Goal: Transaction & Acquisition: Purchase product/service

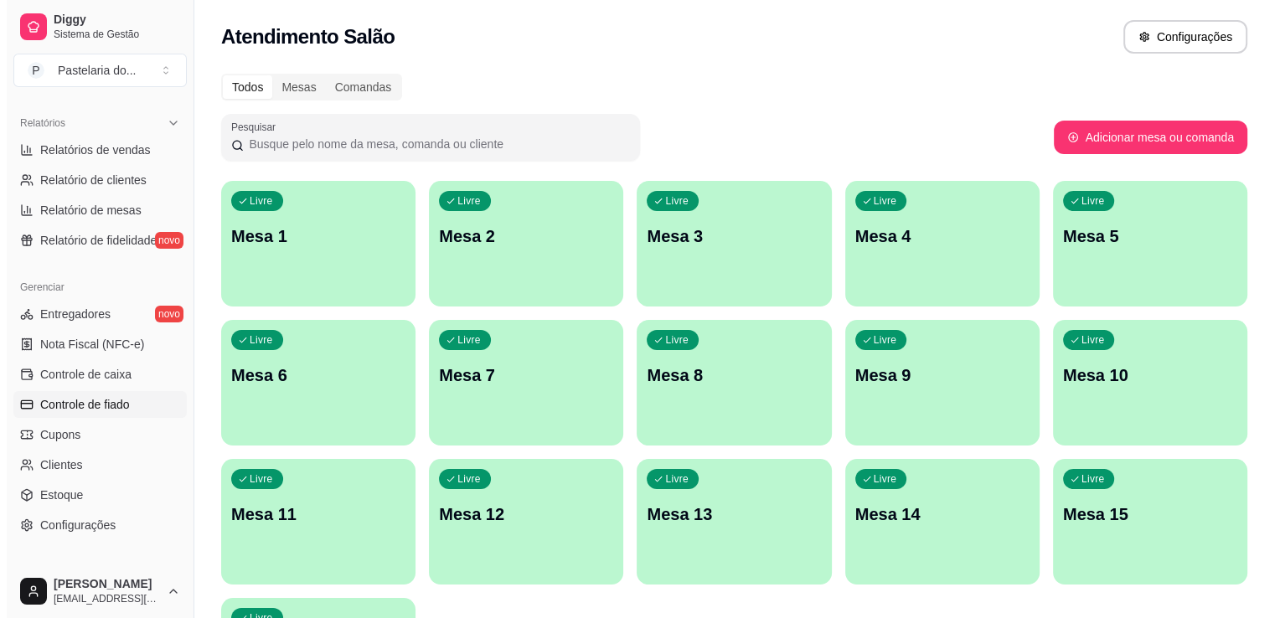
scroll to position [586, 0]
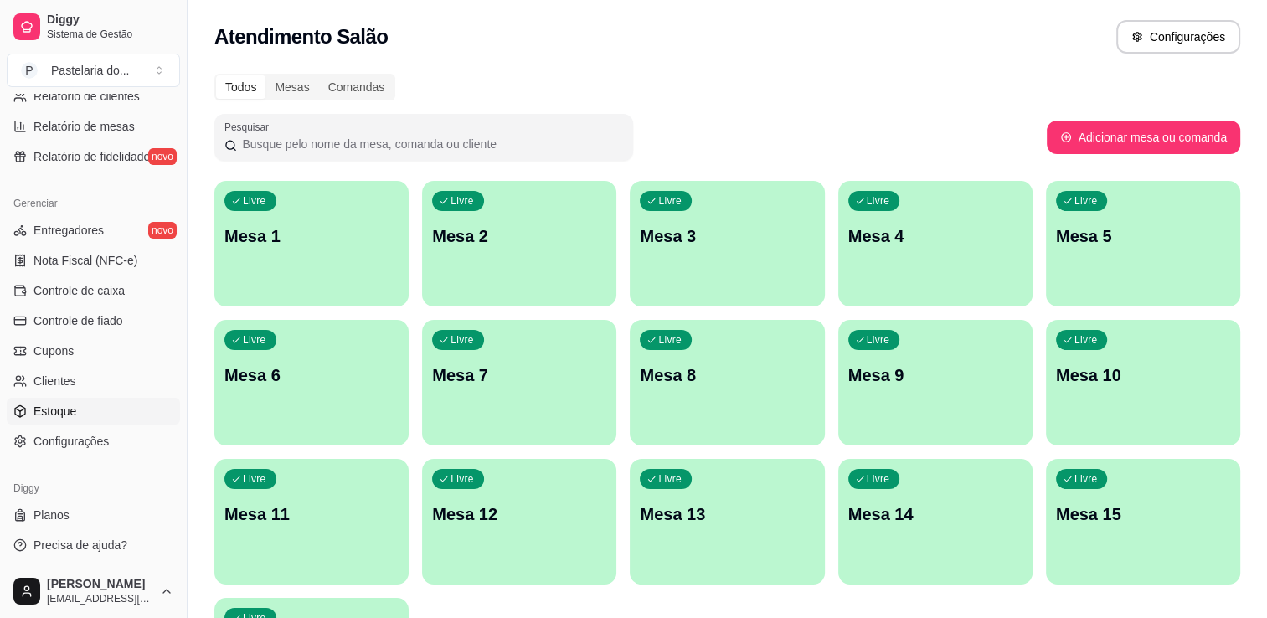
click at [78, 404] on link "Estoque" at bounding box center [93, 411] width 173 height 27
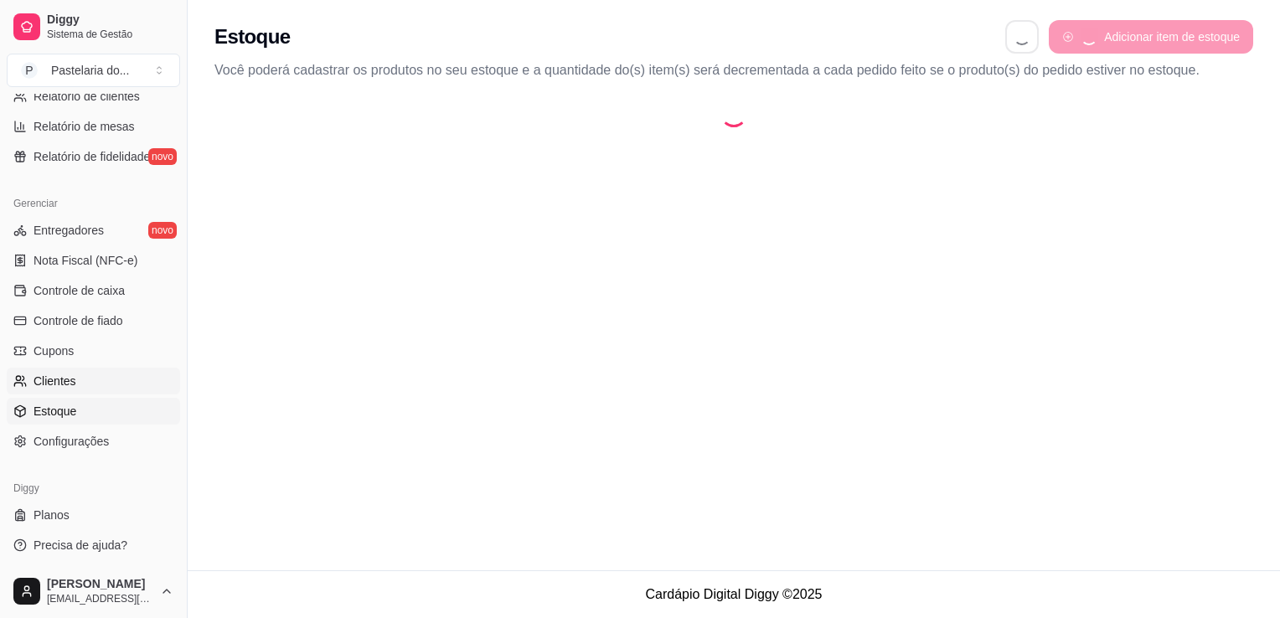
select select "QUANTITY_ORDER"
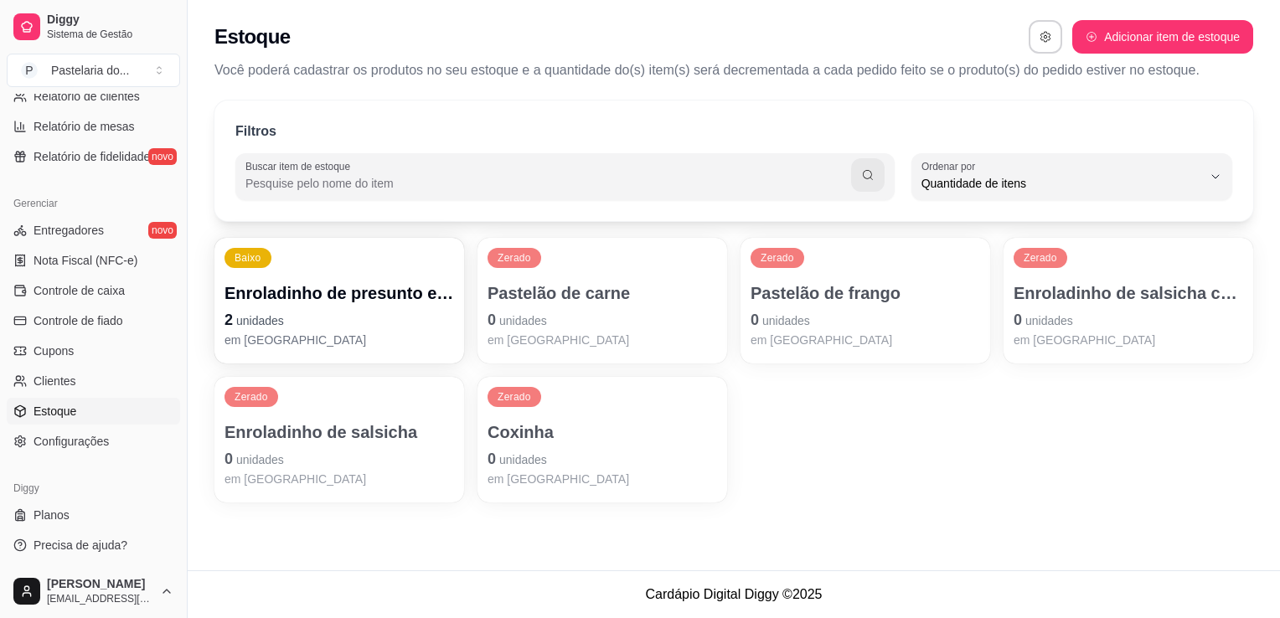
scroll to position [16, 0]
click at [358, 306] on div "Enroladinho de presunto e queijo 2 unidades em [GEOGRAPHIC_DATA]" at bounding box center [339, 314] width 223 height 65
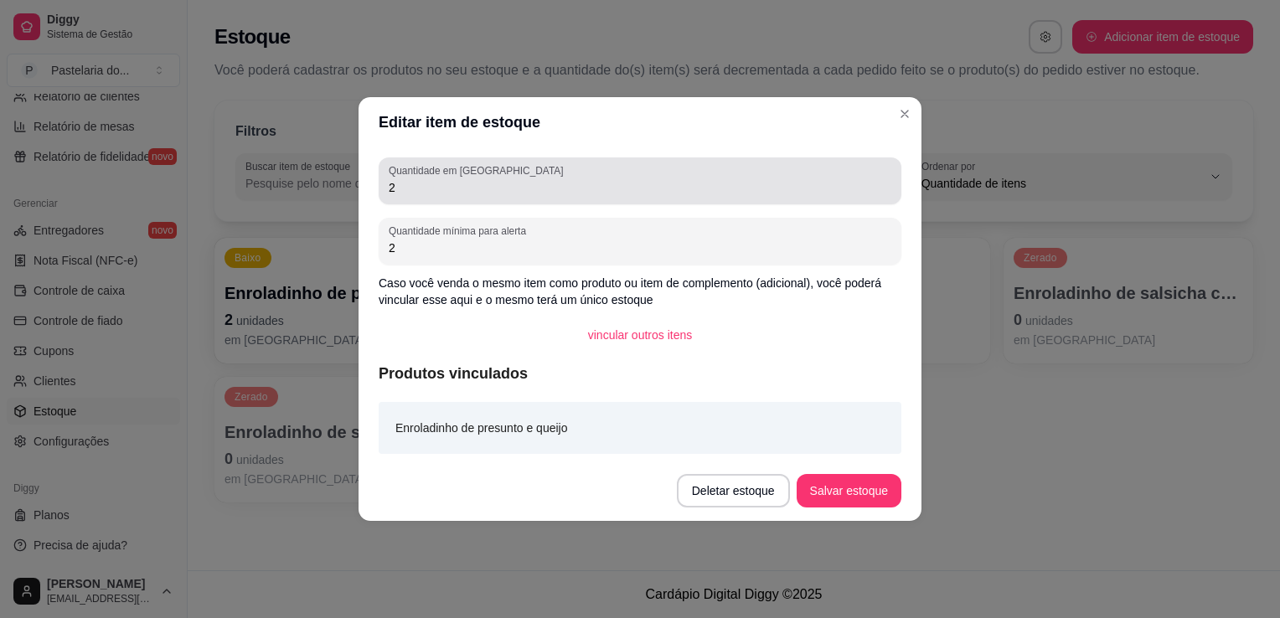
click at [479, 194] on input "2" at bounding box center [640, 187] width 503 height 17
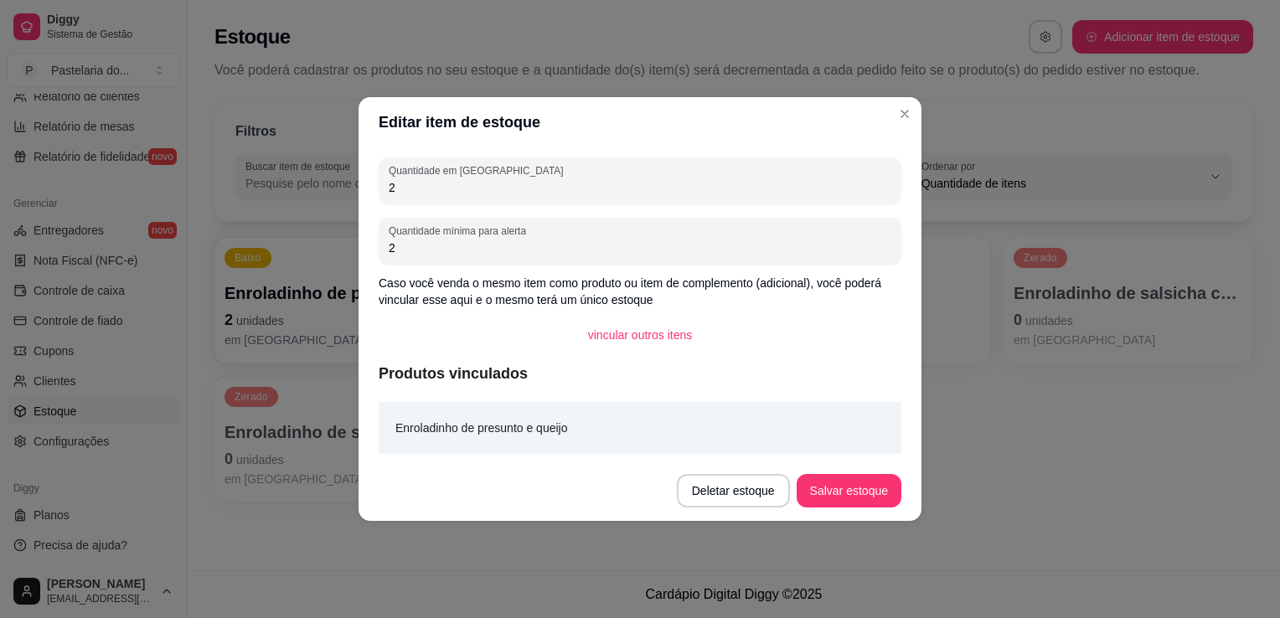
click at [479, 194] on input "2" at bounding box center [640, 187] width 503 height 17
type input "14"
click at [863, 492] on button "Salvar estoque" at bounding box center [848, 491] width 102 height 33
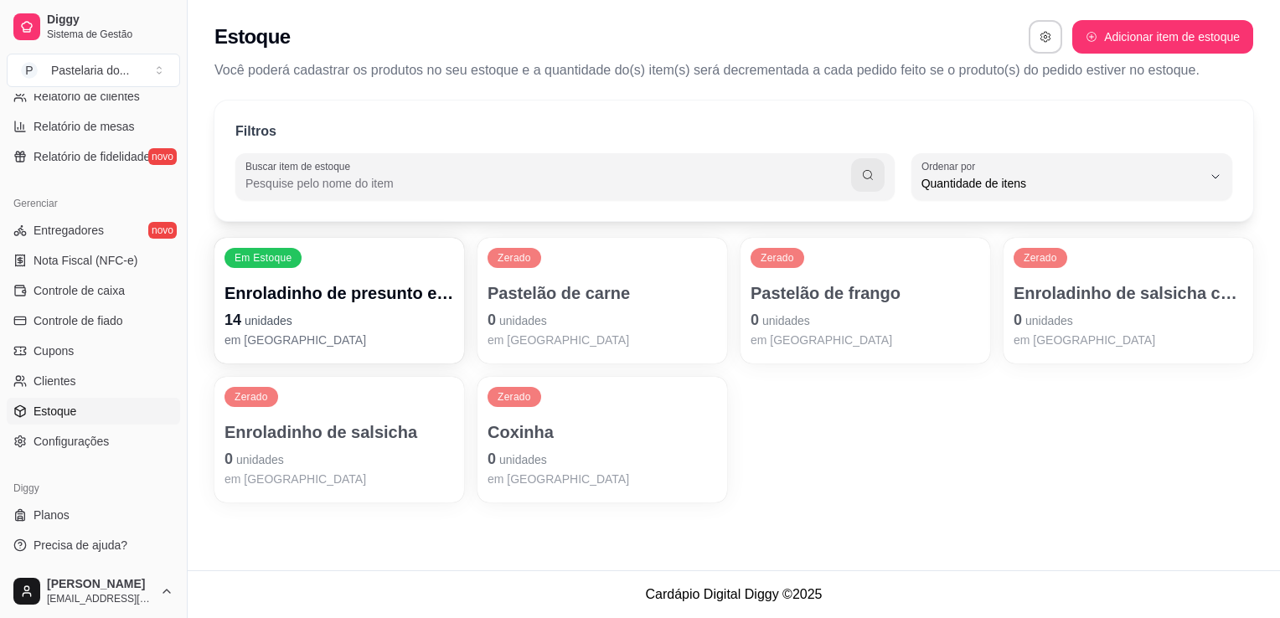
click at [703, 329] on p "0 unidades" at bounding box center [601, 319] width 229 height 23
click at [697, 327] on button "vincular outros itens" at bounding box center [640, 336] width 130 height 34
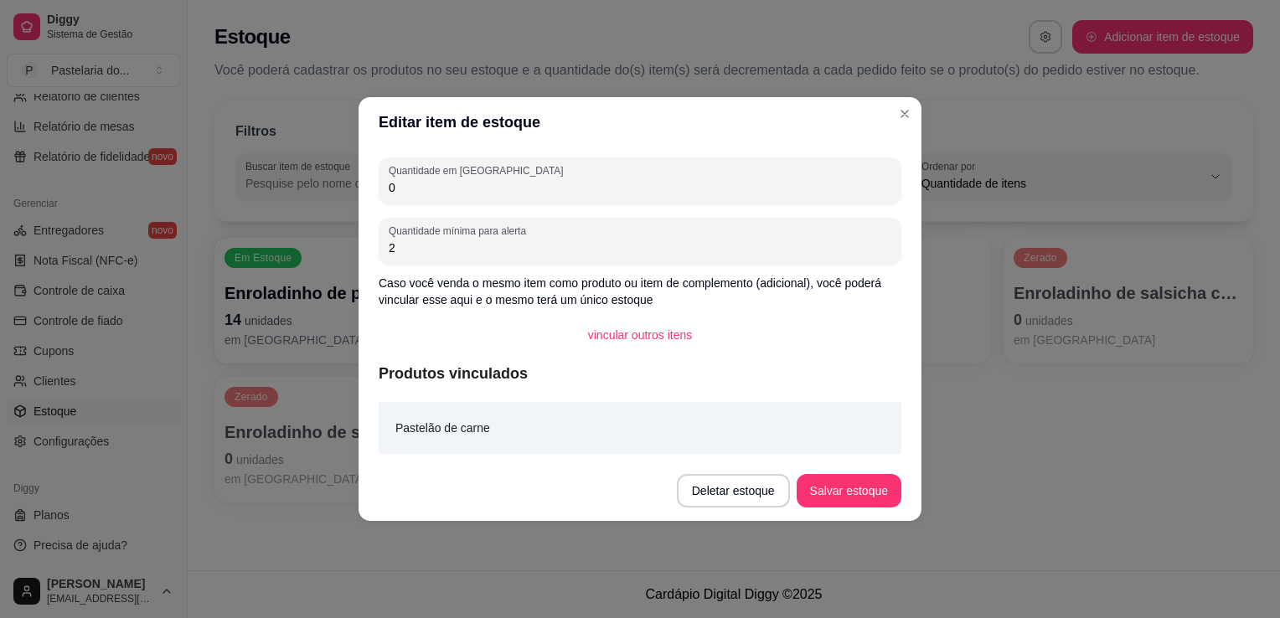
click at [583, 208] on div "Quantidade em estoque 0 Quantidade mínima para alerta 2 Caso você venda o mesmo…" at bounding box center [639, 303] width 563 height 313
click at [580, 206] on div "Quantidade em estoque 0 Quantidade mínima para alerta 2 Caso você venda o mesmo…" at bounding box center [639, 303] width 563 height 313
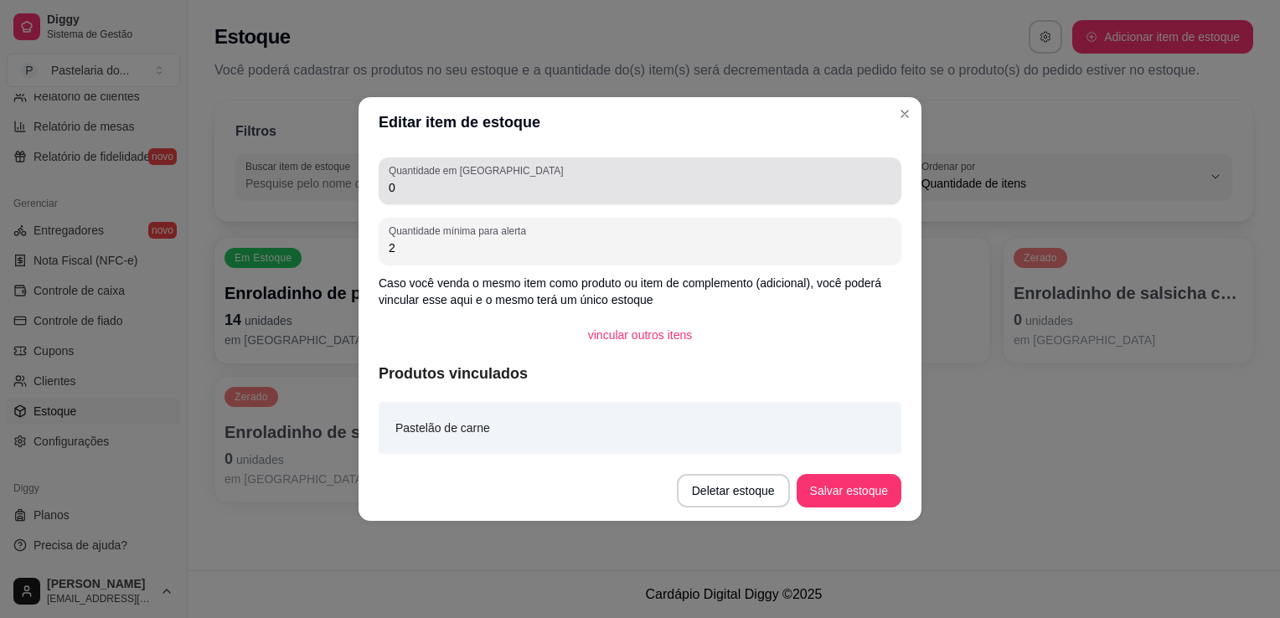
drag, startPoint x: 559, startPoint y: 196, endPoint x: 546, endPoint y: 192, distance: 14.0
click at [556, 196] on div "0" at bounding box center [640, 181] width 503 height 34
click at [546, 192] on input "0" at bounding box center [640, 187] width 503 height 17
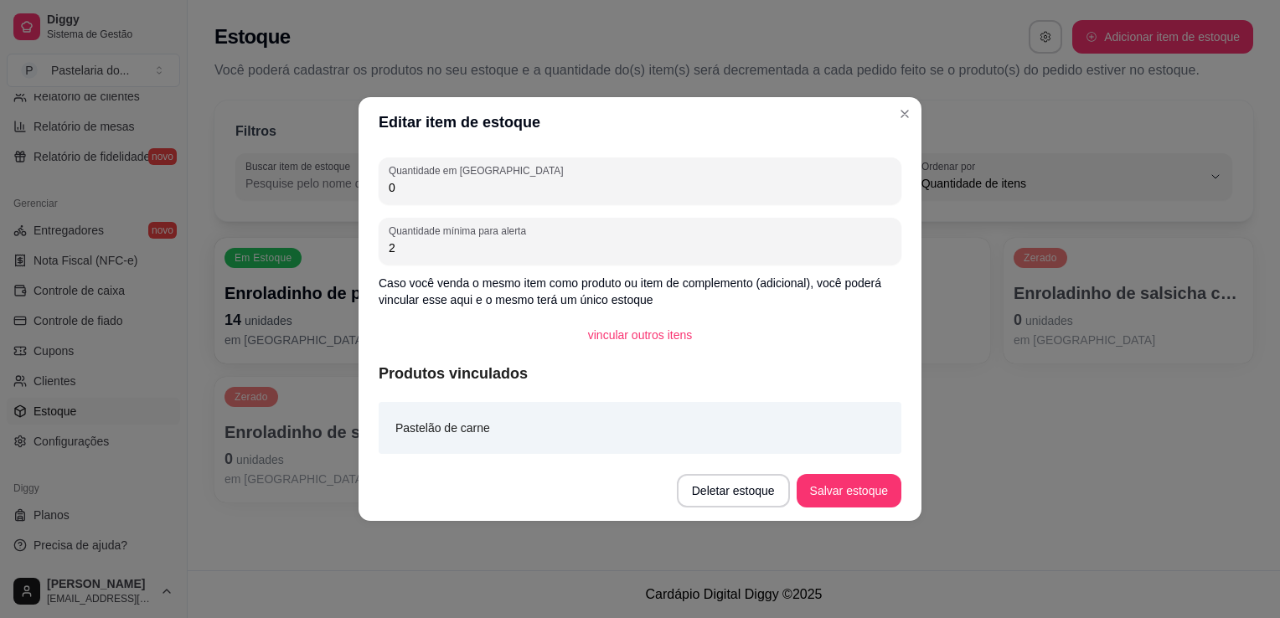
click at [546, 192] on input "0" at bounding box center [640, 187] width 503 height 17
type input "7"
click at [881, 487] on button "Salvar estoque" at bounding box center [848, 491] width 105 height 34
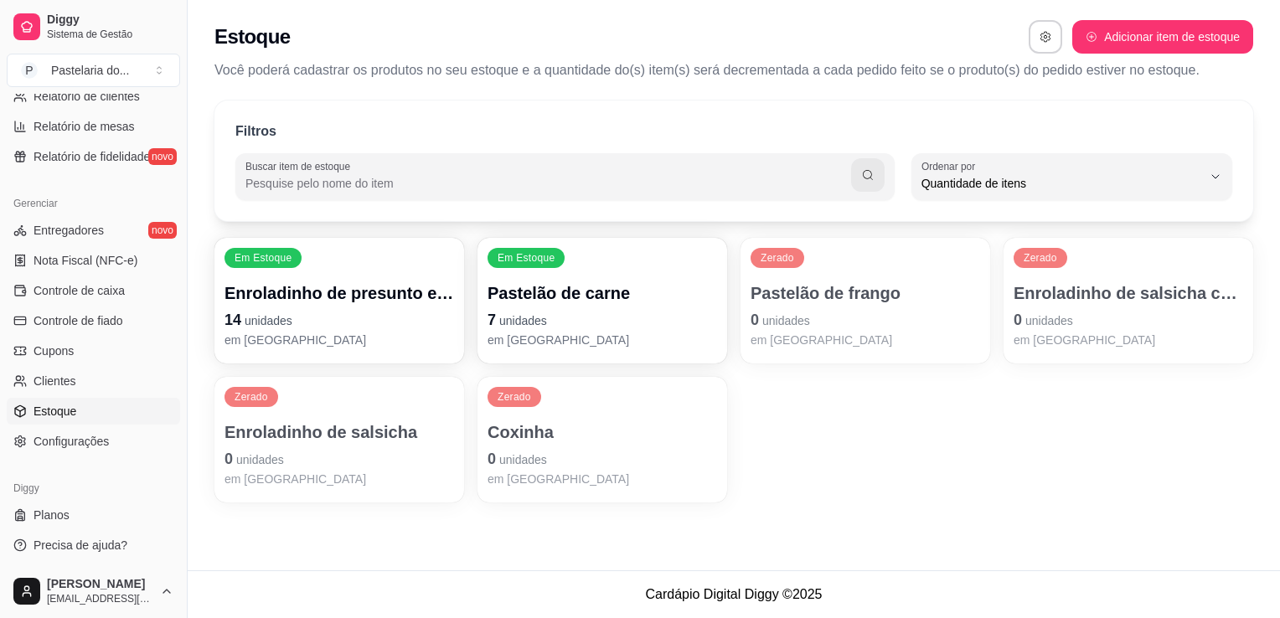
click at [799, 298] on p "Pastelão de frango" at bounding box center [864, 292] width 229 height 23
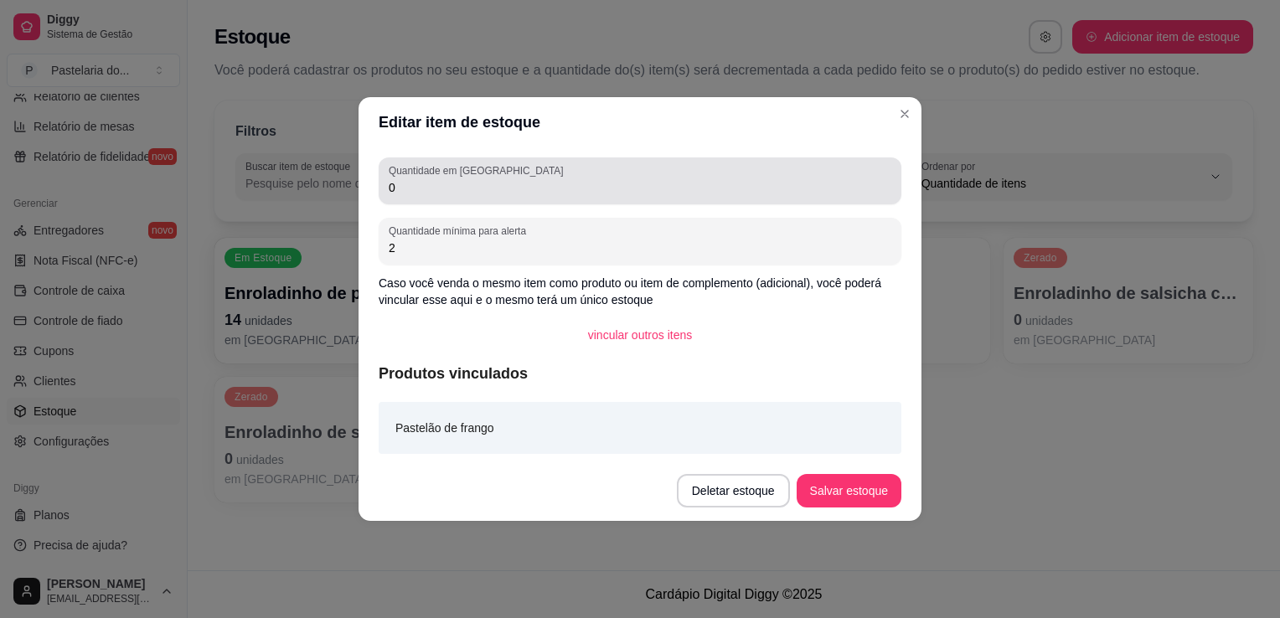
click at [516, 167] on div "0" at bounding box center [640, 181] width 503 height 34
click at [513, 172] on div "0" at bounding box center [640, 181] width 503 height 34
click at [513, 173] on div "0" at bounding box center [640, 181] width 503 height 34
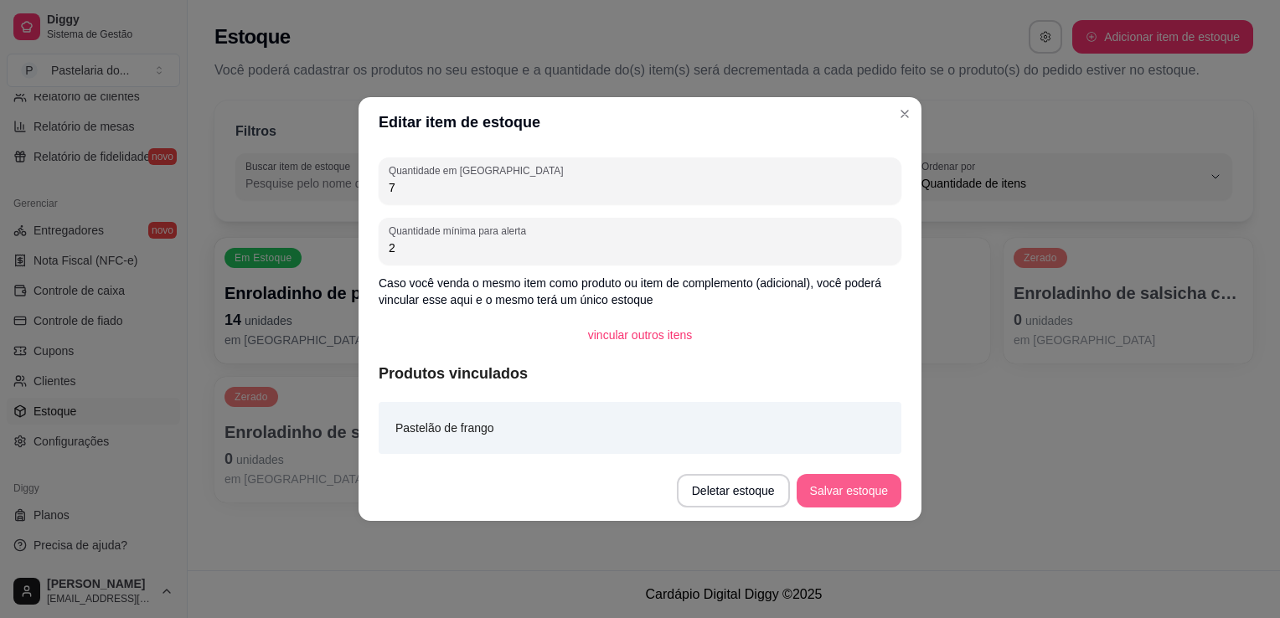
type input "7"
click at [860, 483] on button "Salvar estoque" at bounding box center [848, 491] width 105 height 34
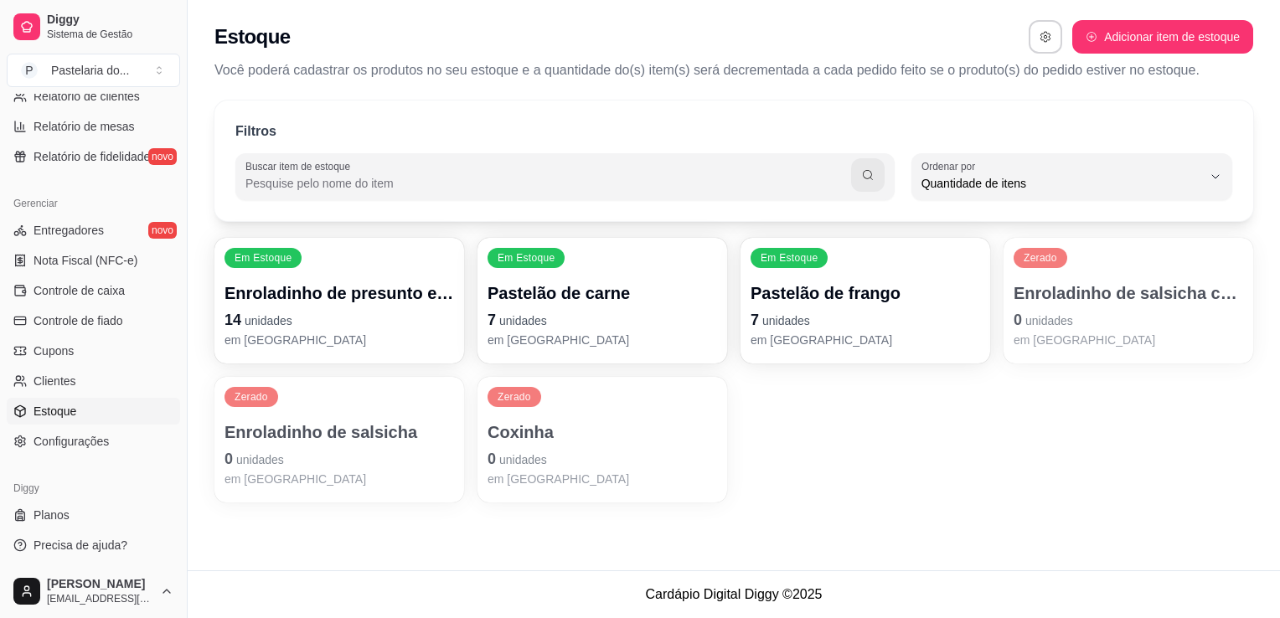
click at [1030, 328] on p "0 unidades" at bounding box center [1127, 319] width 229 height 23
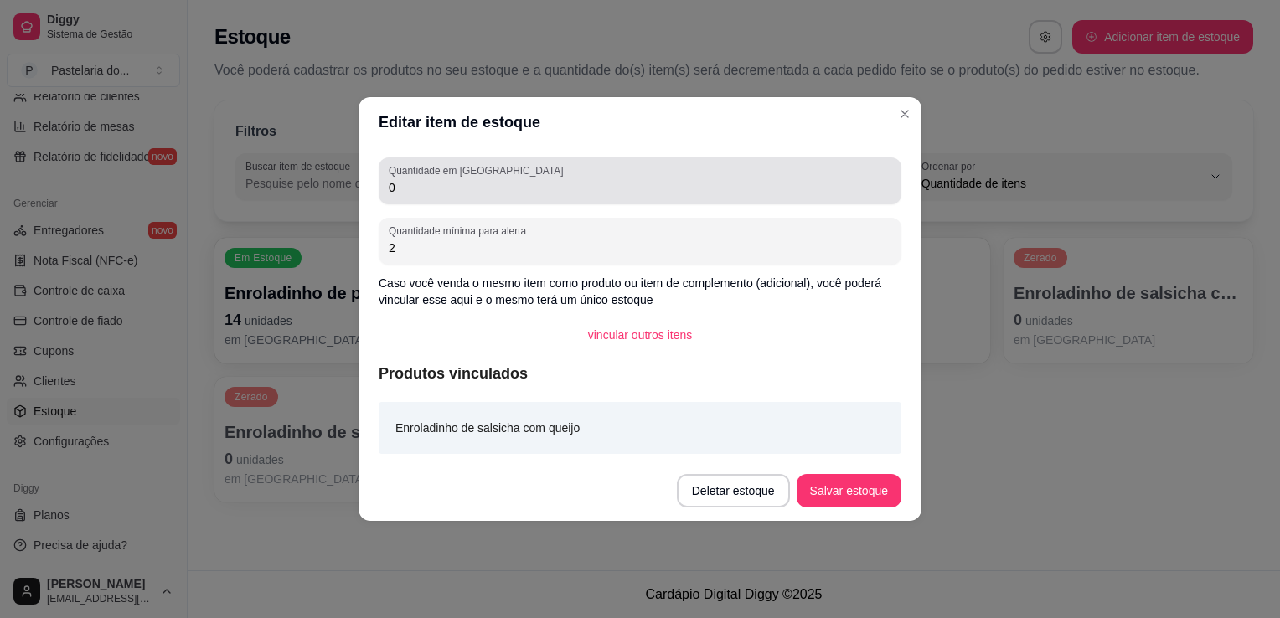
click at [529, 190] on input "0" at bounding box center [640, 187] width 503 height 17
click at [529, 189] on input "0" at bounding box center [640, 187] width 503 height 17
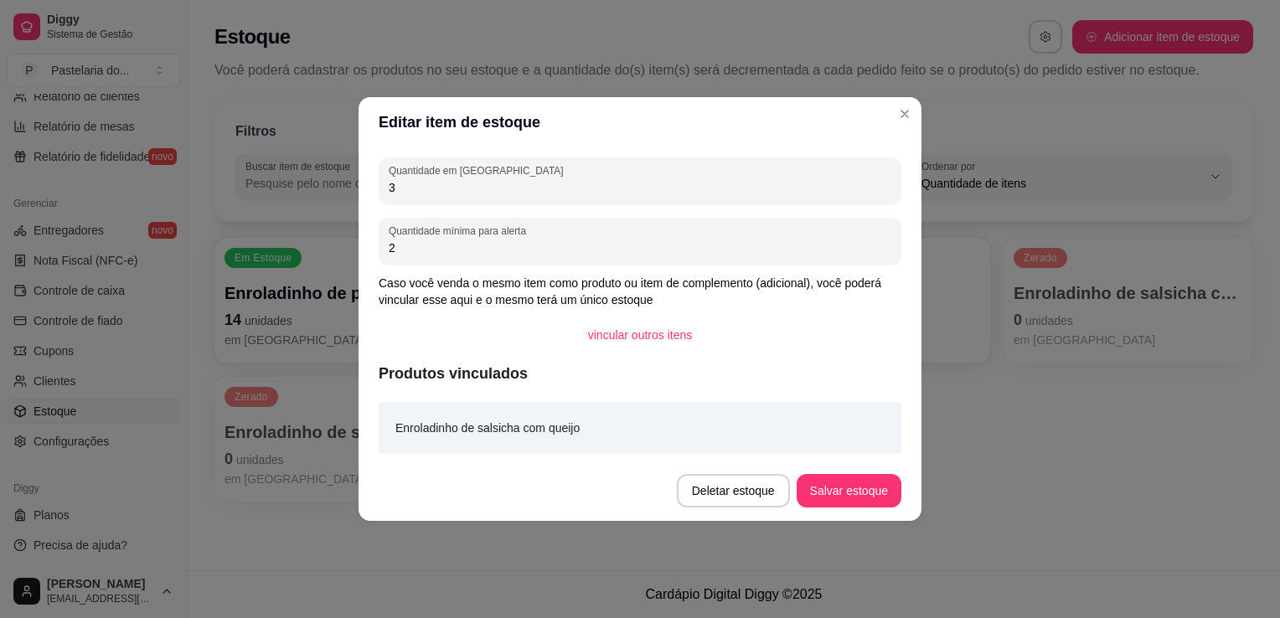
type input "3"
click at [851, 504] on button "Salvar estoque" at bounding box center [848, 491] width 105 height 34
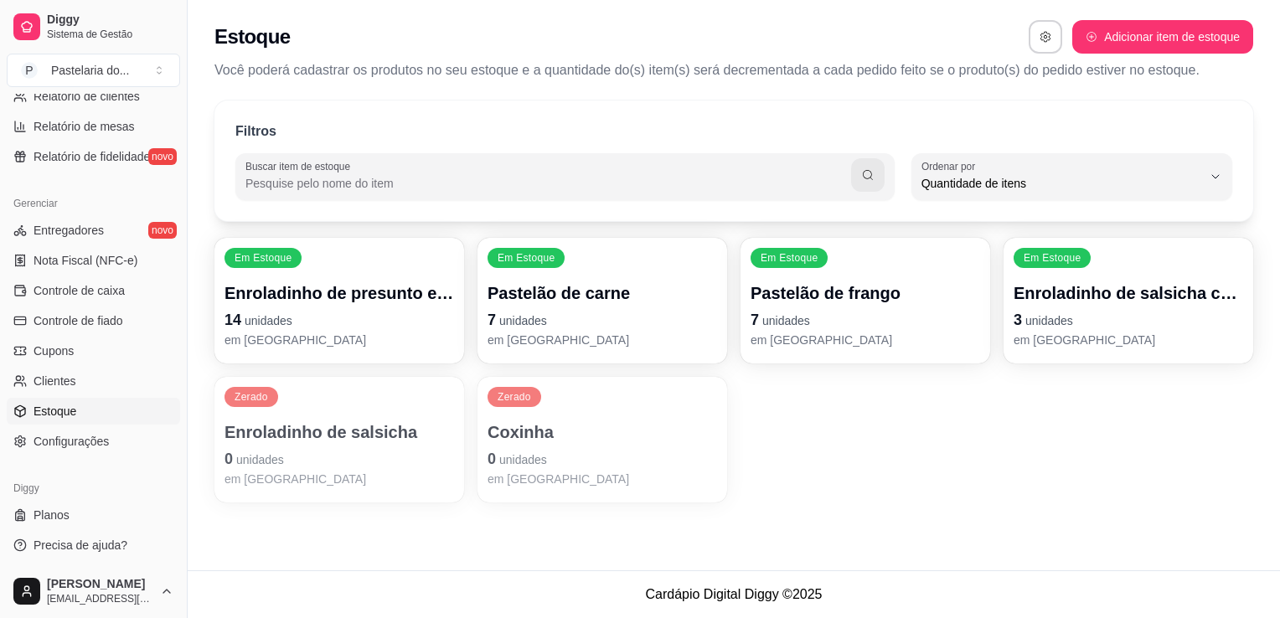
click at [378, 387] on div "Zerado Enroladinho de salsicha 0 unidades em [GEOGRAPHIC_DATA]" at bounding box center [339, 440] width 250 height 126
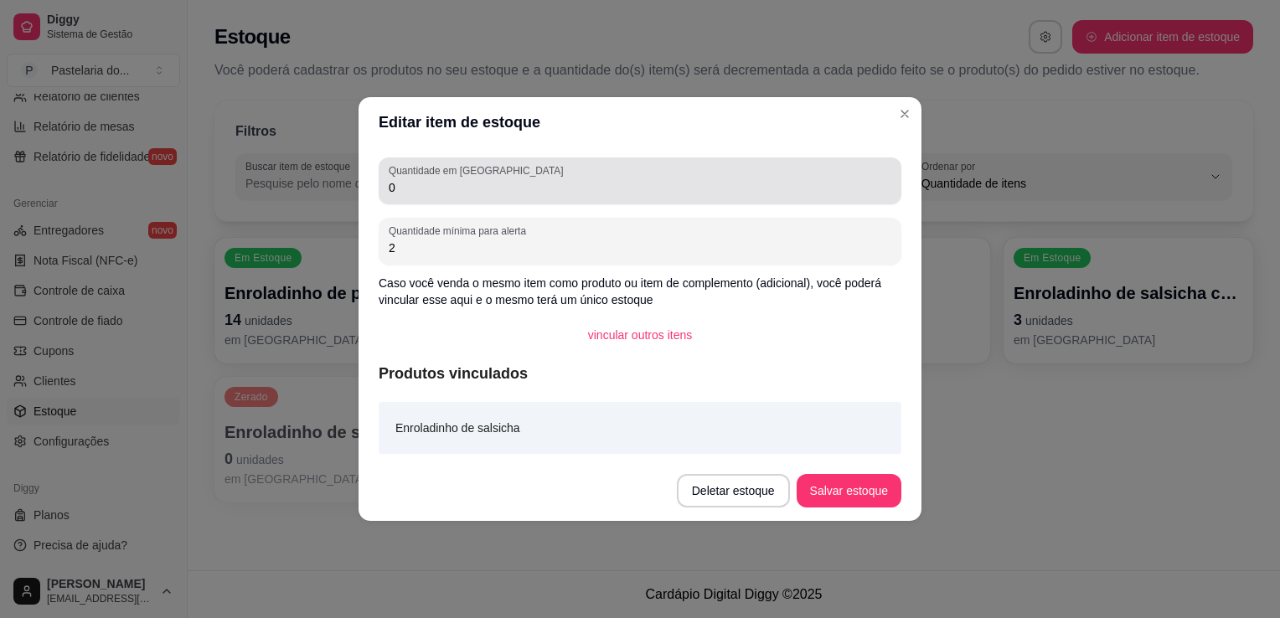
click at [424, 186] on input "0" at bounding box center [640, 187] width 503 height 17
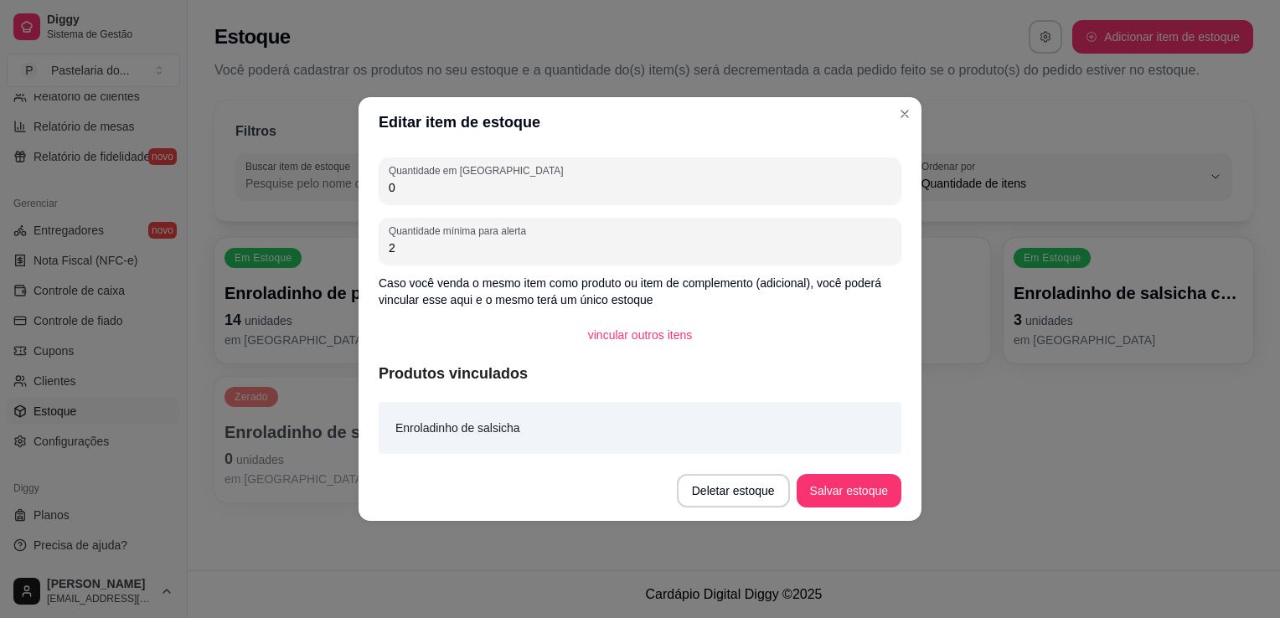
click at [424, 186] on input "0" at bounding box center [640, 187] width 503 height 17
type input "3"
click at [892, 469] on footer "Deletar estoque Salvar estoque" at bounding box center [639, 491] width 563 height 60
click at [879, 491] on button "Salvar estoque" at bounding box center [848, 491] width 105 height 34
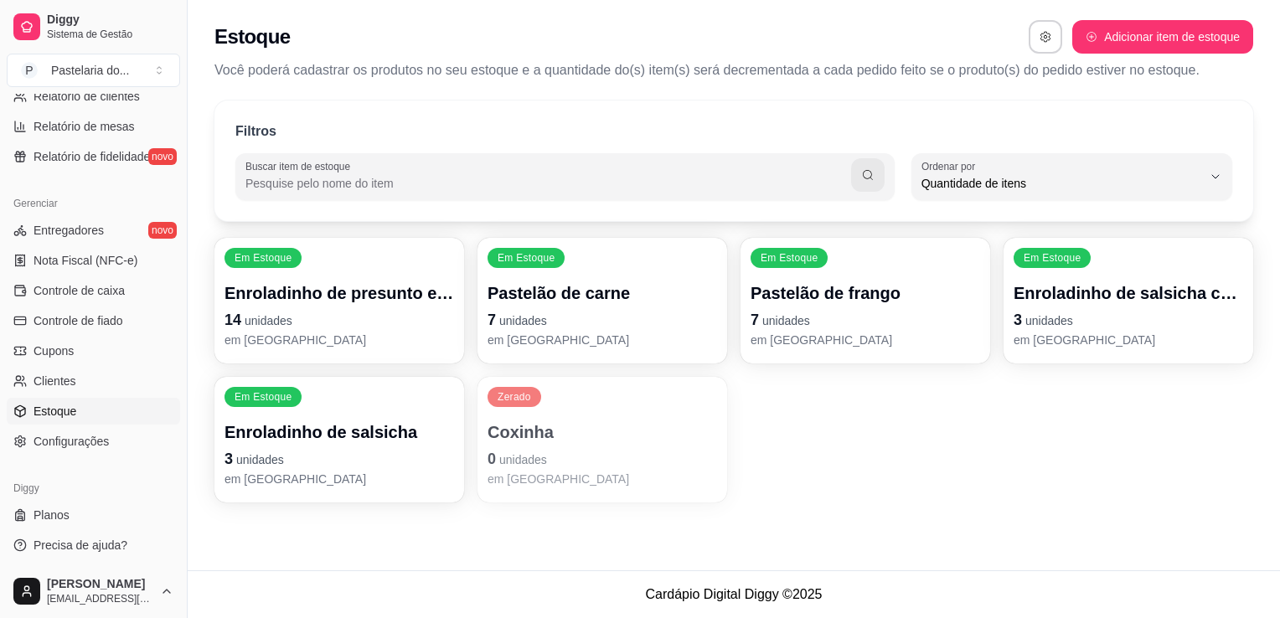
click at [527, 417] on div "Zerado Coxinha 0 unidades em [GEOGRAPHIC_DATA]" at bounding box center [602, 440] width 250 height 126
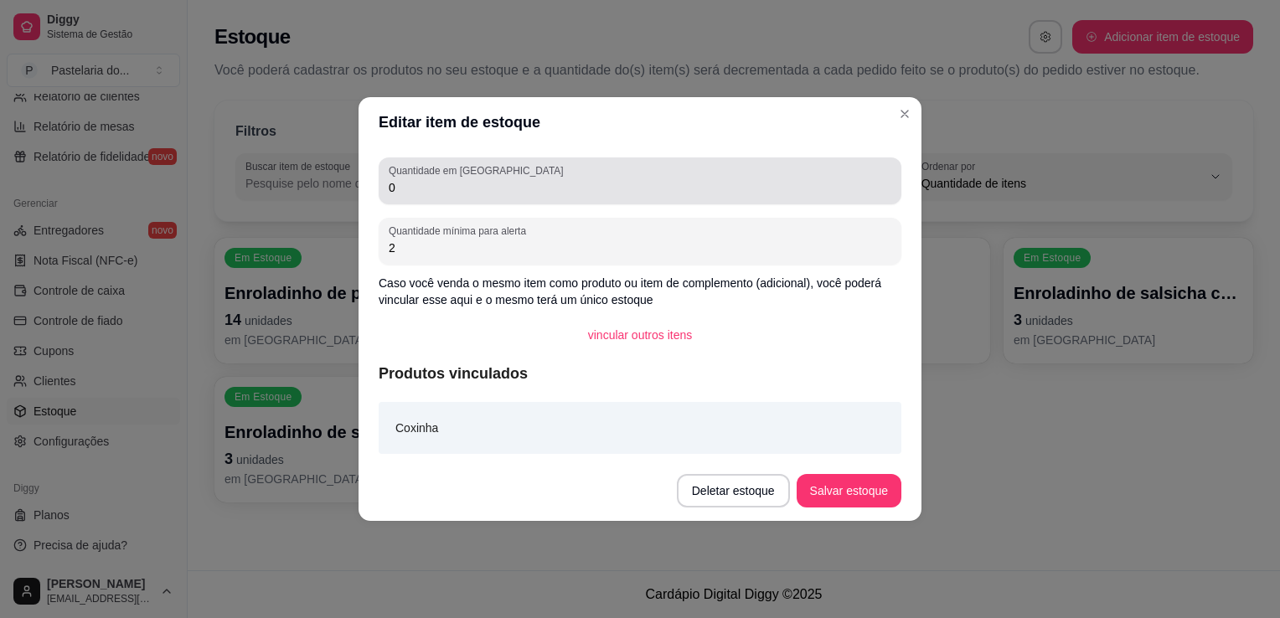
click at [451, 195] on input "0" at bounding box center [640, 187] width 503 height 17
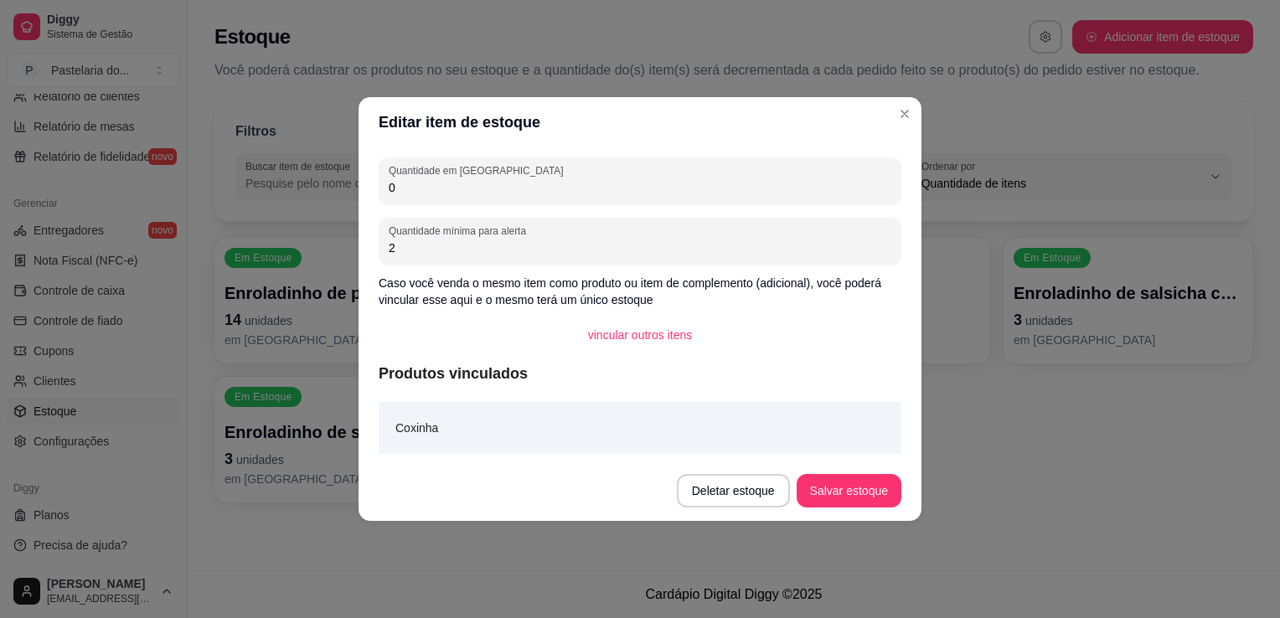
click at [451, 195] on input "0" at bounding box center [640, 187] width 503 height 17
type input "10"
click at [843, 494] on button "Salvar estoque" at bounding box center [848, 491] width 102 height 33
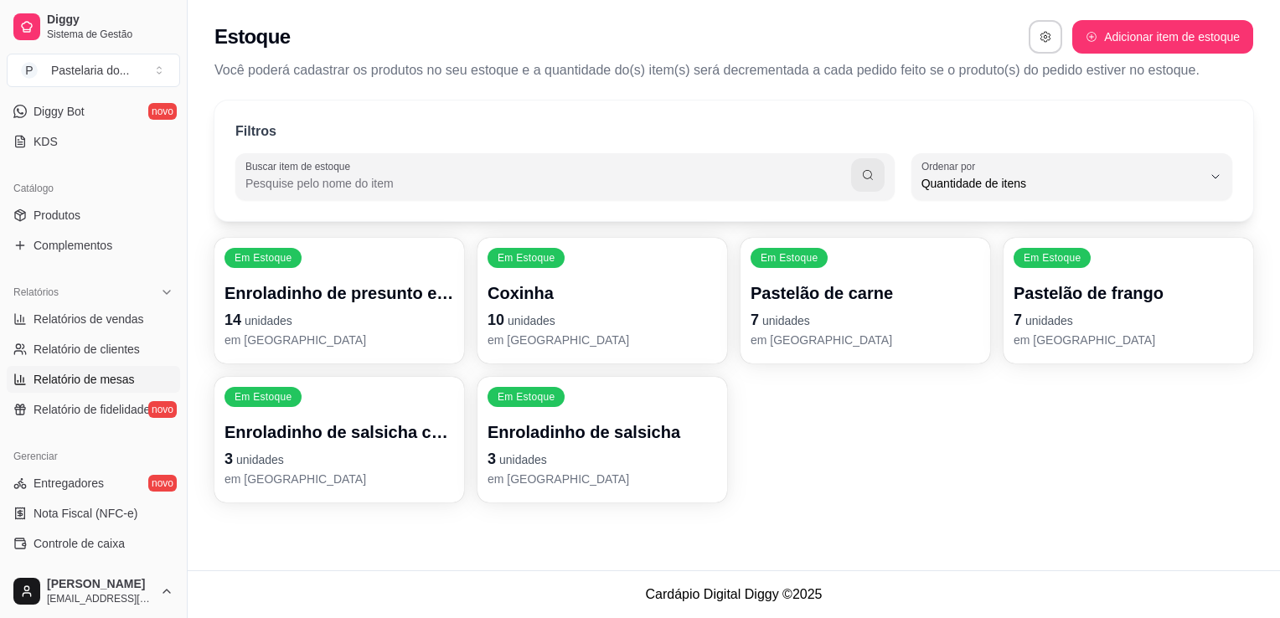
scroll to position [0, 0]
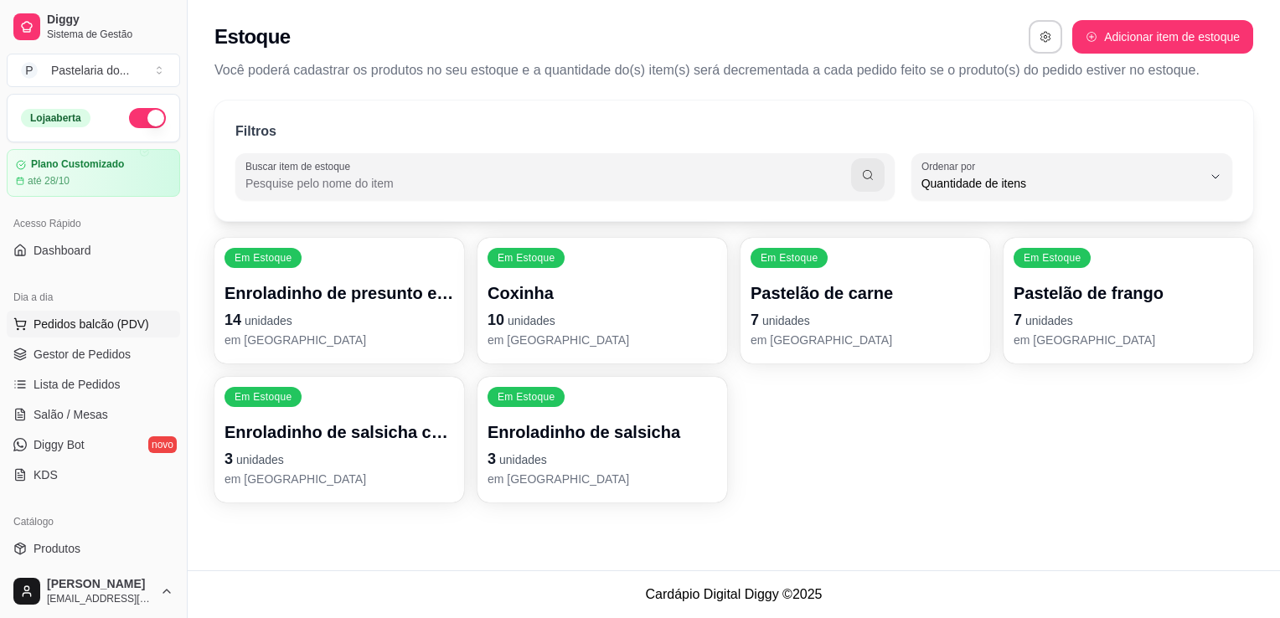
click at [97, 333] on button "Pedidos balcão (PDV)" at bounding box center [93, 324] width 173 height 27
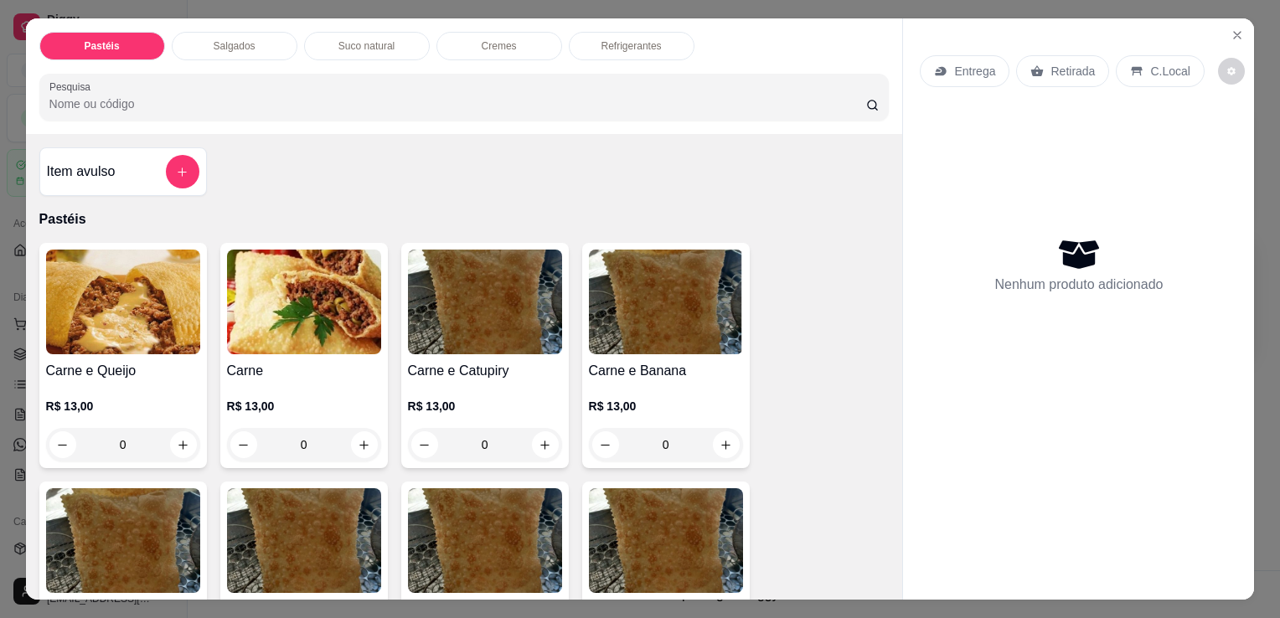
click at [605, 44] on p "Refrigerantes" at bounding box center [631, 45] width 60 height 13
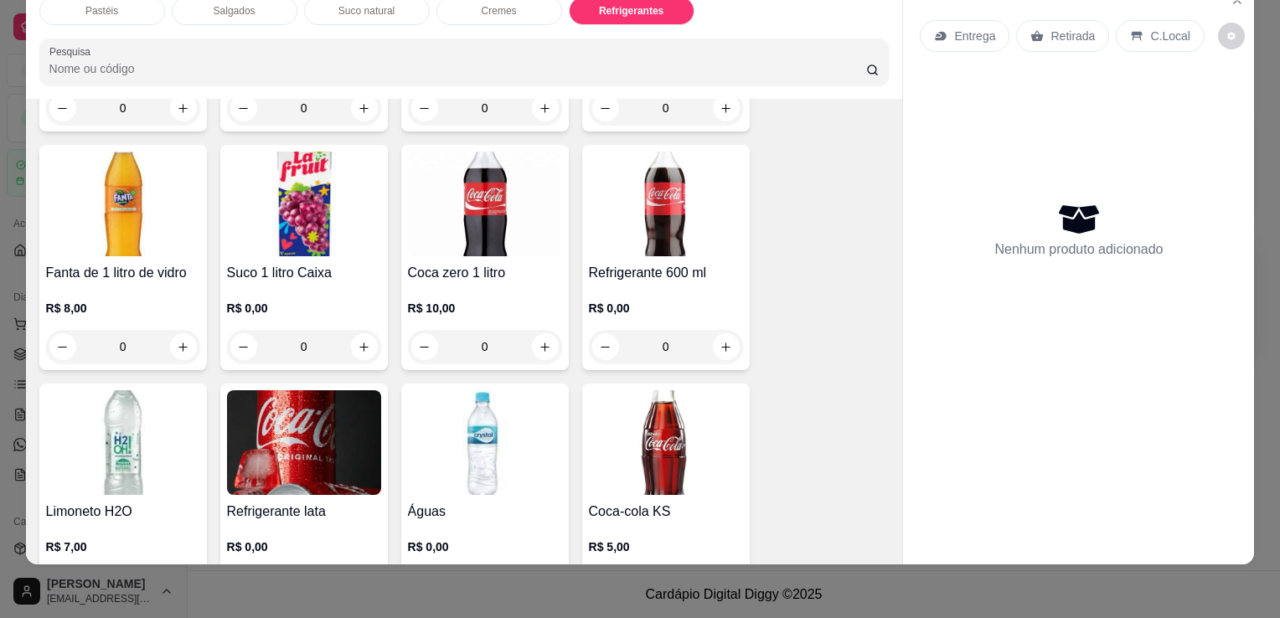
scroll to position [4539, 0]
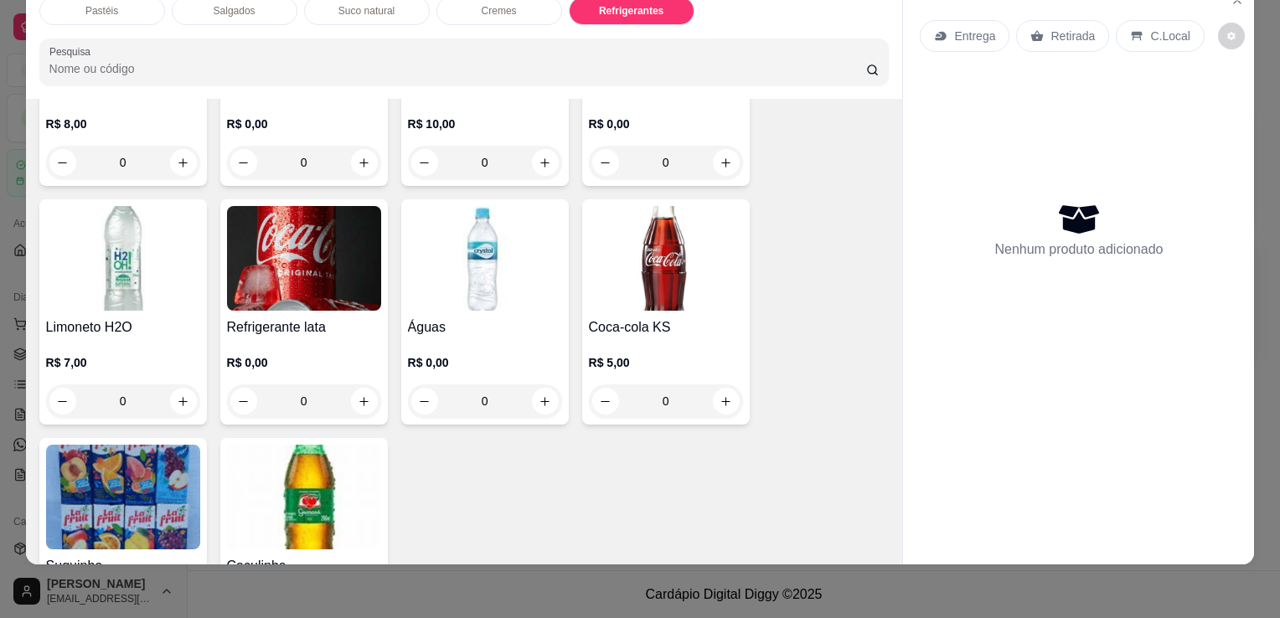
click at [677, 259] on img at bounding box center [666, 258] width 154 height 105
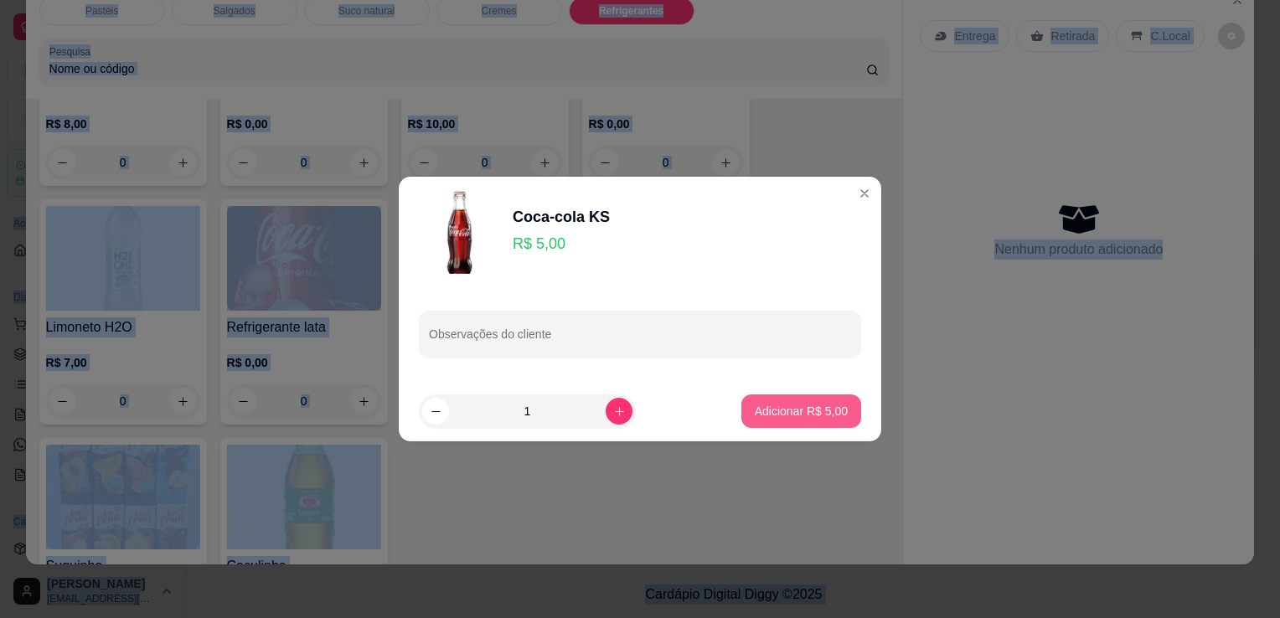
click at [741, 410] on button "Adicionar R$ 5,00" at bounding box center [801, 411] width 120 height 34
type input "1"
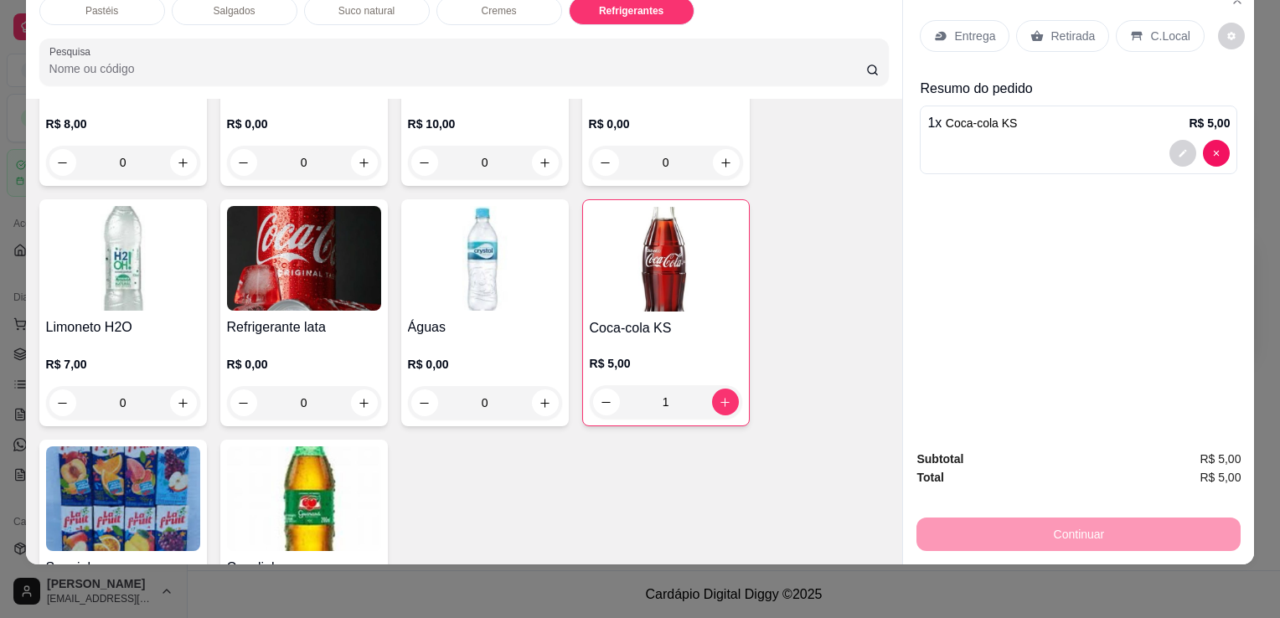
click at [1055, 28] on p "Retirada" at bounding box center [1072, 36] width 44 height 17
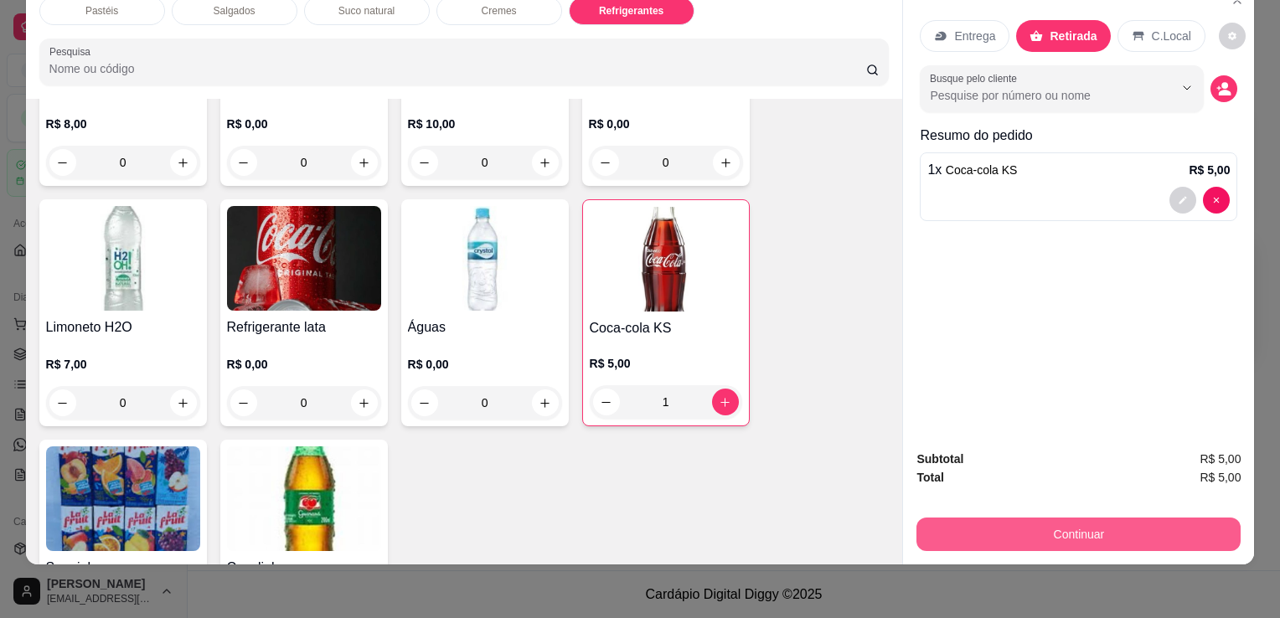
click at [1075, 518] on button "Continuar" at bounding box center [1078, 535] width 324 height 34
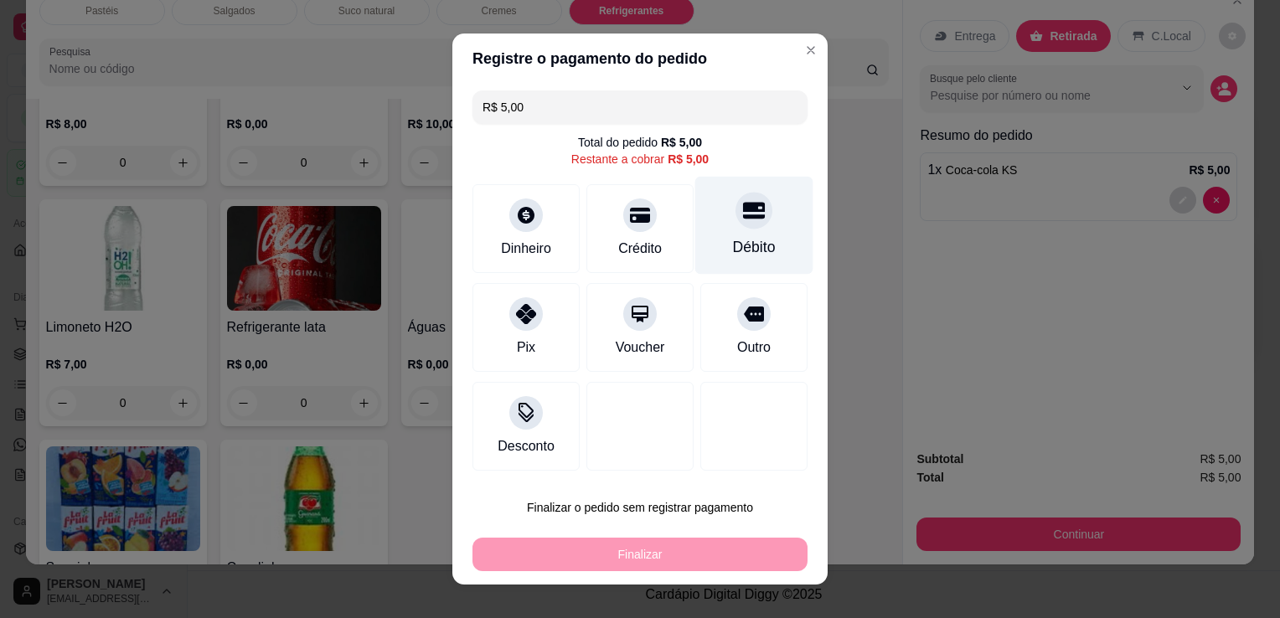
click at [743, 208] on icon at bounding box center [754, 211] width 22 height 17
type input "R$ 0,00"
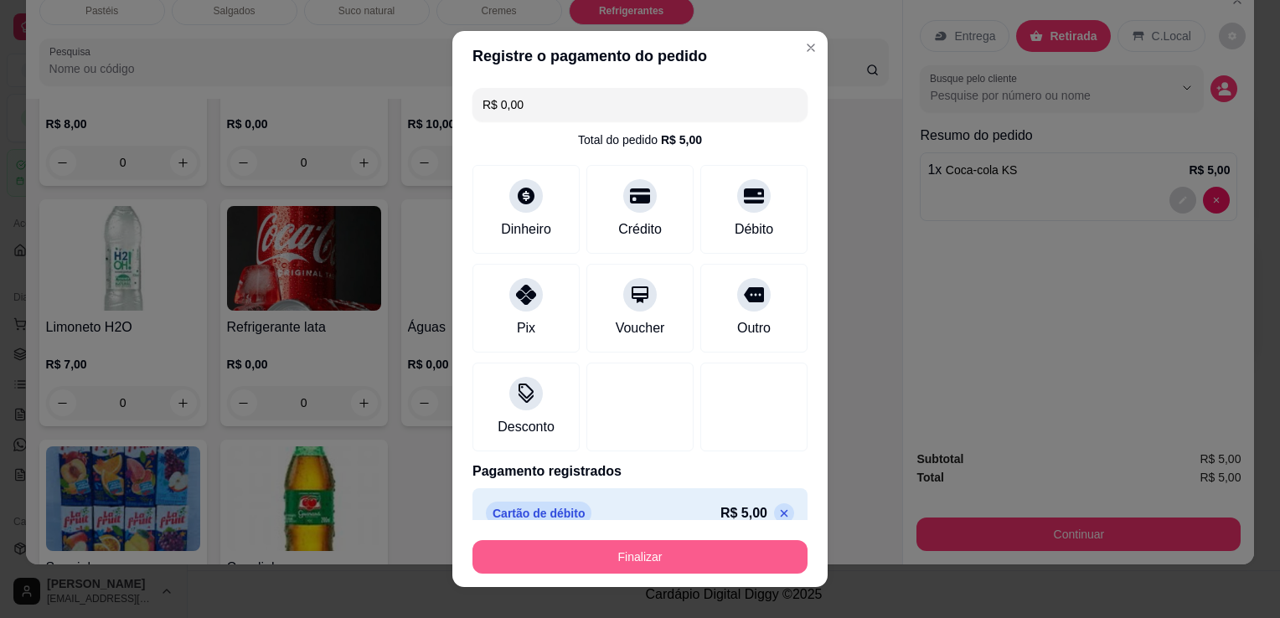
click at [677, 570] on button "Finalizar" at bounding box center [639, 557] width 335 height 34
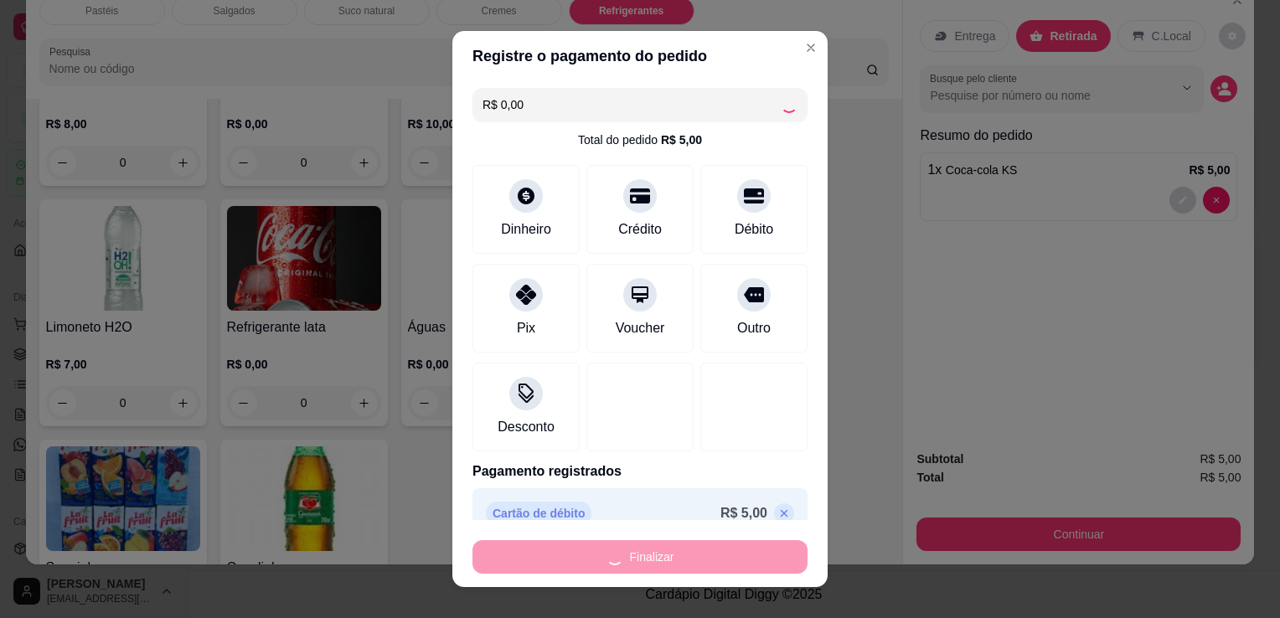
type input "0"
type input "-R$ 5,00"
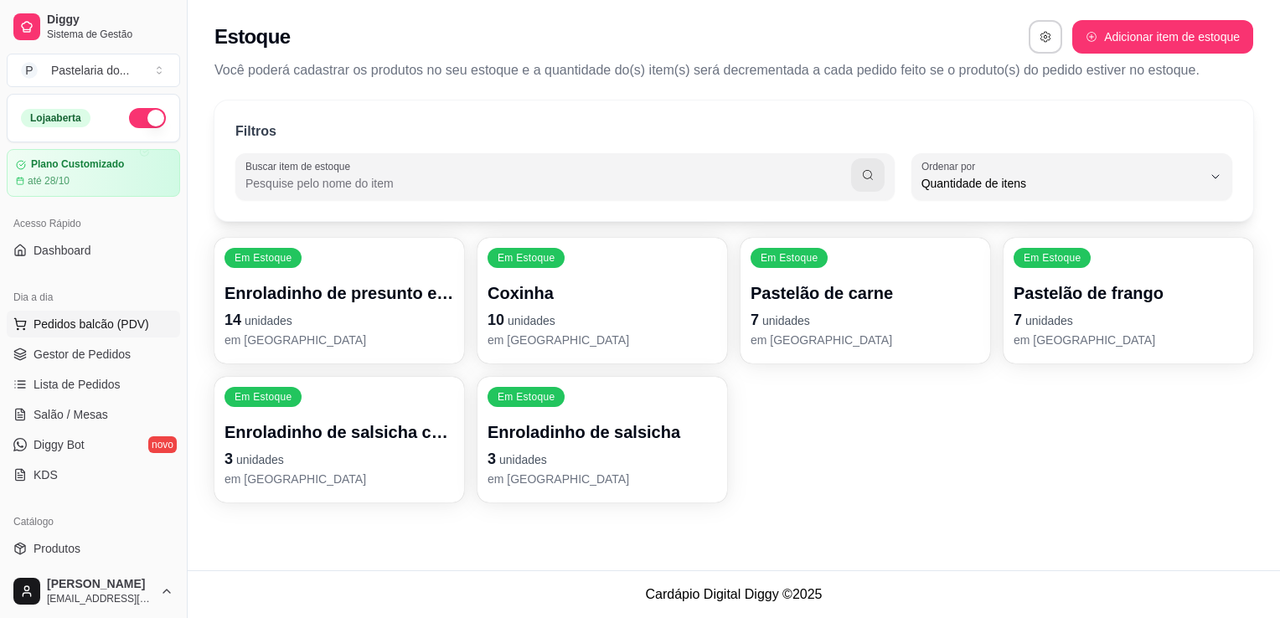
click at [121, 329] on span "Pedidos balcão (PDV)" at bounding box center [92, 324] width 116 height 17
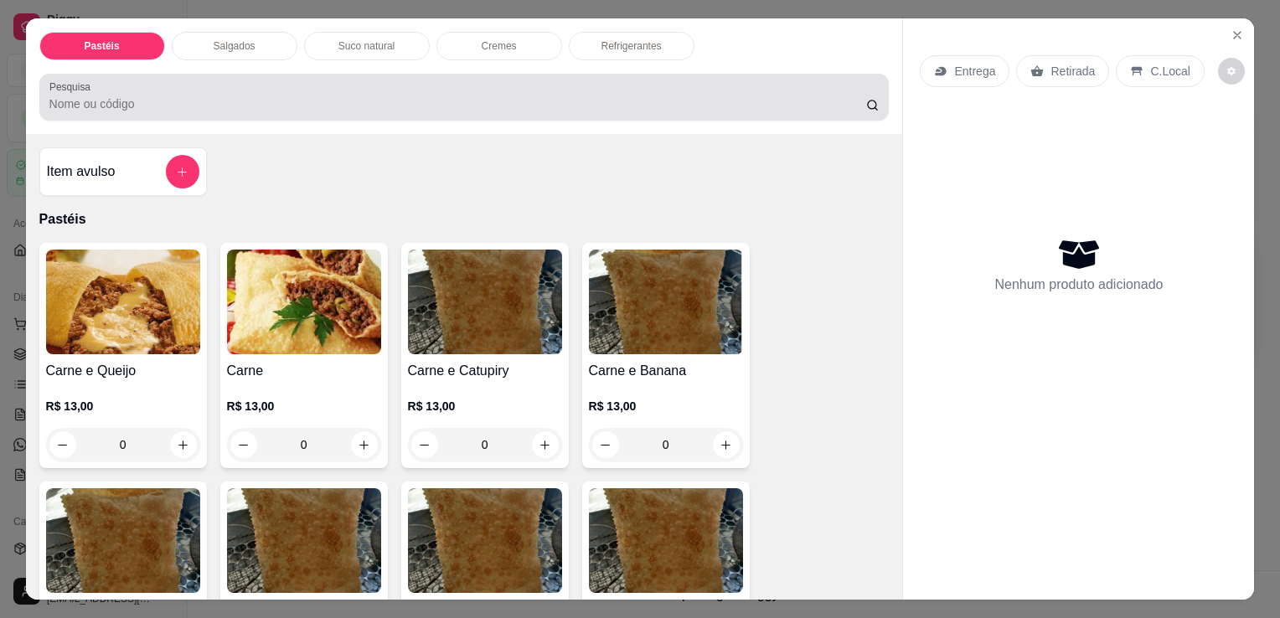
click at [236, 48] on div "Salgados" at bounding box center [235, 46] width 126 height 28
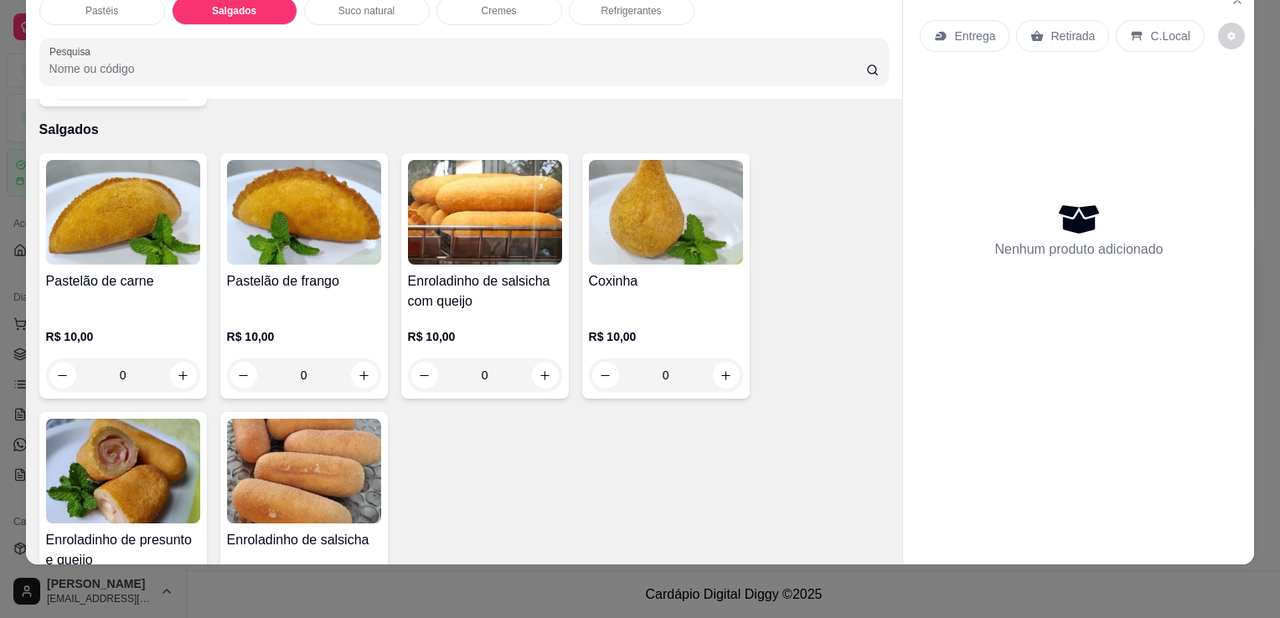
click at [124, 431] on img at bounding box center [123, 471] width 154 height 105
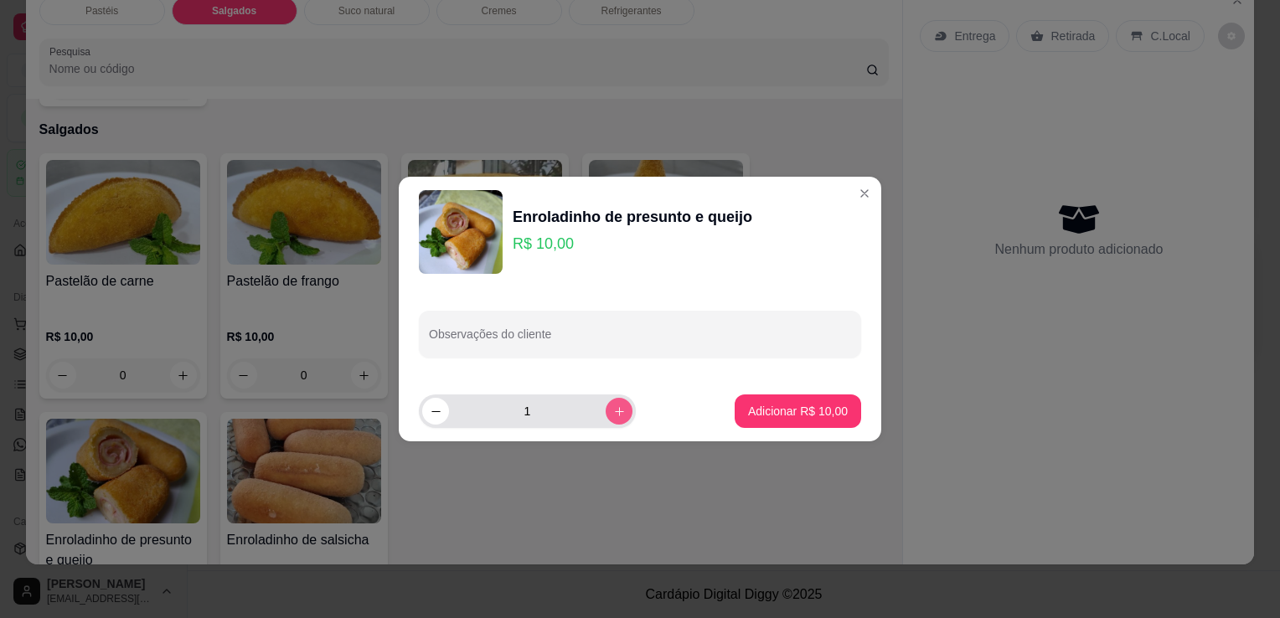
click at [613, 415] on button "increase-product-quantity" at bounding box center [619, 411] width 27 height 27
type input "2"
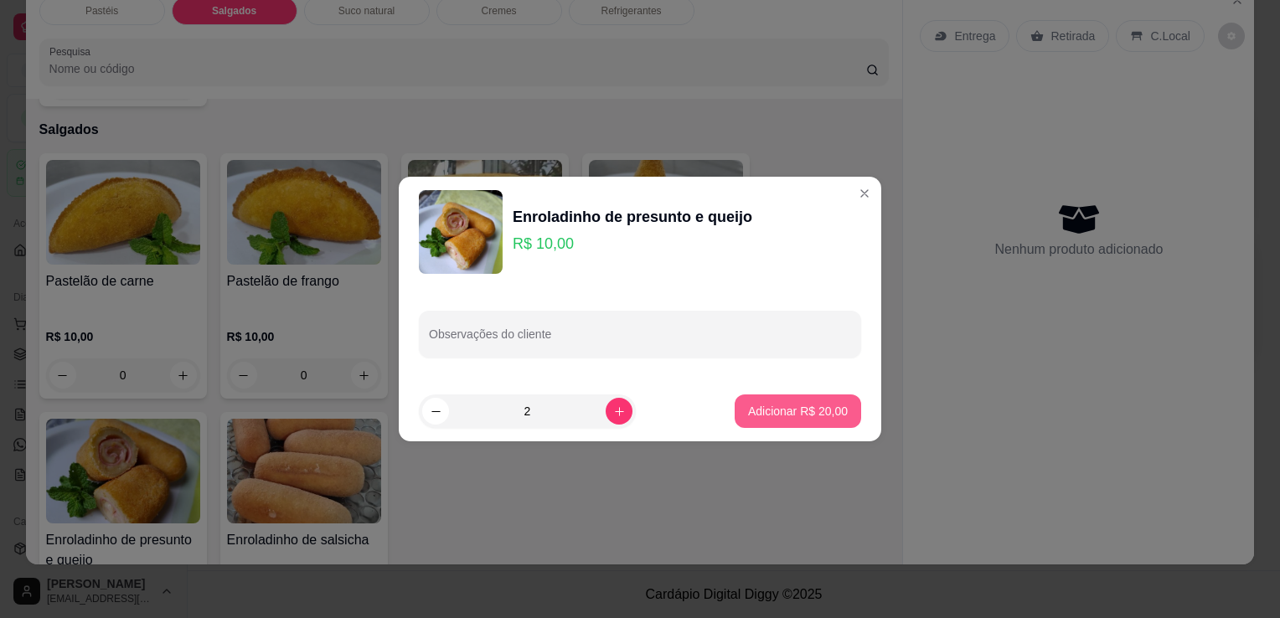
click at [776, 415] on p "Adicionar R$ 20,00" at bounding box center [798, 411] width 100 height 17
type input "2"
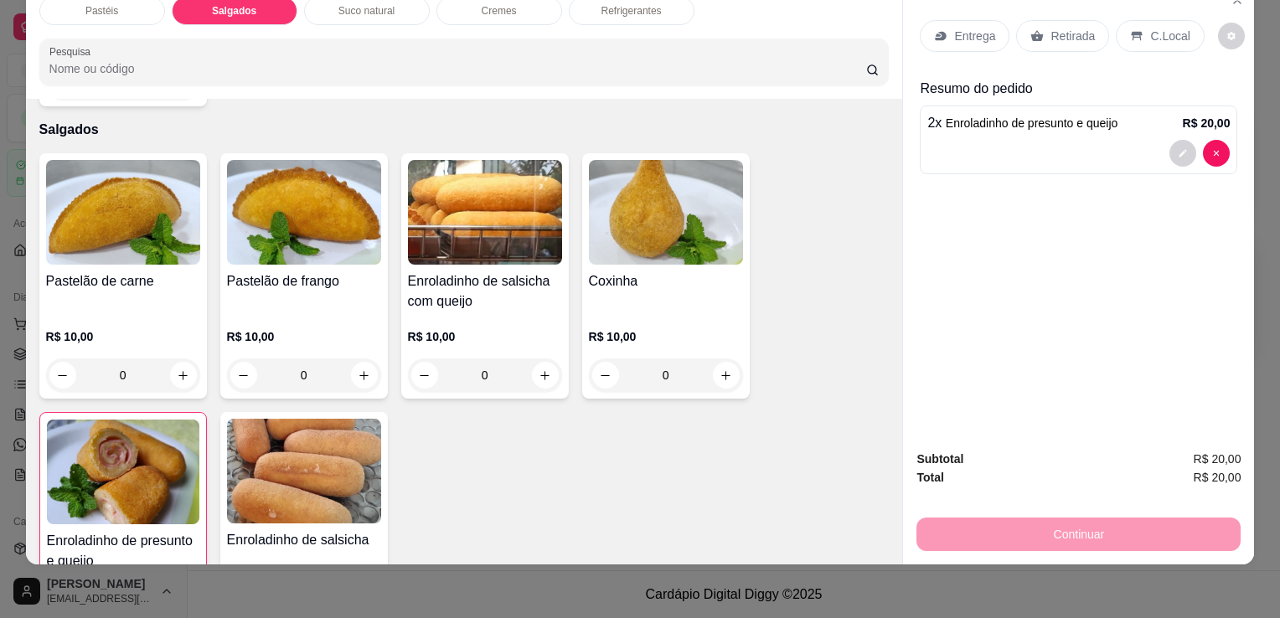
click at [1079, 31] on p "Retirada" at bounding box center [1072, 36] width 44 height 17
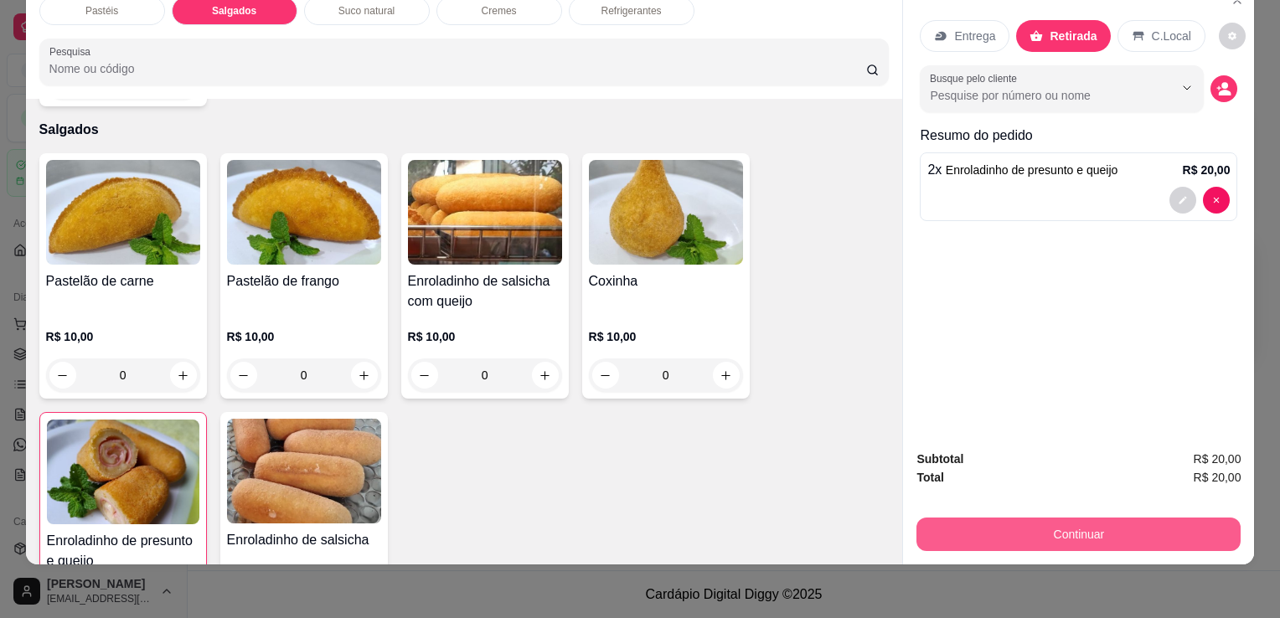
click at [1015, 522] on button "Continuar" at bounding box center [1078, 535] width 324 height 34
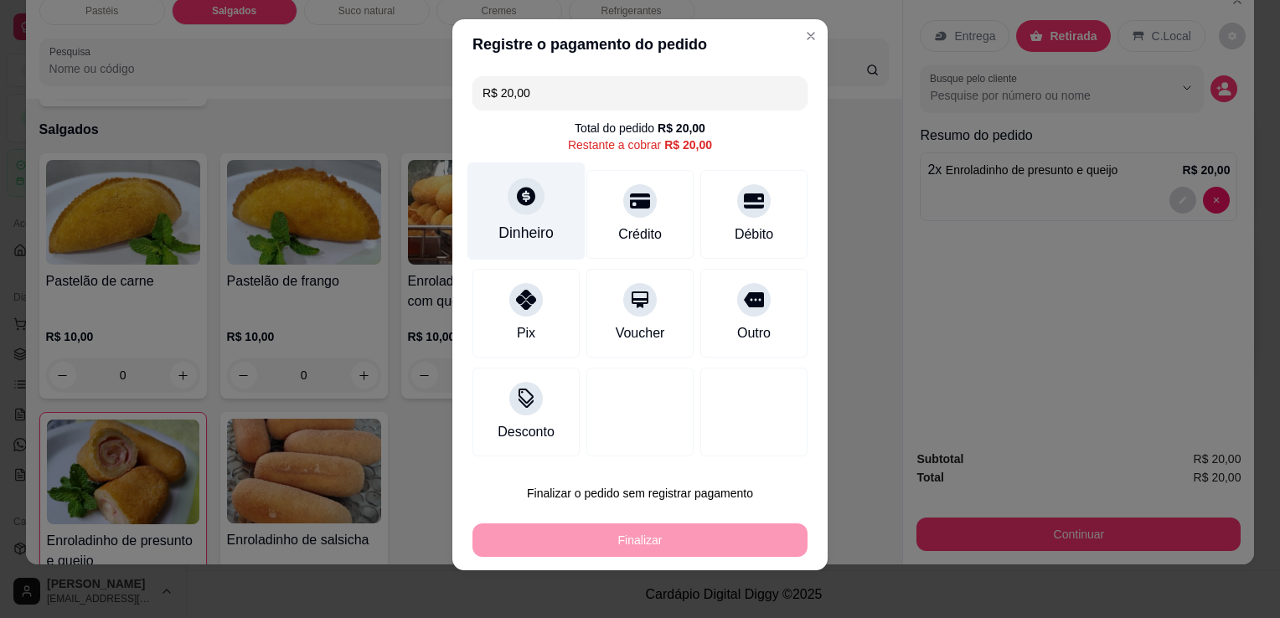
scroll to position [19, 0]
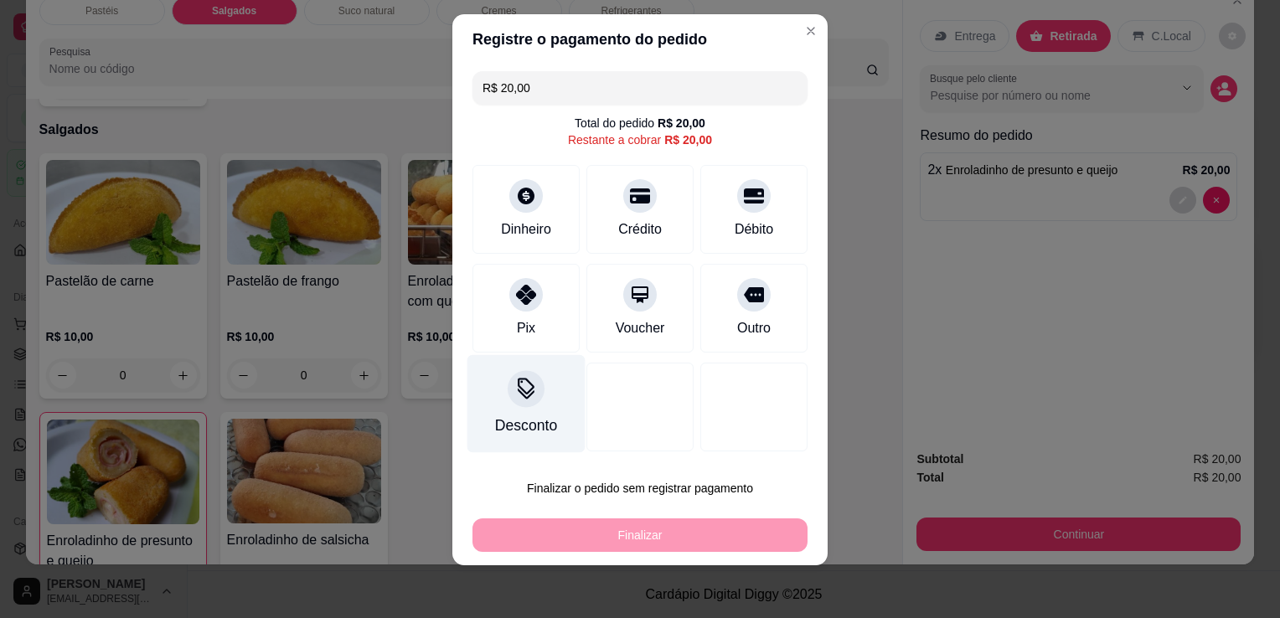
click at [515, 405] on div at bounding box center [526, 388] width 37 height 37
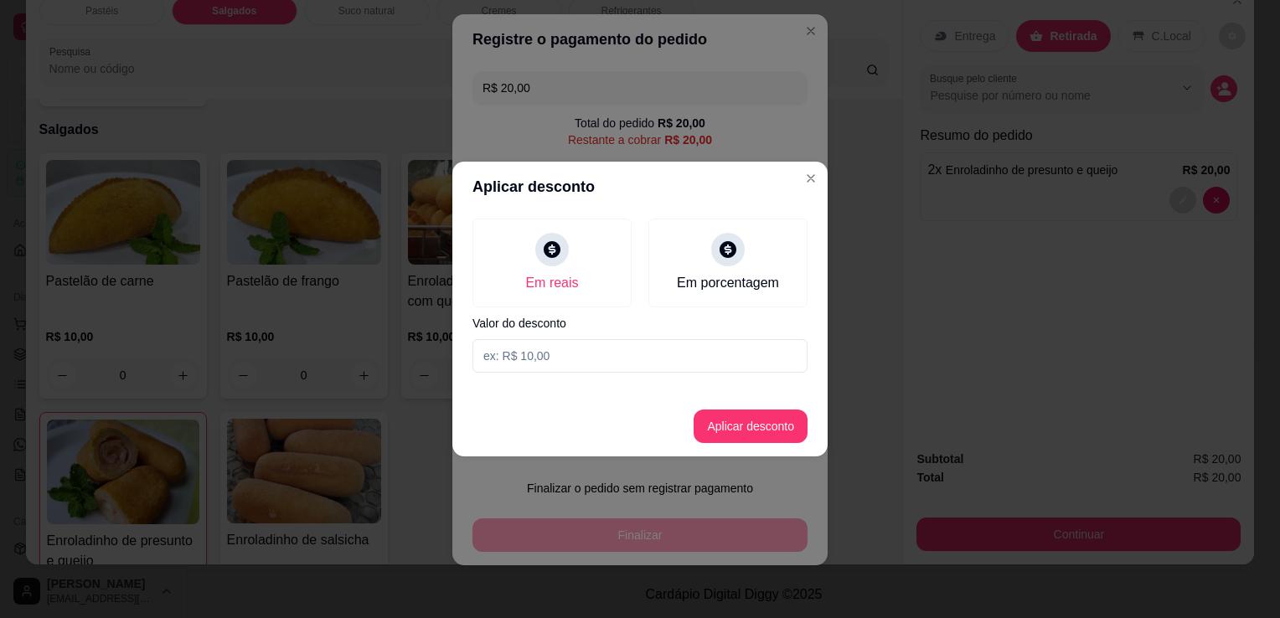
click at [540, 347] on input at bounding box center [639, 356] width 335 height 34
type input "3,00"
click at [714, 417] on button "Aplicar desconto" at bounding box center [750, 427] width 114 height 34
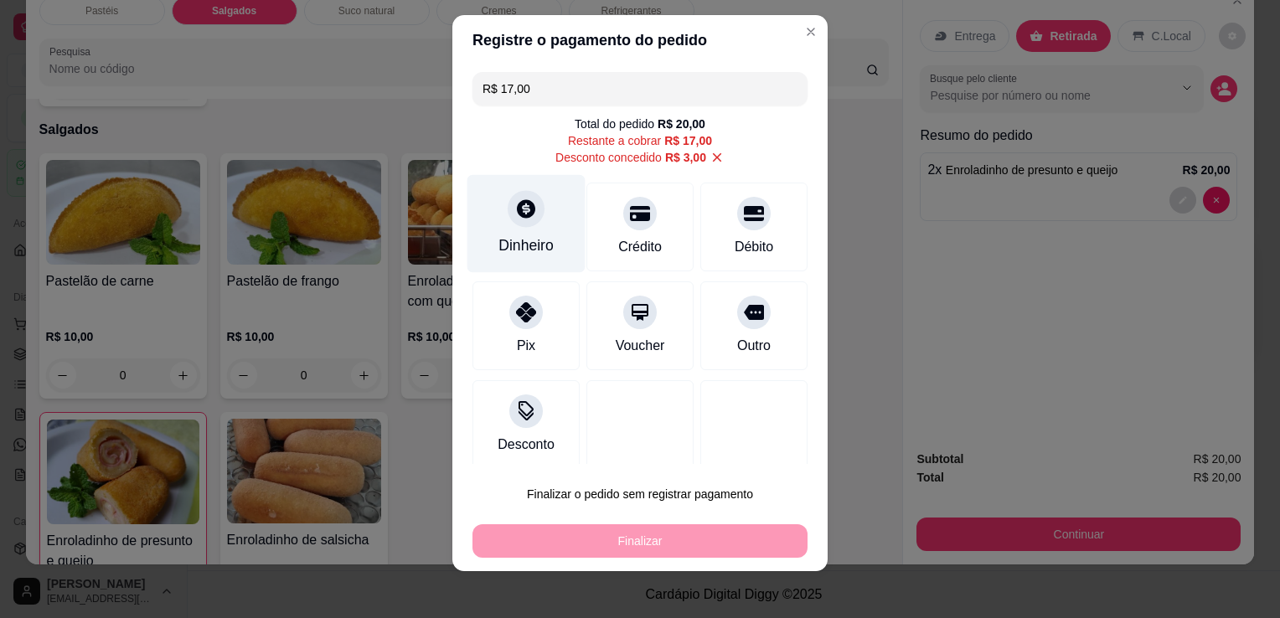
click at [525, 219] on div at bounding box center [526, 208] width 37 height 37
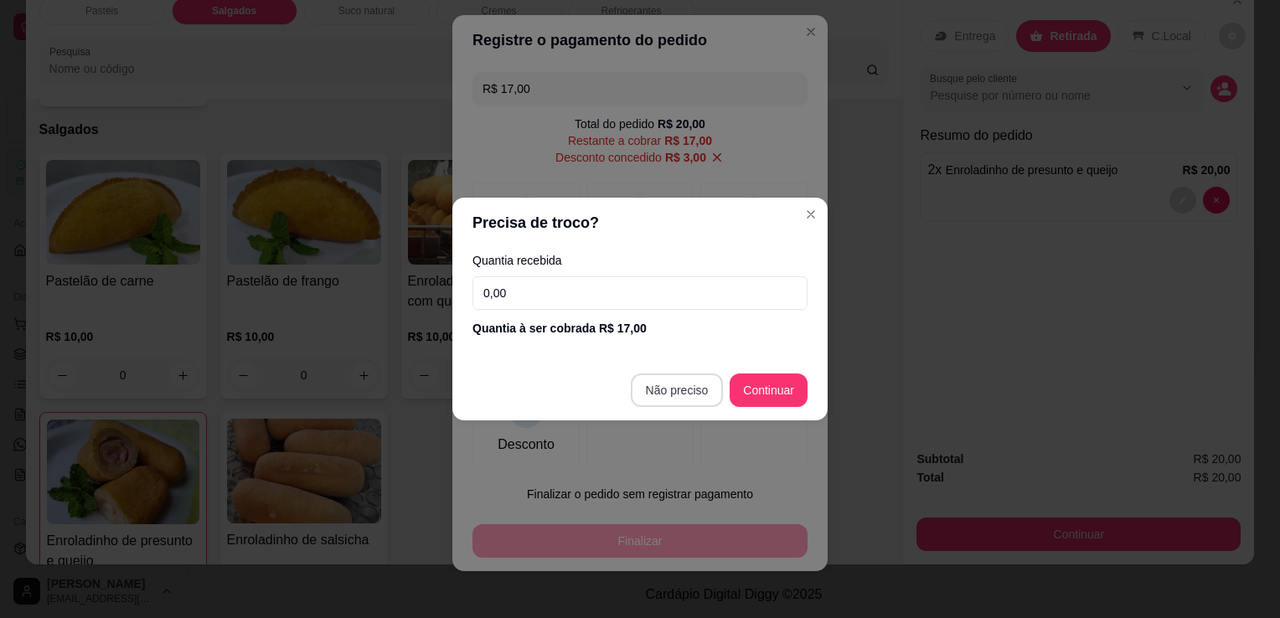
type input "R$ 0,00"
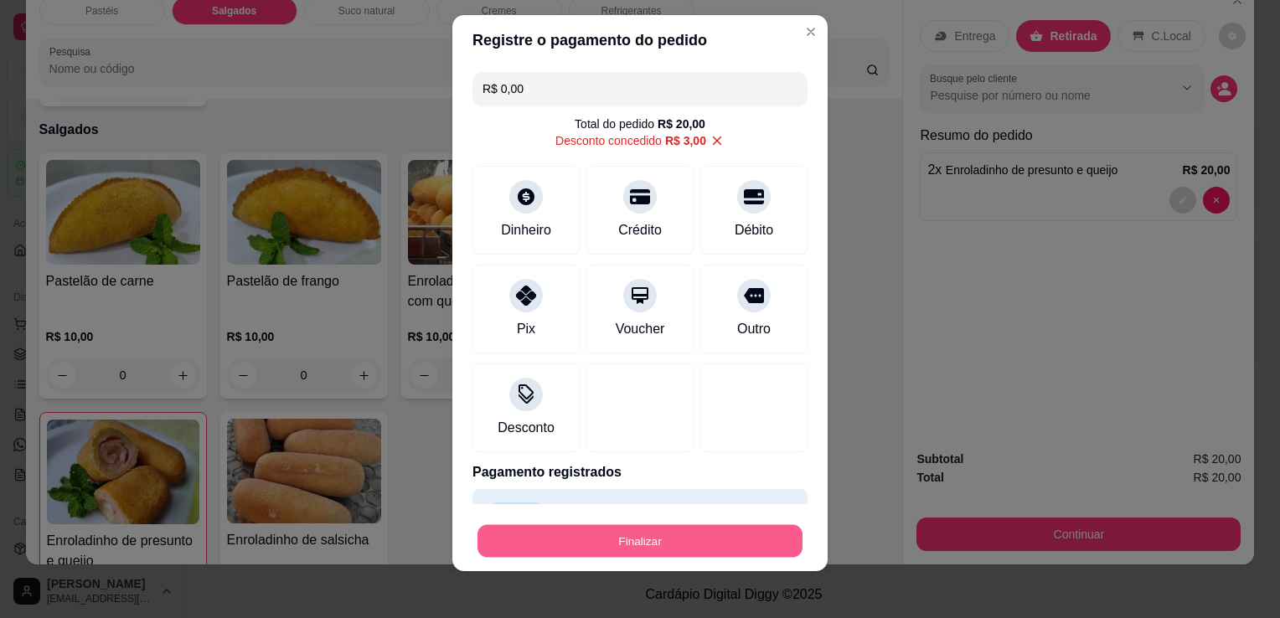
click at [657, 547] on button "Finalizar" at bounding box center [639, 541] width 325 height 33
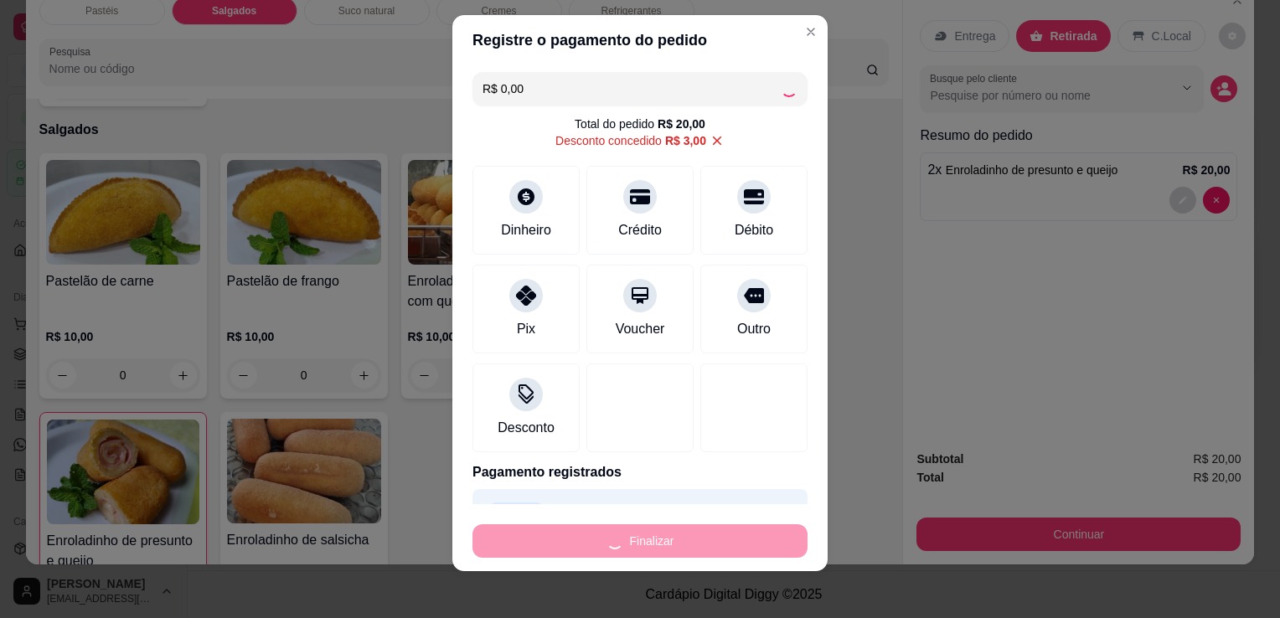
type input "0"
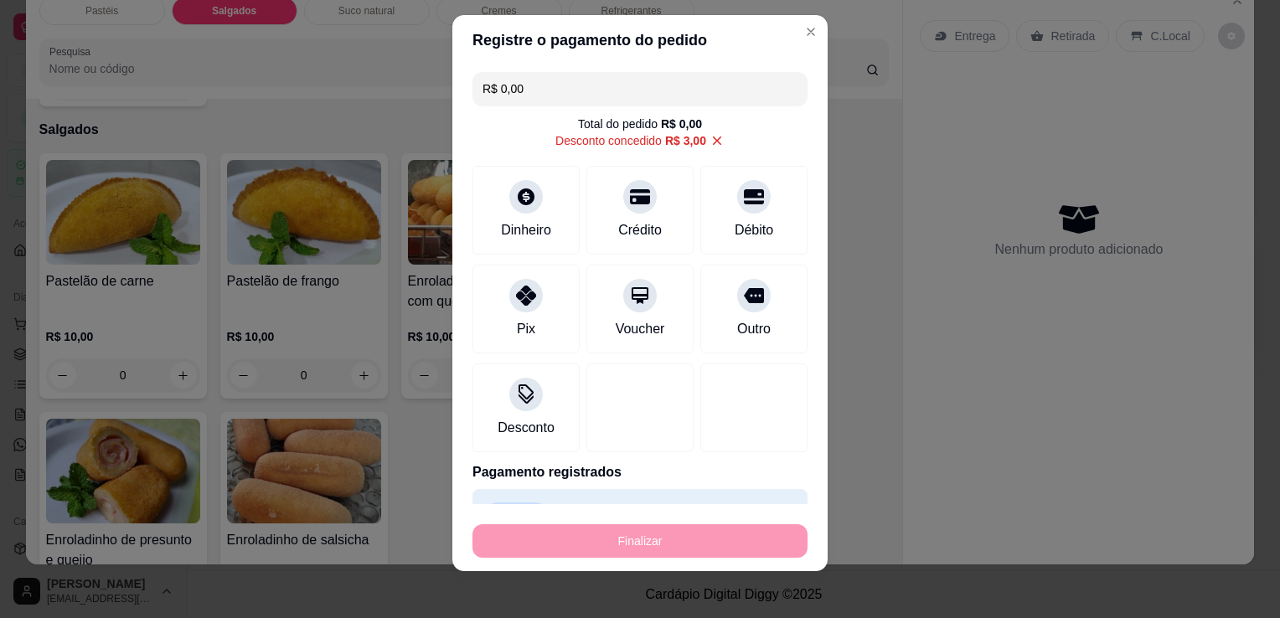
type input "-R$ 20,00"
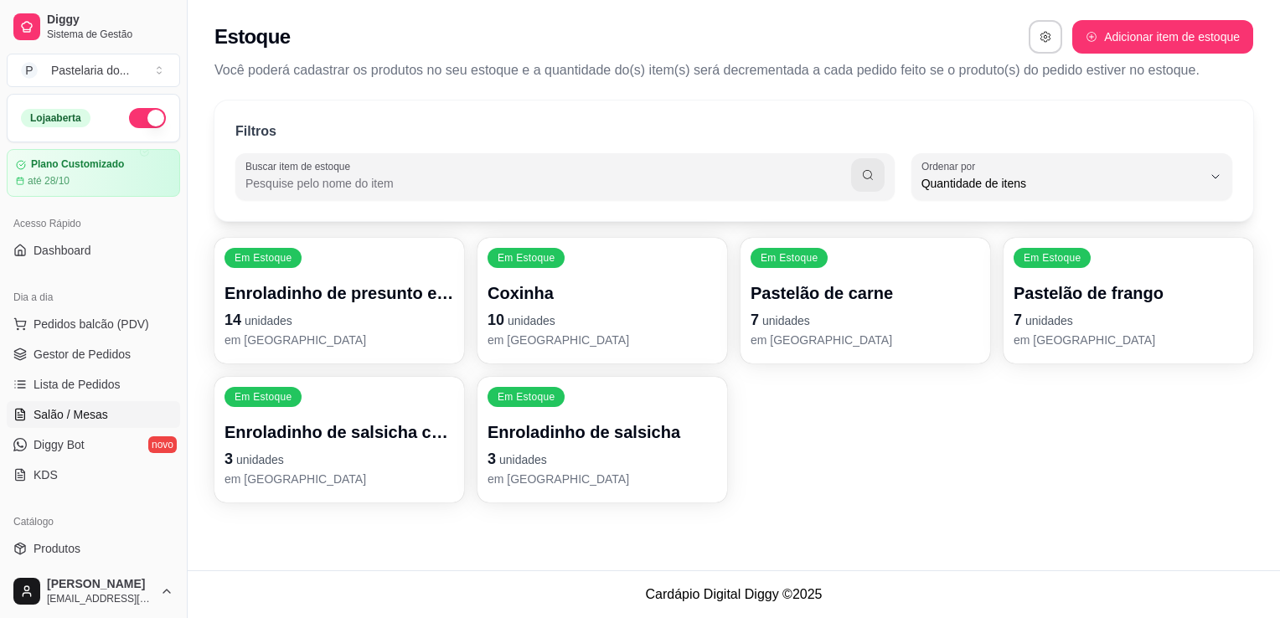
click at [74, 408] on span "Salão / Mesas" at bounding box center [71, 414] width 75 height 17
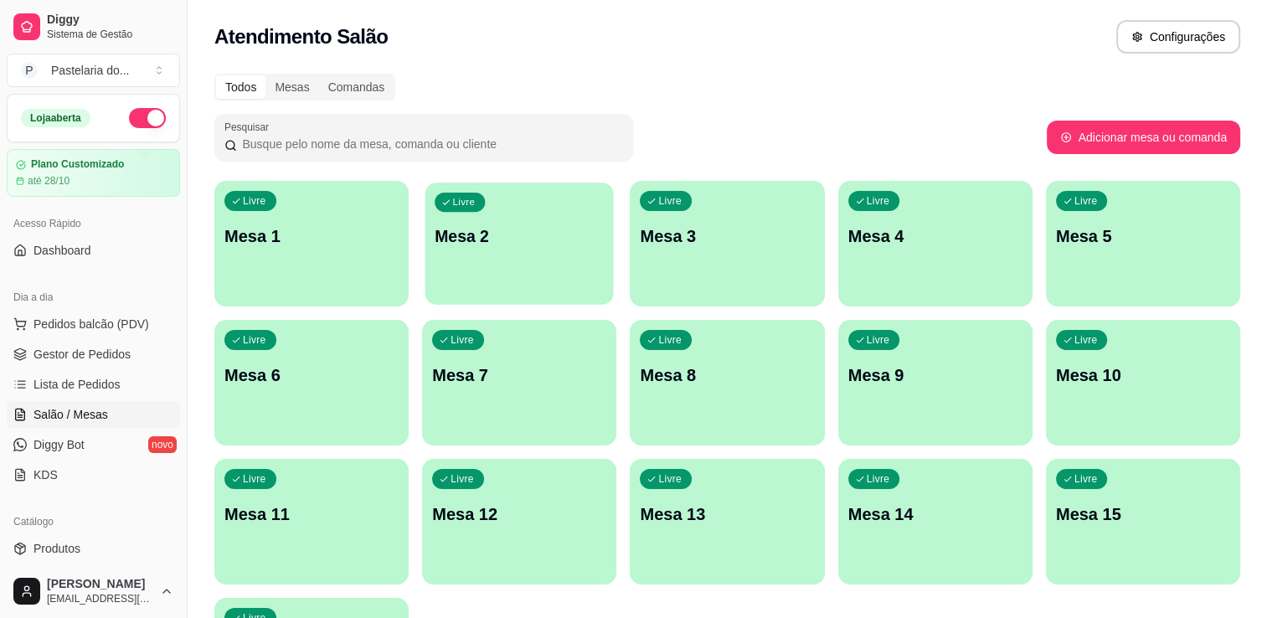
click at [491, 239] on p "Mesa 2" at bounding box center [519, 236] width 169 height 23
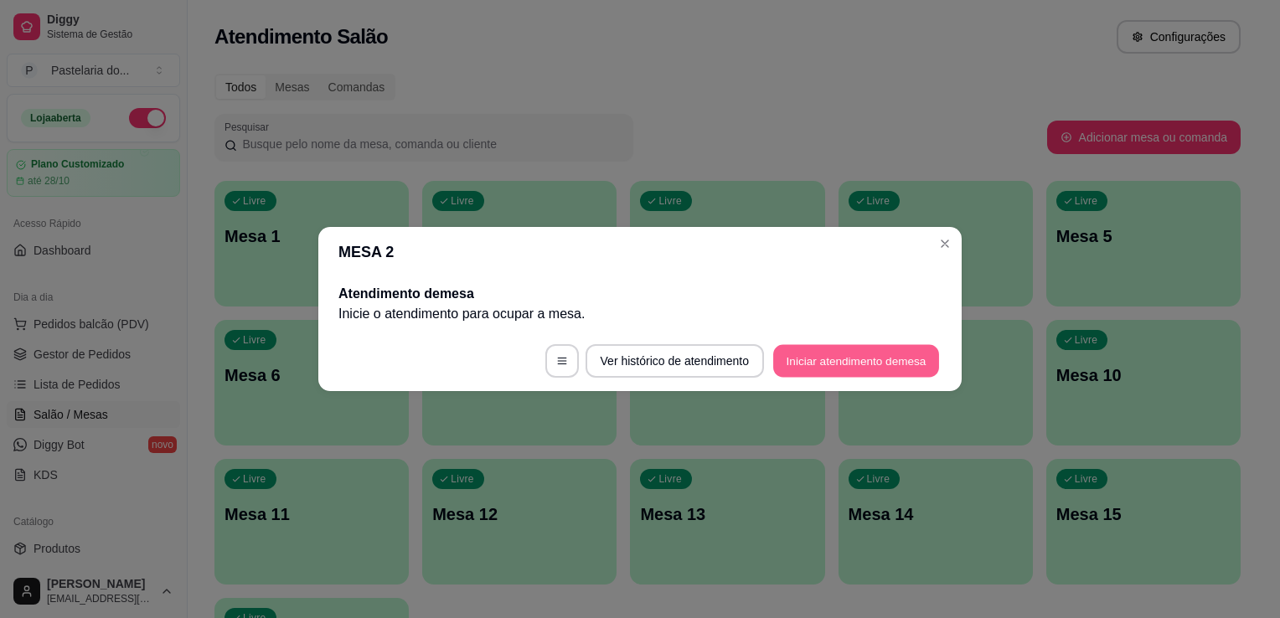
click at [794, 362] on button "Iniciar atendimento de mesa" at bounding box center [856, 361] width 166 height 33
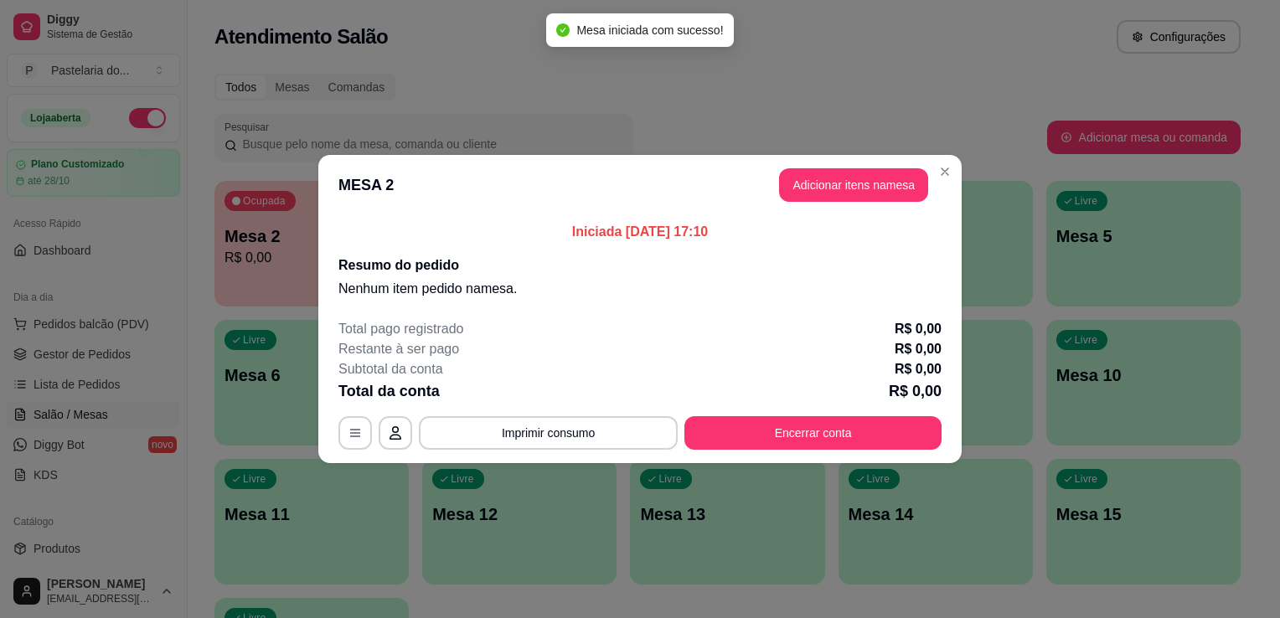
click at [831, 173] on button "Adicionar itens na mesa" at bounding box center [853, 185] width 149 height 34
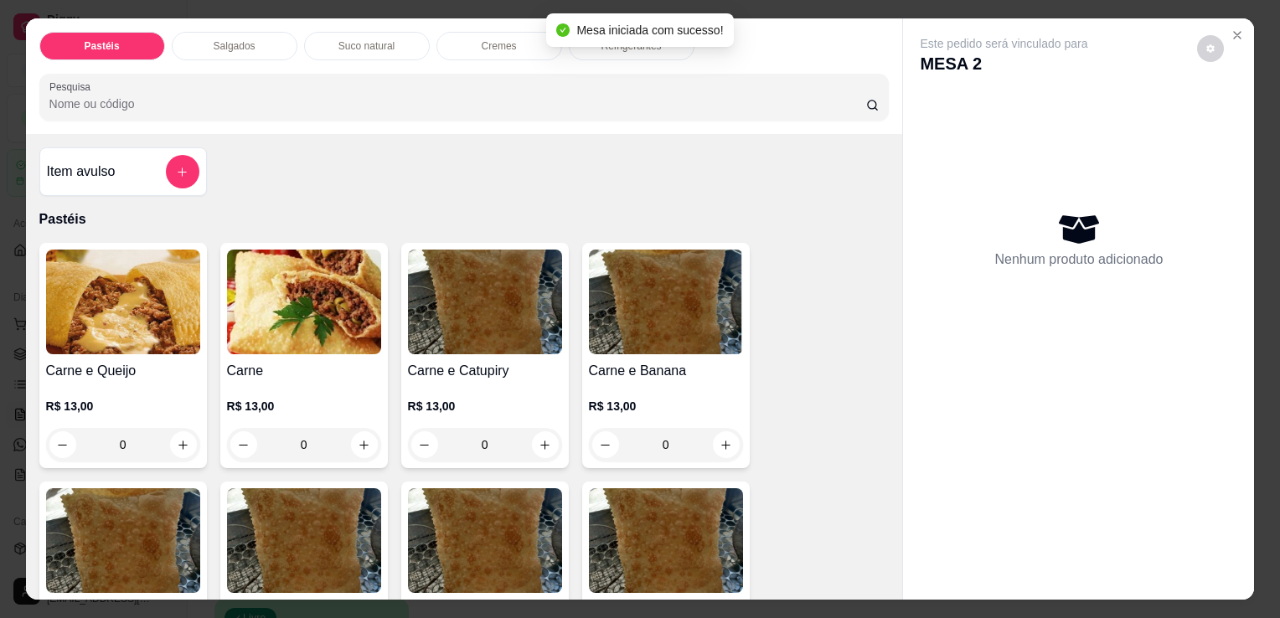
click at [248, 40] on div "Salgados" at bounding box center [235, 46] width 126 height 28
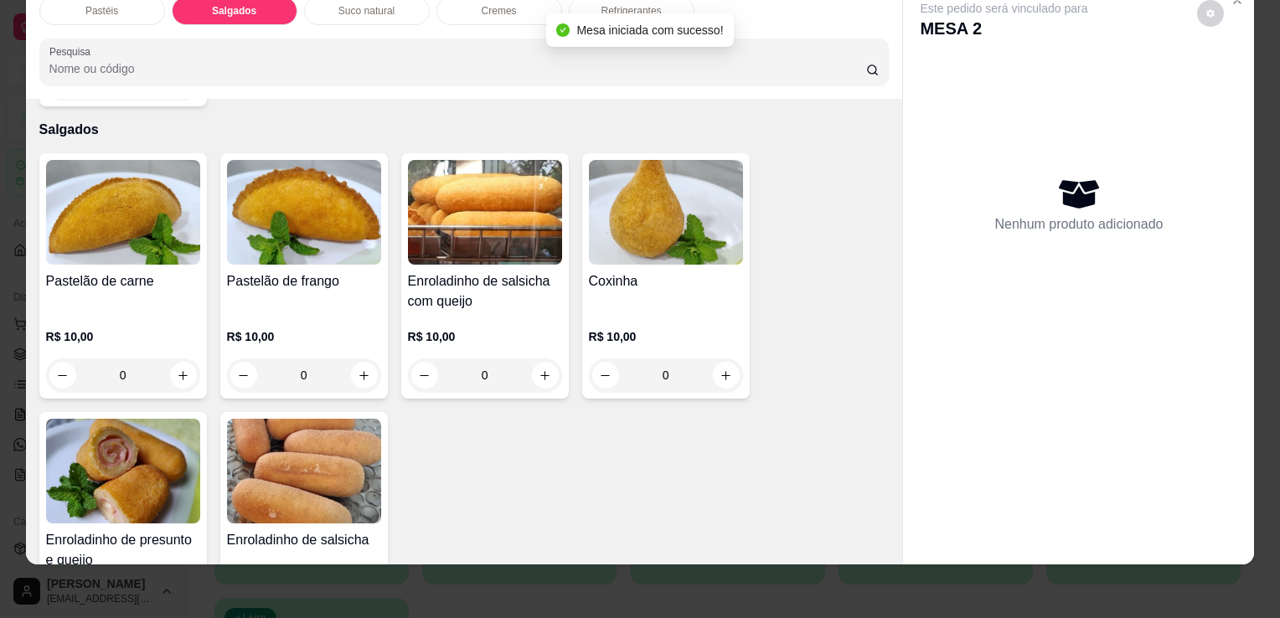
click at [142, 464] on img at bounding box center [123, 471] width 154 height 105
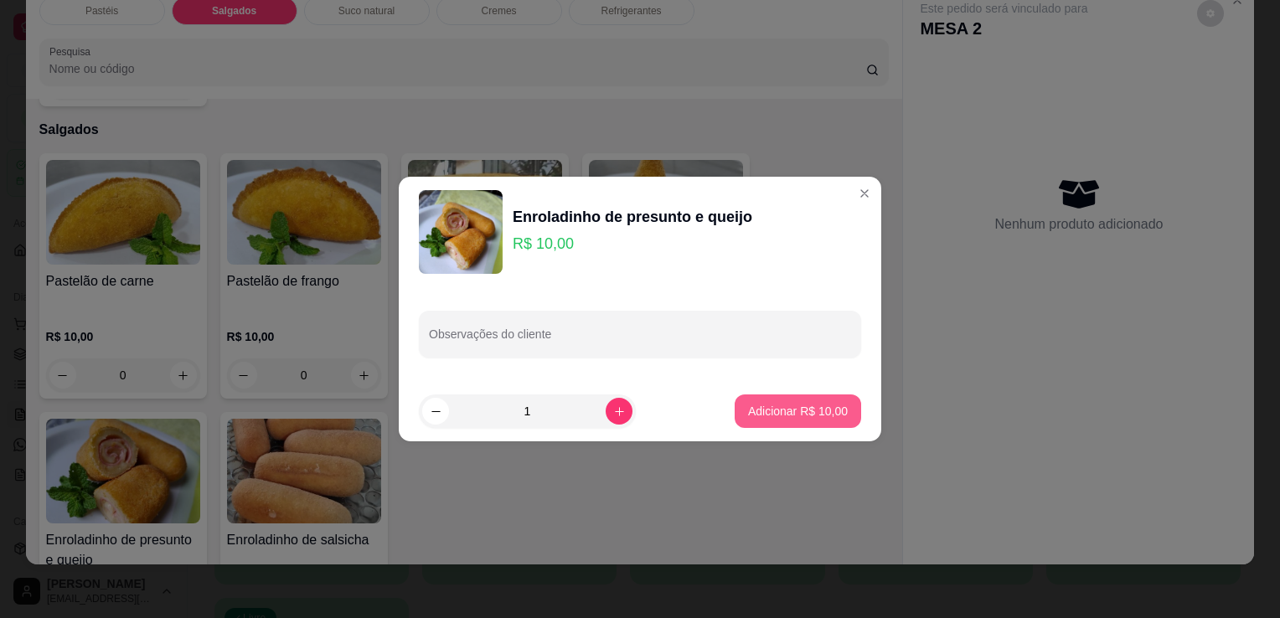
click at [748, 404] on p "Adicionar R$ 10,00" at bounding box center [798, 411] width 100 height 17
type input "1"
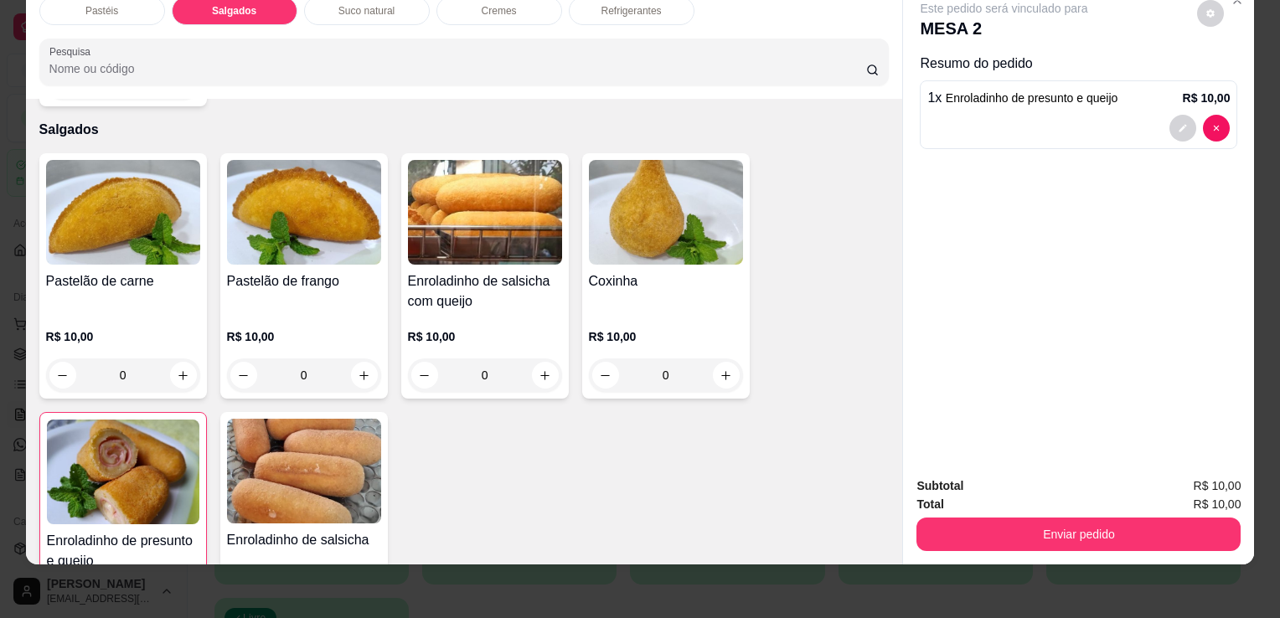
click at [655, 2] on div "Refrigerantes" at bounding box center [632, 11] width 126 height 28
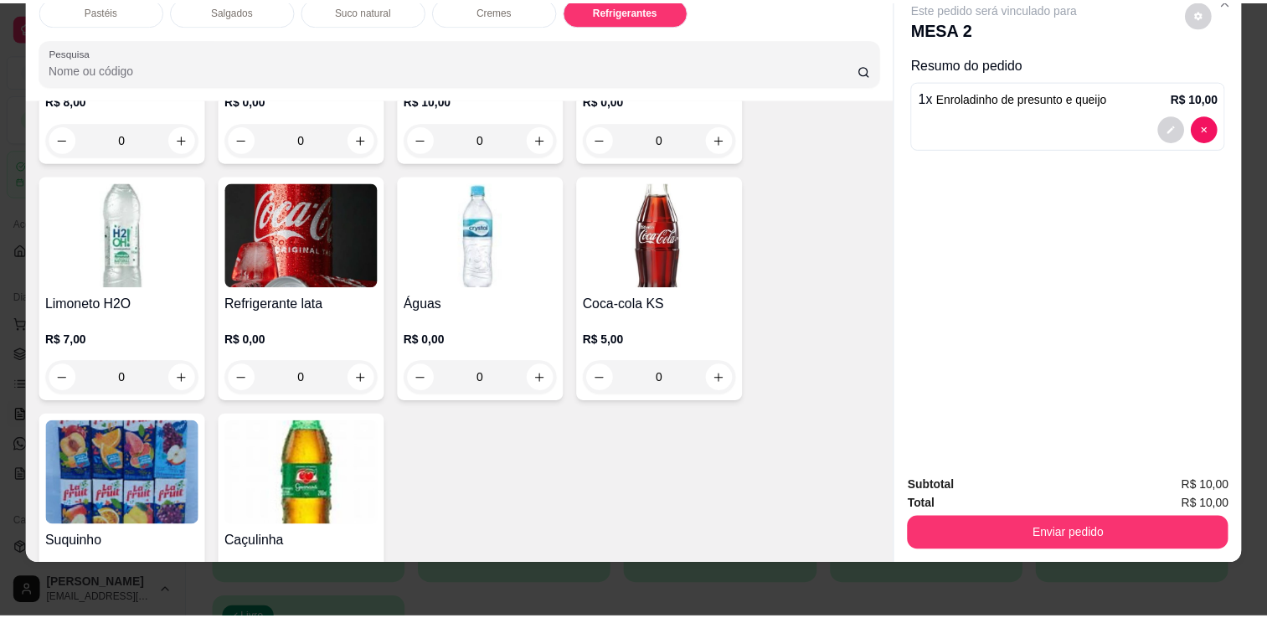
scroll to position [4631, 0]
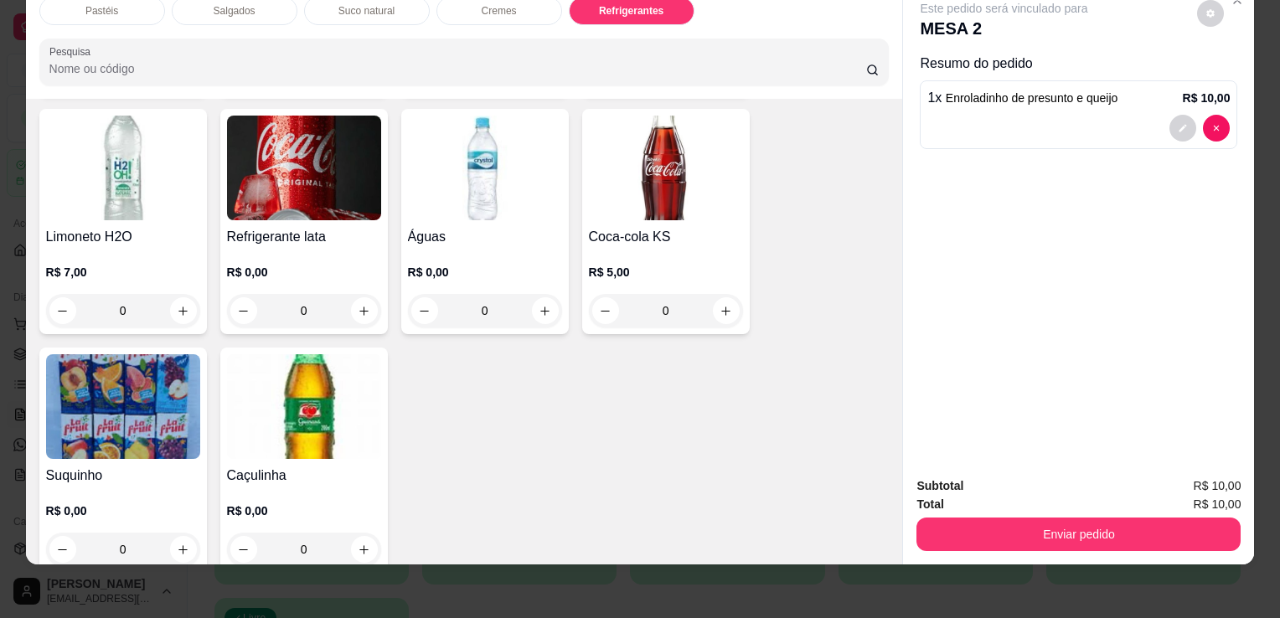
click at [647, 227] on h4 "Coca-cola KS" at bounding box center [666, 237] width 154 height 20
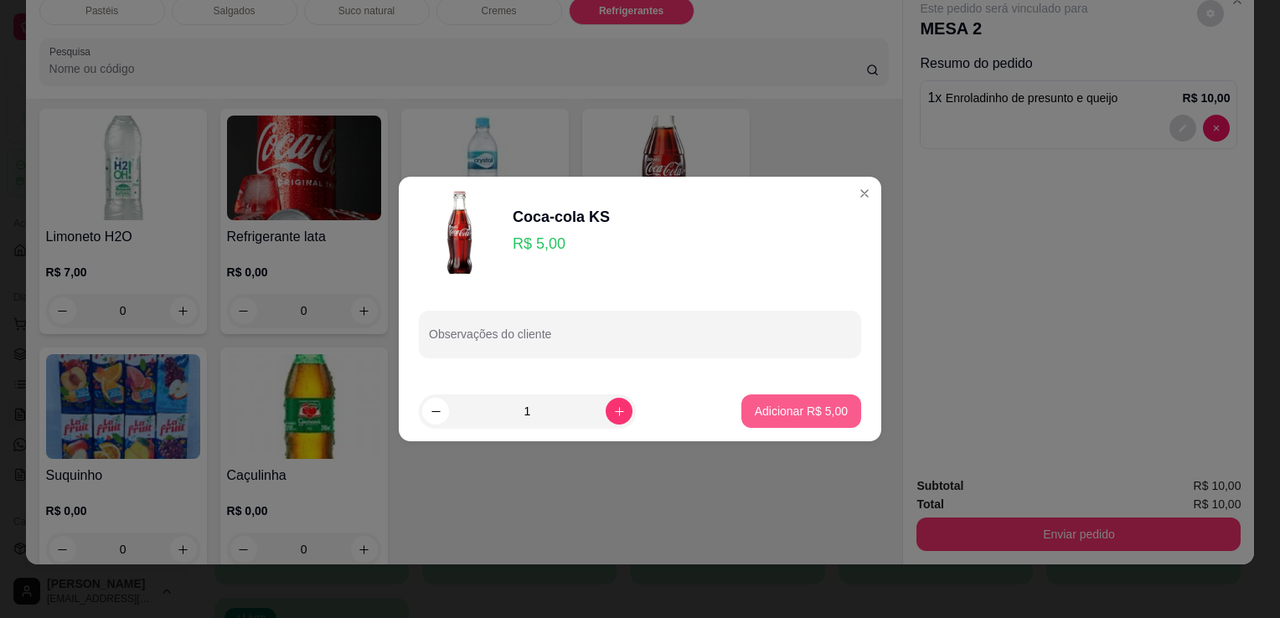
click at [755, 412] on p "Adicionar R$ 5,00" at bounding box center [801, 411] width 93 height 17
type input "1"
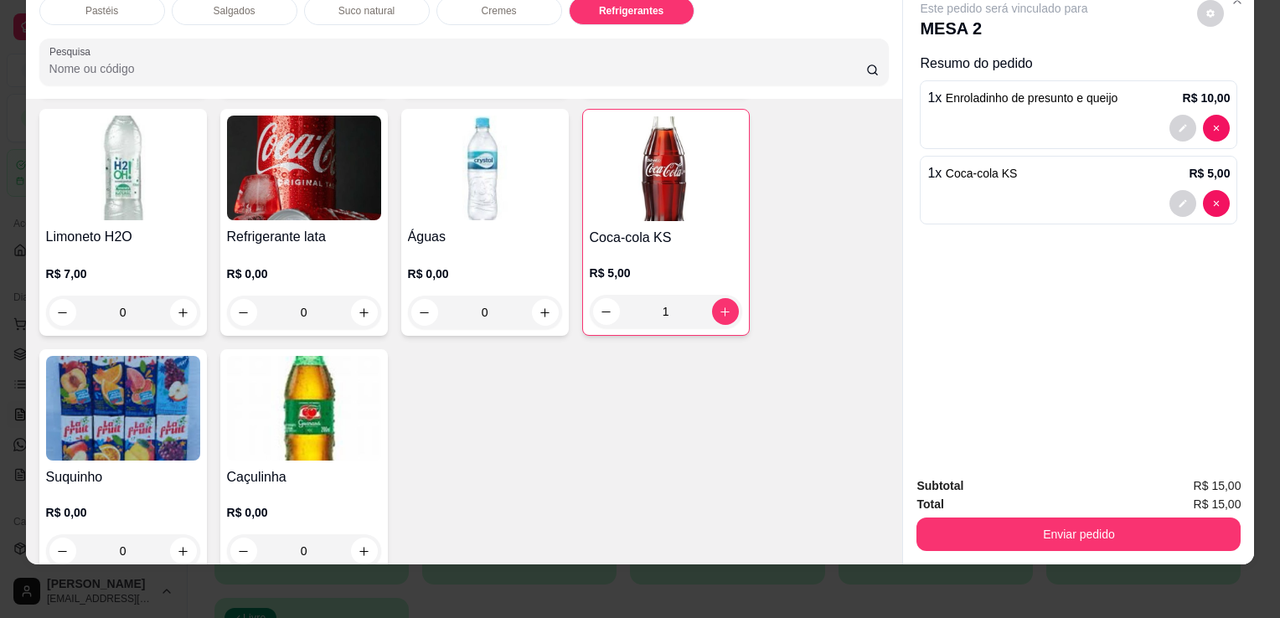
click at [1157, 549] on div "Subtotal R$ 15,00 Total R$ 15,00 Enviar pedido" at bounding box center [1078, 513] width 351 height 101
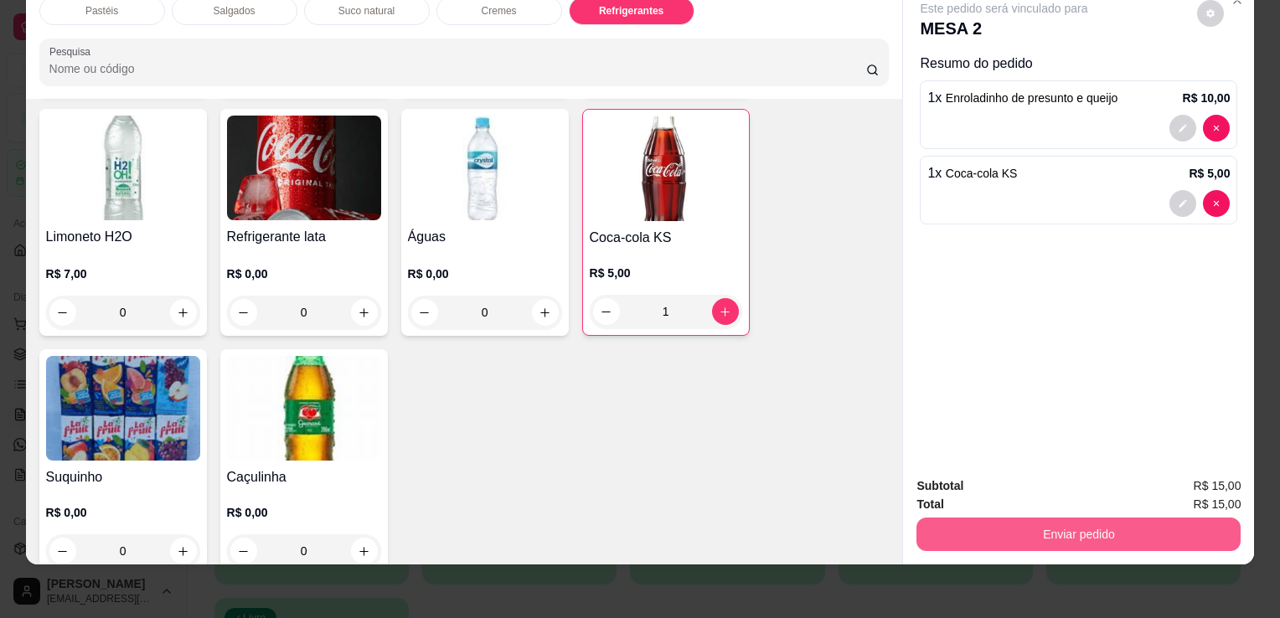
click at [1151, 528] on button "Enviar pedido" at bounding box center [1078, 535] width 324 height 34
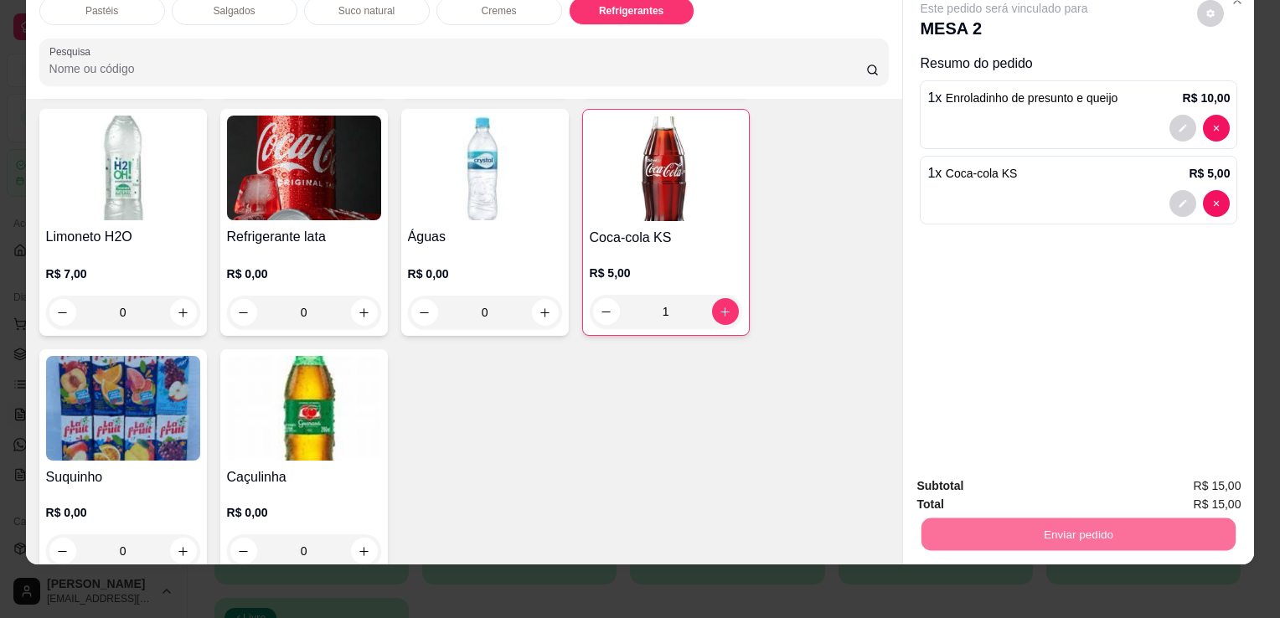
click at [1189, 487] on button "Enviar pedido" at bounding box center [1197, 481] width 95 height 32
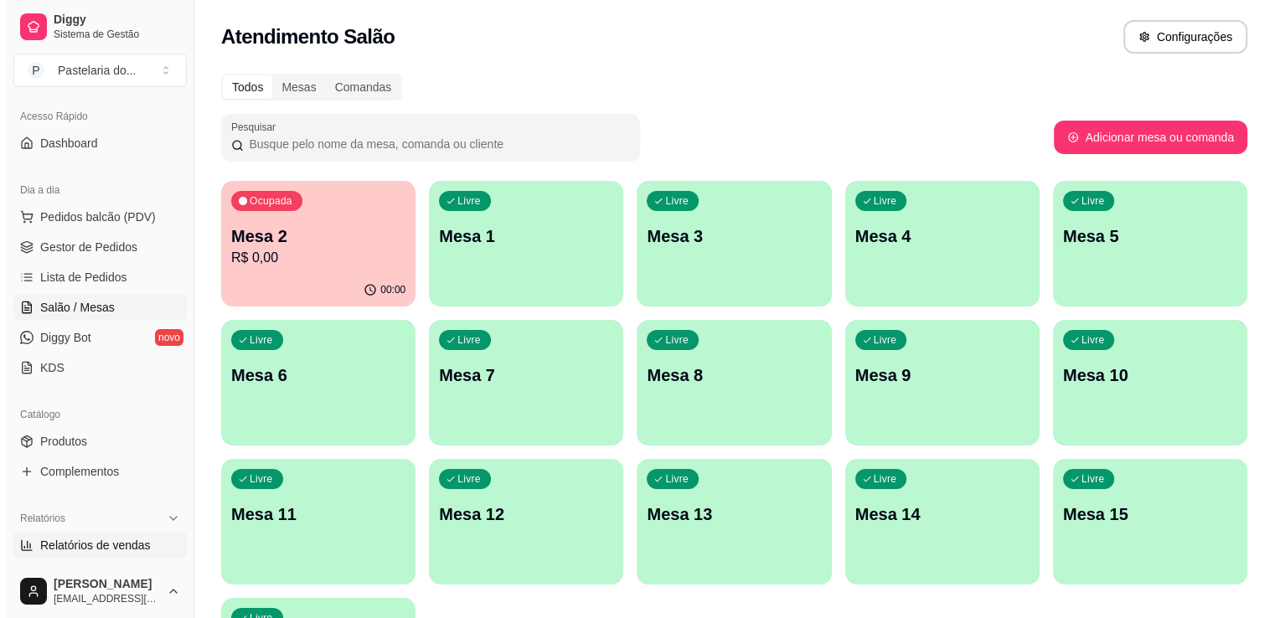
scroll to position [251, 0]
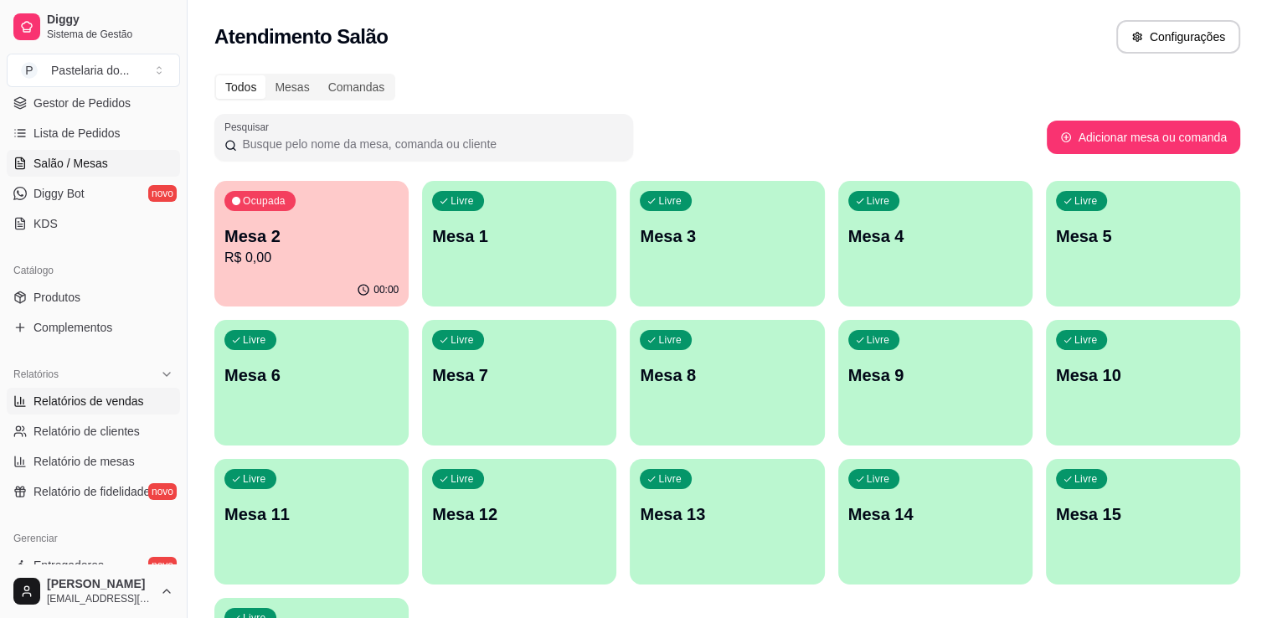
click at [70, 394] on span "Relatórios de vendas" at bounding box center [89, 401] width 111 height 17
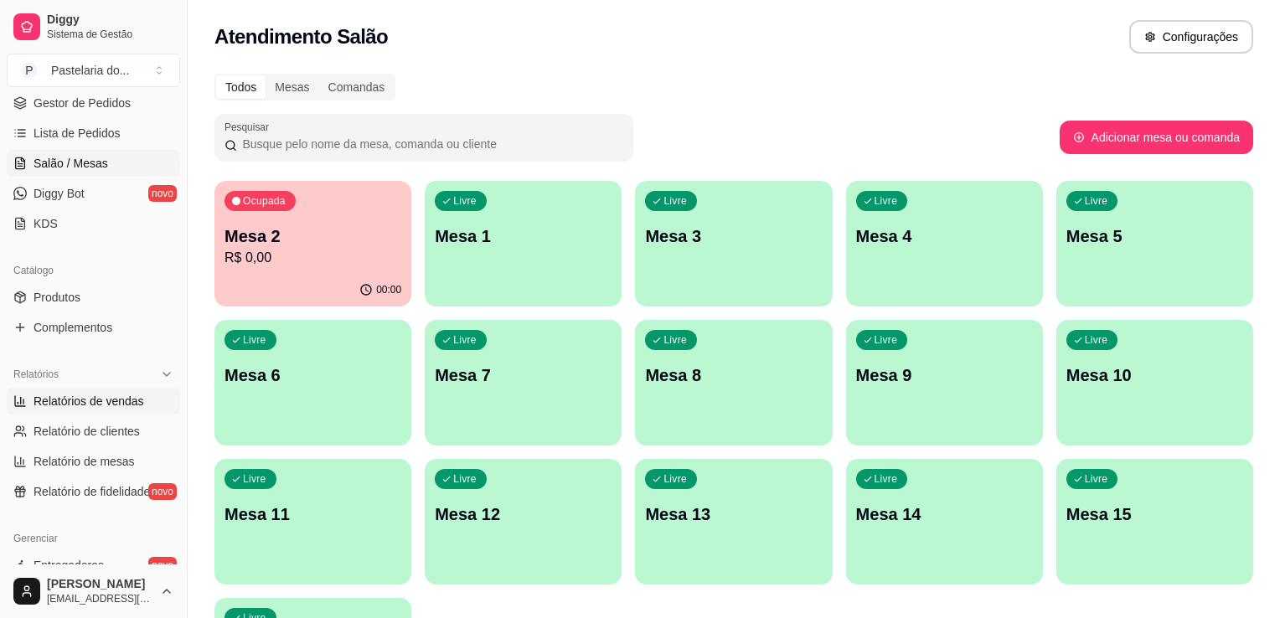
select select "ALL"
select select "0"
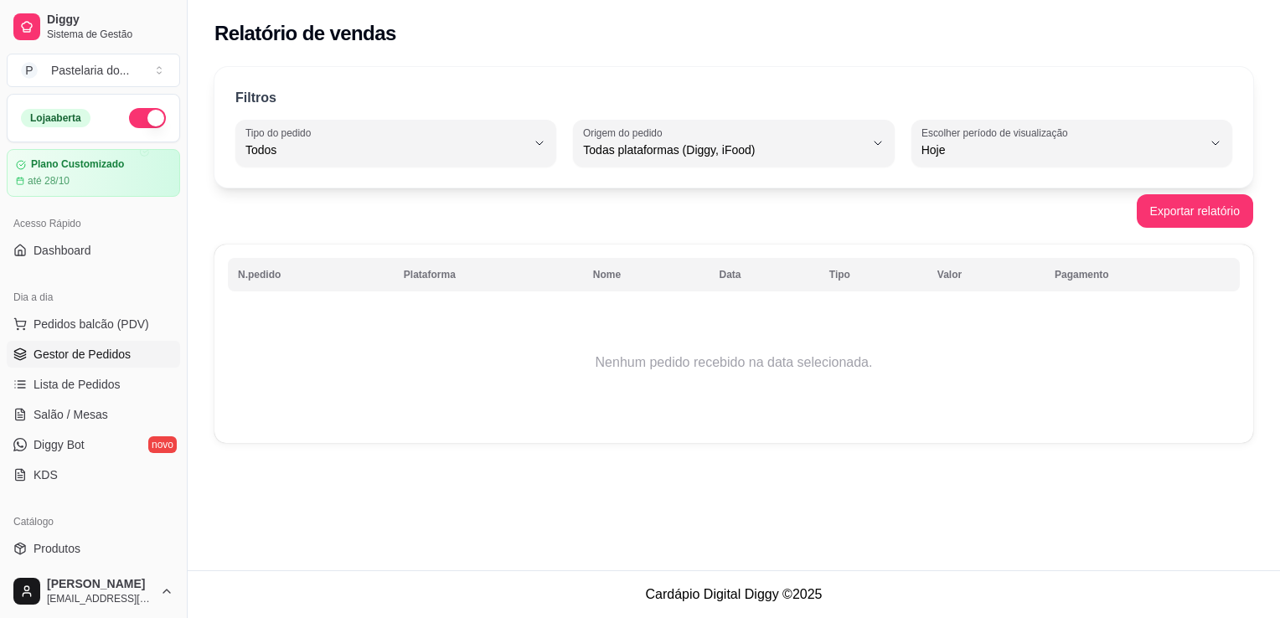
click at [80, 354] on span "Gestor de Pedidos" at bounding box center [82, 354] width 97 height 17
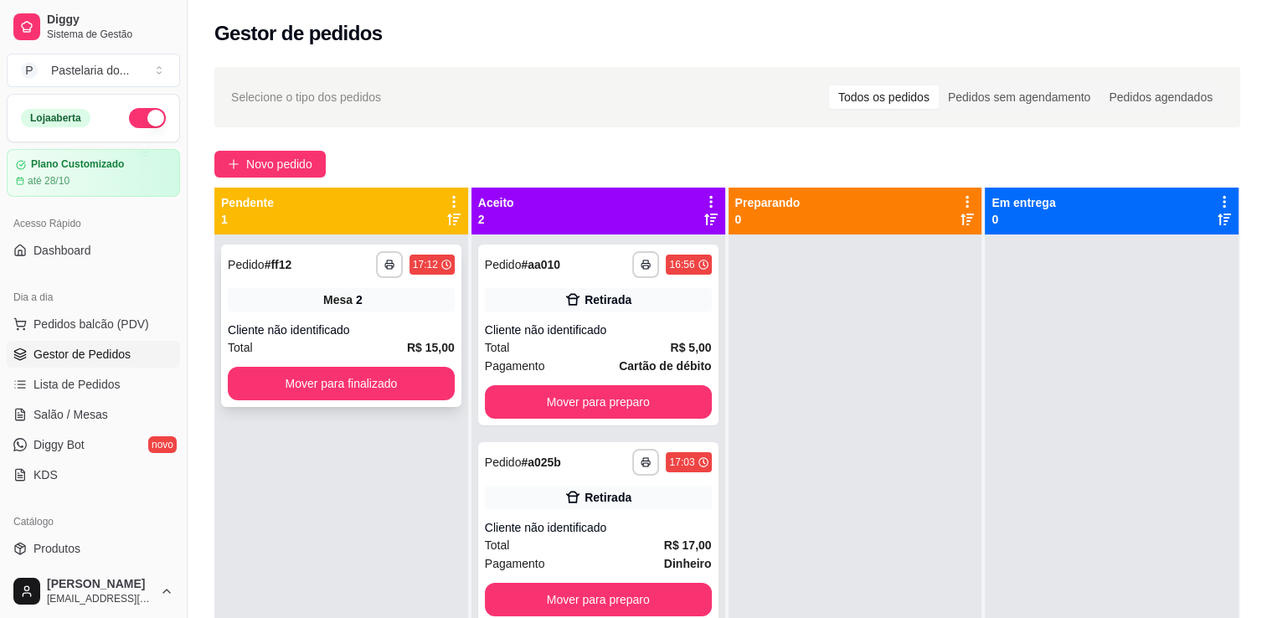
click at [341, 369] on button "Mover para finalizado" at bounding box center [341, 384] width 227 height 34
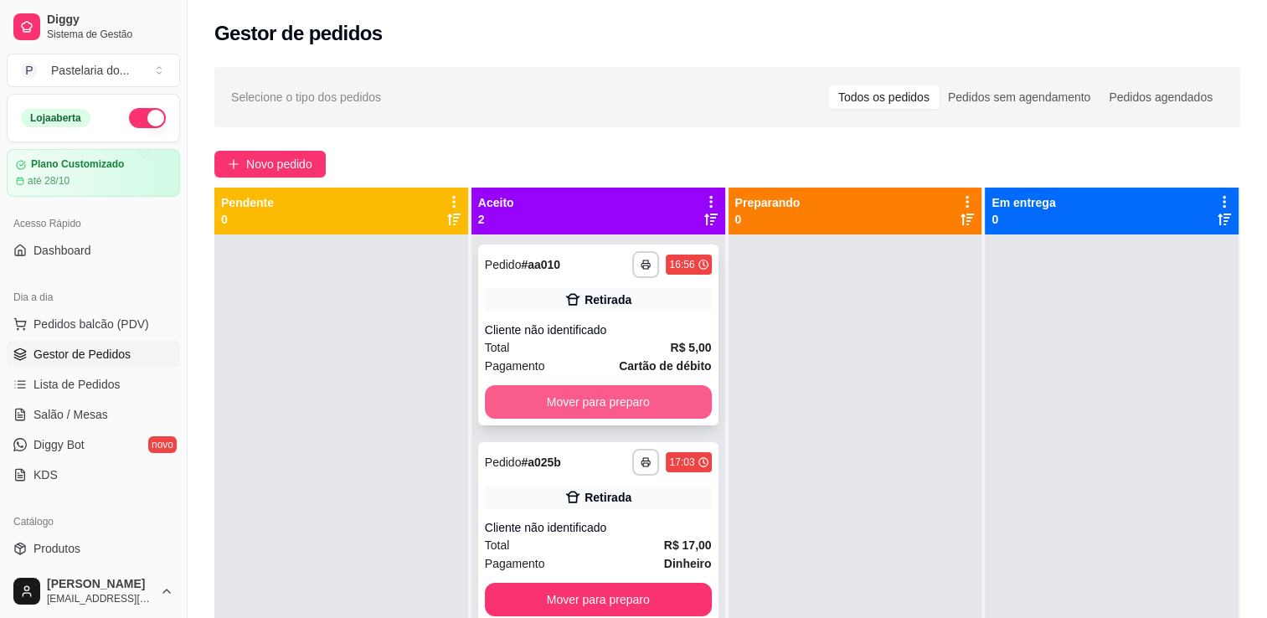
click at [555, 399] on button "Mover para preparo" at bounding box center [598, 402] width 227 height 34
click at [556, 583] on button "Mover para preparo" at bounding box center [598, 600] width 227 height 34
click at [556, 583] on div "Mover para preparo" at bounding box center [598, 600] width 227 height 34
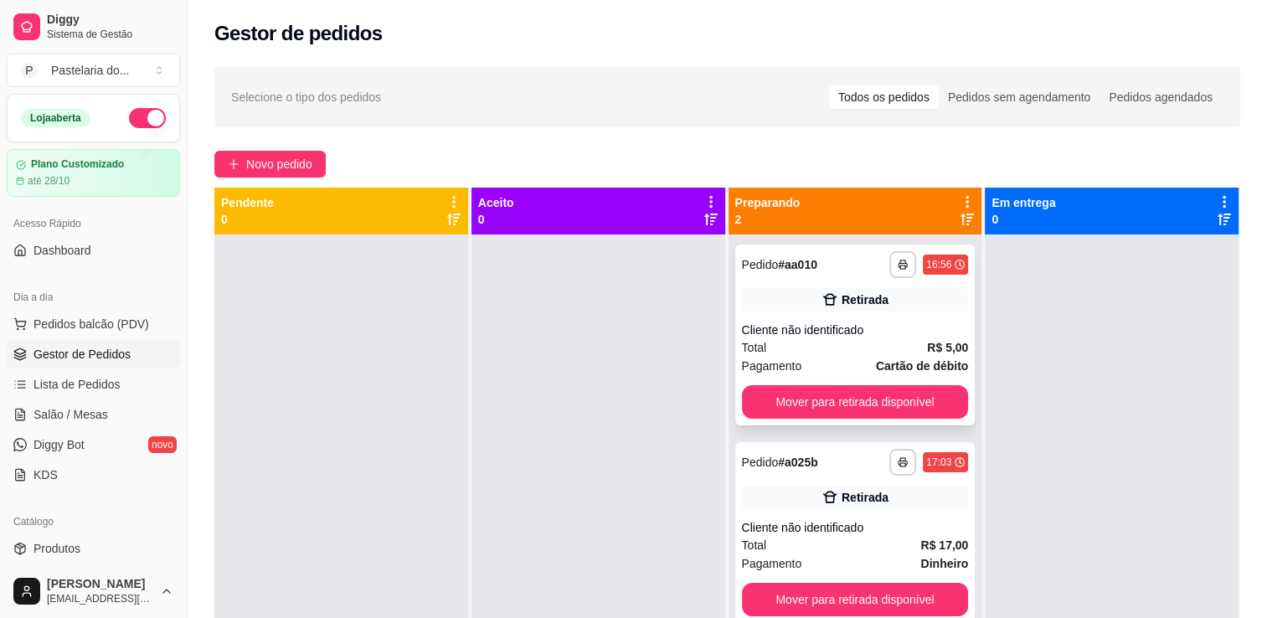
click at [911, 420] on div "**********" at bounding box center [855, 335] width 240 height 181
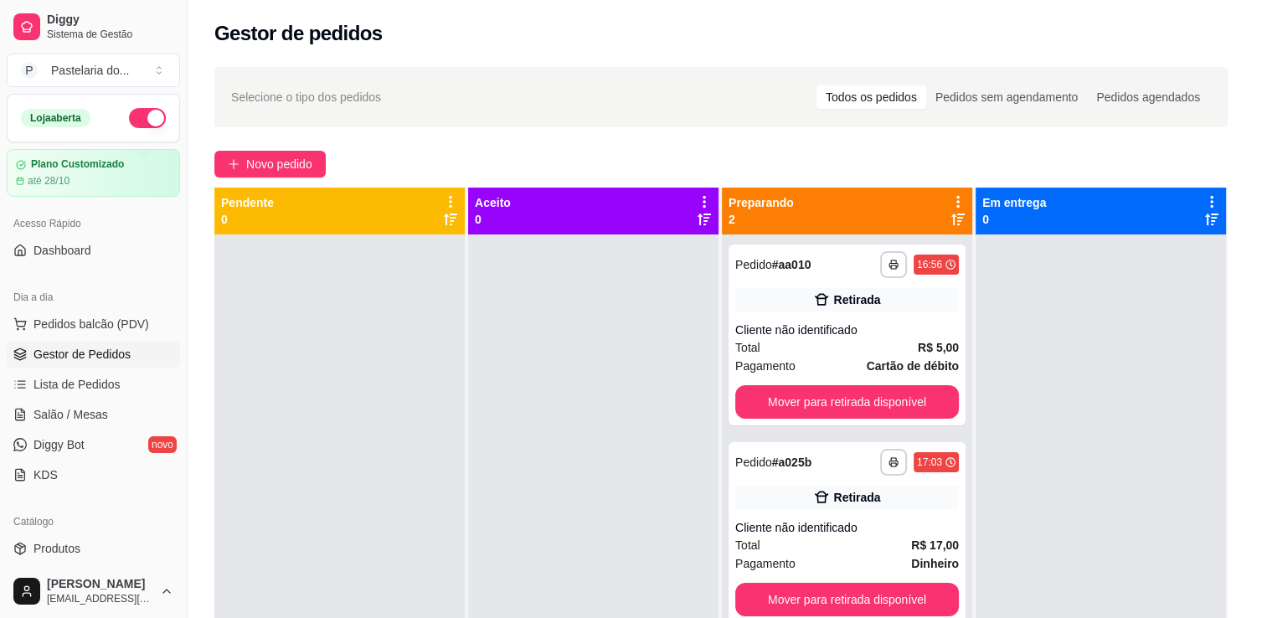
click at [922, 414] on button "Mover para retirada disponível" at bounding box center [847, 402] width 224 height 34
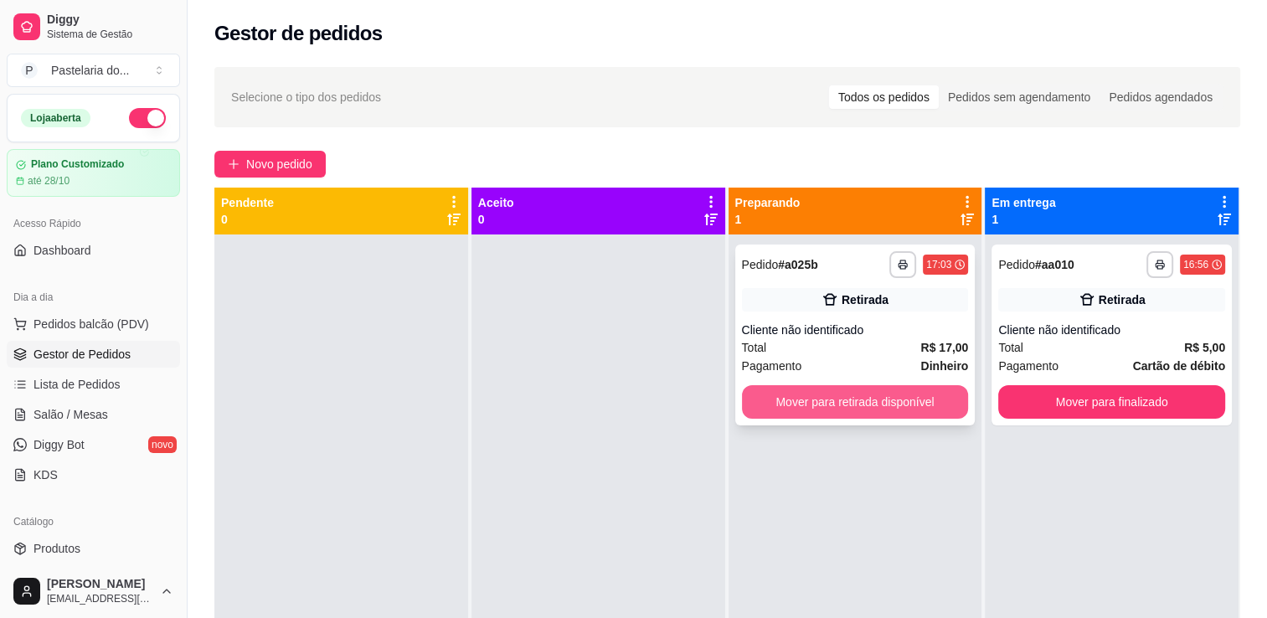
click at [923, 414] on button "Mover para retirada disponível" at bounding box center [855, 402] width 227 height 34
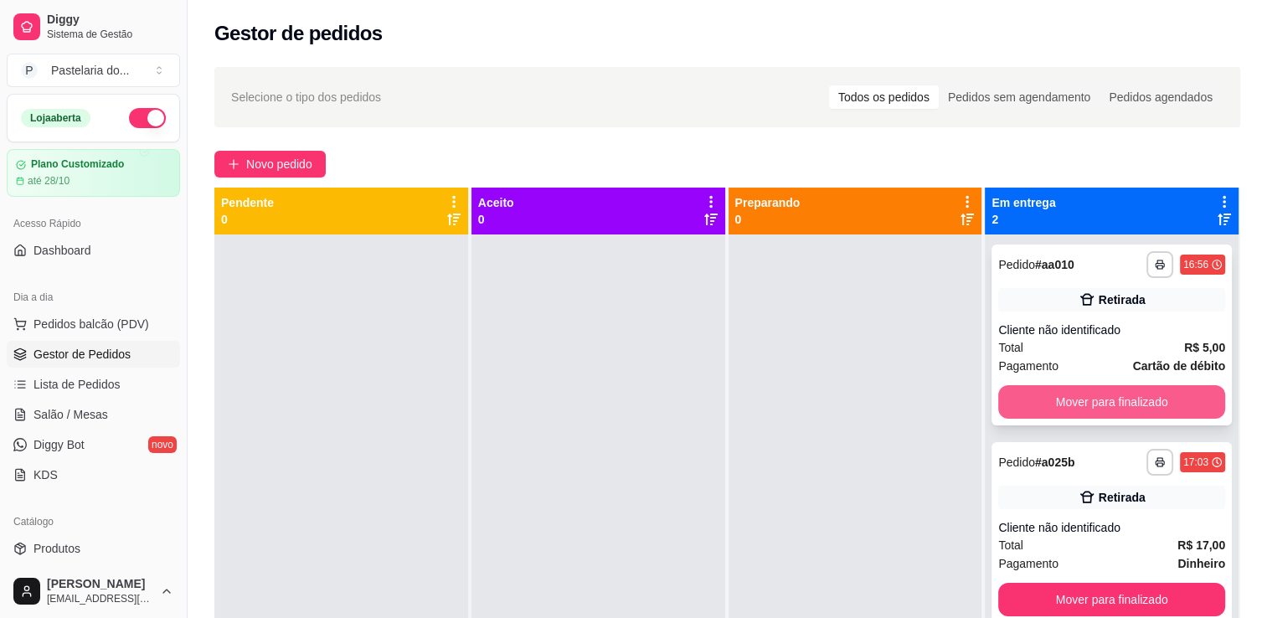
click at [1059, 412] on button "Mover para finalizado" at bounding box center [1111, 402] width 227 height 34
click at [1059, 583] on button "Mover para finalizado" at bounding box center [1111, 600] width 227 height 34
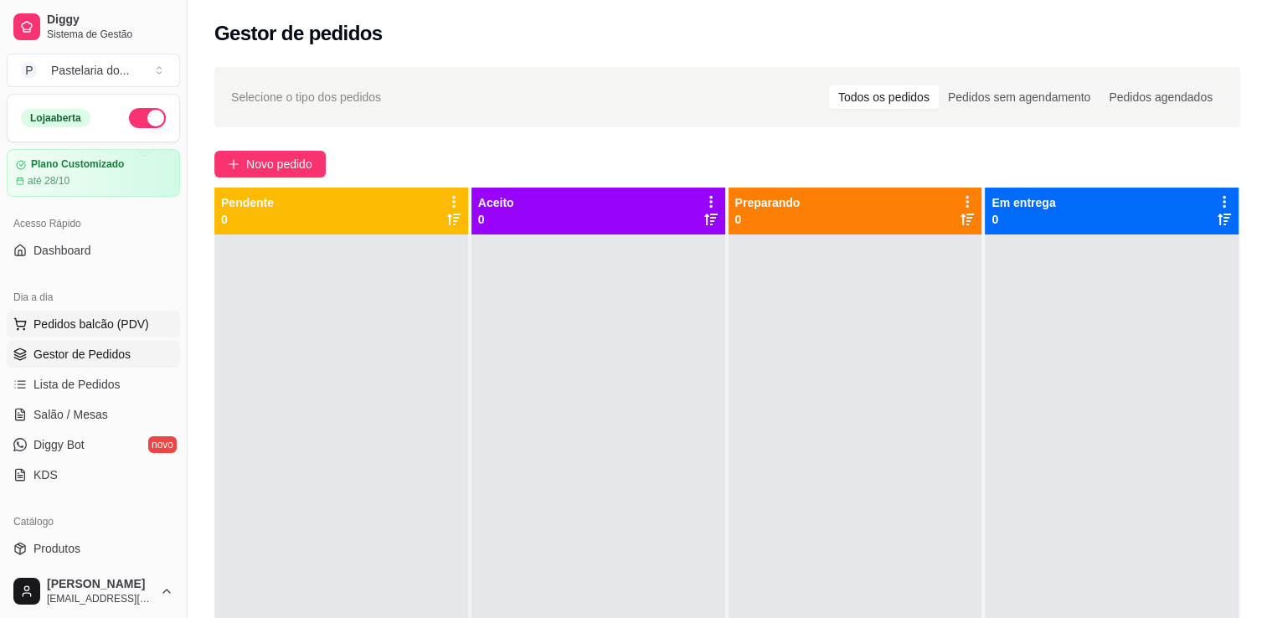
click at [62, 326] on span "Pedidos balcão (PDV)" at bounding box center [92, 324] width 116 height 17
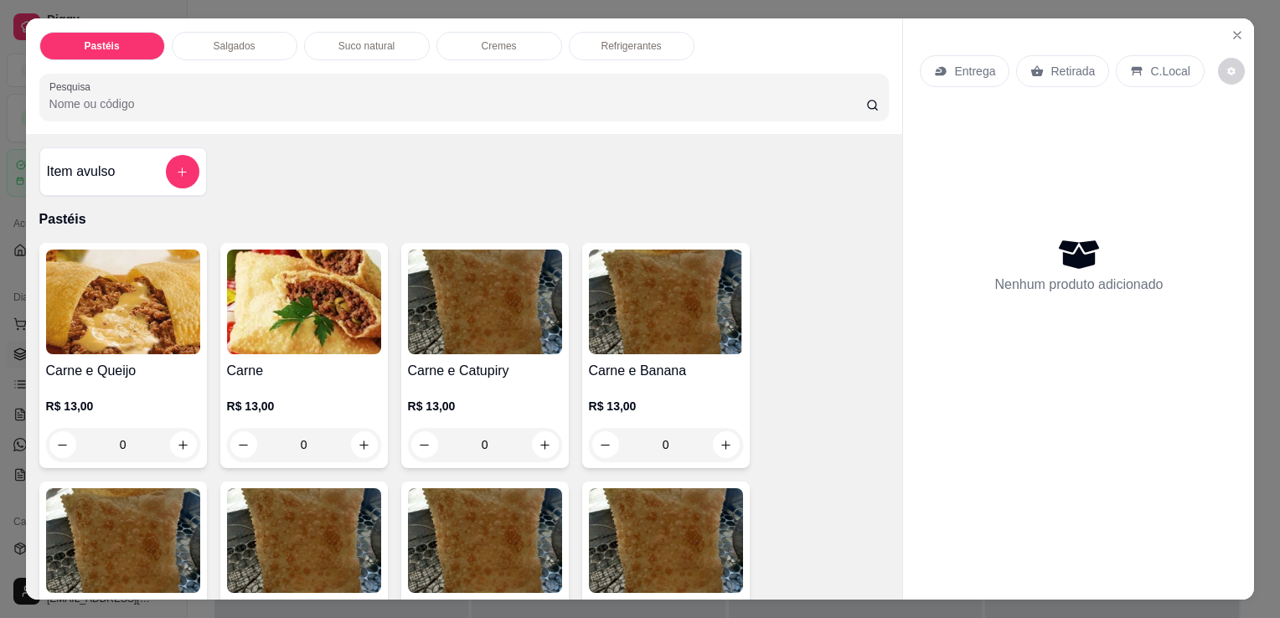
click at [219, 52] on div "Salgados" at bounding box center [235, 46] width 126 height 28
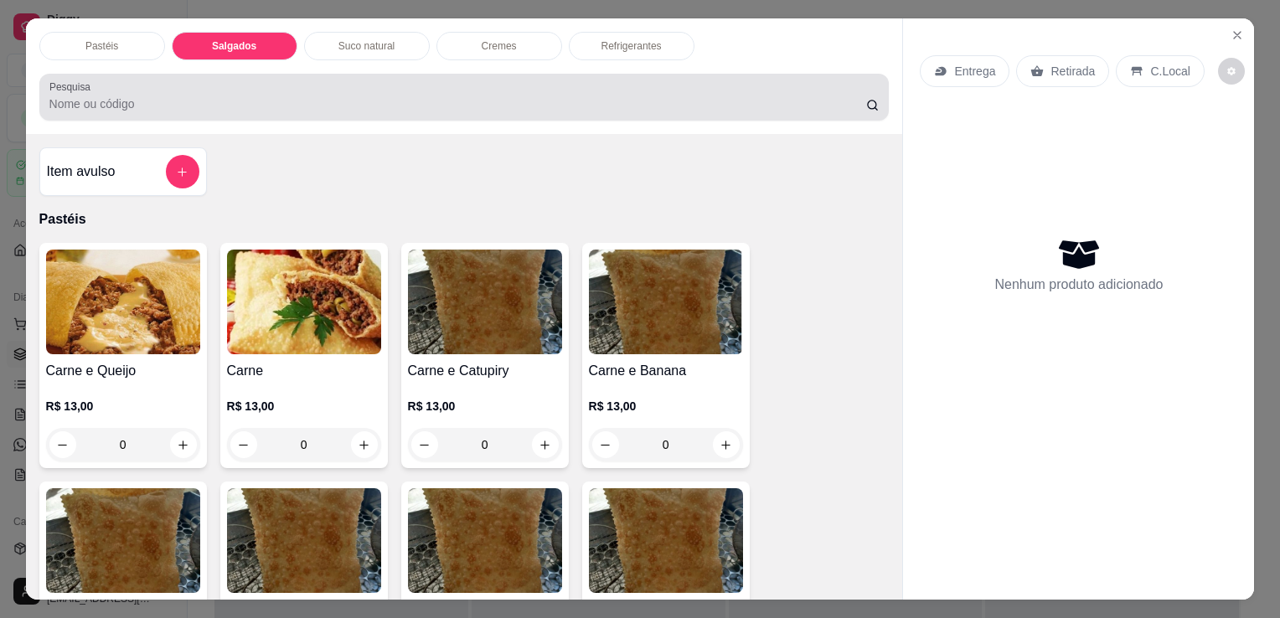
scroll to position [41, 0]
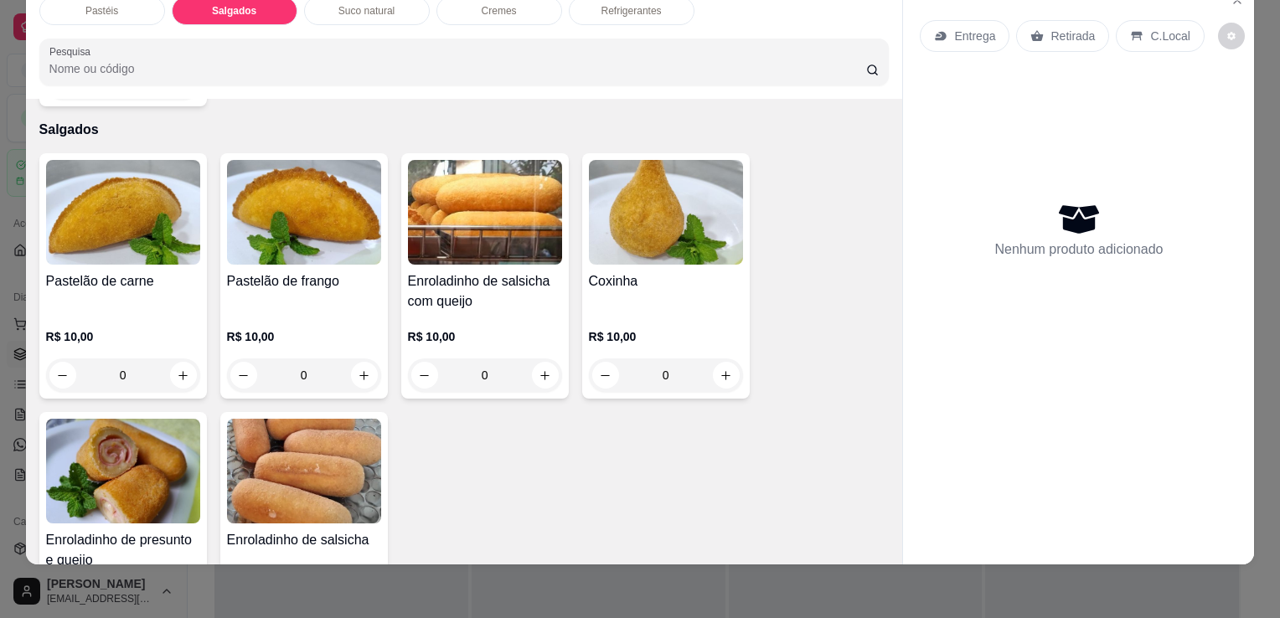
click at [108, 466] on img at bounding box center [123, 471] width 154 height 105
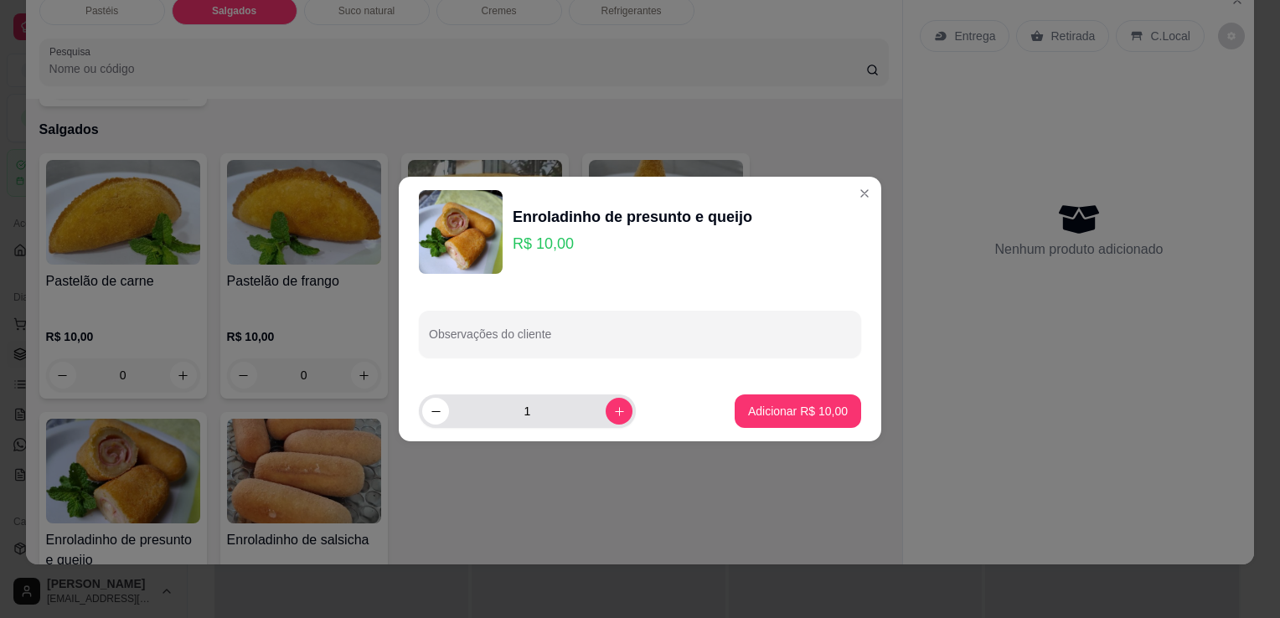
click at [615, 400] on div "1" at bounding box center [527, 411] width 210 height 34
click at [613, 415] on icon "increase-product-quantity" at bounding box center [619, 411] width 13 height 13
type input "4"
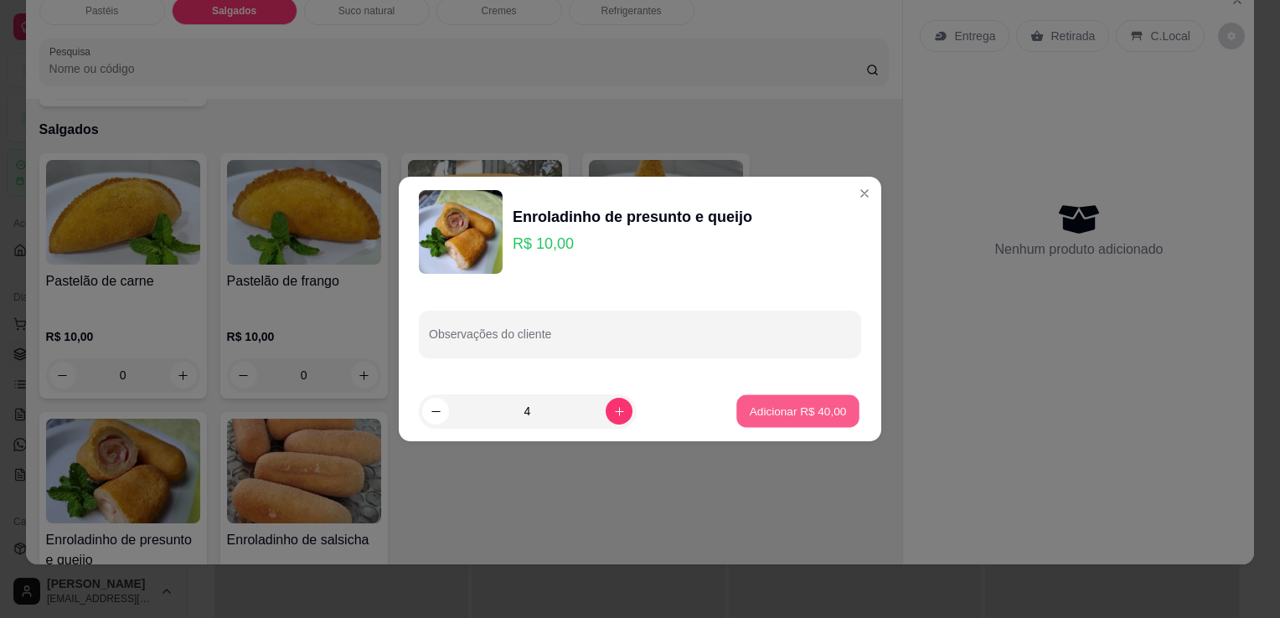
click at [782, 415] on p "Adicionar R$ 40,00" at bounding box center [798, 411] width 97 height 16
type input "4"
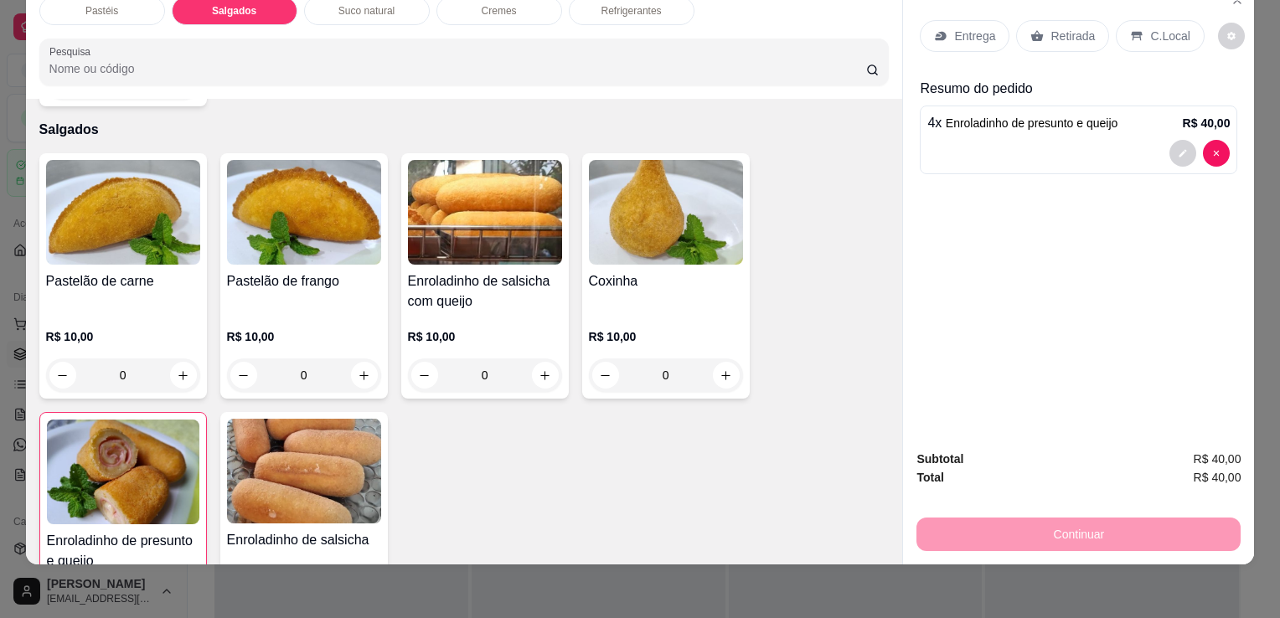
click at [492, 271] on h4 "Enroladinho de salsicha com queijo" at bounding box center [485, 291] width 154 height 40
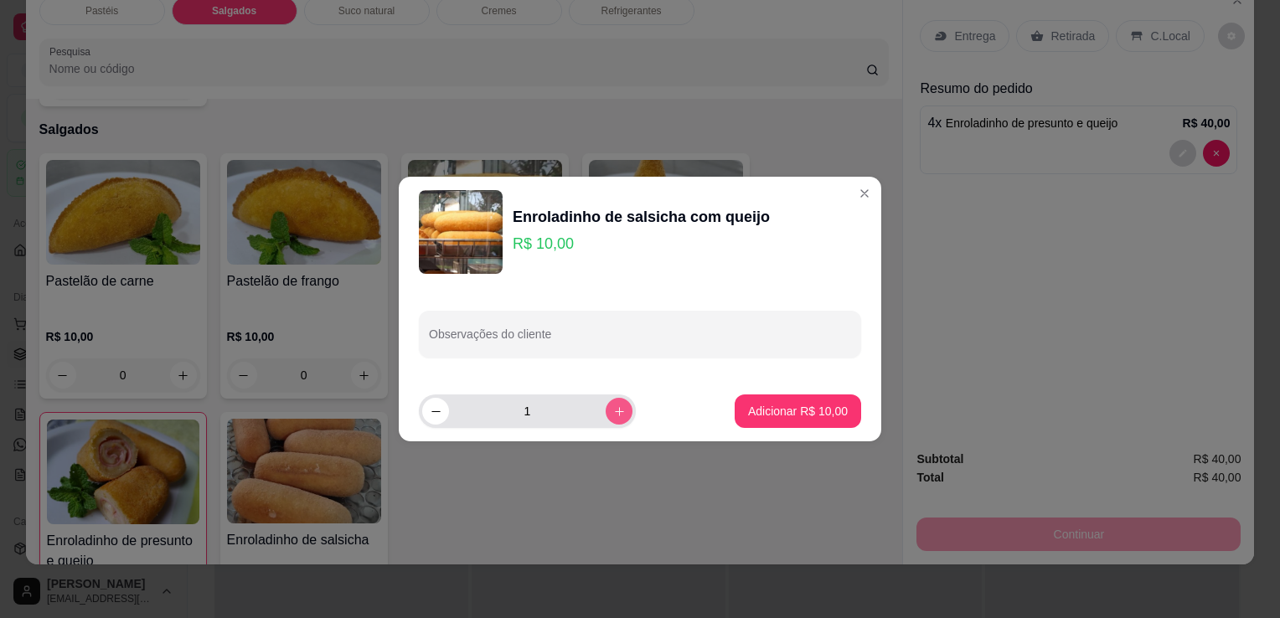
click at [615, 411] on icon "increase-product-quantity" at bounding box center [619, 411] width 9 height 9
type input "2"
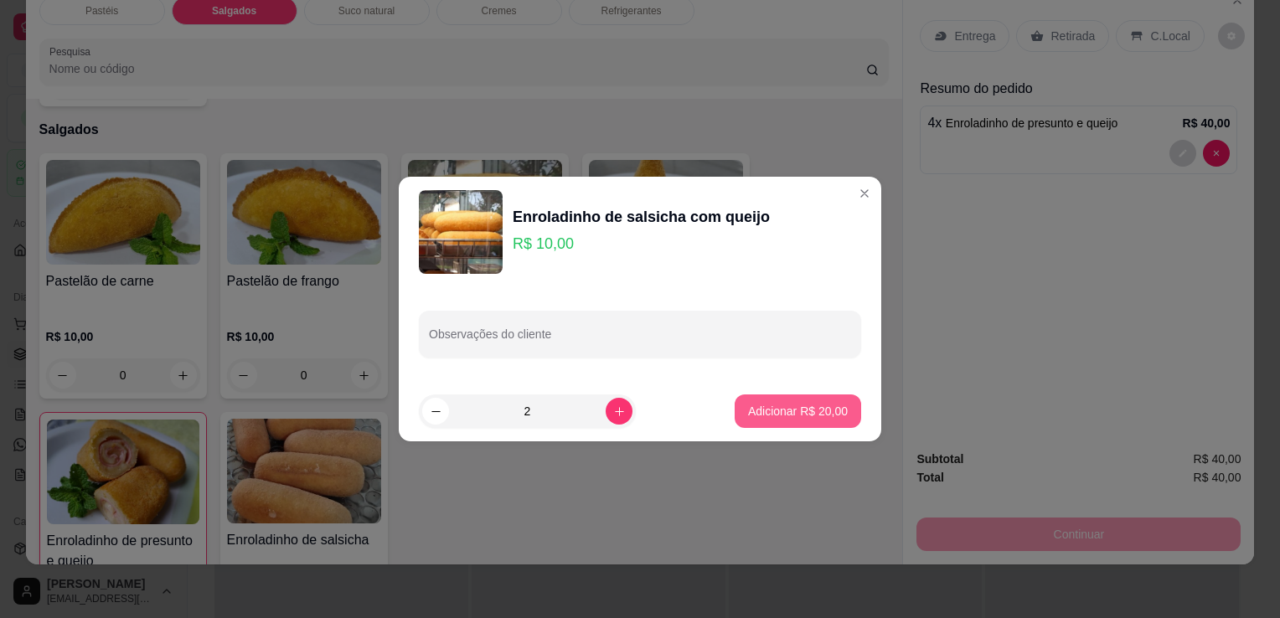
click at [787, 423] on button "Adicionar R$ 20,00" at bounding box center [798, 411] width 126 height 34
type input "2"
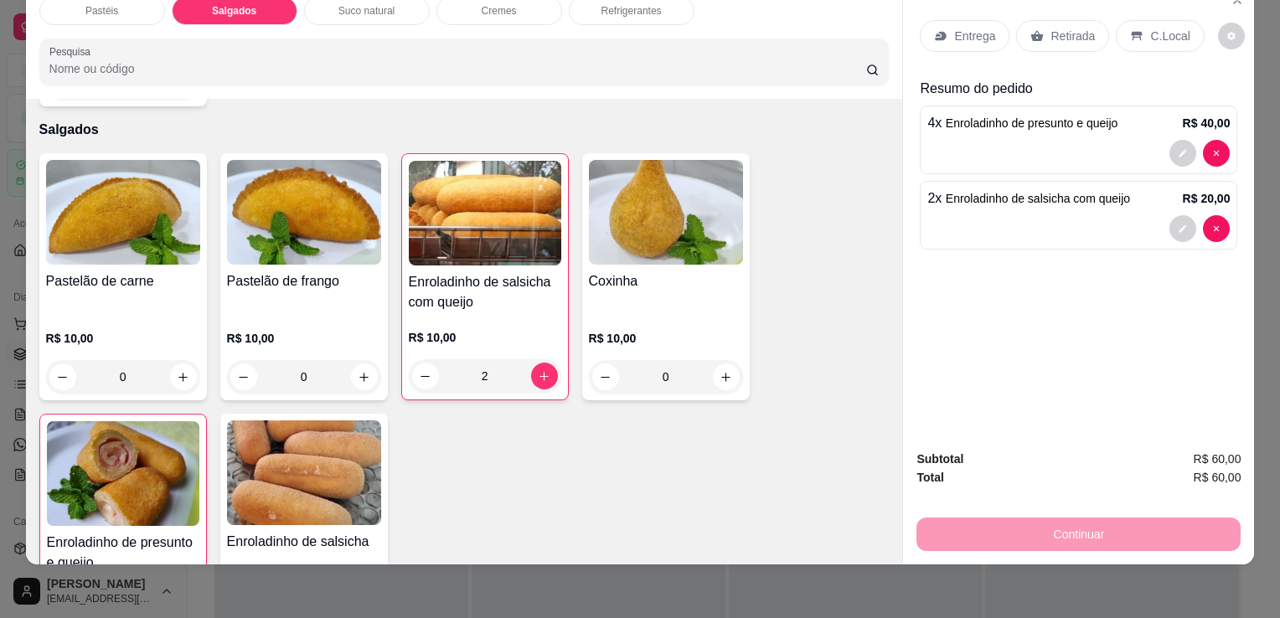
click at [636, 271] on h4 "Coxinha" at bounding box center [666, 281] width 154 height 20
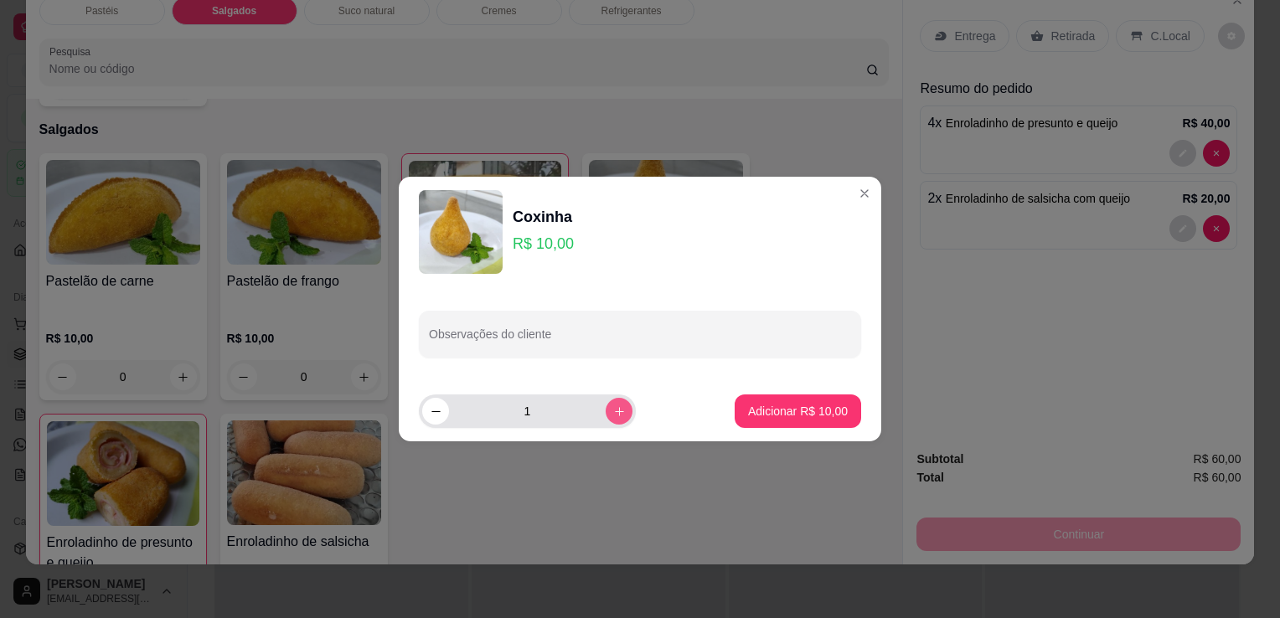
click at [611, 415] on button "increase-product-quantity" at bounding box center [619, 411] width 27 height 27
type input "2"
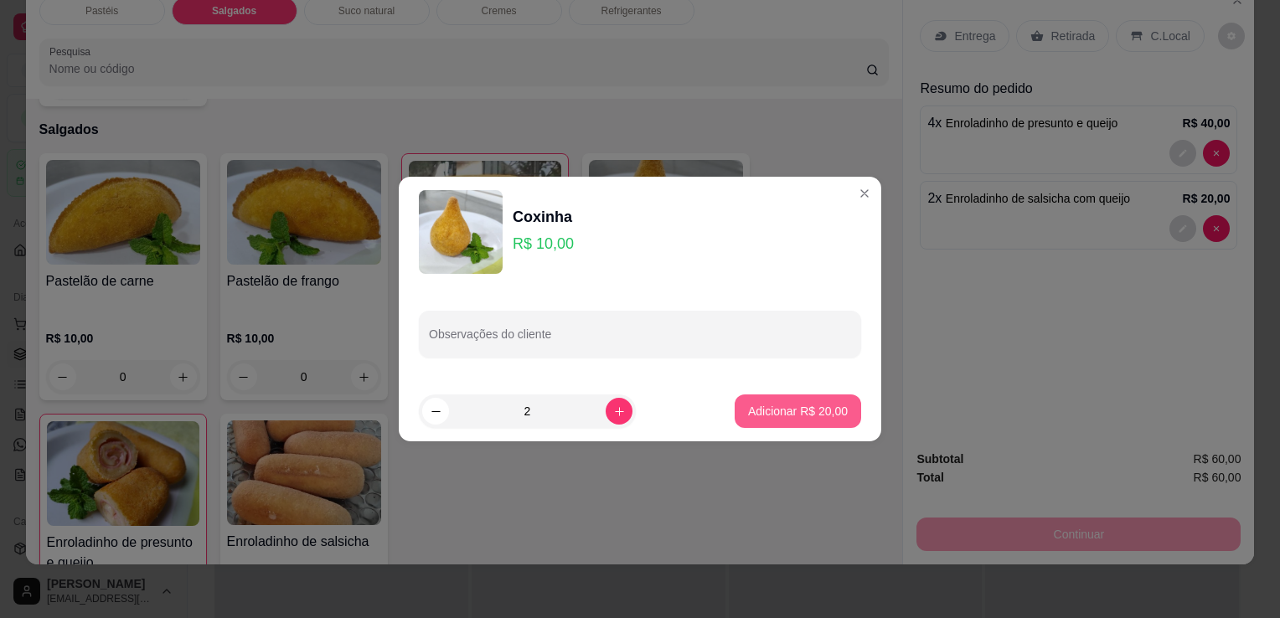
click at [801, 413] on p "Adicionar R$ 20,00" at bounding box center [798, 411] width 100 height 17
type input "2"
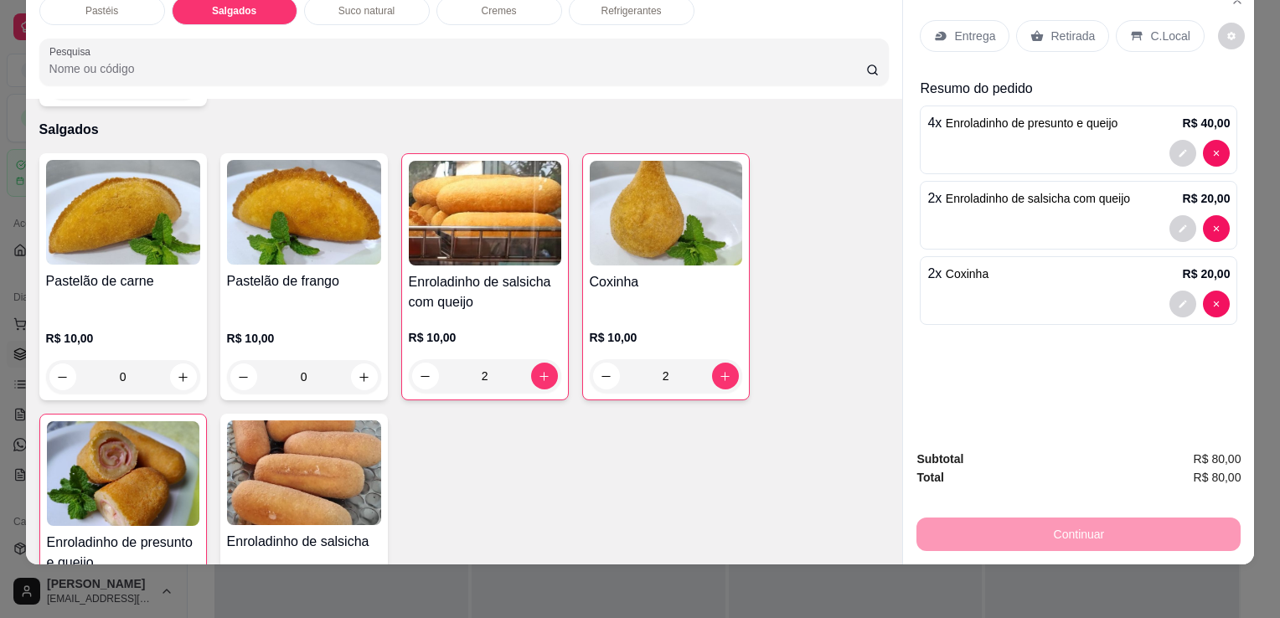
click at [107, 313] on div "R$ 10,00 0" at bounding box center [123, 353] width 154 height 80
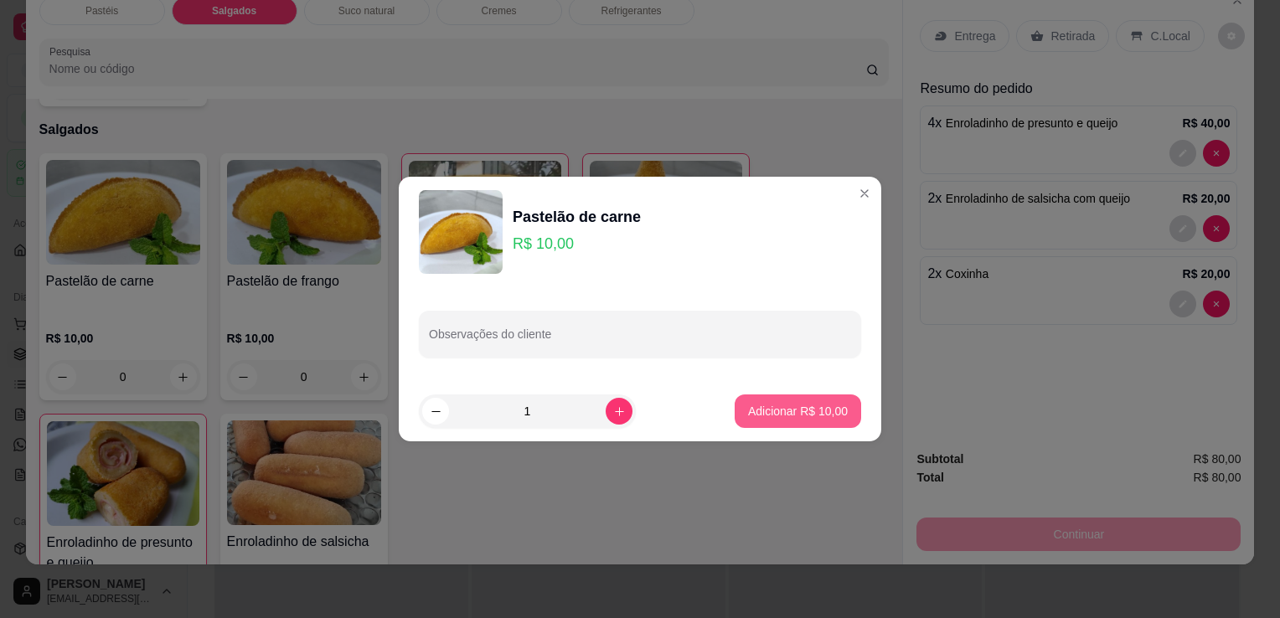
click at [748, 410] on p "Adicionar R$ 10,00" at bounding box center [798, 411] width 100 height 17
type input "1"
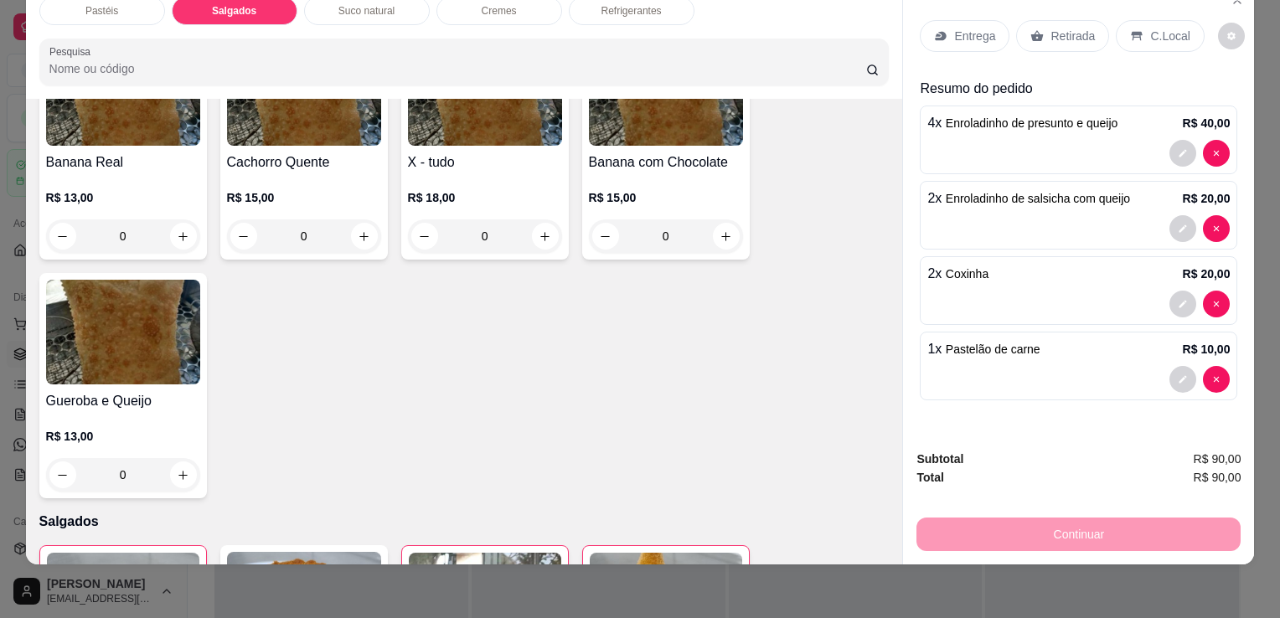
scroll to position [1360, 0]
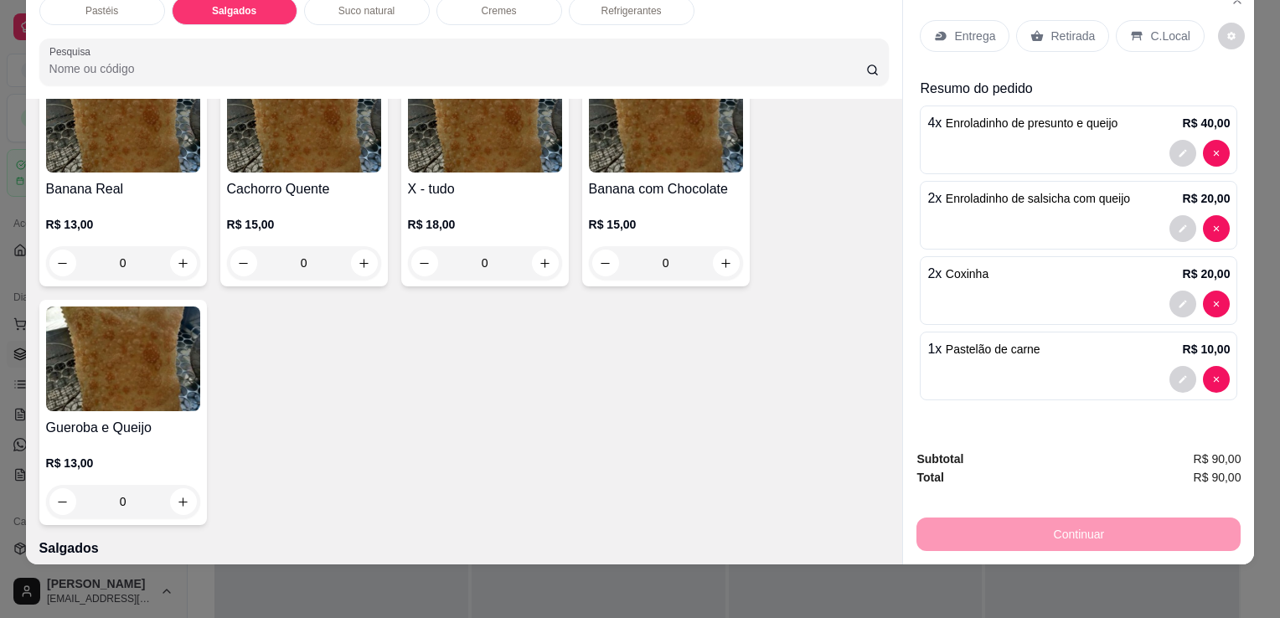
click at [664, 11] on div "Refrigerantes" at bounding box center [632, 11] width 126 height 28
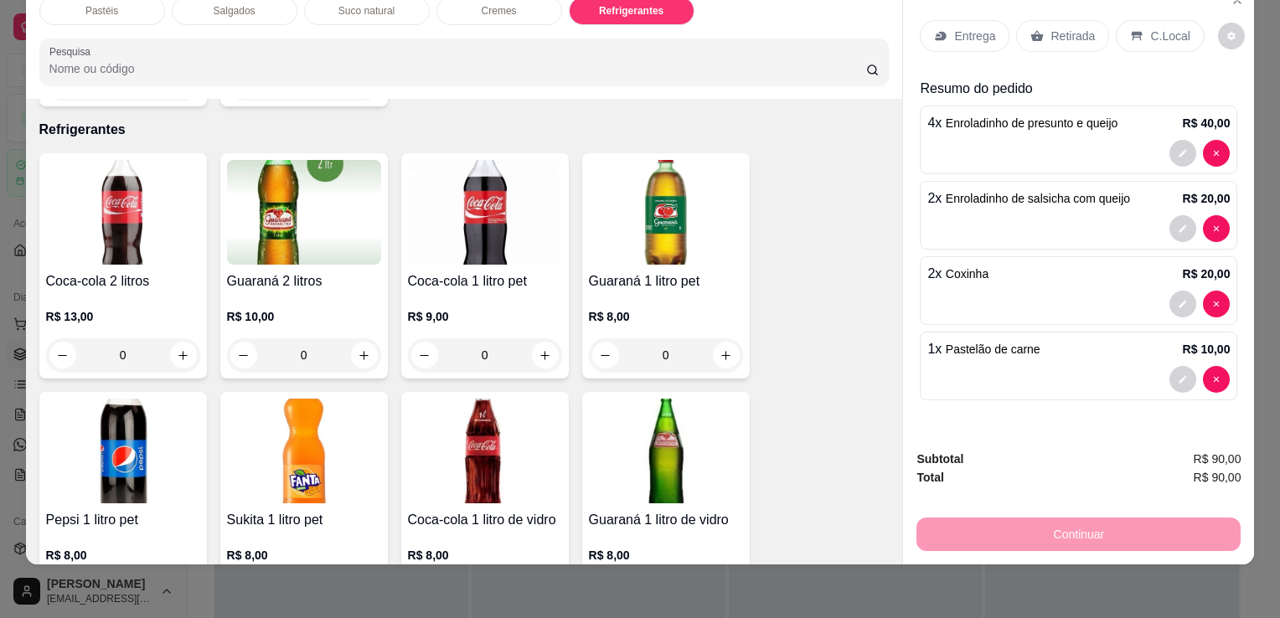
click at [338, 229] on img at bounding box center [304, 212] width 154 height 105
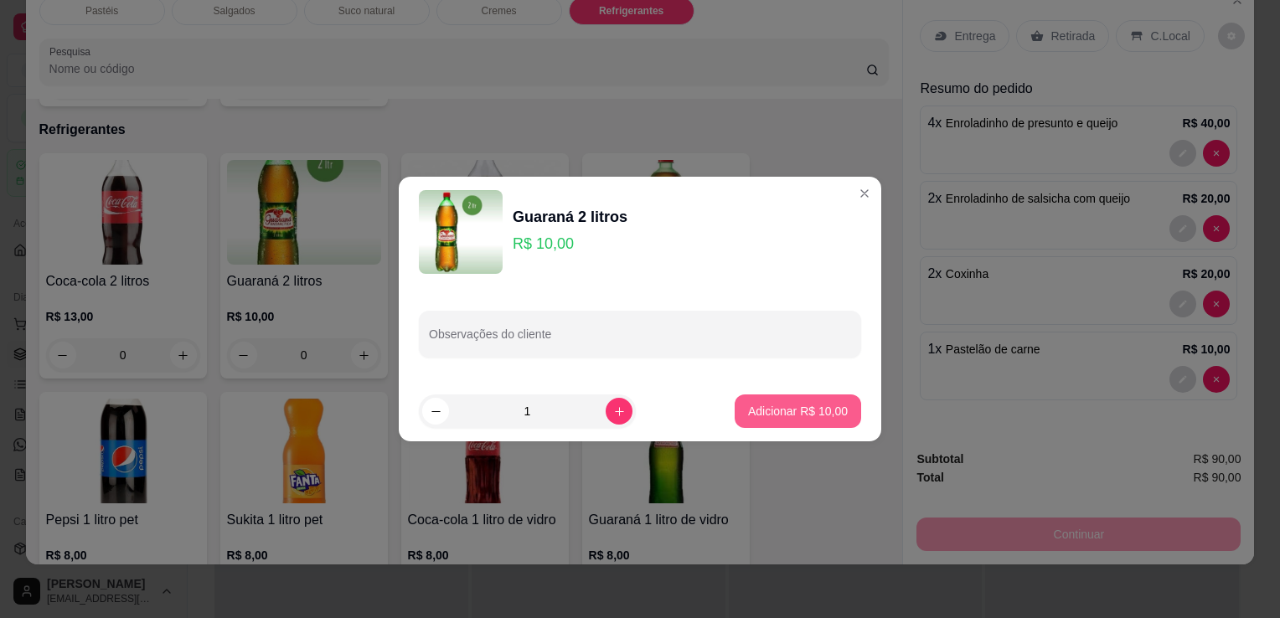
click at [813, 417] on p "Adicionar R$ 10,00" at bounding box center [798, 411] width 100 height 17
type input "1"
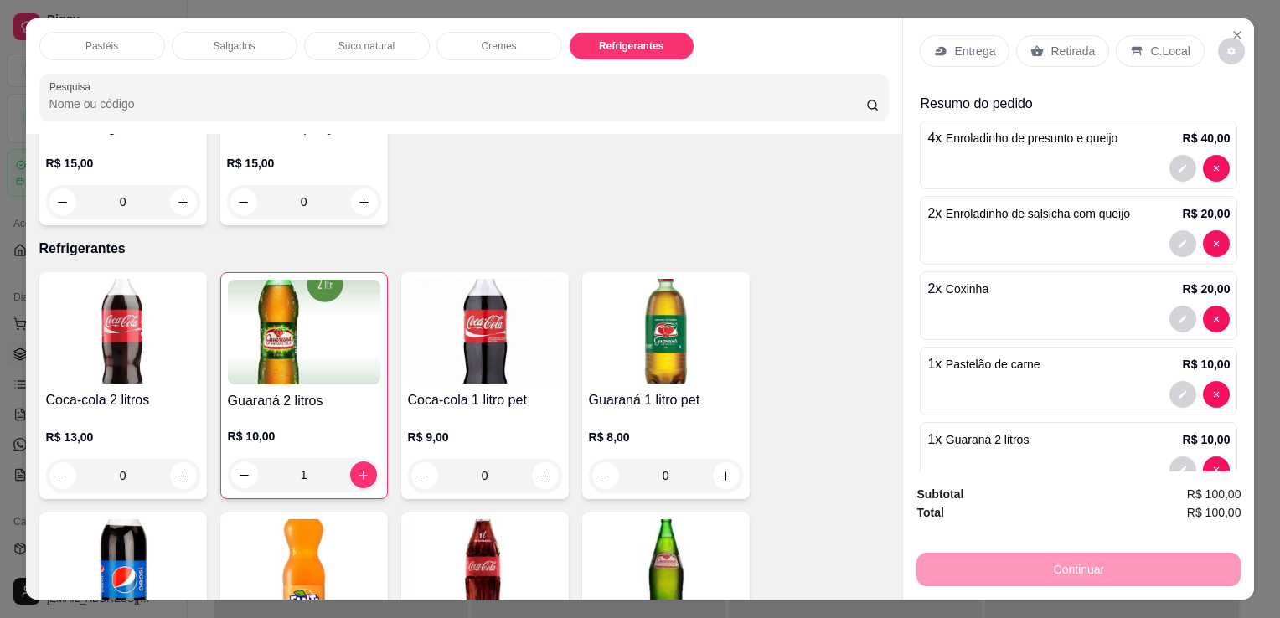
scroll to position [0, 0]
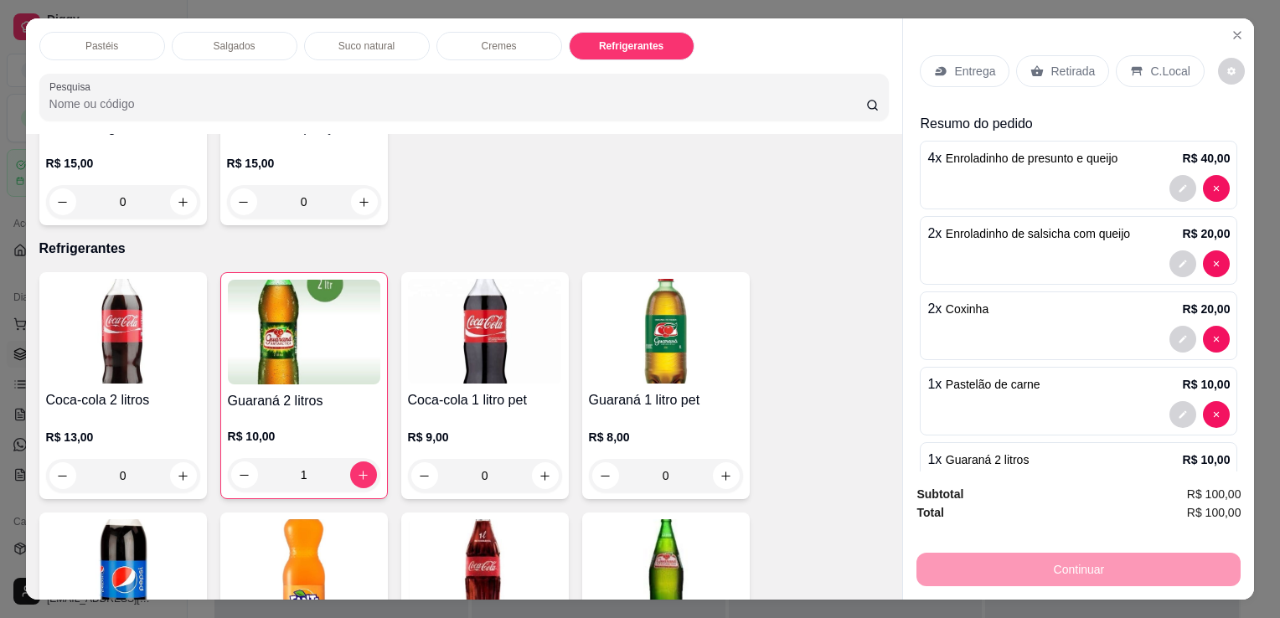
click at [1075, 63] on p "Retirada" at bounding box center [1072, 71] width 44 height 17
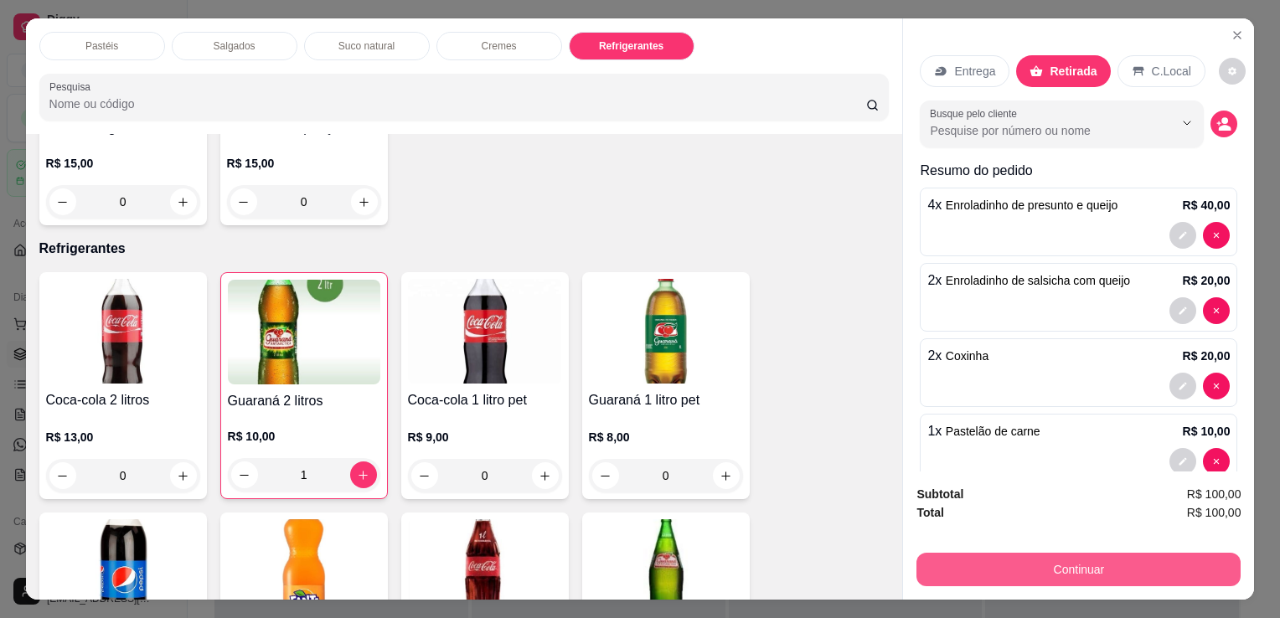
click at [1106, 564] on button "Continuar" at bounding box center [1078, 570] width 324 height 34
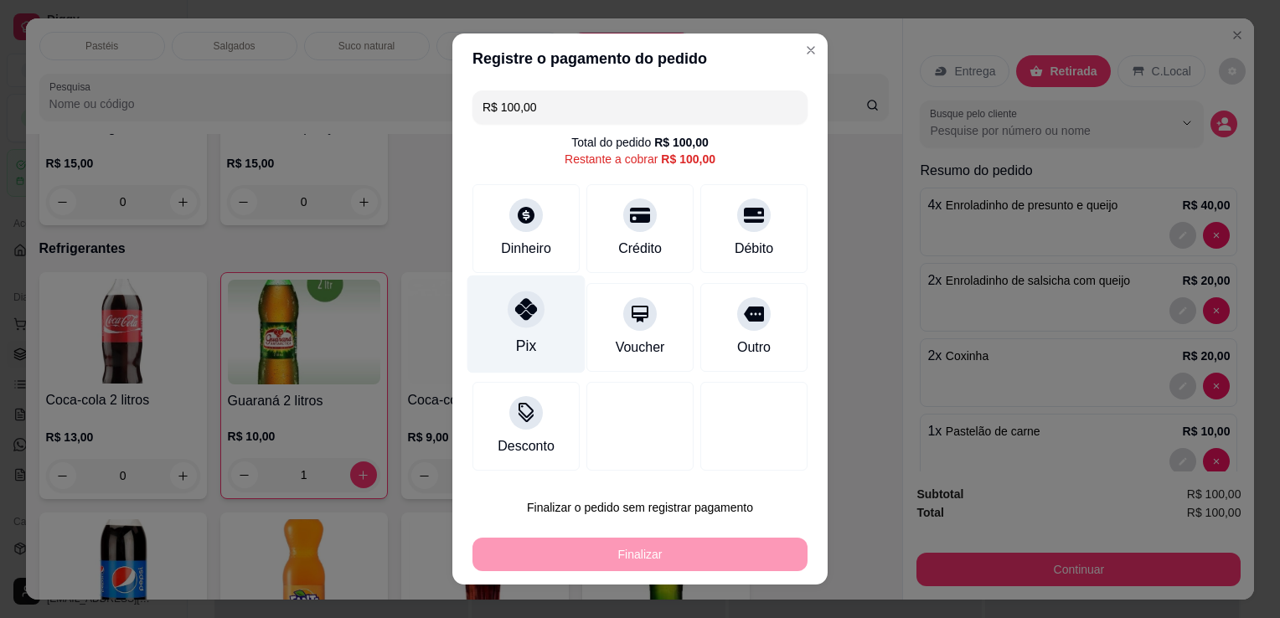
click at [539, 323] on div "Pix" at bounding box center [526, 325] width 118 height 98
type input "R$ 0,00"
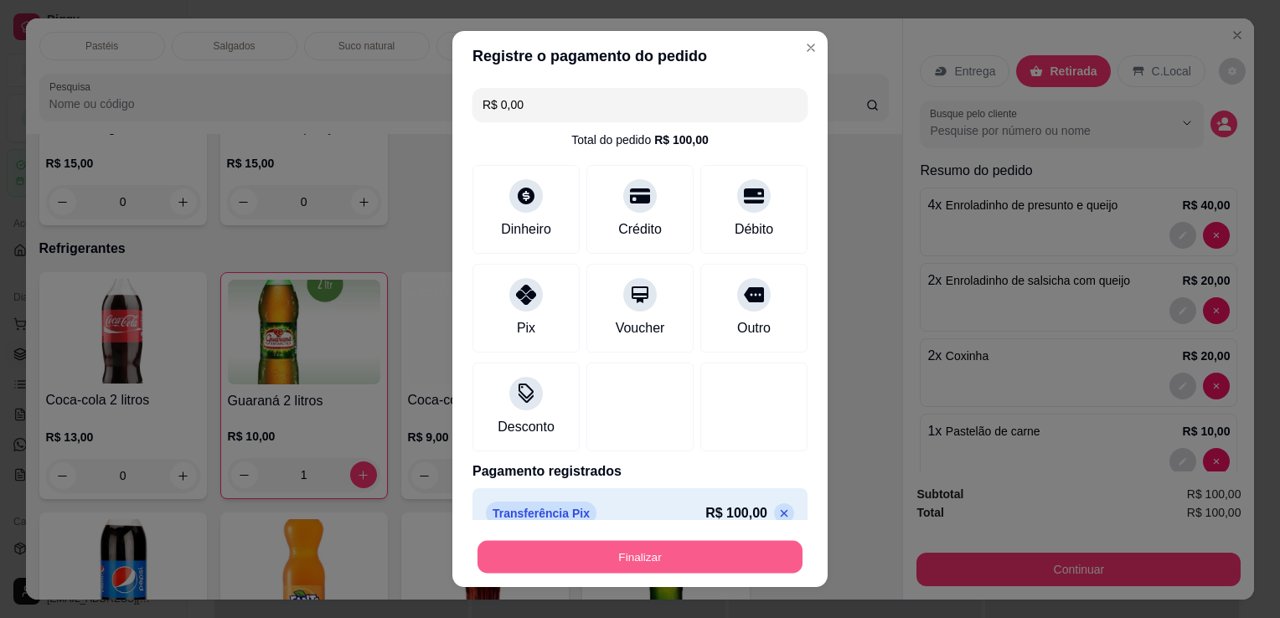
click at [579, 561] on button "Finalizar" at bounding box center [639, 557] width 325 height 33
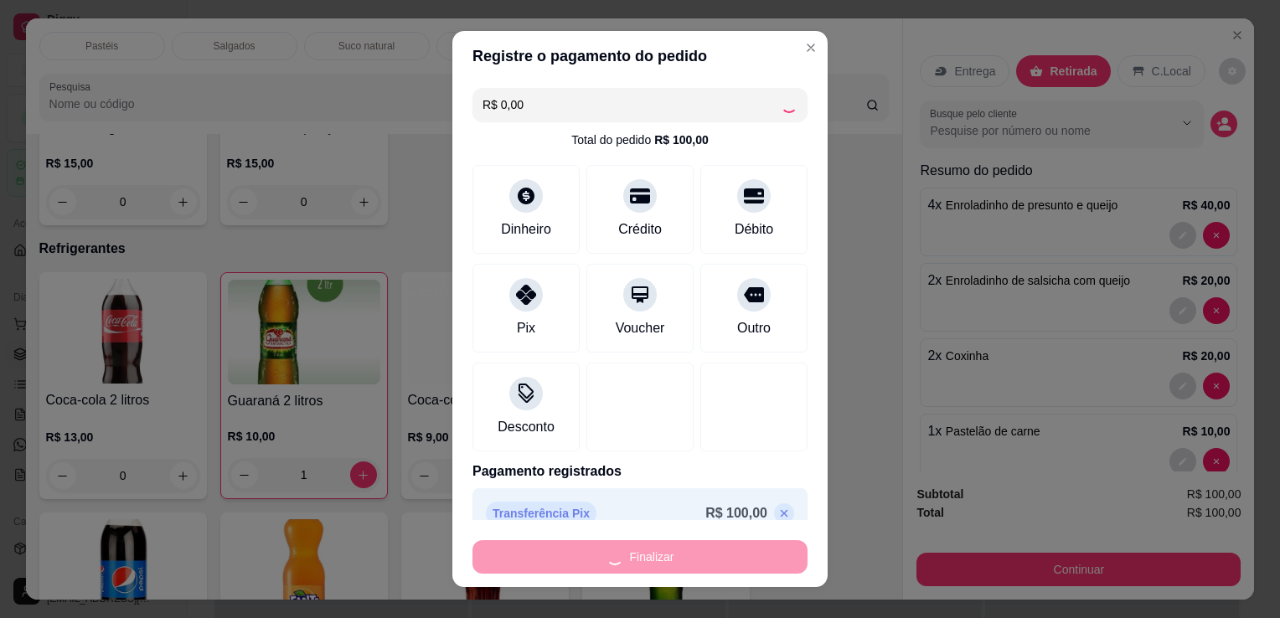
type input "0"
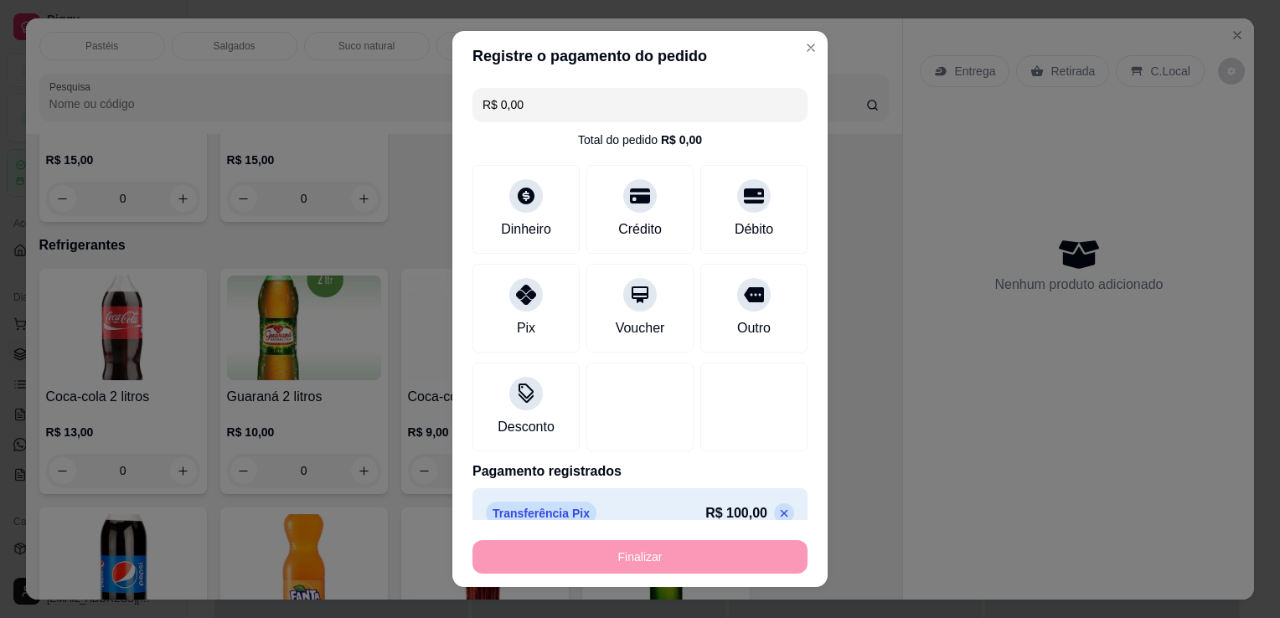
type input "-R$ 100,00"
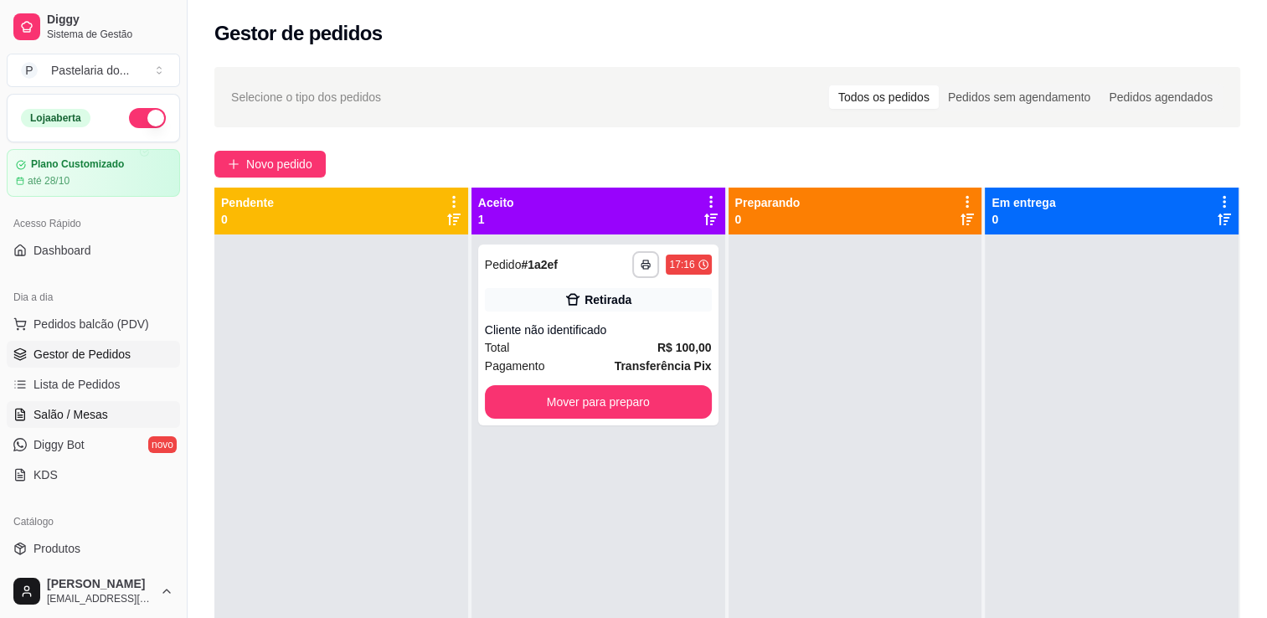
click at [71, 424] on link "Salão / Mesas" at bounding box center [93, 414] width 173 height 27
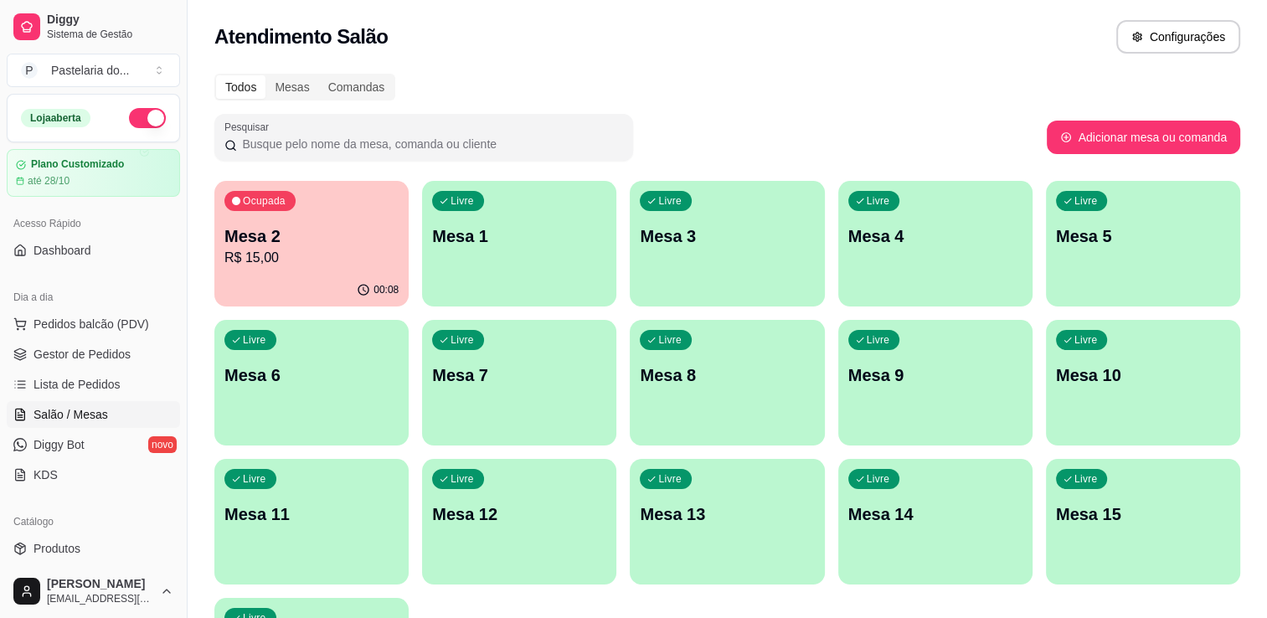
click at [485, 263] on div "Livre Mesa 1" at bounding box center [519, 234] width 194 height 106
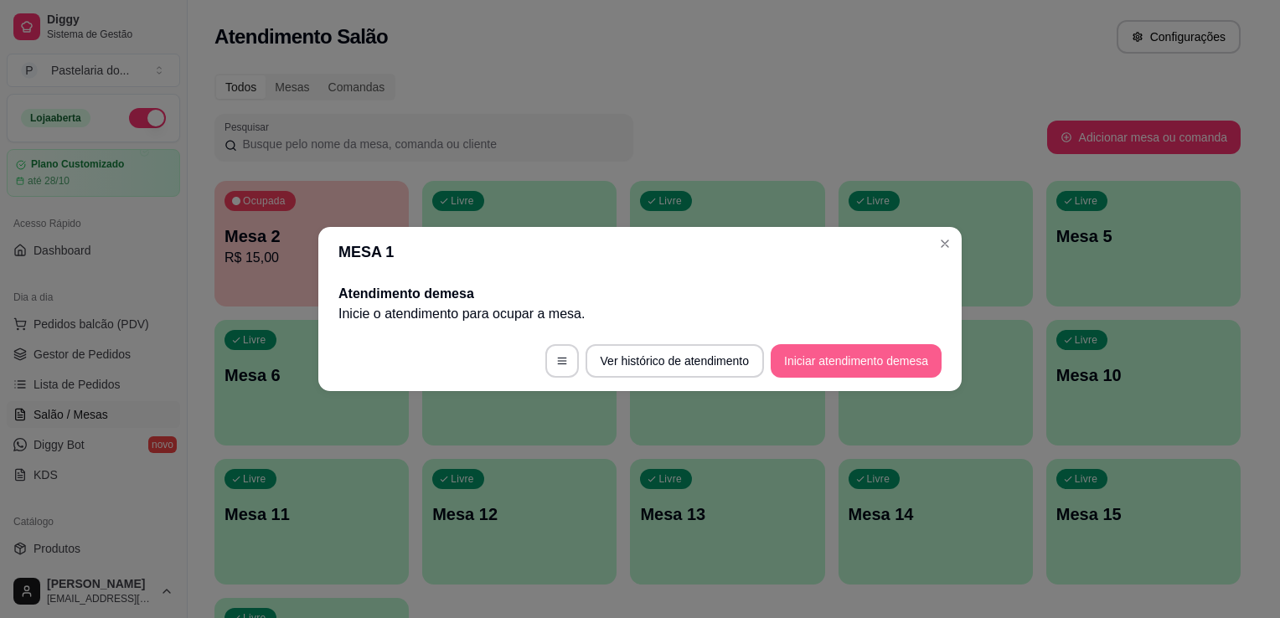
click at [848, 368] on button "Iniciar atendimento de mesa" at bounding box center [856, 361] width 171 height 34
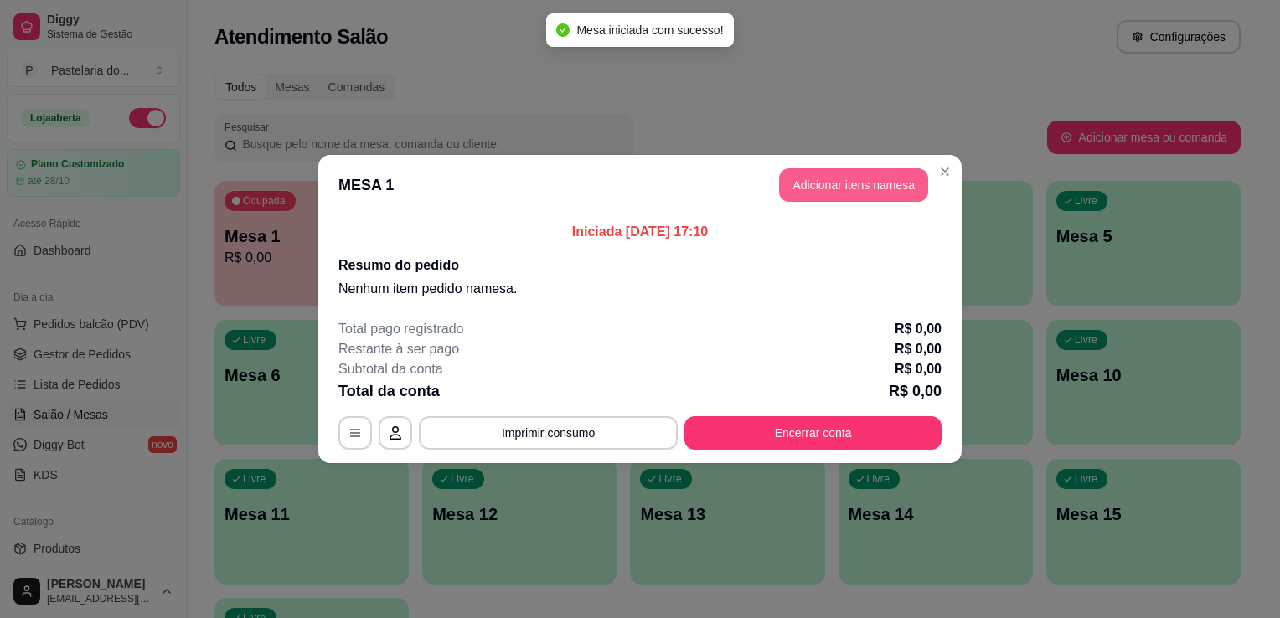
click at [827, 201] on button "Adicionar itens na mesa" at bounding box center [853, 185] width 149 height 34
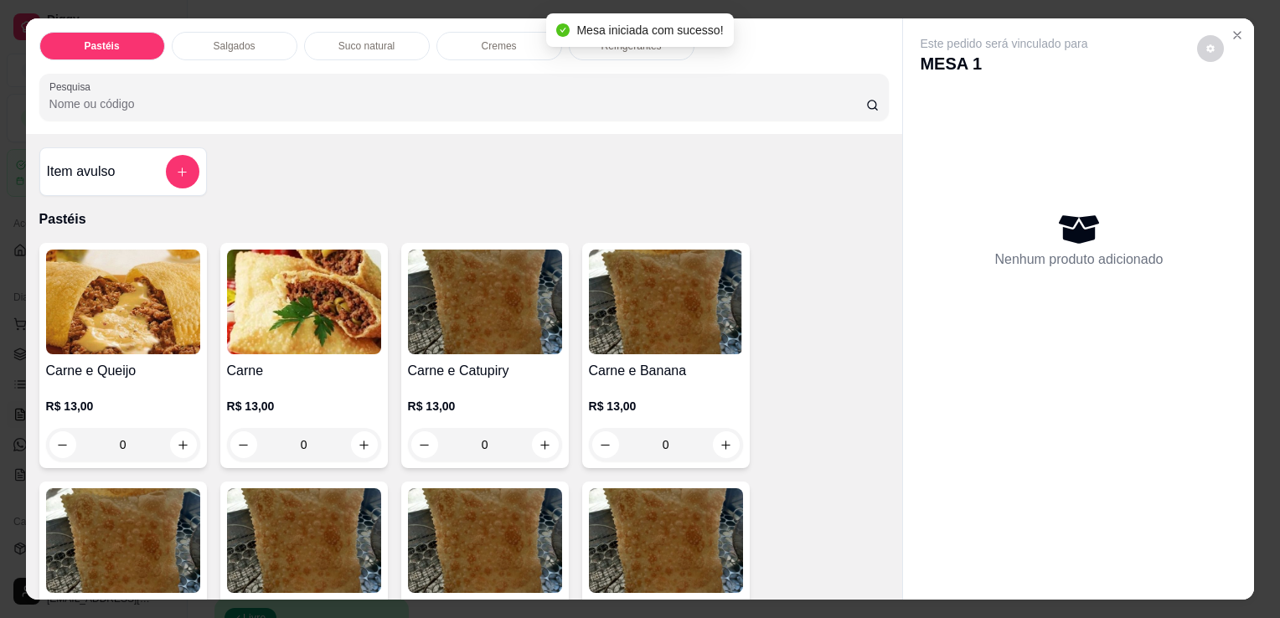
click at [205, 46] on div "Salgados" at bounding box center [235, 46] width 126 height 28
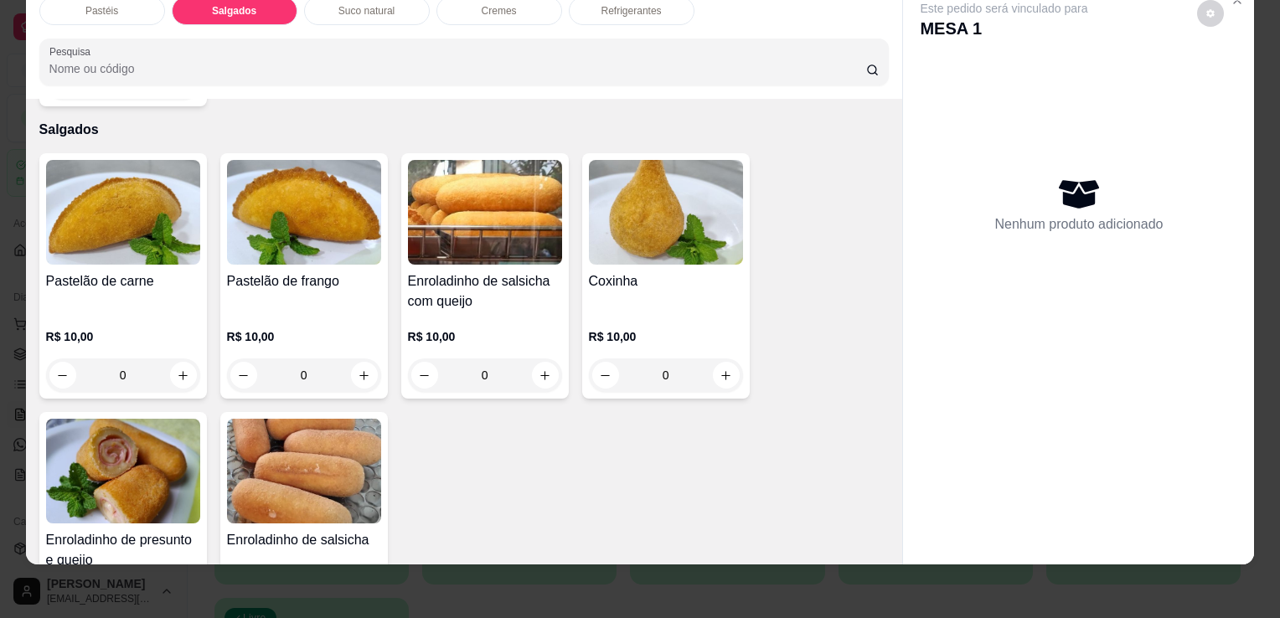
click at [122, 441] on img at bounding box center [123, 471] width 154 height 105
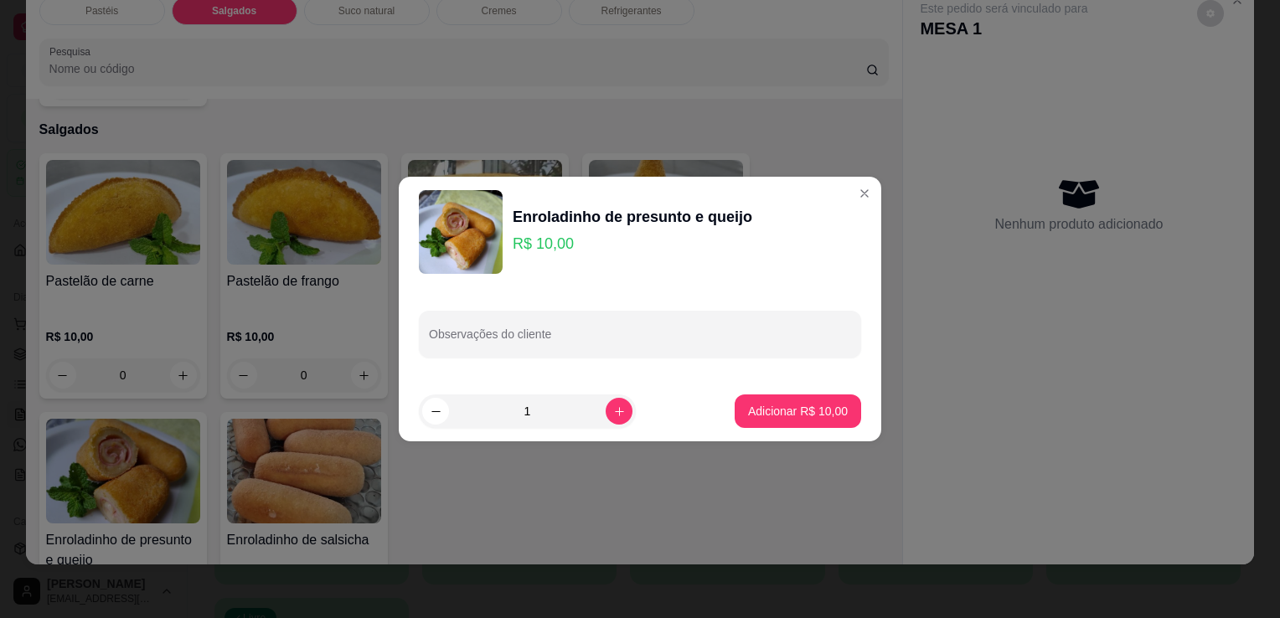
click at [608, 402] on button "increase-product-quantity" at bounding box center [619, 411] width 27 height 27
type input "2"
click at [764, 417] on p "Adicionar R$ 20,00" at bounding box center [798, 411] width 97 height 16
type input "2"
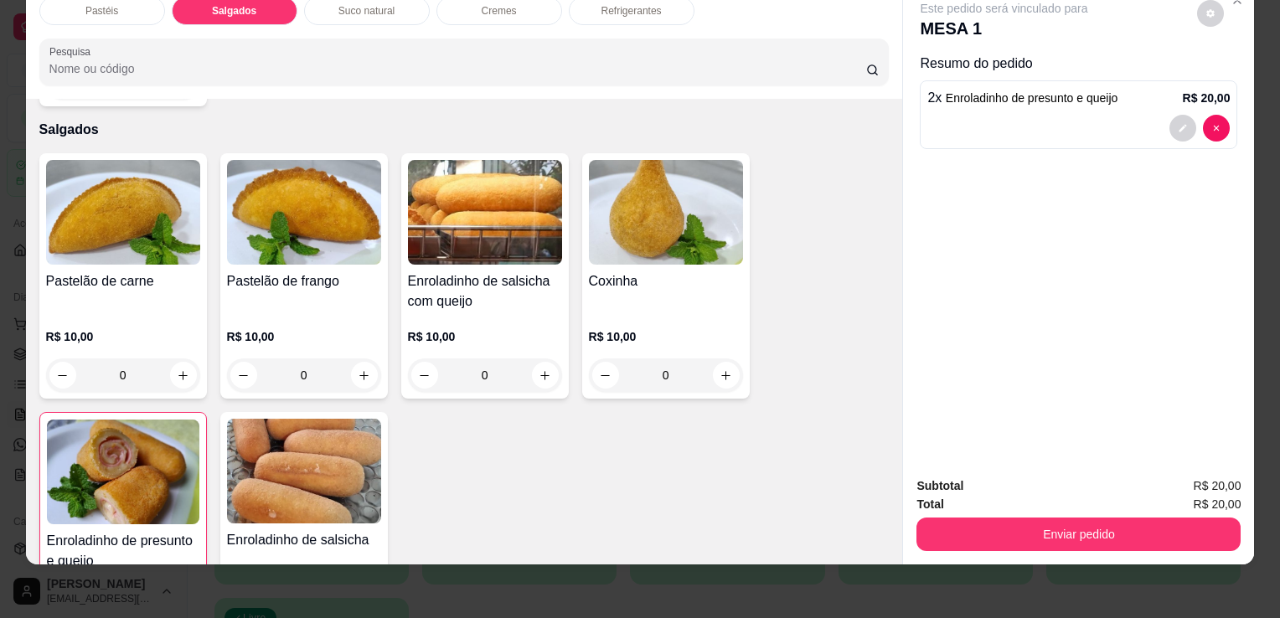
click at [613, 9] on div "Refrigerantes" at bounding box center [632, 11] width 126 height 28
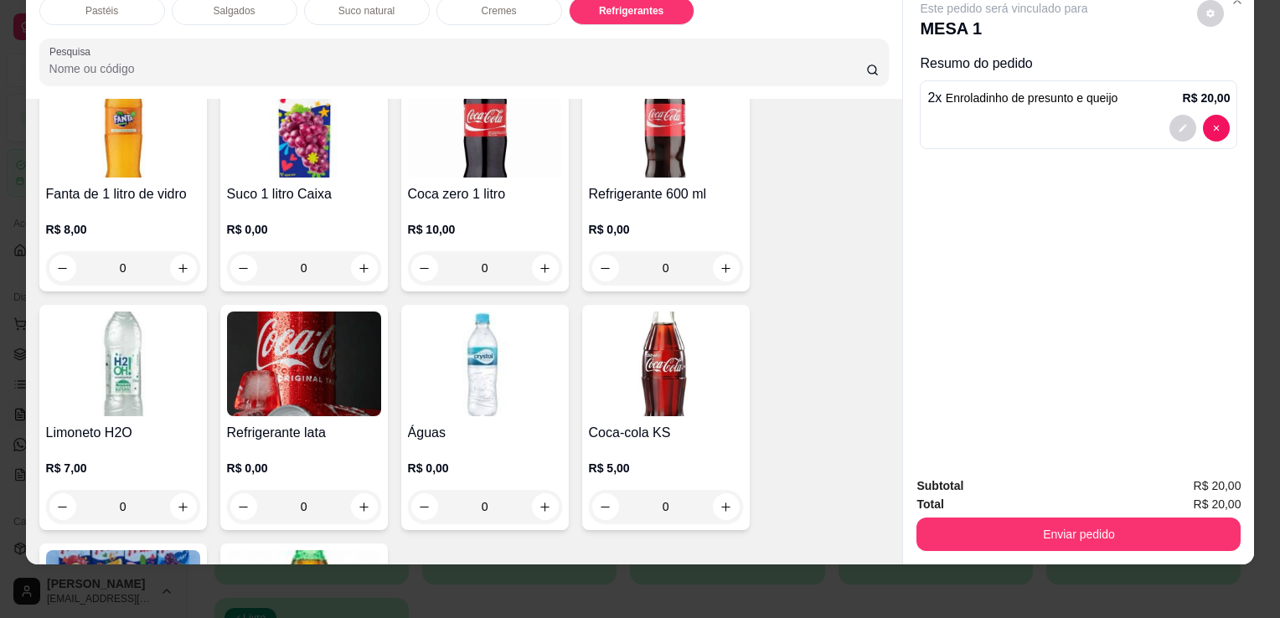
scroll to position [4541, 0]
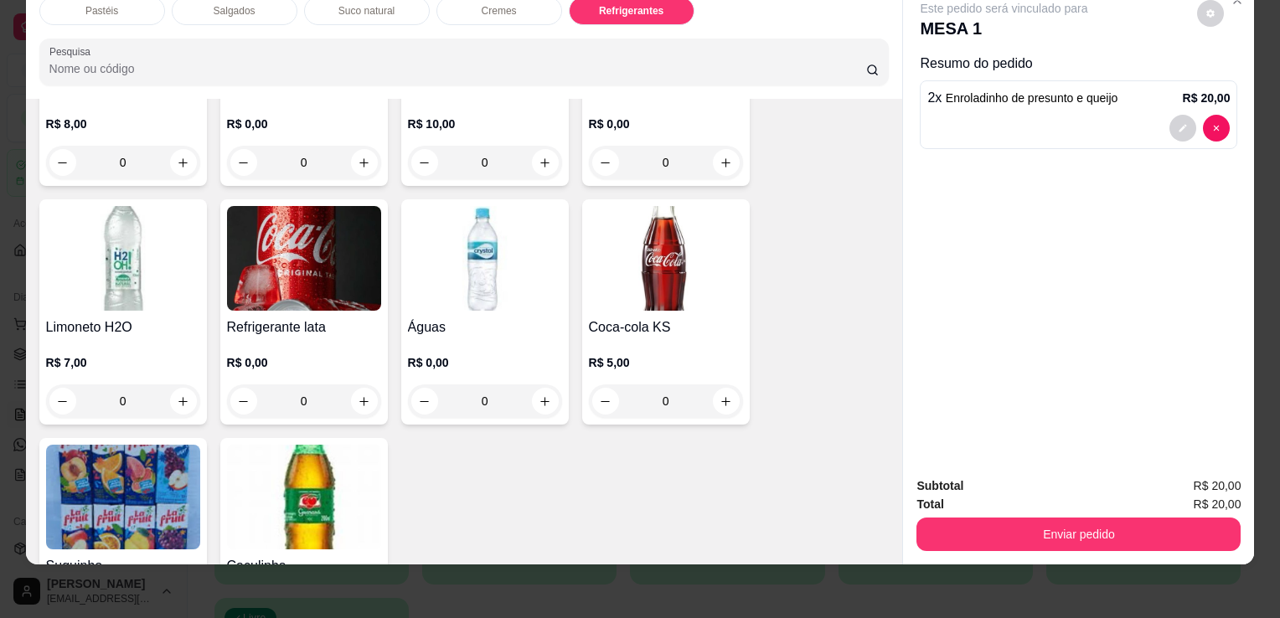
click at [640, 276] on img at bounding box center [666, 258] width 154 height 105
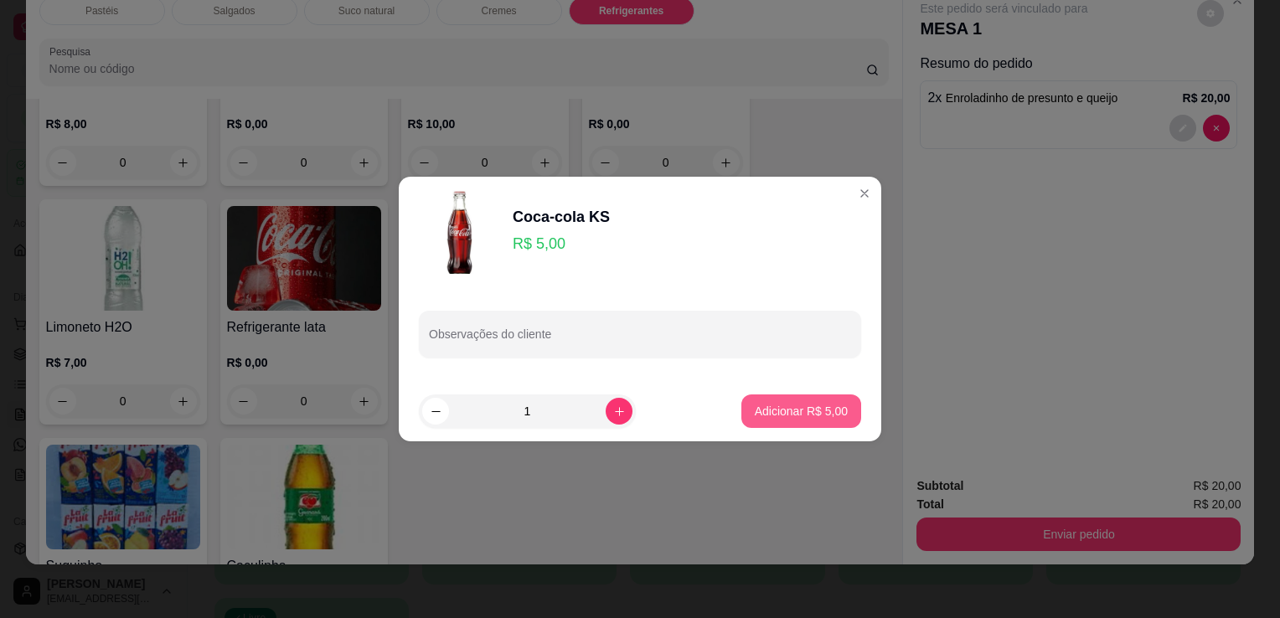
click at [762, 414] on p "Adicionar R$ 5,00" at bounding box center [801, 411] width 93 height 17
type input "1"
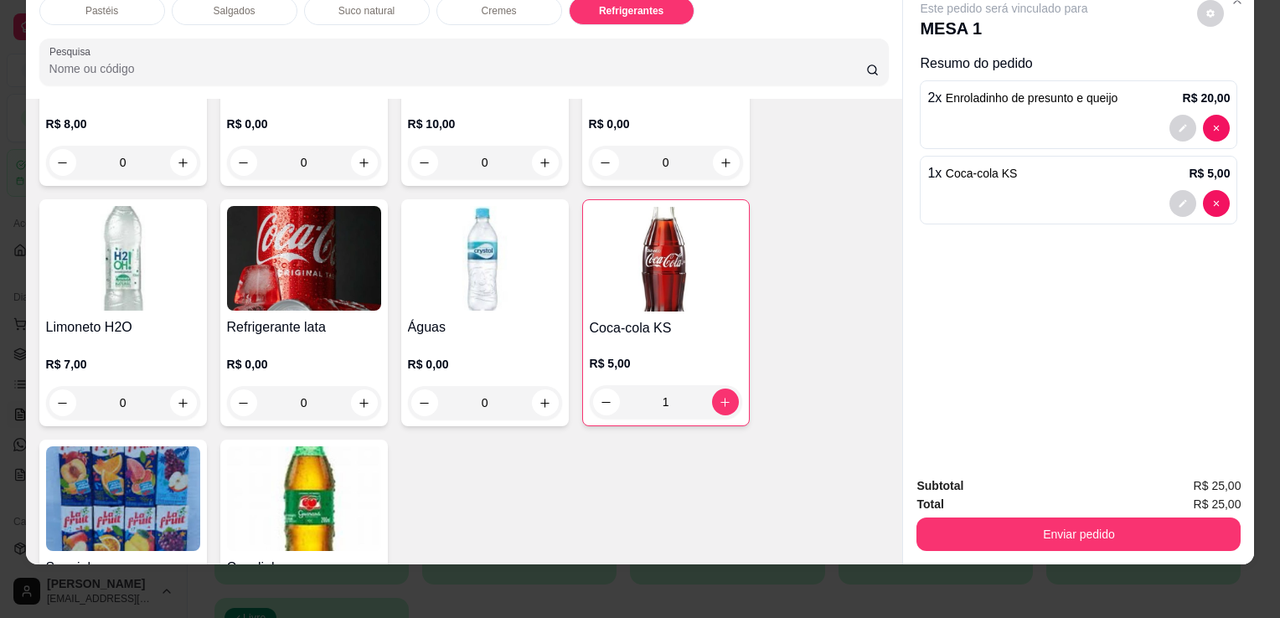
click at [135, 504] on img at bounding box center [123, 498] width 154 height 105
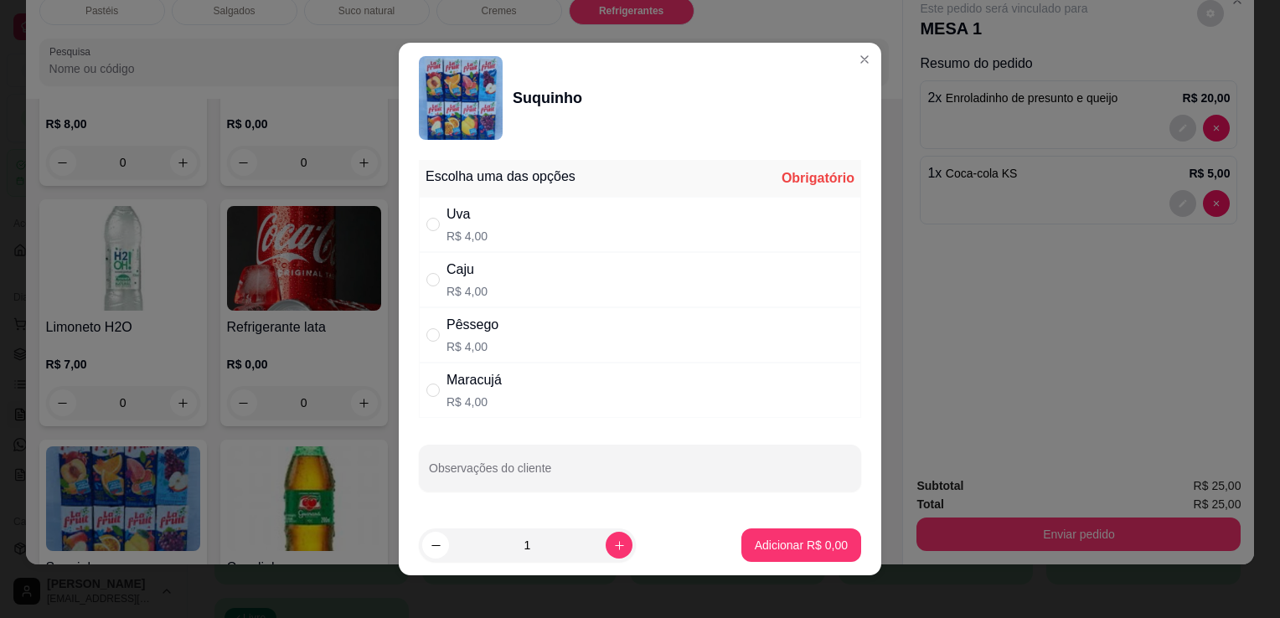
click at [508, 243] on div "Uva R$ 4,00" at bounding box center [640, 224] width 442 height 55
radio input "true"
click at [774, 549] on p "Adicionar R$ 4,00" at bounding box center [801, 545] width 93 height 17
type input "1"
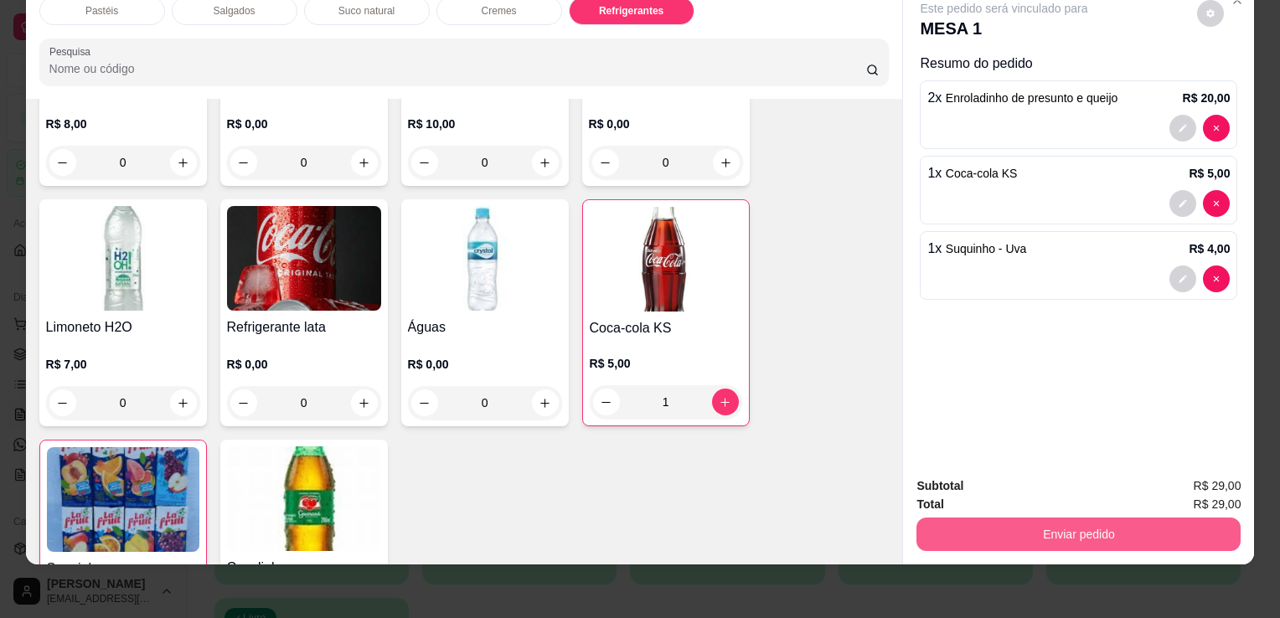
click at [960, 525] on button "Enviar pedido" at bounding box center [1078, 535] width 324 height 34
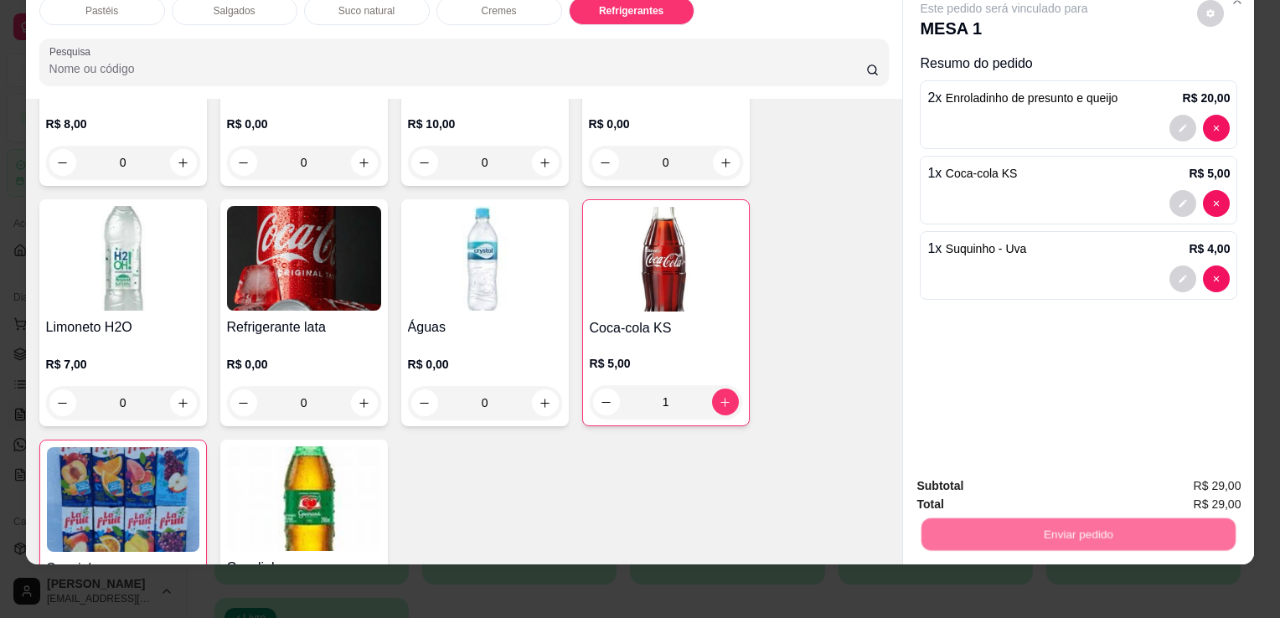
click at [1177, 488] on button "Enviar pedido" at bounding box center [1197, 481] width 95 height 32
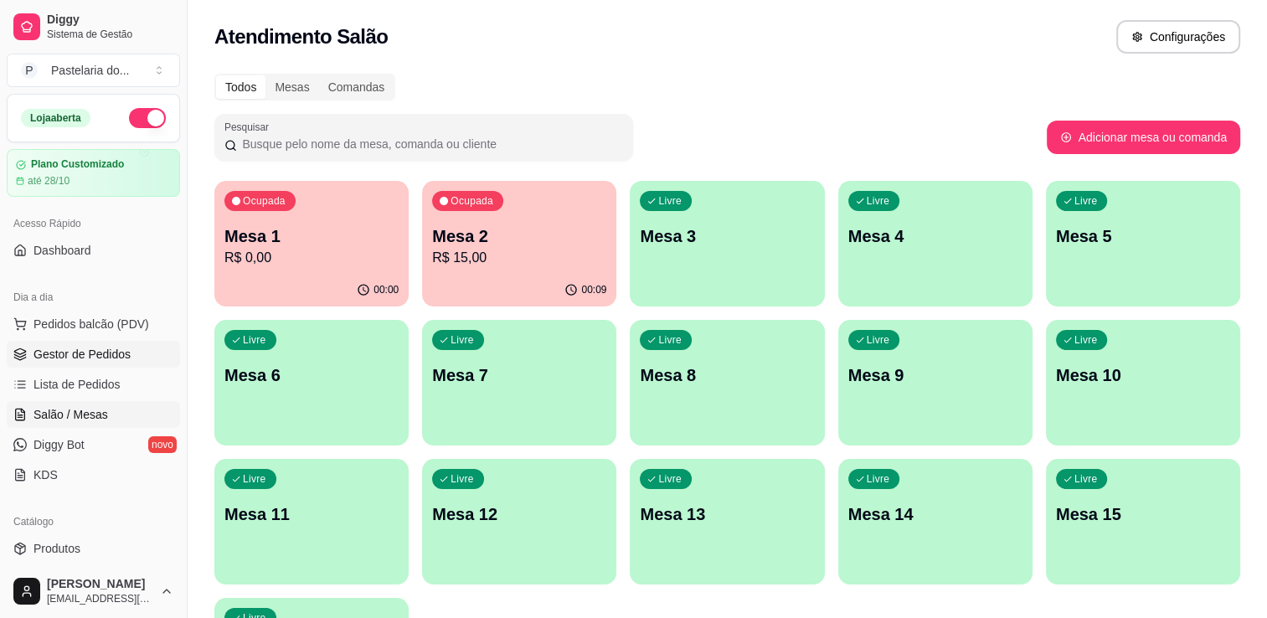
click at [72, 356] on span "Gestor de Pedidos" at bounding box center [82, 354] width 97 height 17
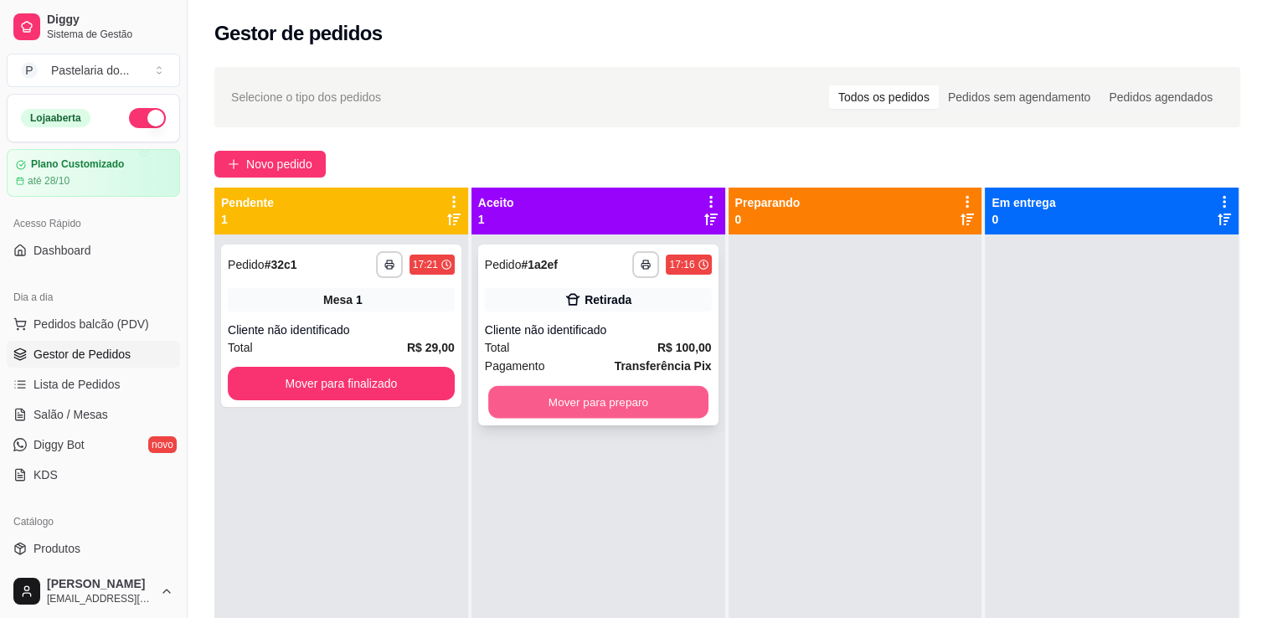
click at [640, 402] on button "Mover para preparo" at bounding box center [598, 402] width 220 height 33
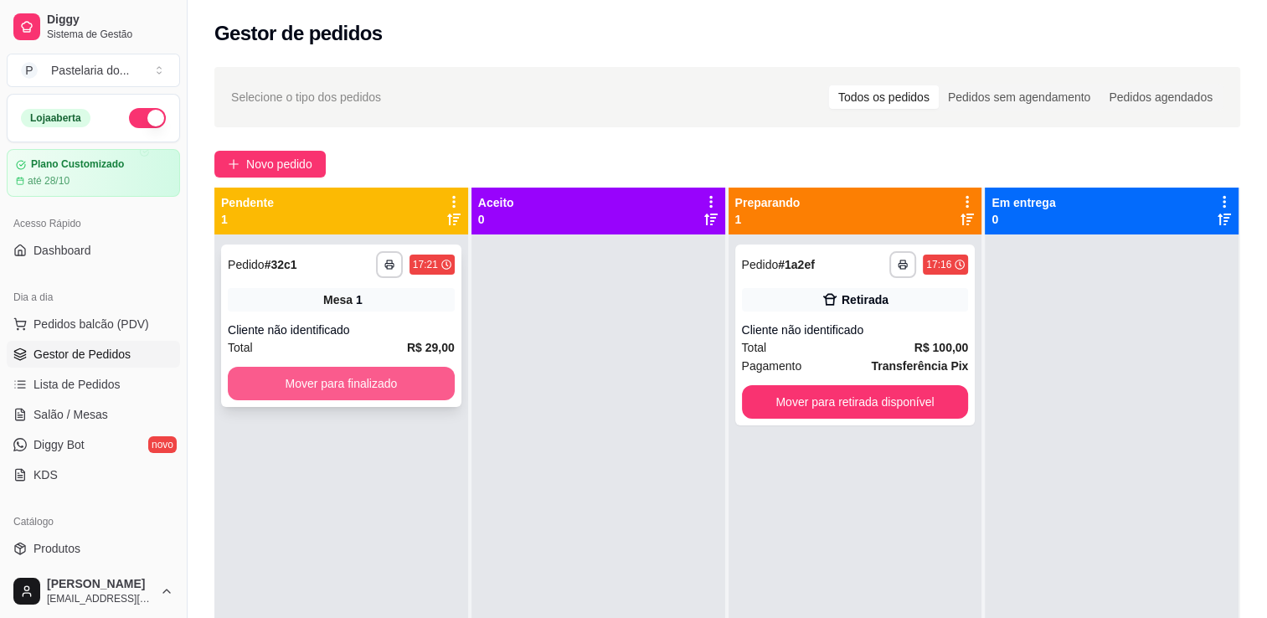
click at [417, 395] on button "Mover para finalizado" at bounding box center [341, 384] width 227 height 34
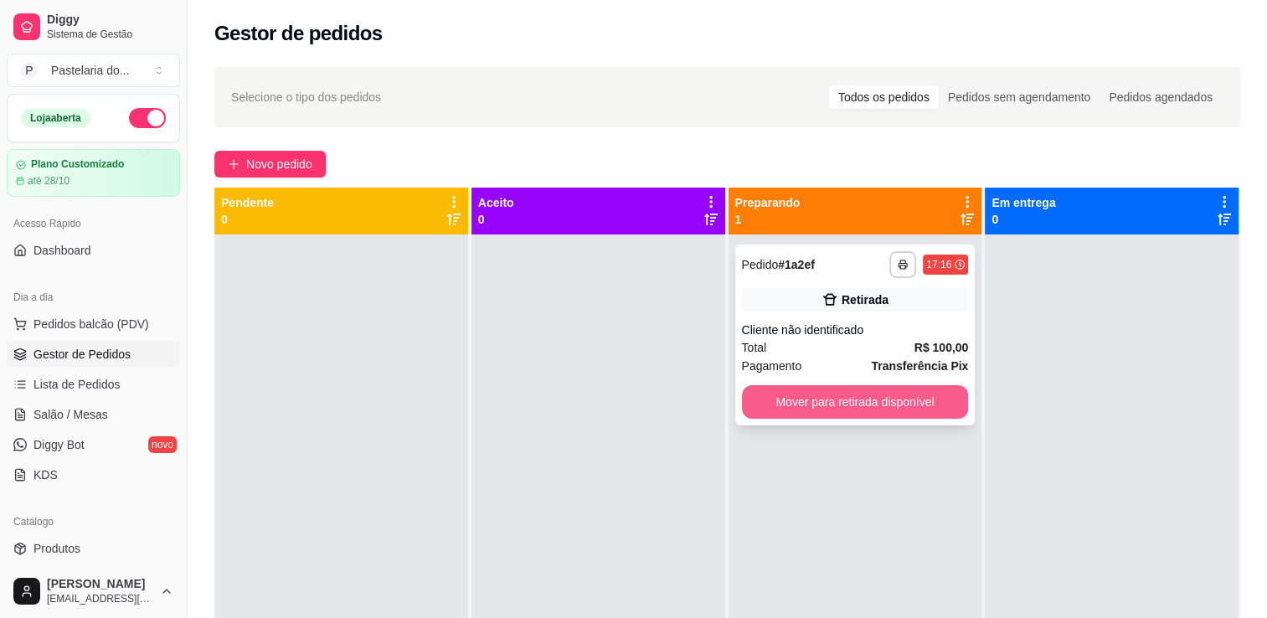
click at [776, 408] on button "Mover para retirada disponível" at bounding box center [855, 402] width 227 height 34
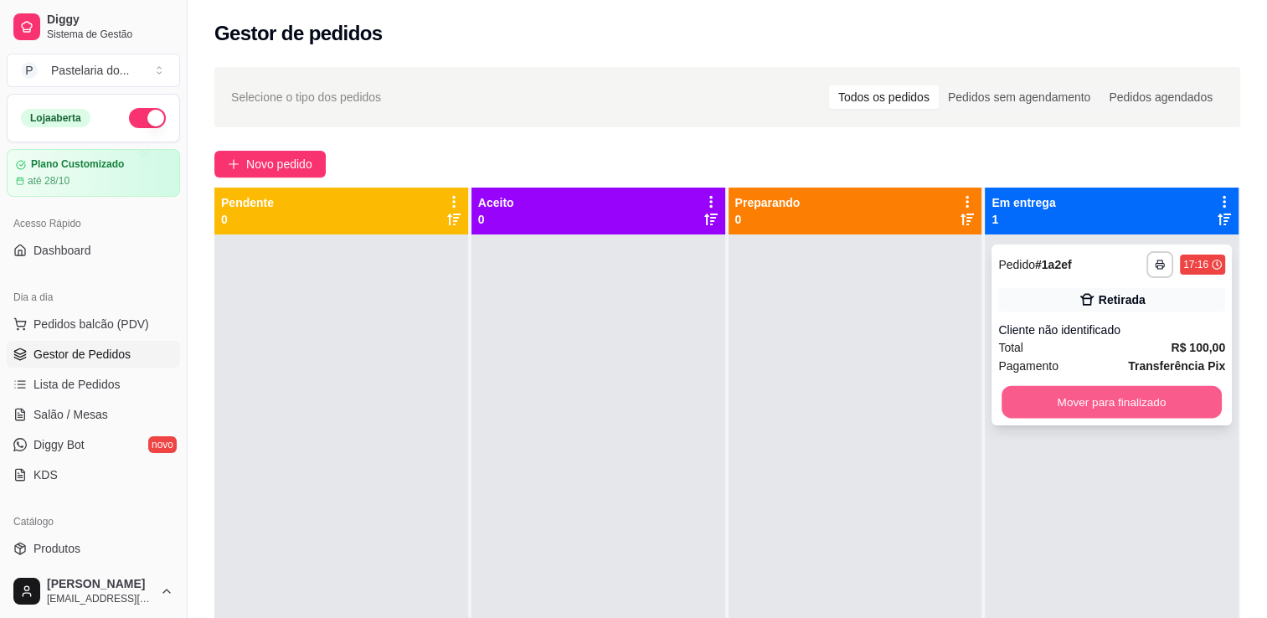
click at [1005, 400] on button "Mover para finalizado" at bounding box center [1112, 402] width 220 height 33
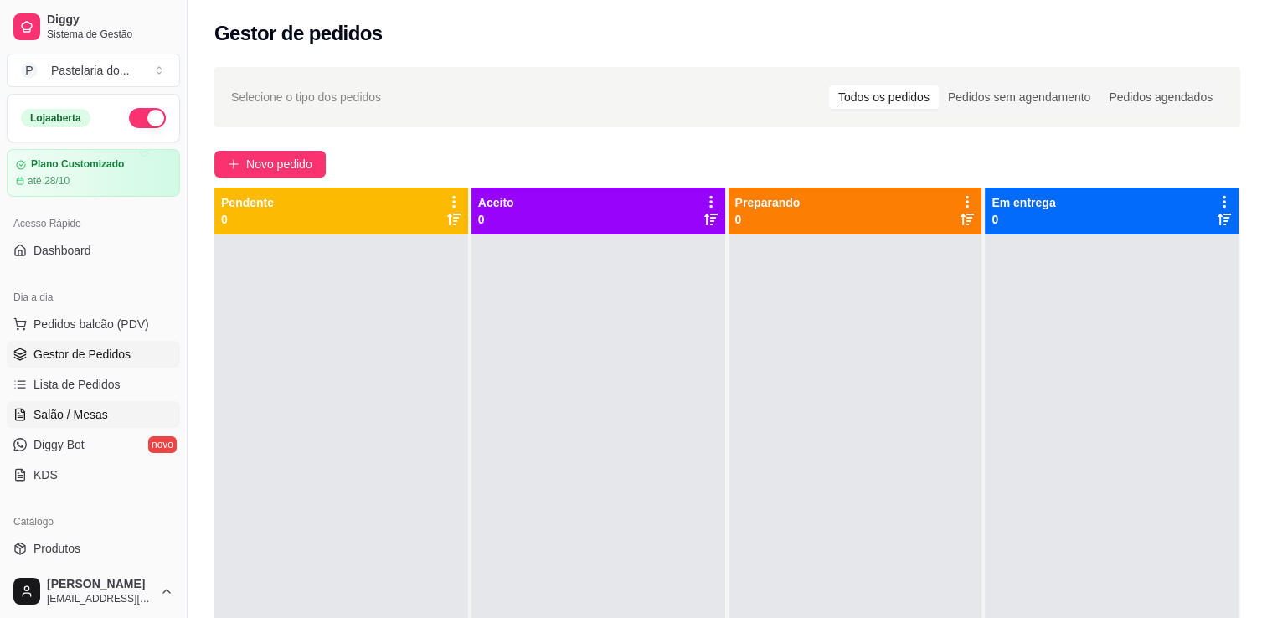
click at [77, 406] on span "Salão / Mesas" at bounding box center [71, 414] width 75 height 17
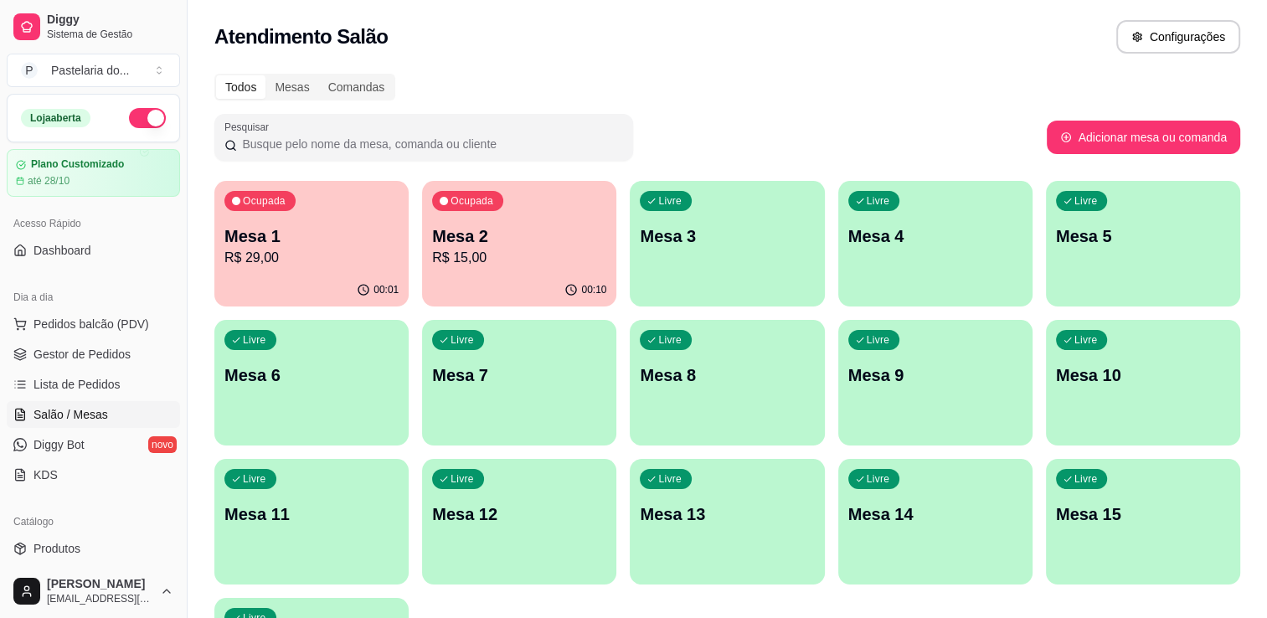
click at [474, 249] on p "R$ 15,00" at bounding box center [519, 258] width 174 height 20
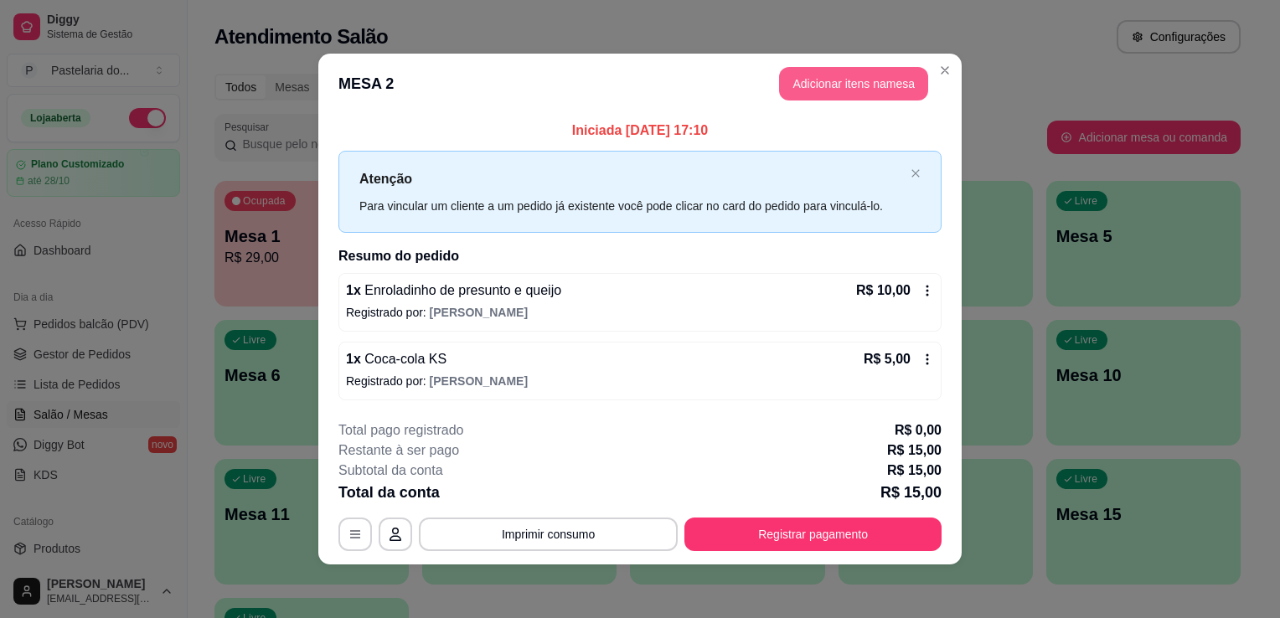
click at [871, 86] on button "Adicionar itens na mesa" at bounding box center [853, 84] width 149 height 34
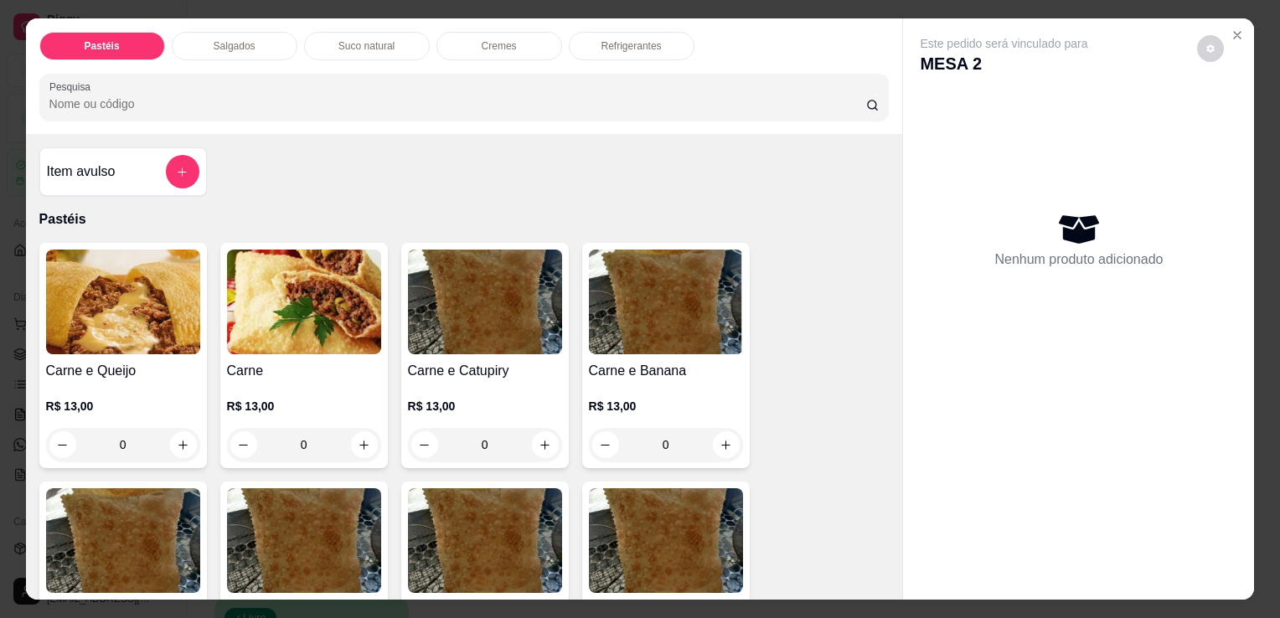
click at [626, 41] on p "Refrigerantes" at bounding box center [631, 45] width 60 height 13
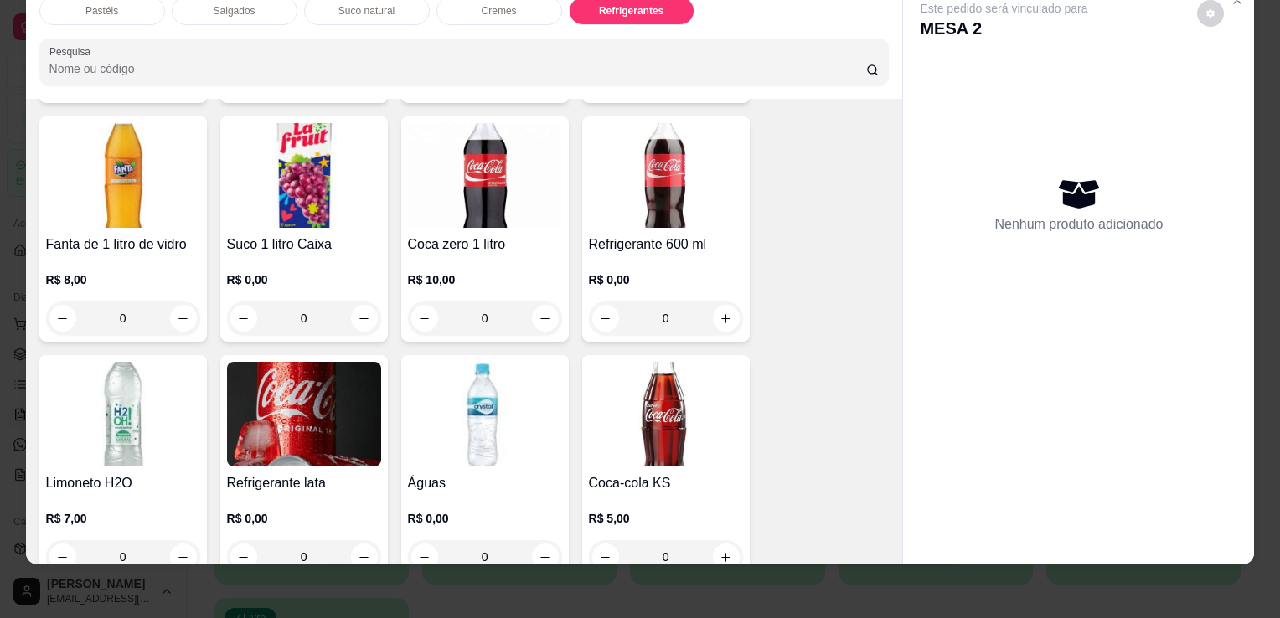
scroll to position [4456, 0]
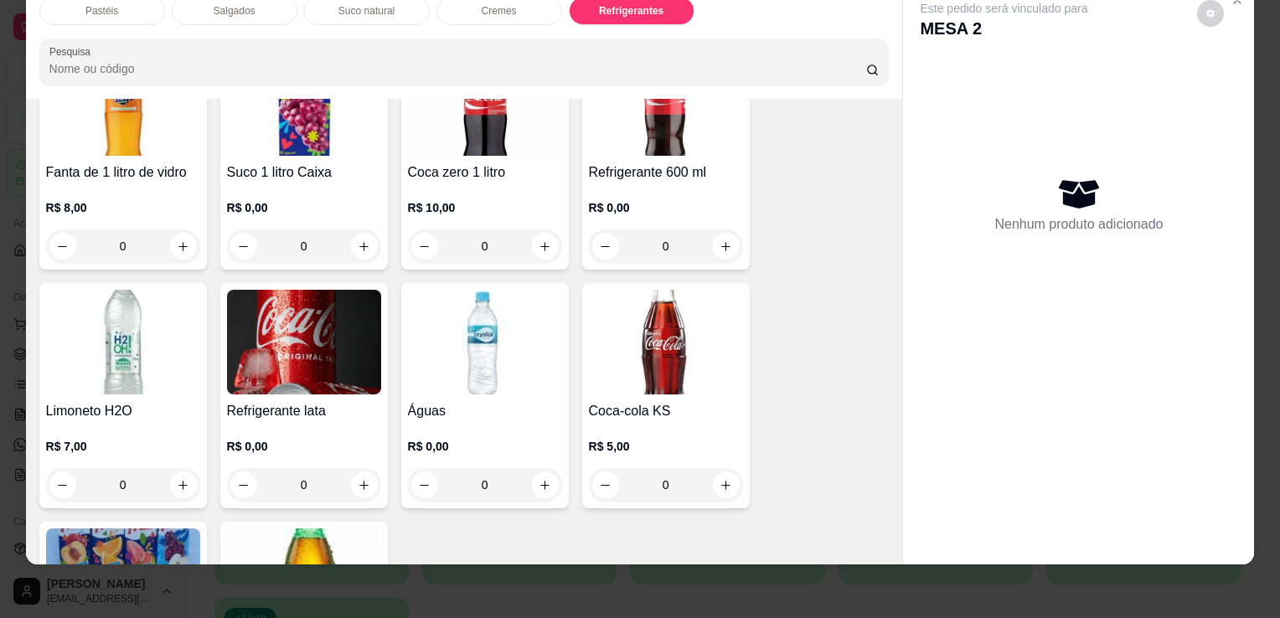
click at [287, 348] on img at bounding box center [304, 342] width 154 height 105
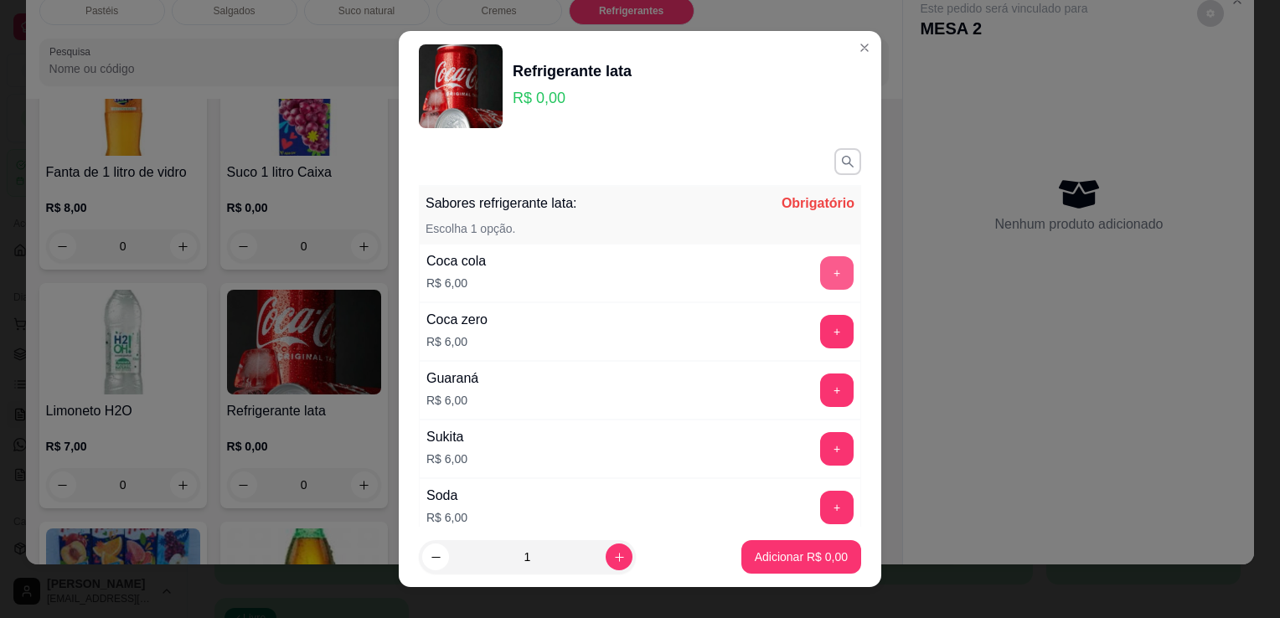
click at [820, 276] on button "+" at bounding box center [837, 273] width 34 height 34
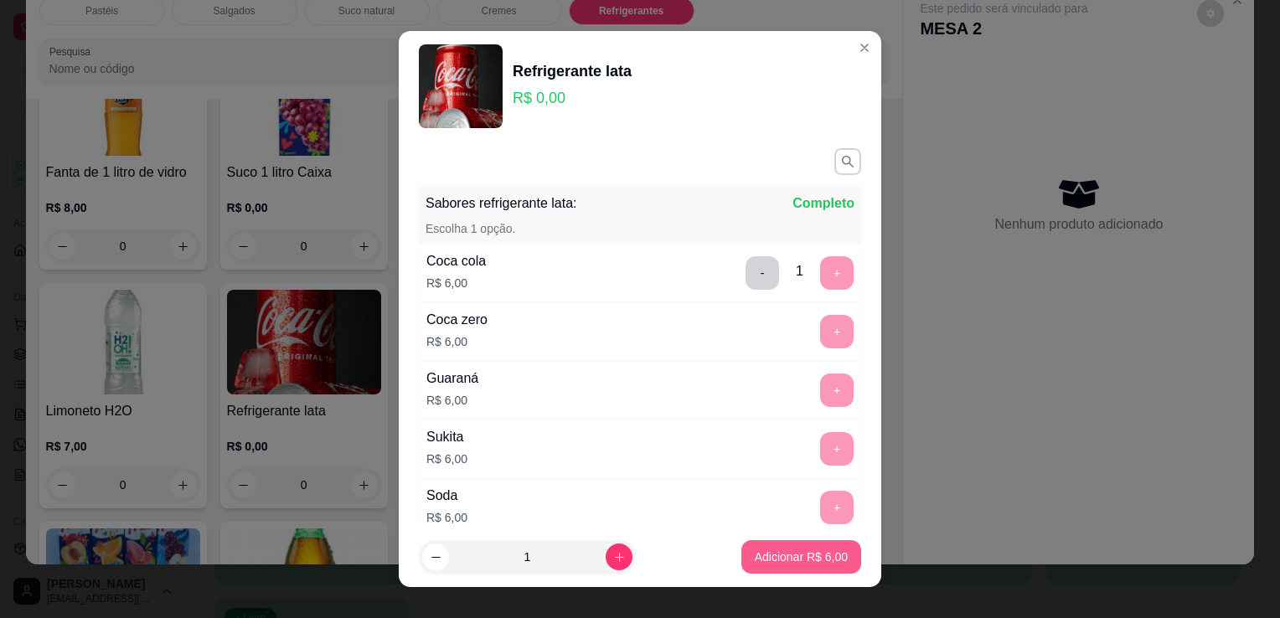
click at [807, 546] on button "Adicionar R$ 6,00" at bounding box center [801, 557] width 120 height 34
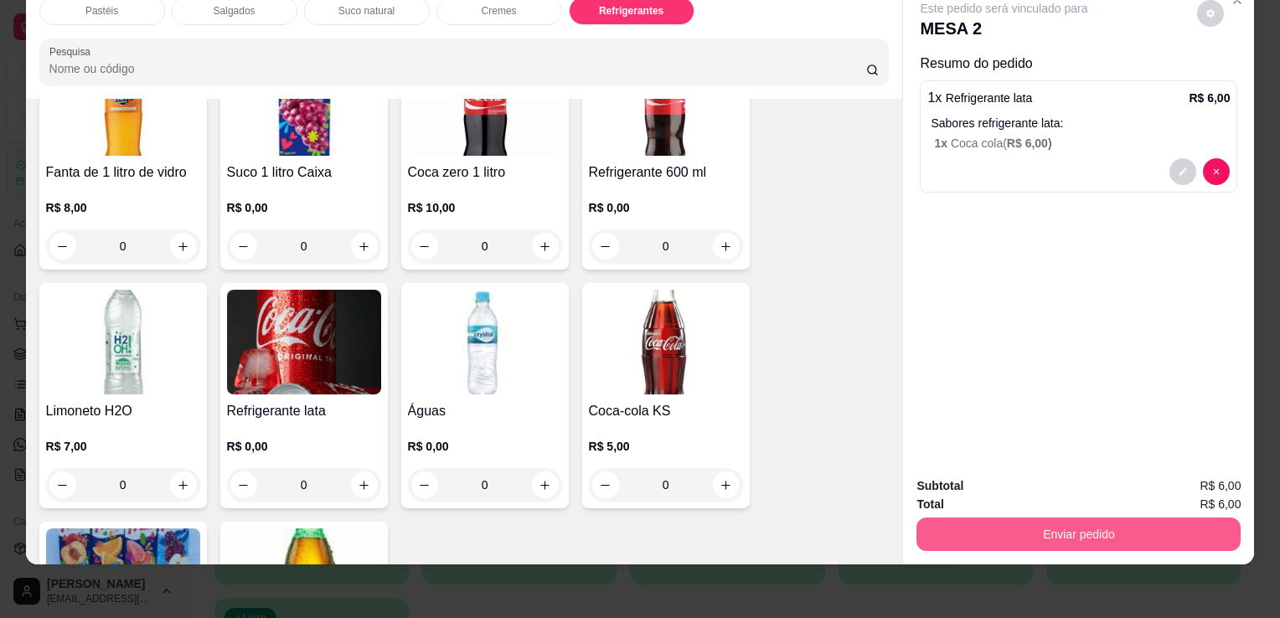
click at [1039, 525] on button "Enviar pedido" at bounding box center [1078, 535] width 324 height 34
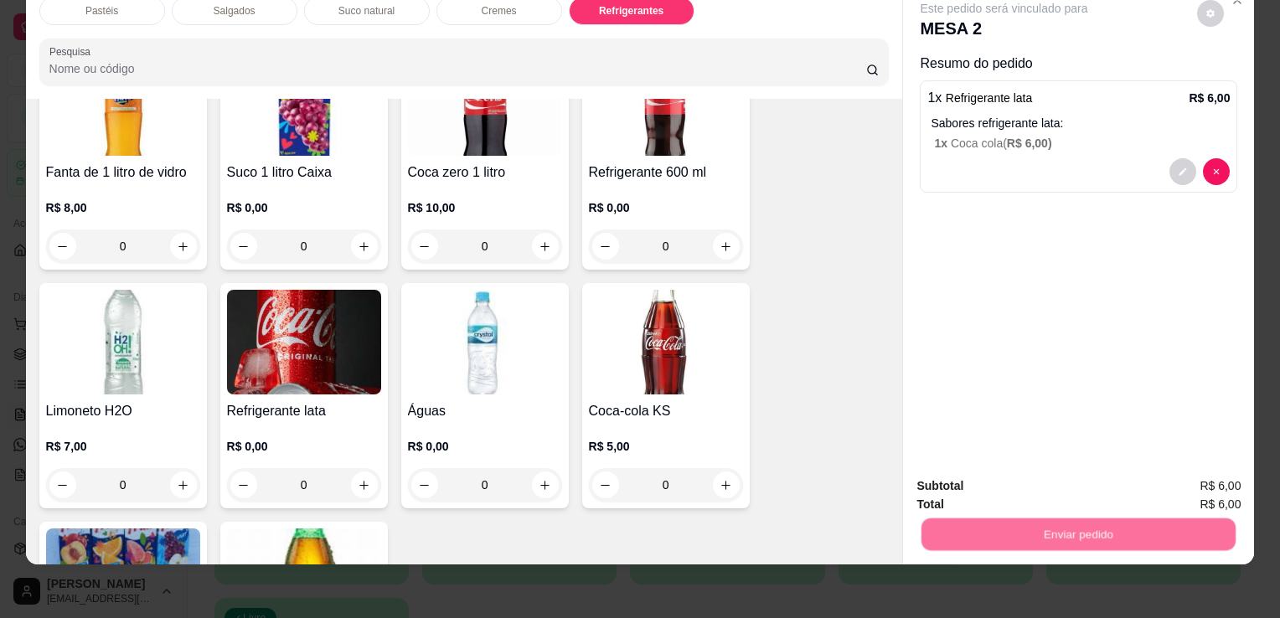
click at [1223, 487] on button "Enviar pedido" at bounding box center [1197, 481] width 95 height 32
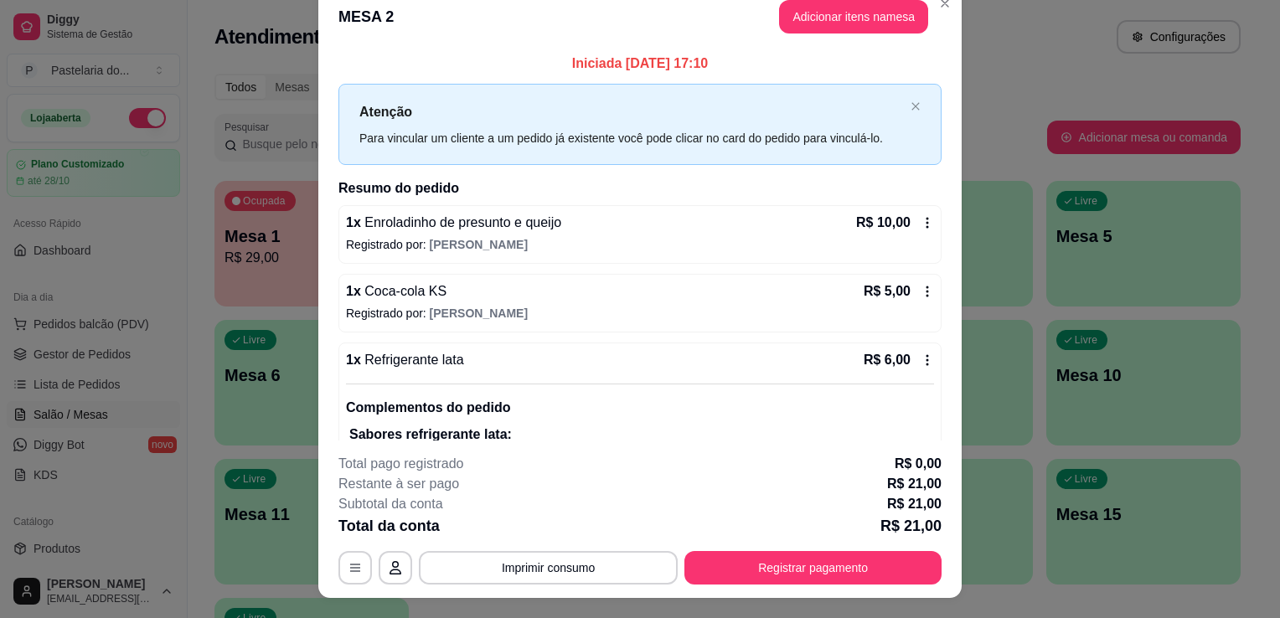
scroll to position [0, 0]
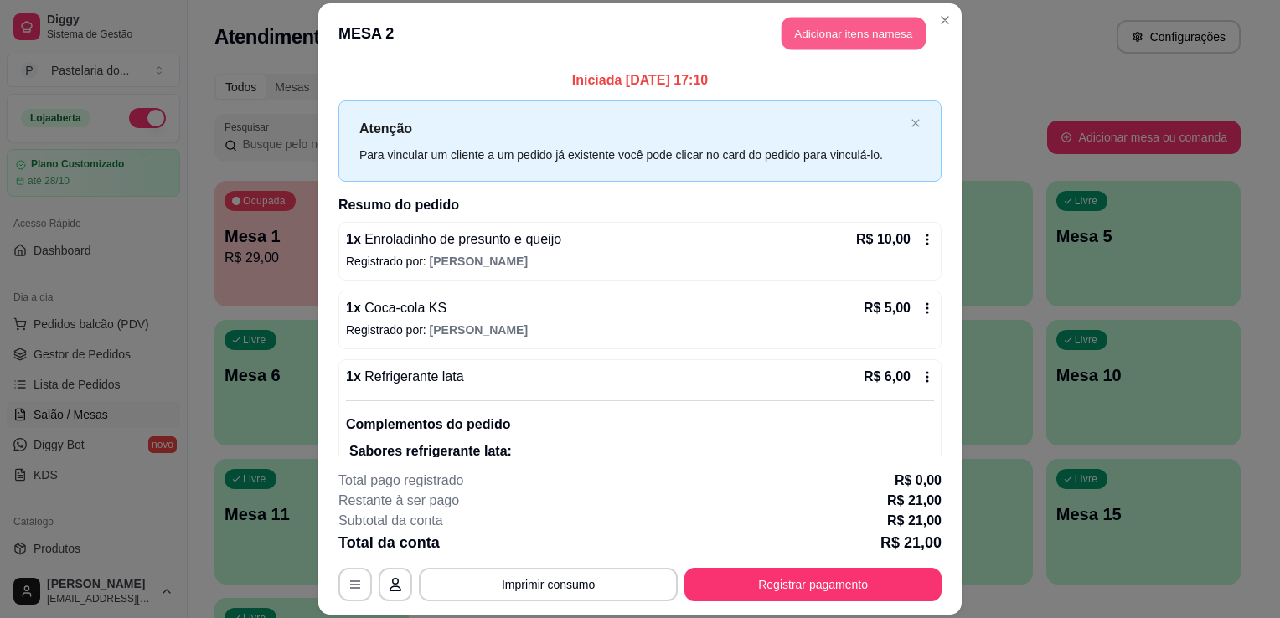
click at [862, 42] on button "Adicionar itens na mesa" at bounding box center [853, 33] width 144 height 33
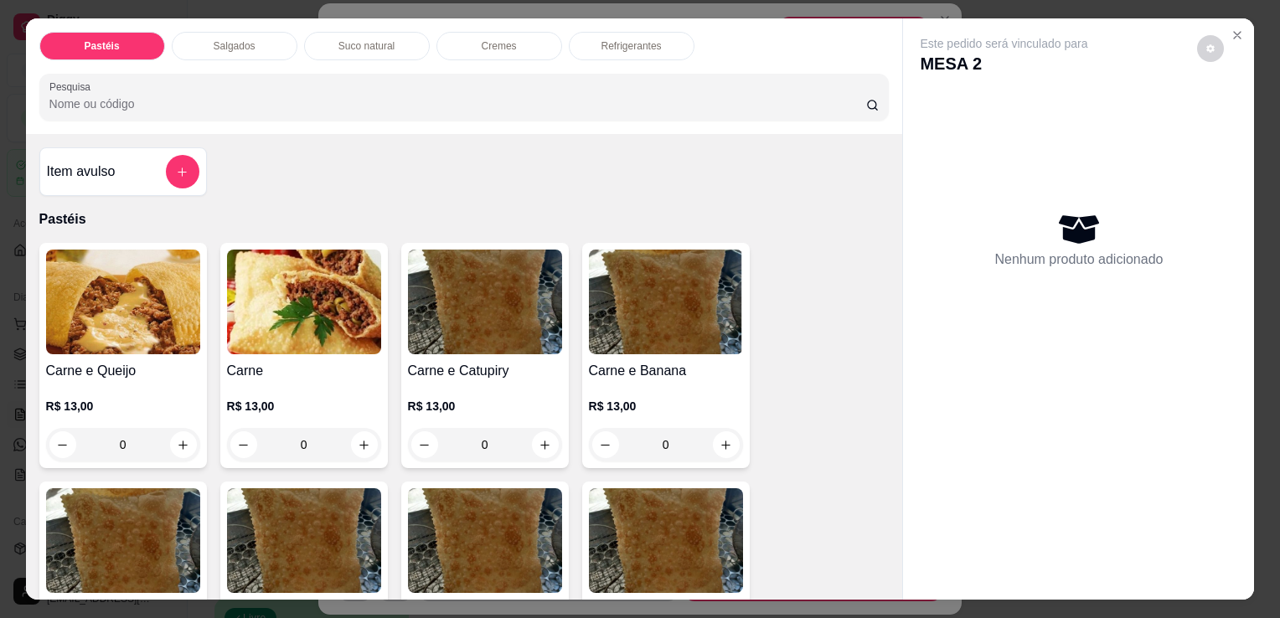
click at [218, 39] on p "Salgados" at bounding box center [235, 45] width 42 height 13
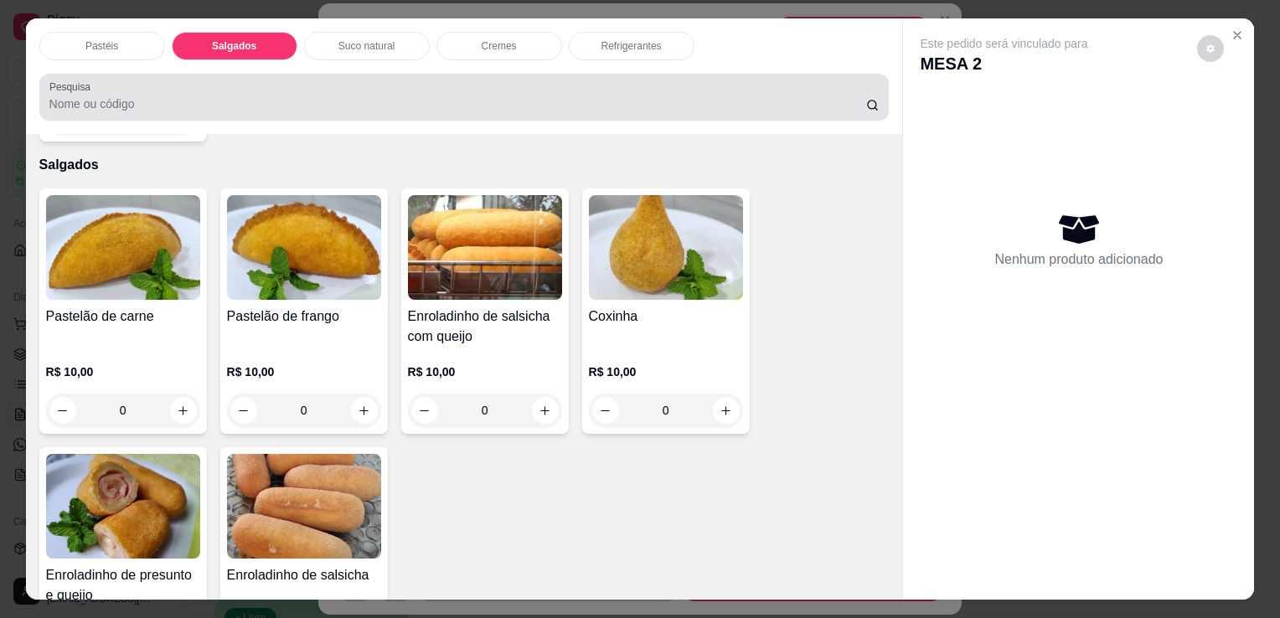
scroll to position [41, 0]
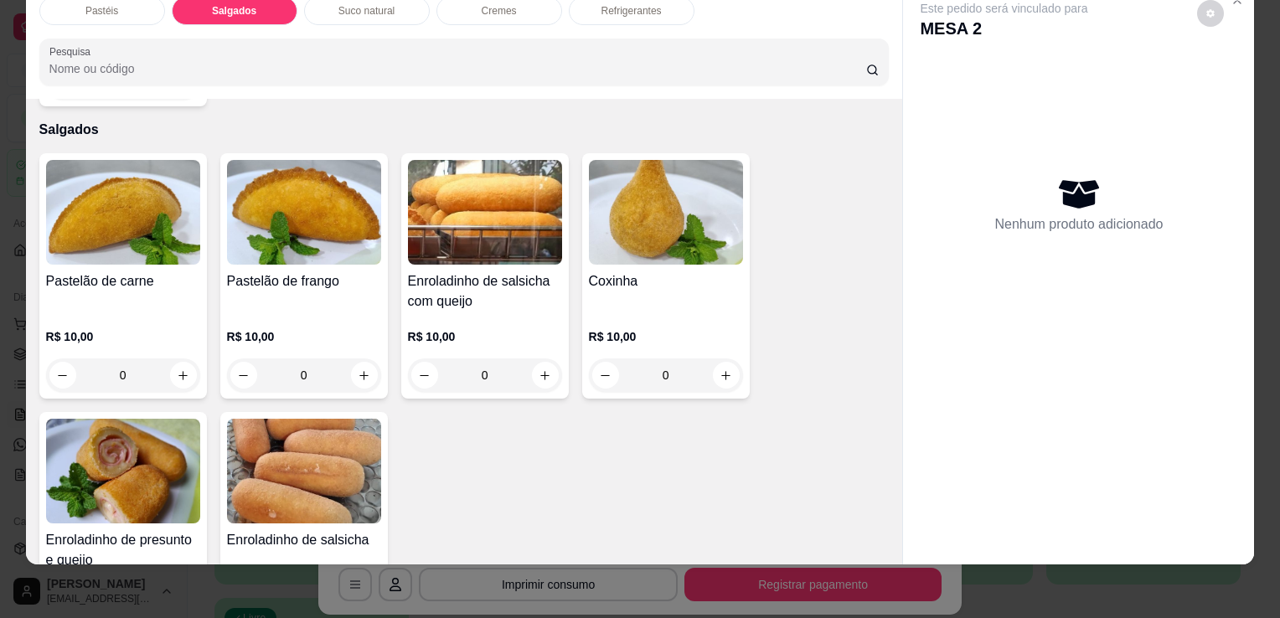
click at [123, 468] on img at bounding box center [123, 471] width 154 height 105
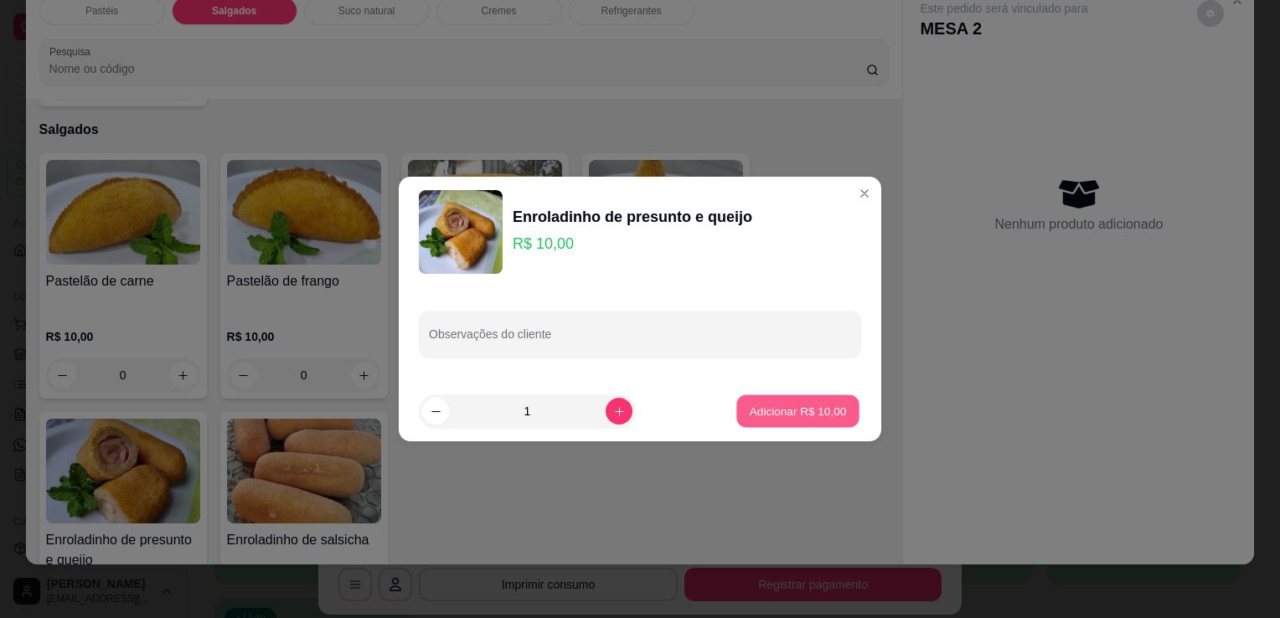
click at [762, 417] on p "Adicionar R$ 10,00" at bounding box center [798, 411] width 97 height 16
type input "1"
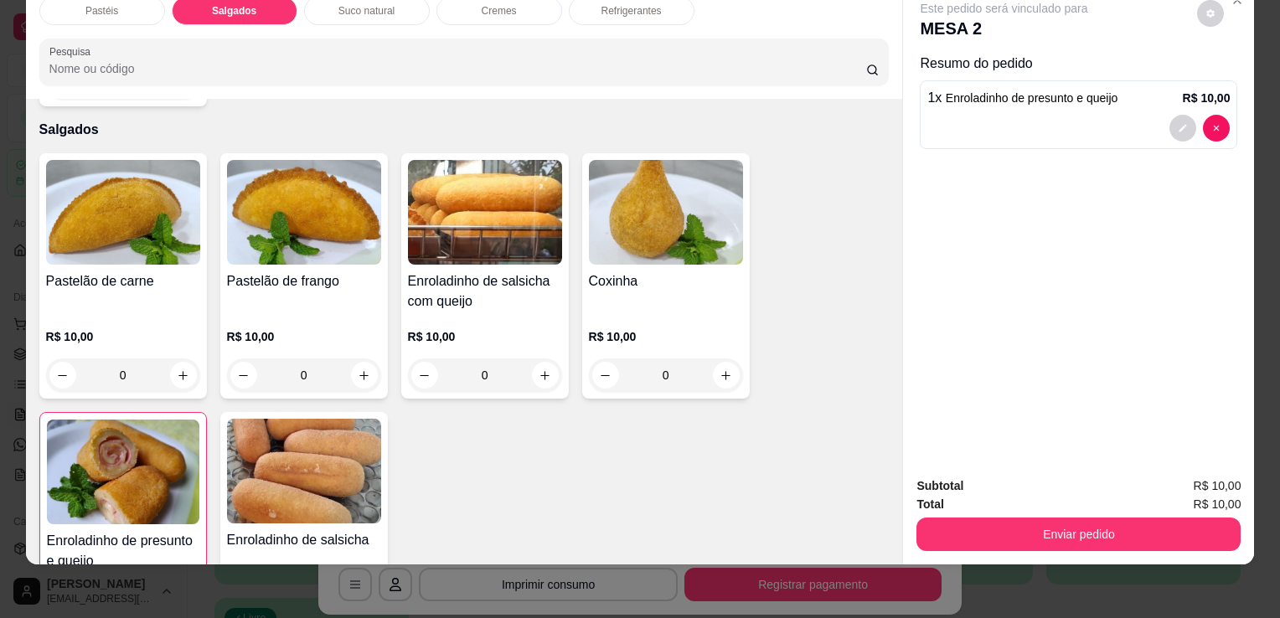
click at [1044, 532] on button "Enviar pedido" at bounding box center [1078, 535] width 324 height 34
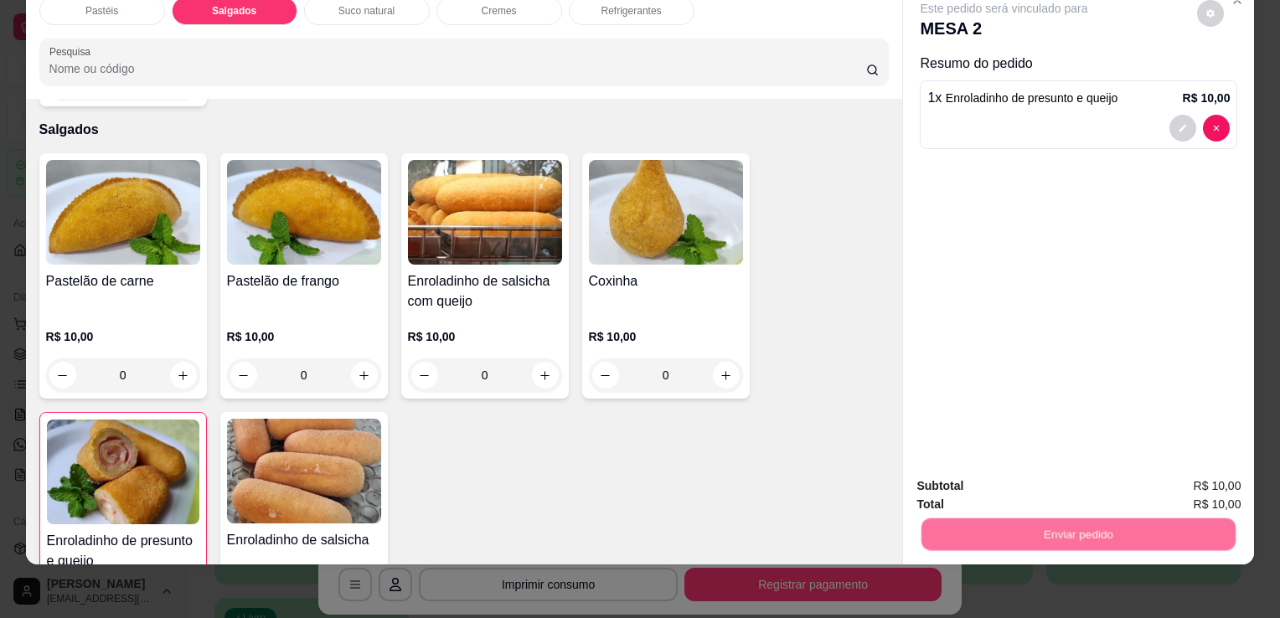
click at [1166, 481] on button "Enviar pedido" at bounding box center [1197, 481] width 95 height 32
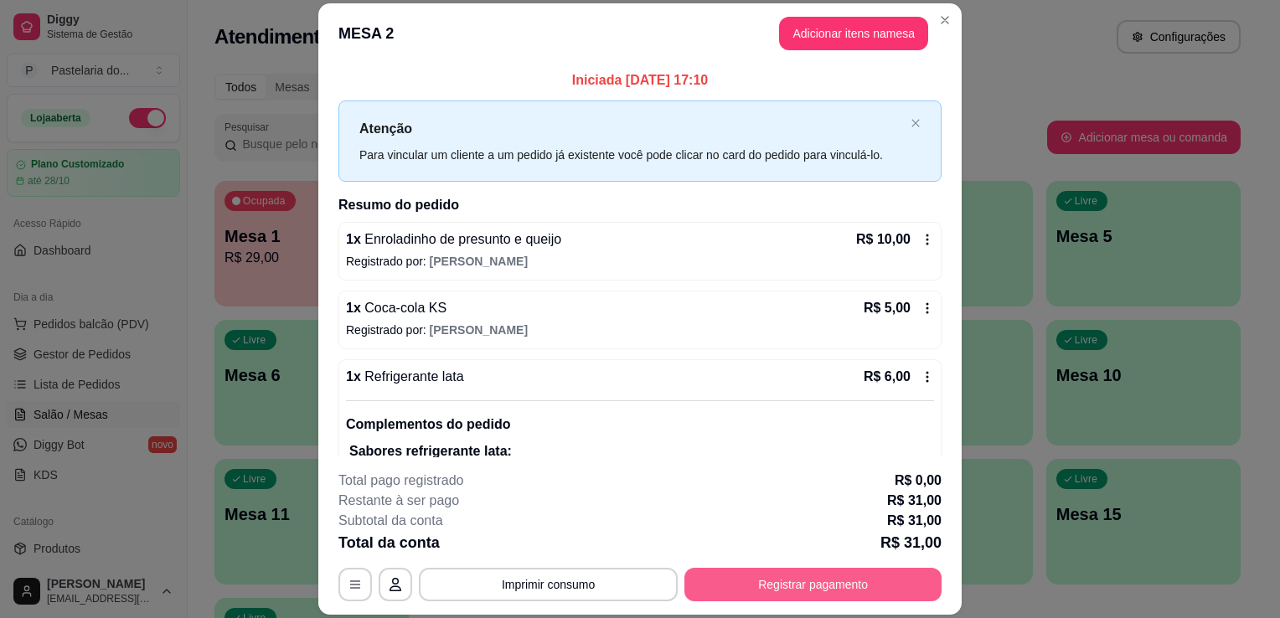
click at [835, 580] on button "Registrar pagamento" at bounding box center [812, 585] width 257 height 34
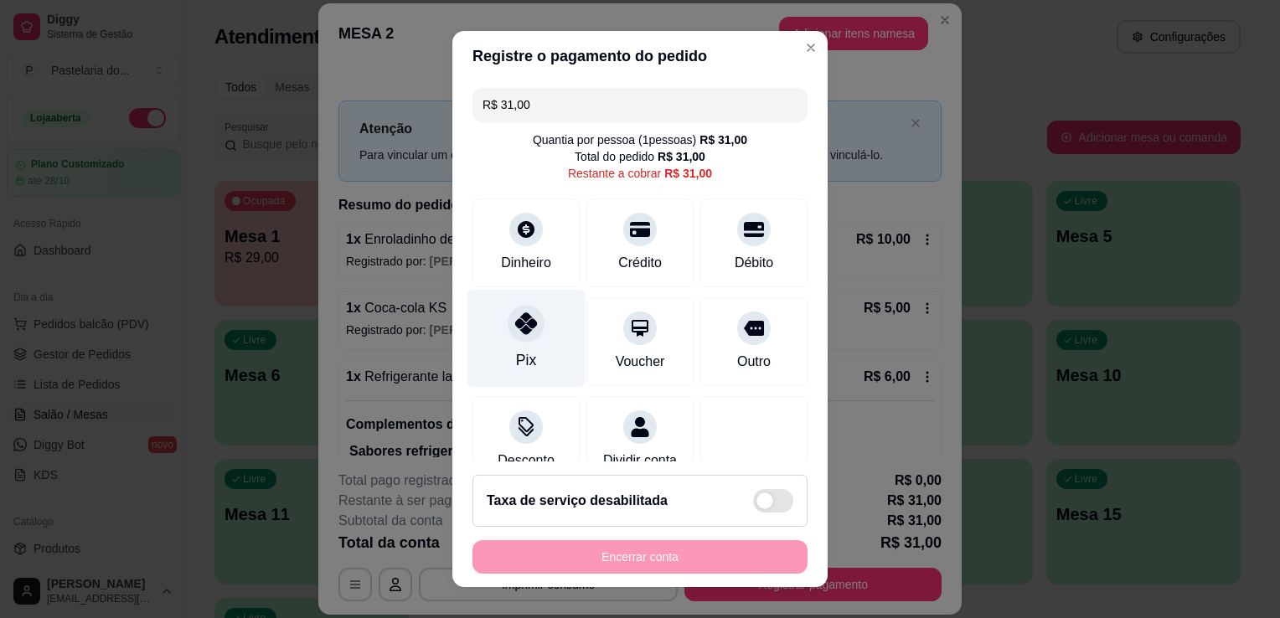
click at [525, 336] on div at bounding box center [526, 323] width 37 height 37
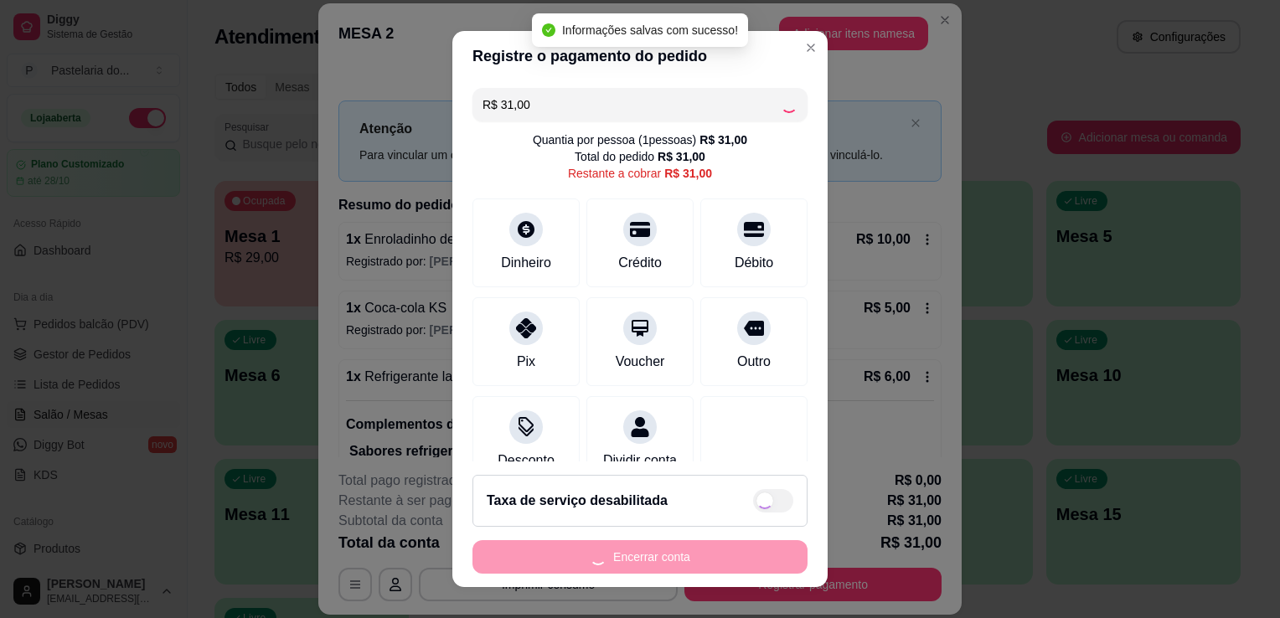
type input "R$ 0,00"
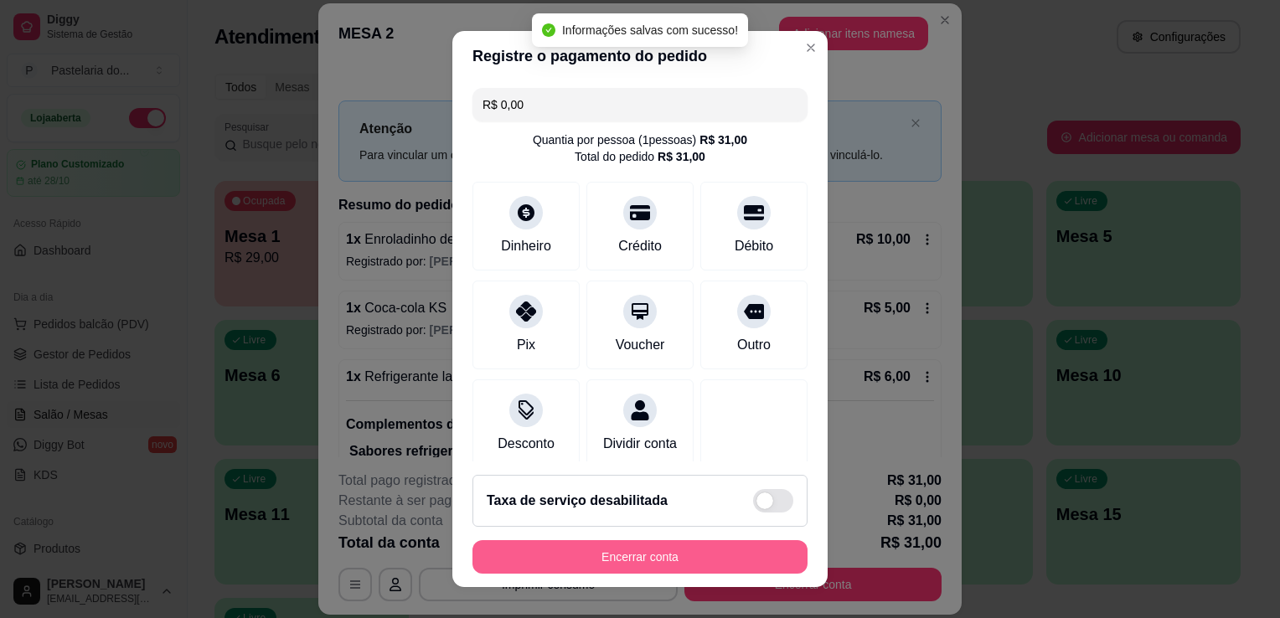
click at [653, 559] on button "Encerrar conta" at bounding box center [639, 557] width 335 height 34
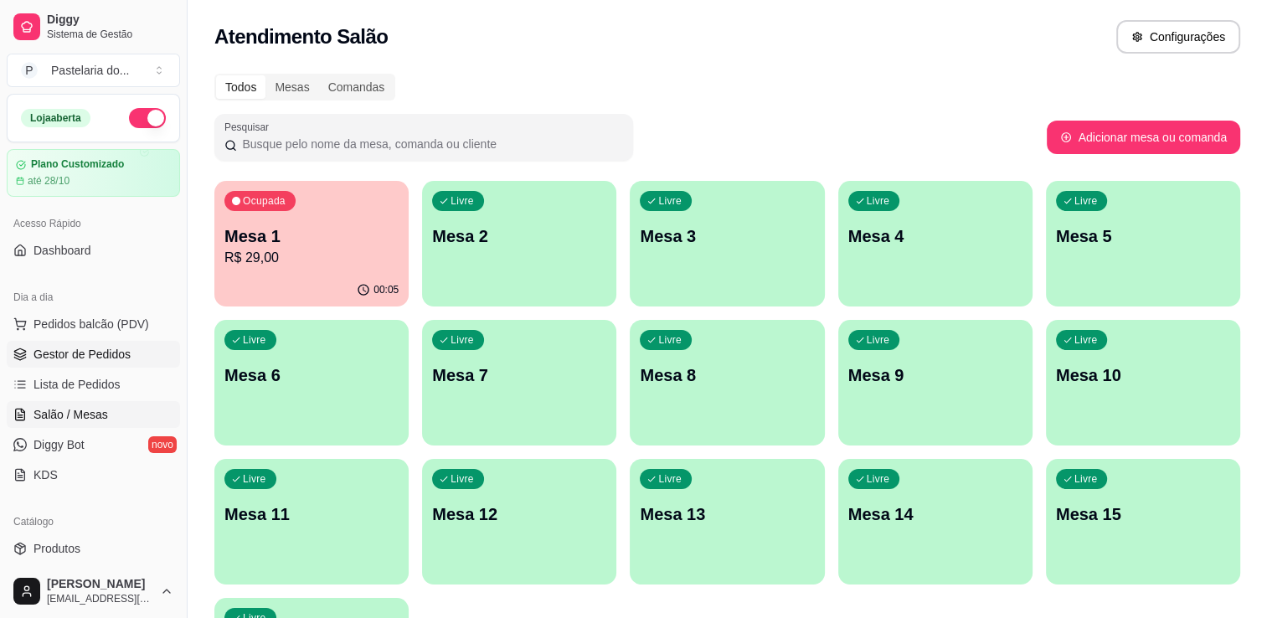
drag, startPoint x: 63, startPoint y: 331, endPoint x: 44, endPoint y: 347, distance: 24.3
click at [63, 331] on span "Pedidos balcão (PDV)" at bounding box center [92, 324] width 116 height 17
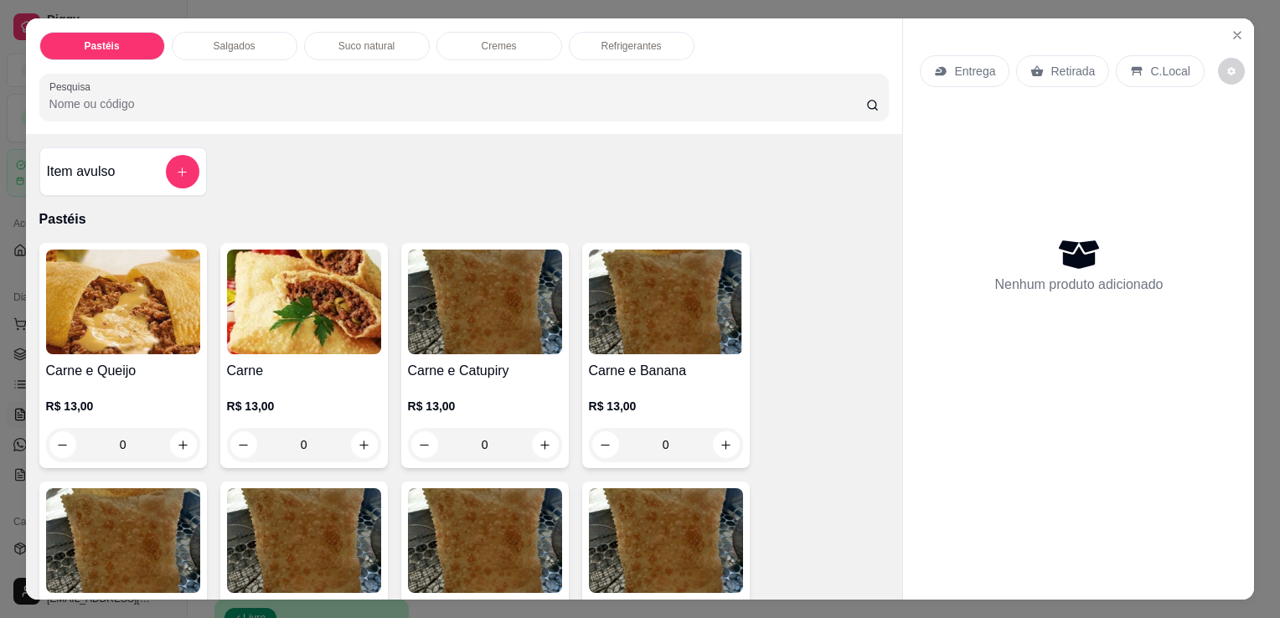
click at [277, 39] on div "Salgados" at bounding box center [235, 46] width 126 height 28
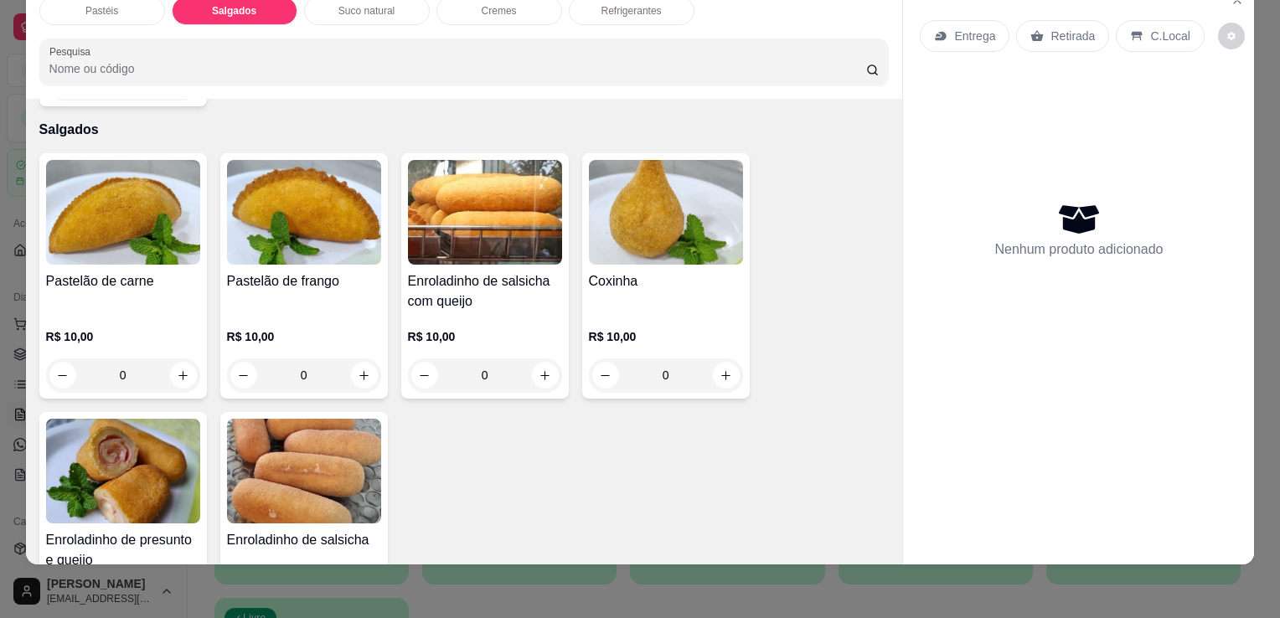
click at [642, 223] on img at bounding box center [666, 212] width 154 height 105
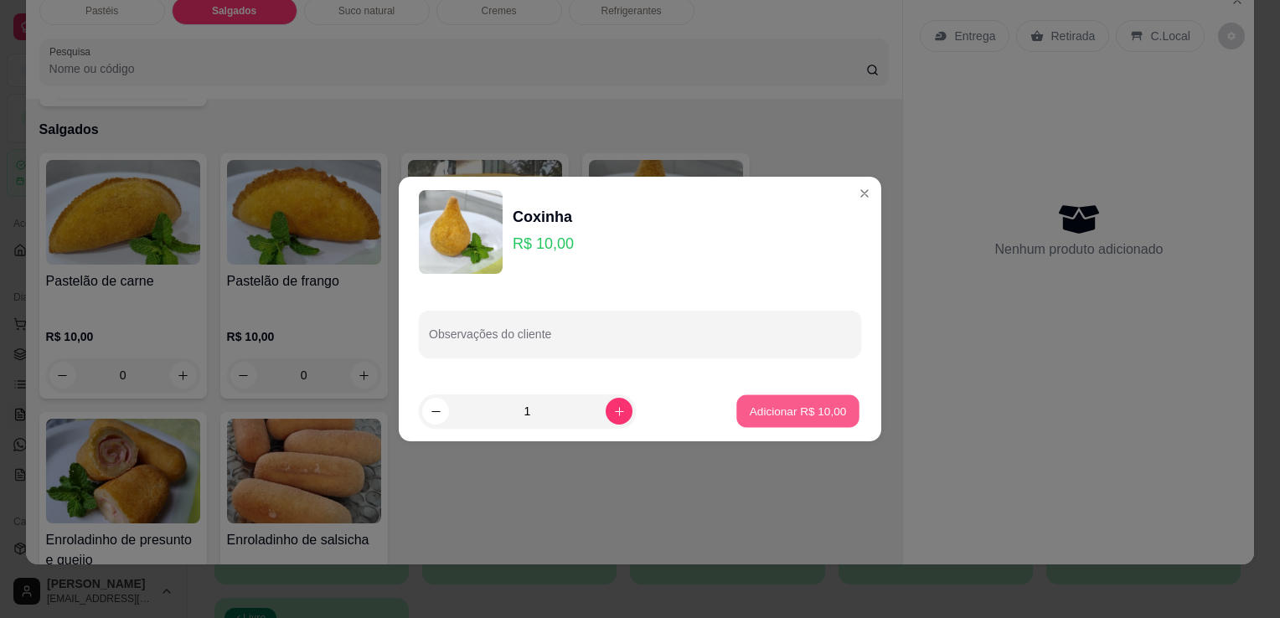
click at [819, 414] on p "Adicionar R$ 10,00" at bounding box center [798, 411] width 97 height 16
type input "1"
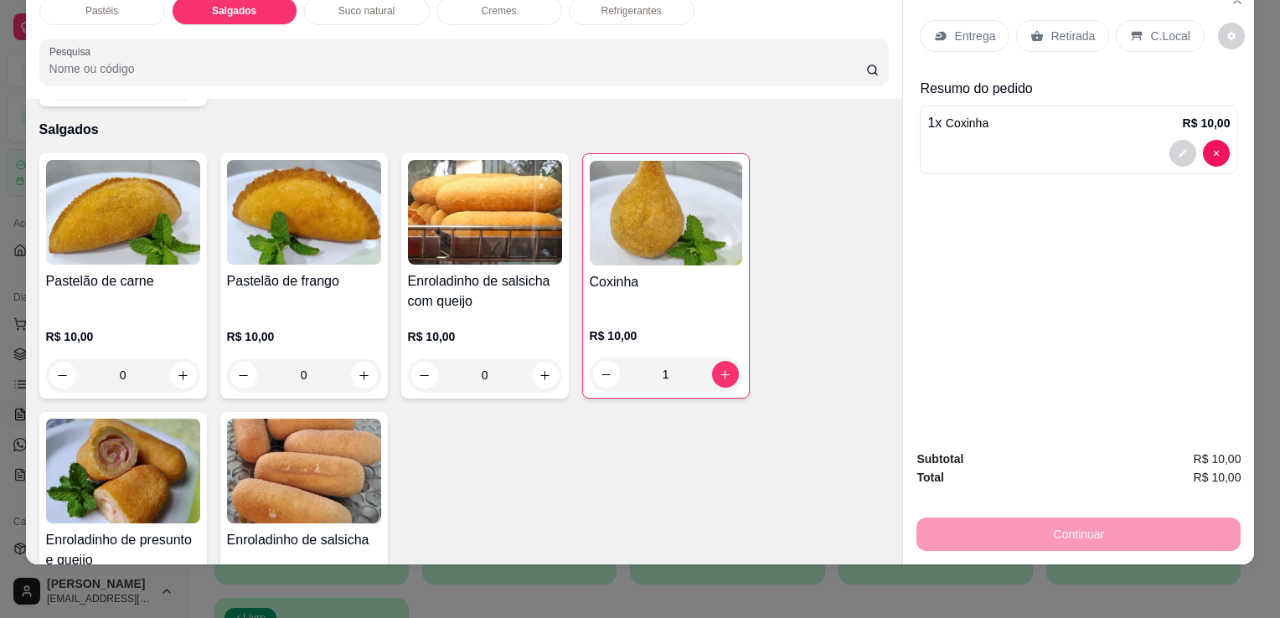
click at [616, 8] on div "Refrigerantes" at bounding box center [632, 11] width 126 height 28
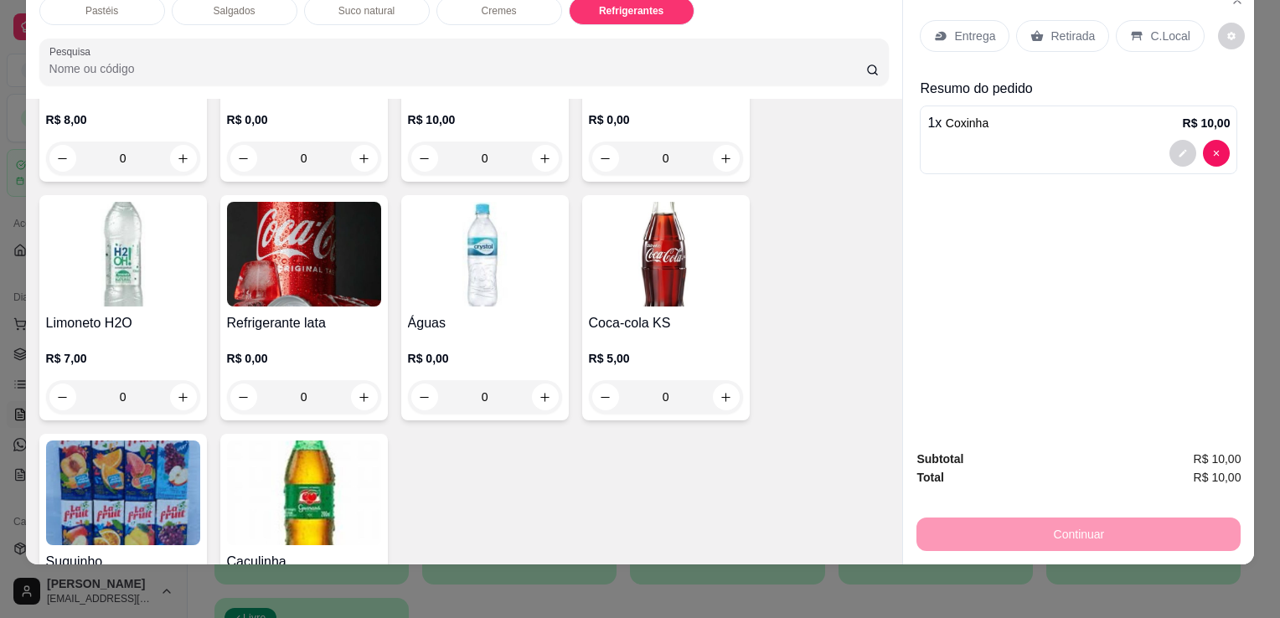
scroll to position [4623, 0]
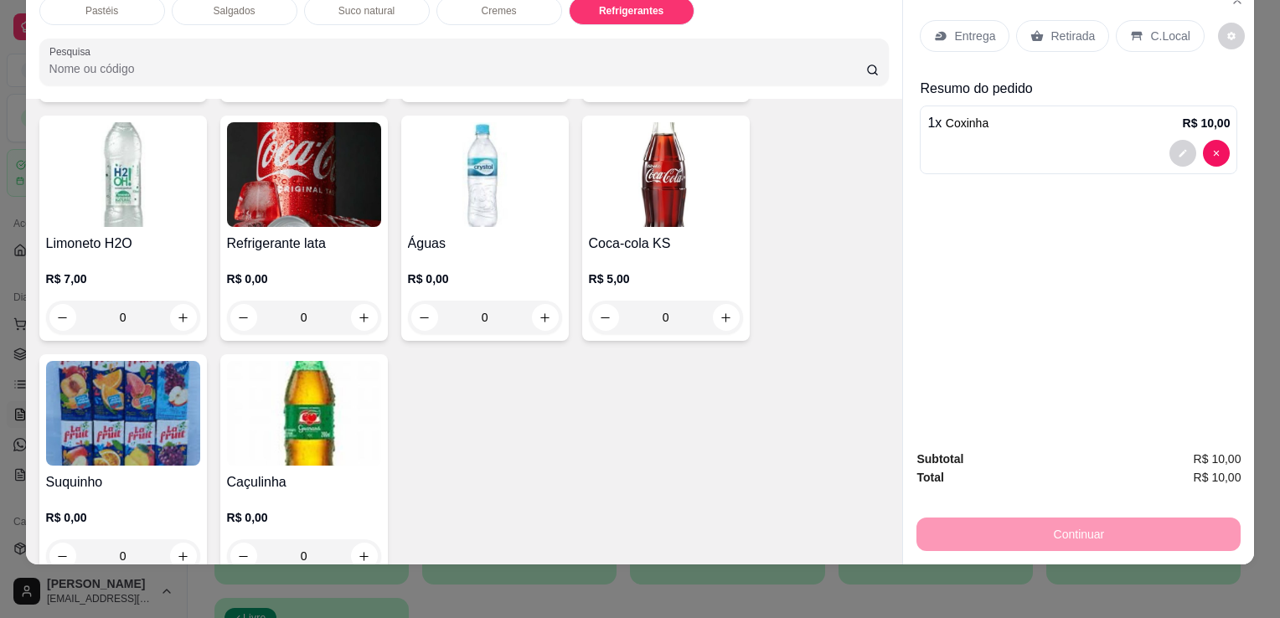
click at [342, 173] on img at bounding box center [304, 174] width 154 height 105
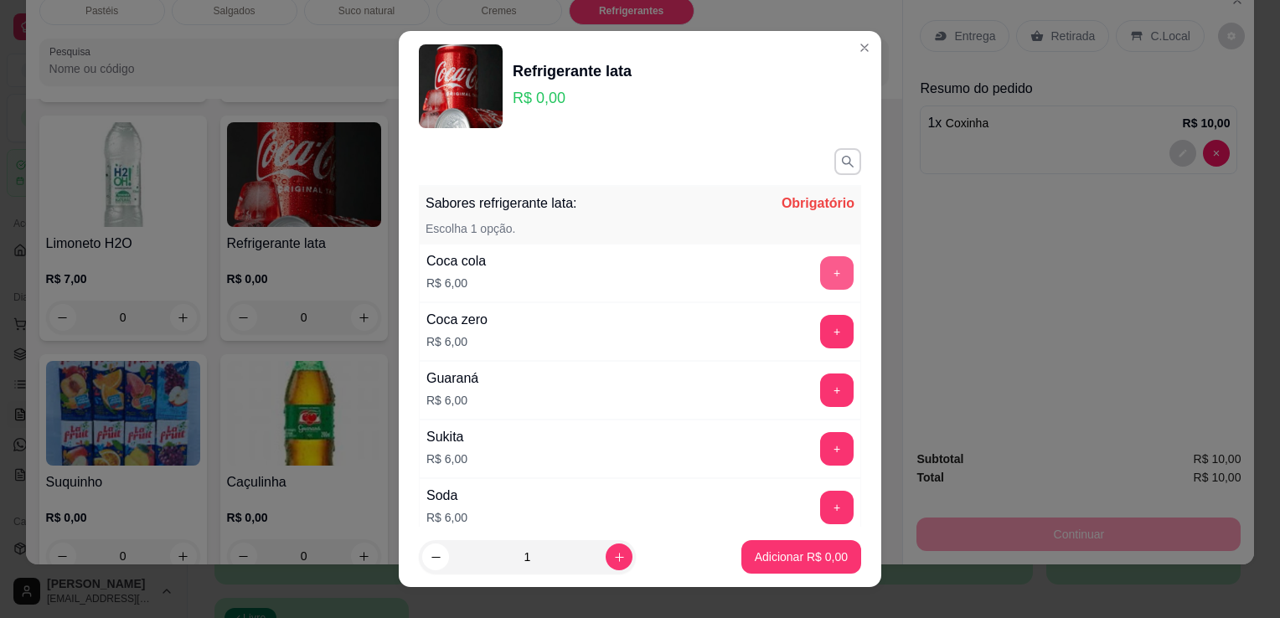
click at [820, 268] on button "+" at bounding box center [837, 273] width 34 height 34
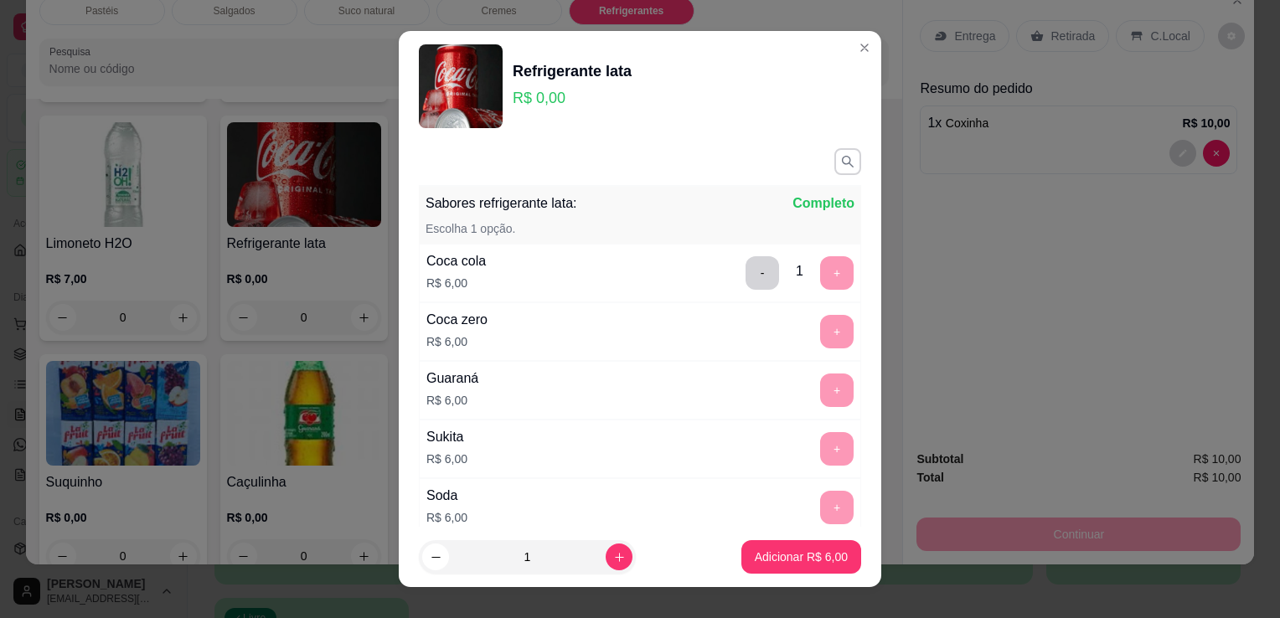
click at [781, 549] on p "Adicionar R$ 6,00" at bounding box center [801, 557] width 93 height 17
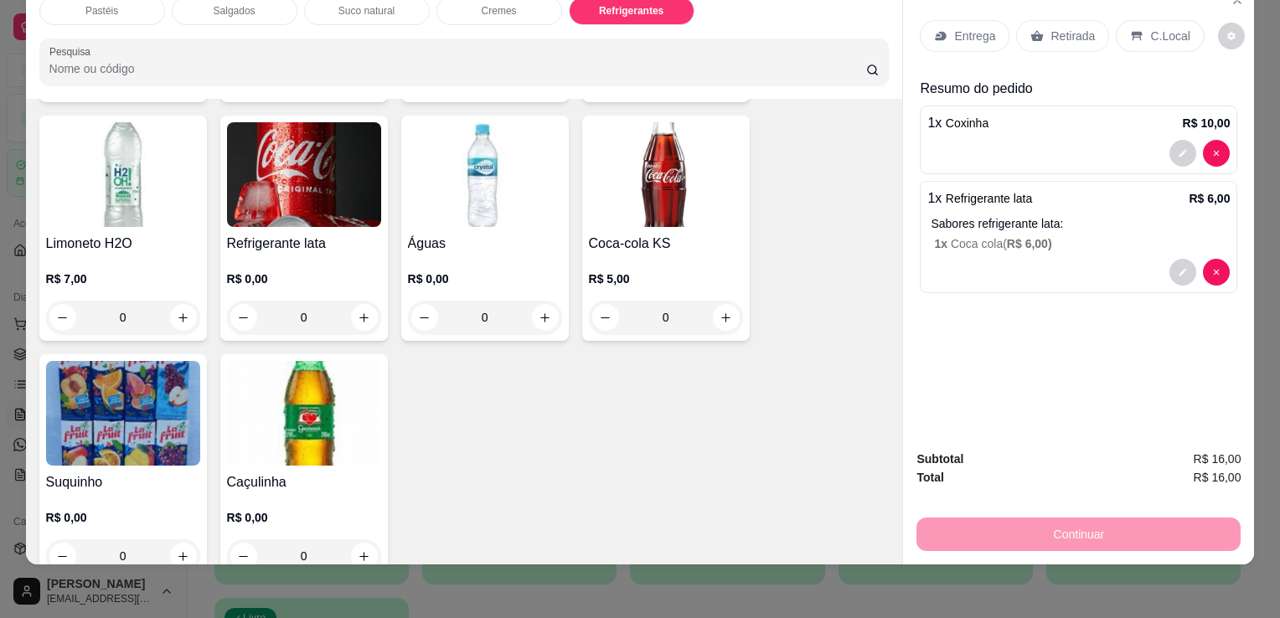
click at [1060, 28] on p "Retirada" at bounding box center [1072, 36] width 44 height 17
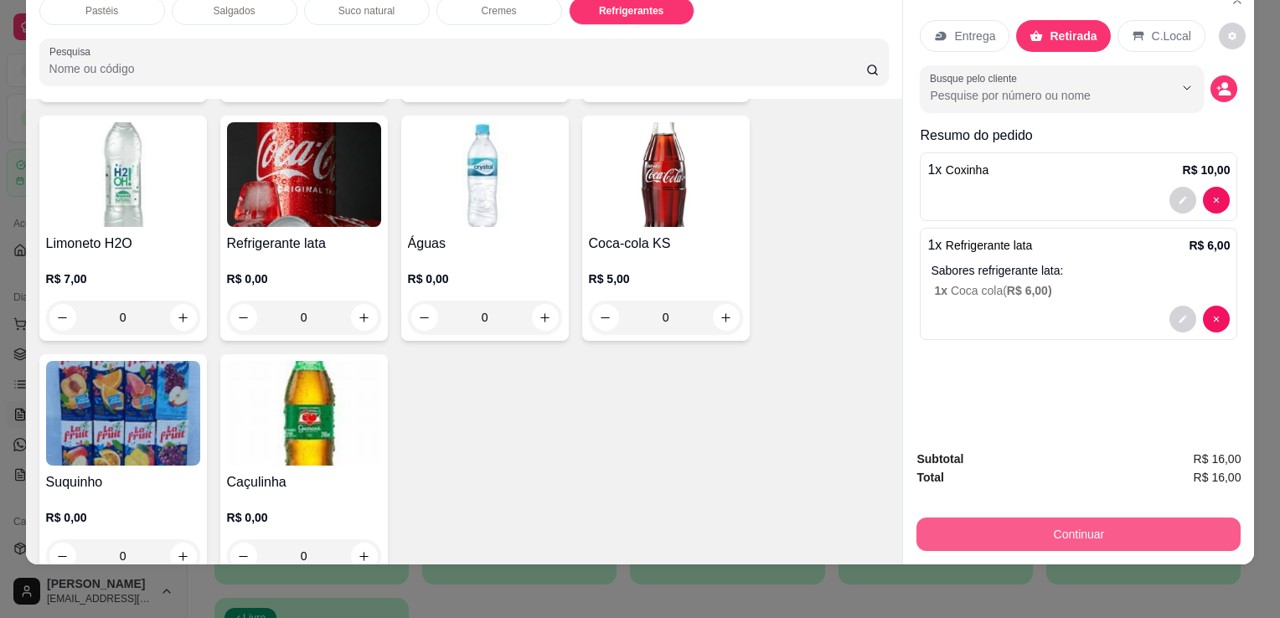
click at [982, 518] on button "Continuar" at bounding box center [1078, 535] width 324 height 34
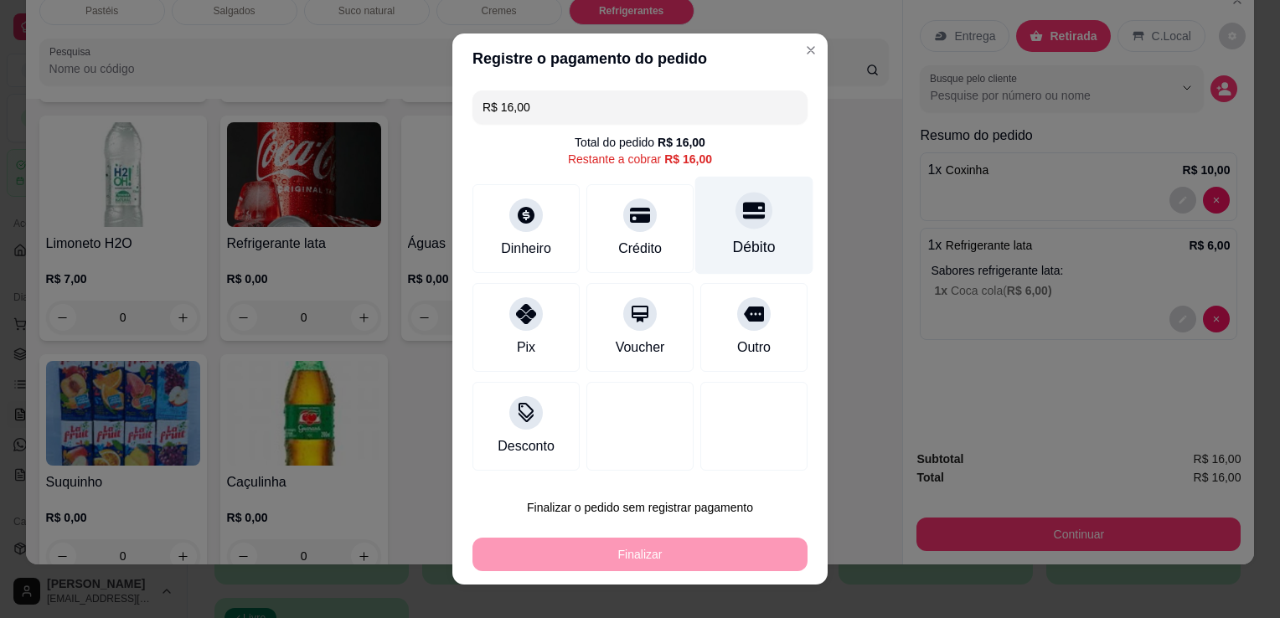
click at [743, 229] on div "Débito" at bounding box center [754, 226] width 118 height 98
type input "R$ 0,00"
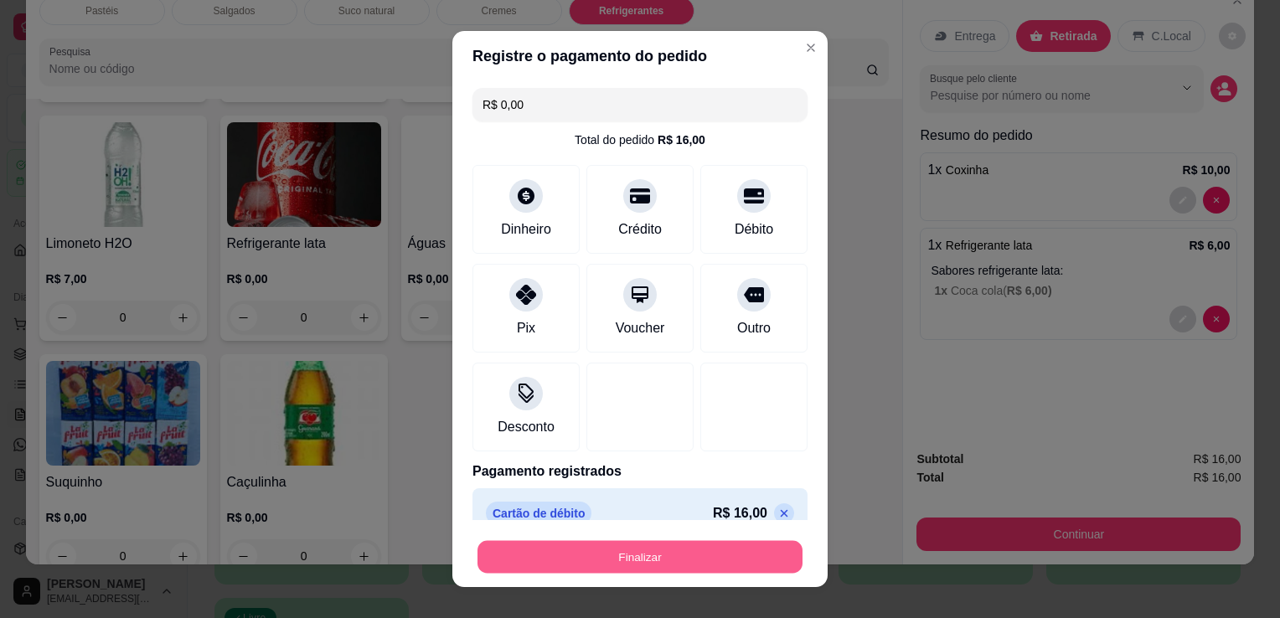
click at [647, 552] on button "Finalizar" at bounding box center [639, 557] width 325 height 33
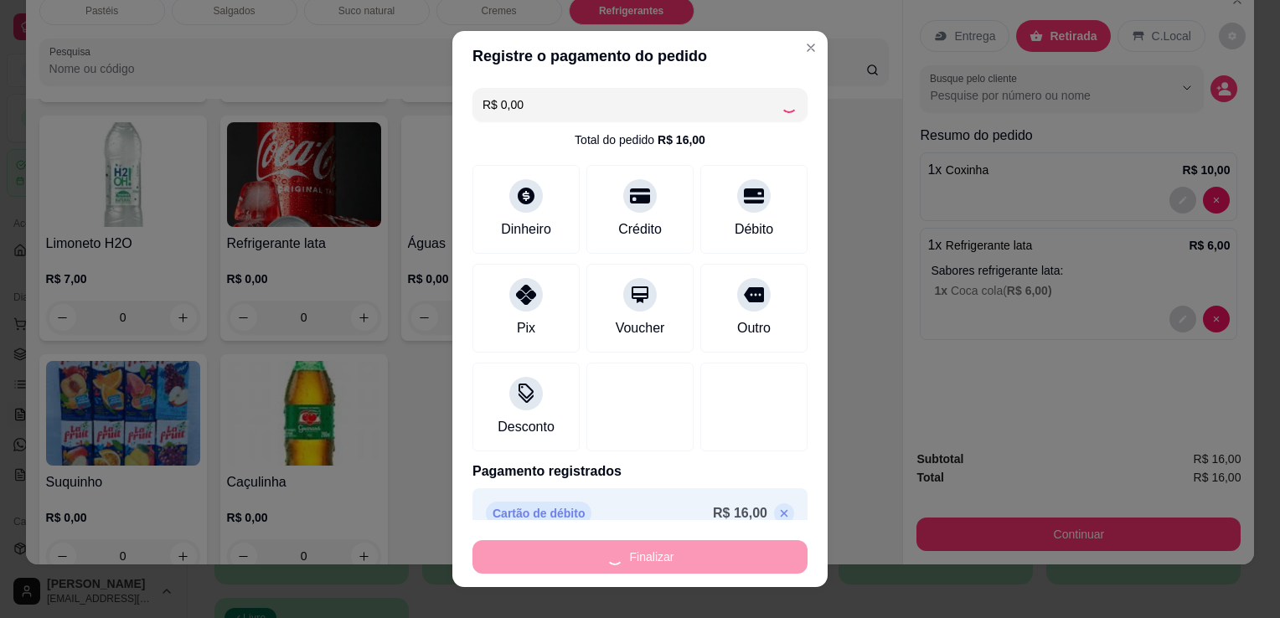
type input "0"
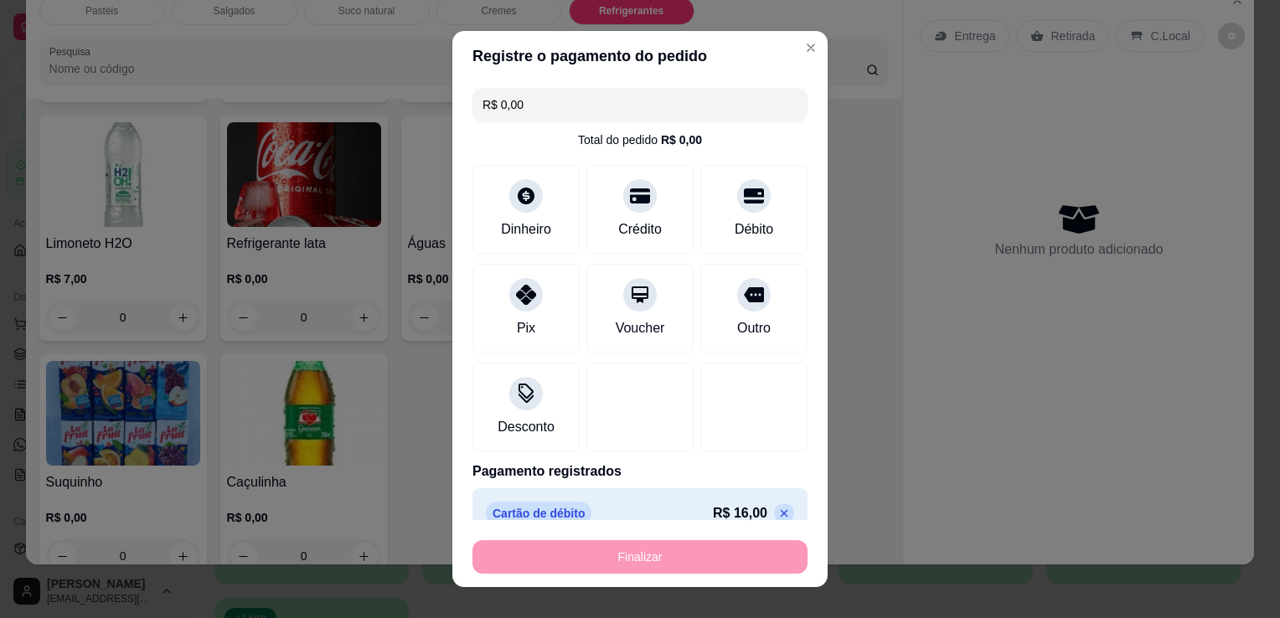
type input "-R$ 16,00"
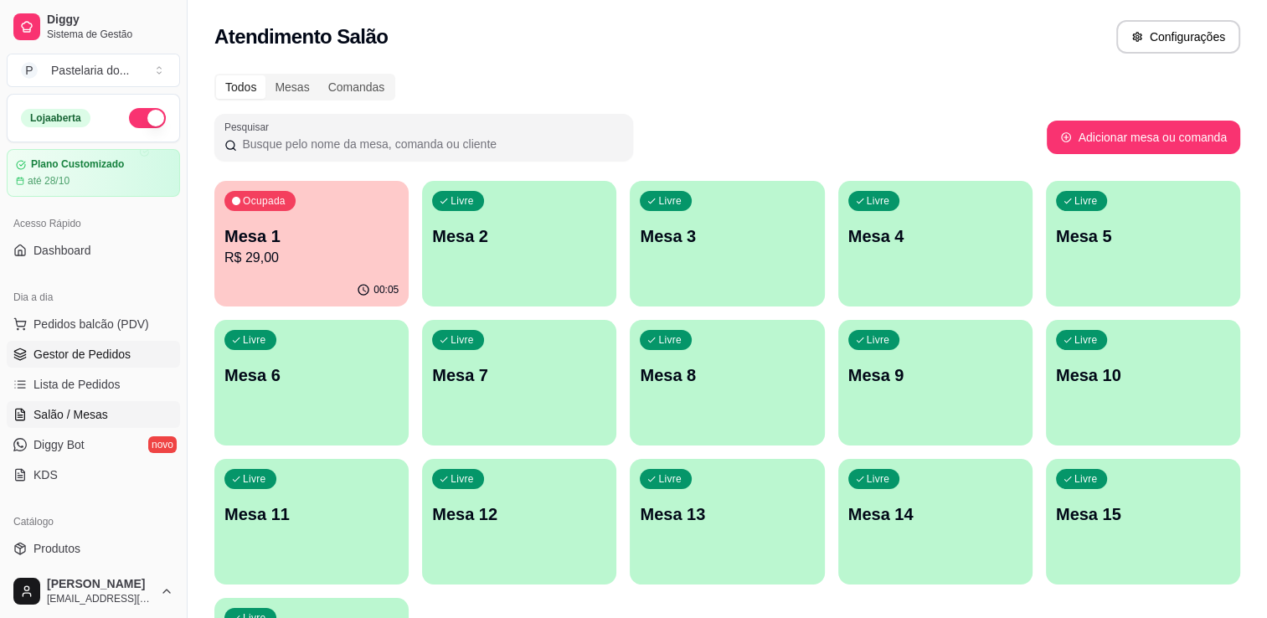
click at [73, 351] on span "Gestor de Pedidos" at bounding box center [82, 354] width 97 height 17
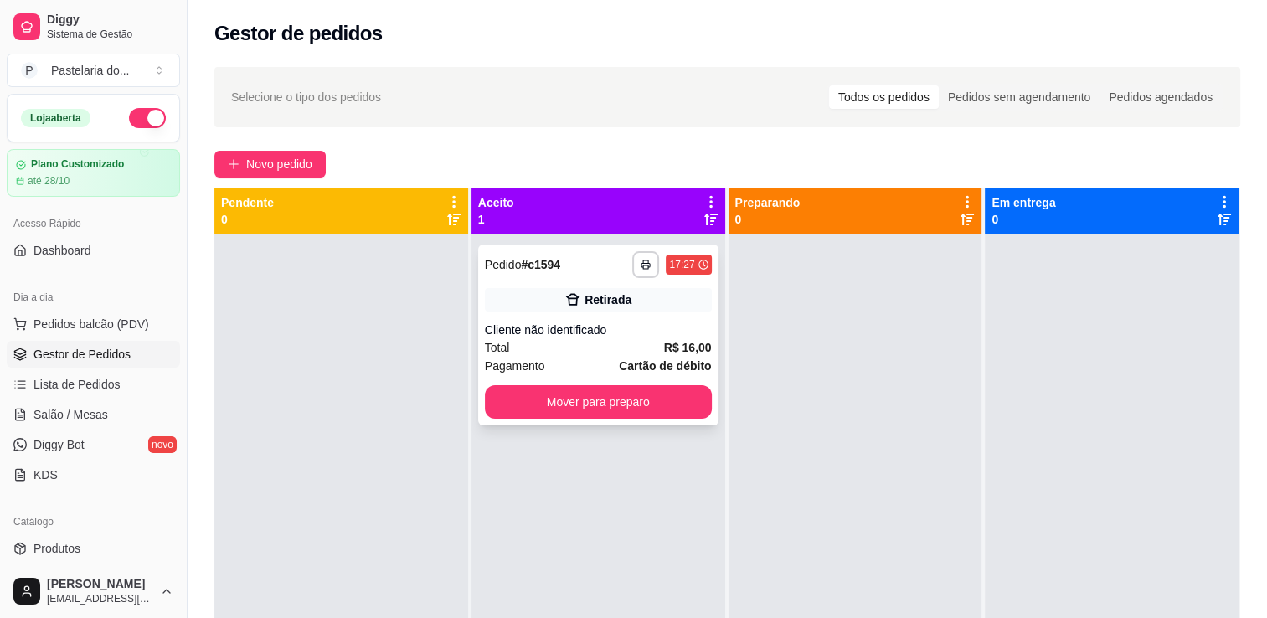
click at [586, 419] on div "**********" at bounding box center [598, 335] width 240 height 181
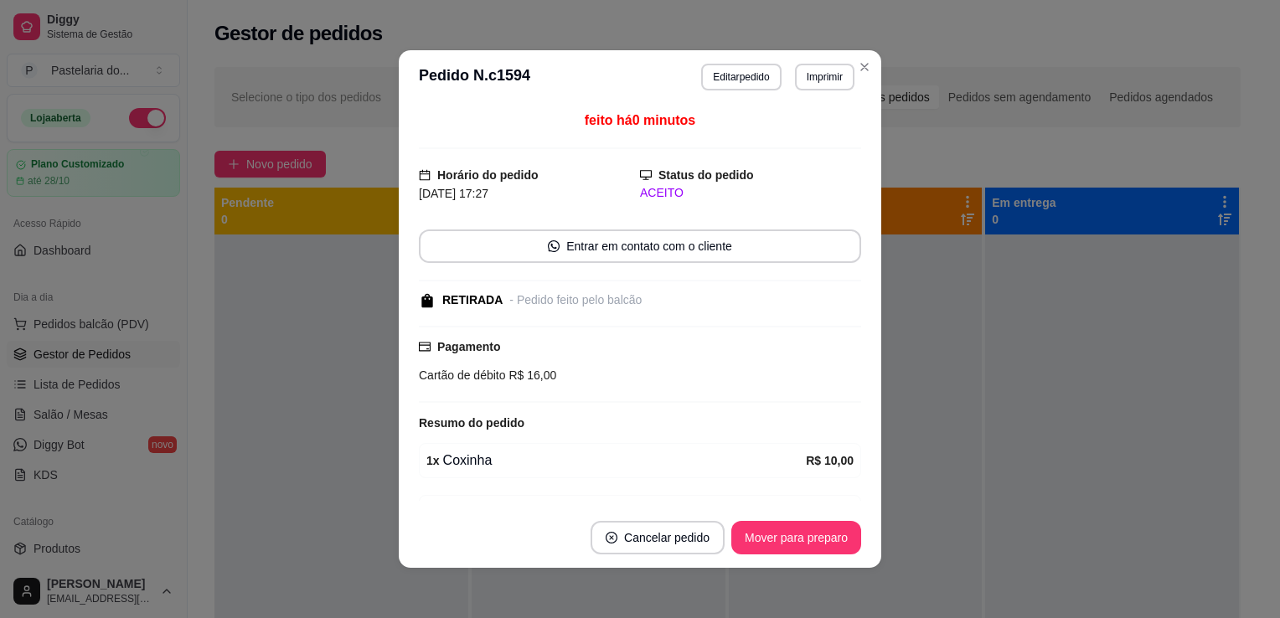
click at [868, 468] on div "feito há 0 minutos Horário do pedido [DATE] 17:27 Status do pedido ACEITO Entra…" at bounding box center [640, 306] width 482 height 404
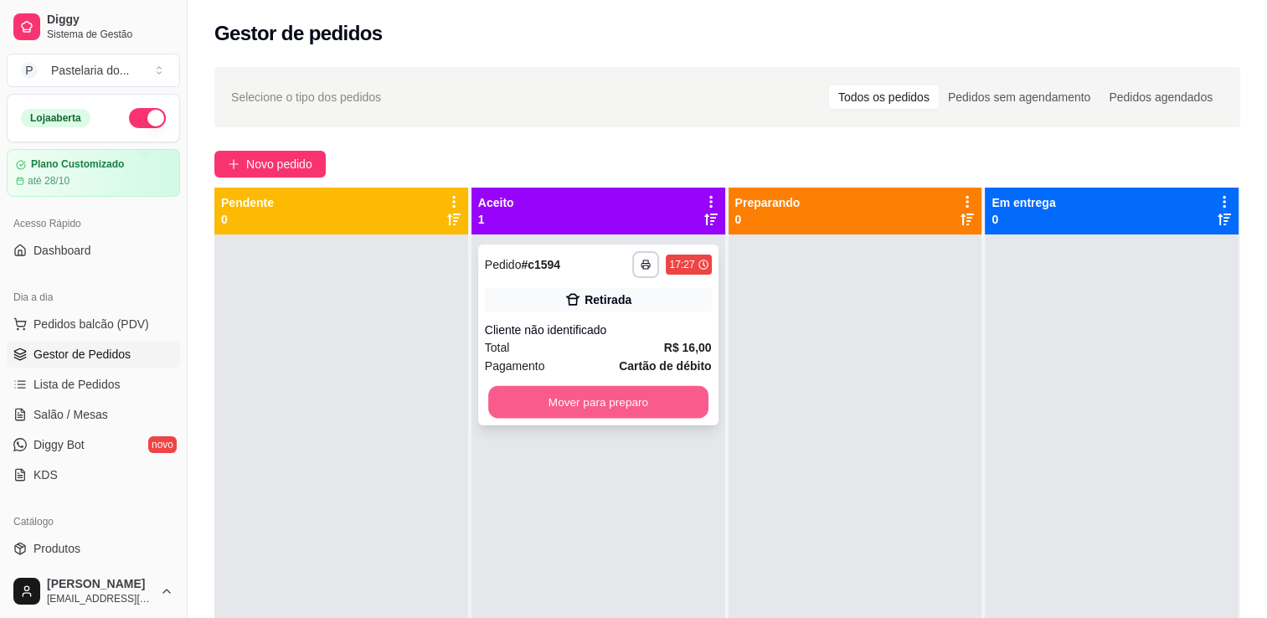
click at [616, 390] on button "Mover para preparo" at bounding box center [598, 402] width 220 height 33
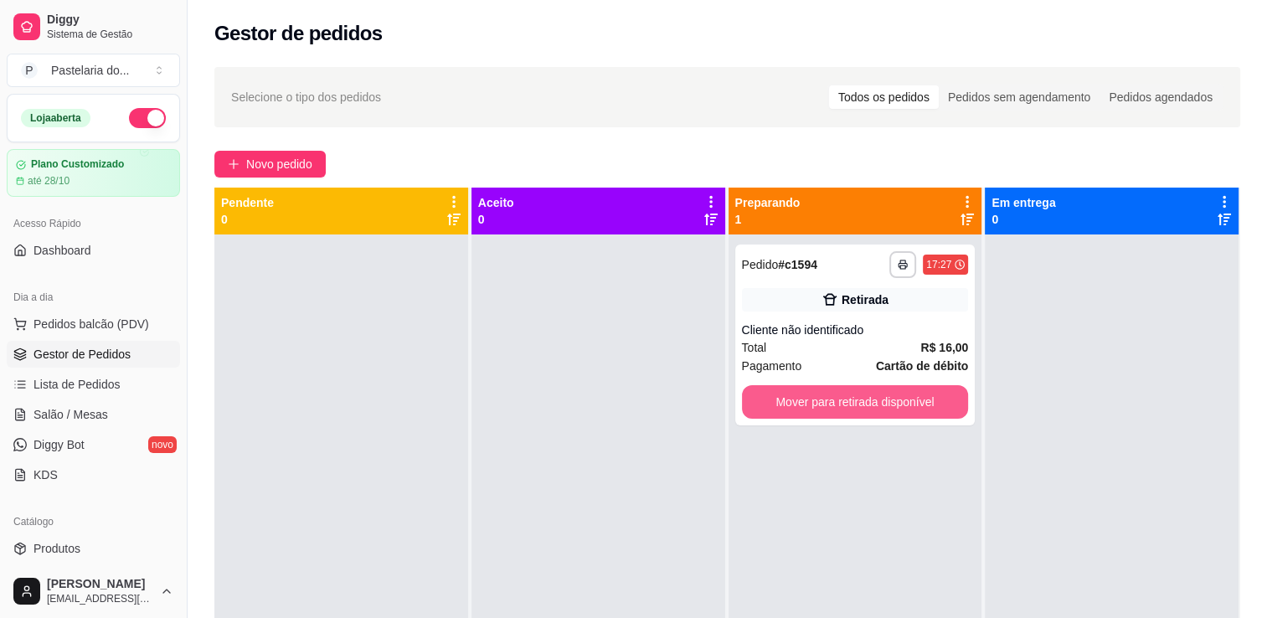
click at [852, 402] on button "Mover para retirada disponível" at bounding box center [855, 402] width 227 height 34
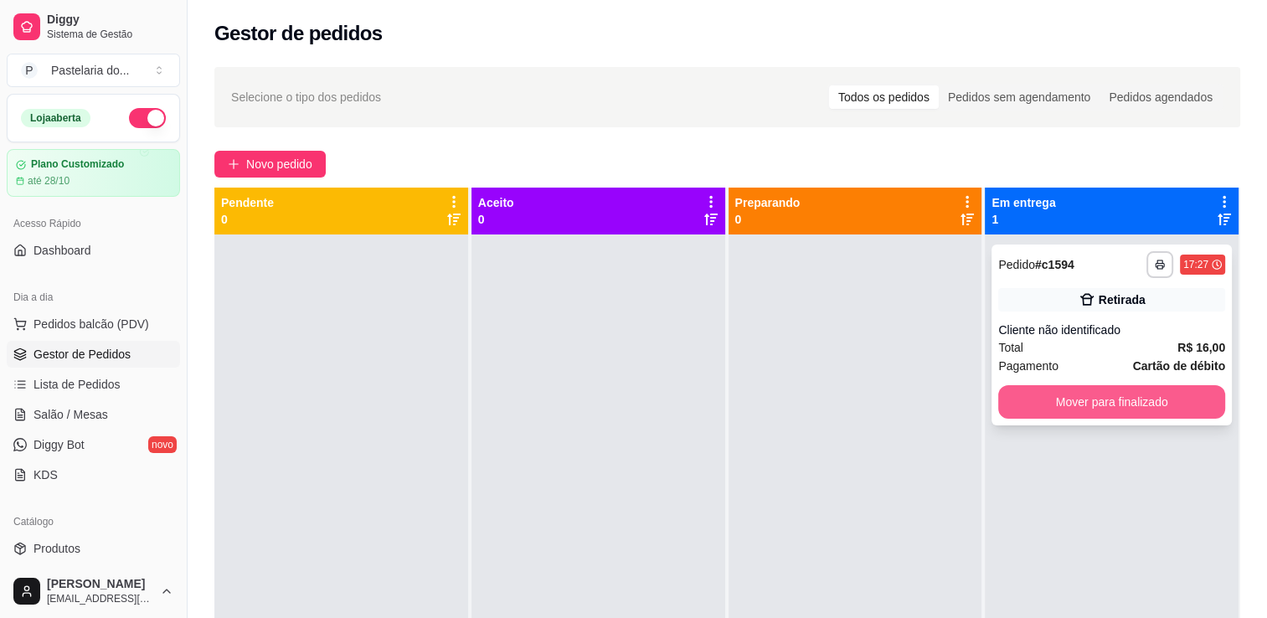
click at [1037, 405] on button "Mover para finalizado" at bounding box center [1111, 402] width 227 height 34
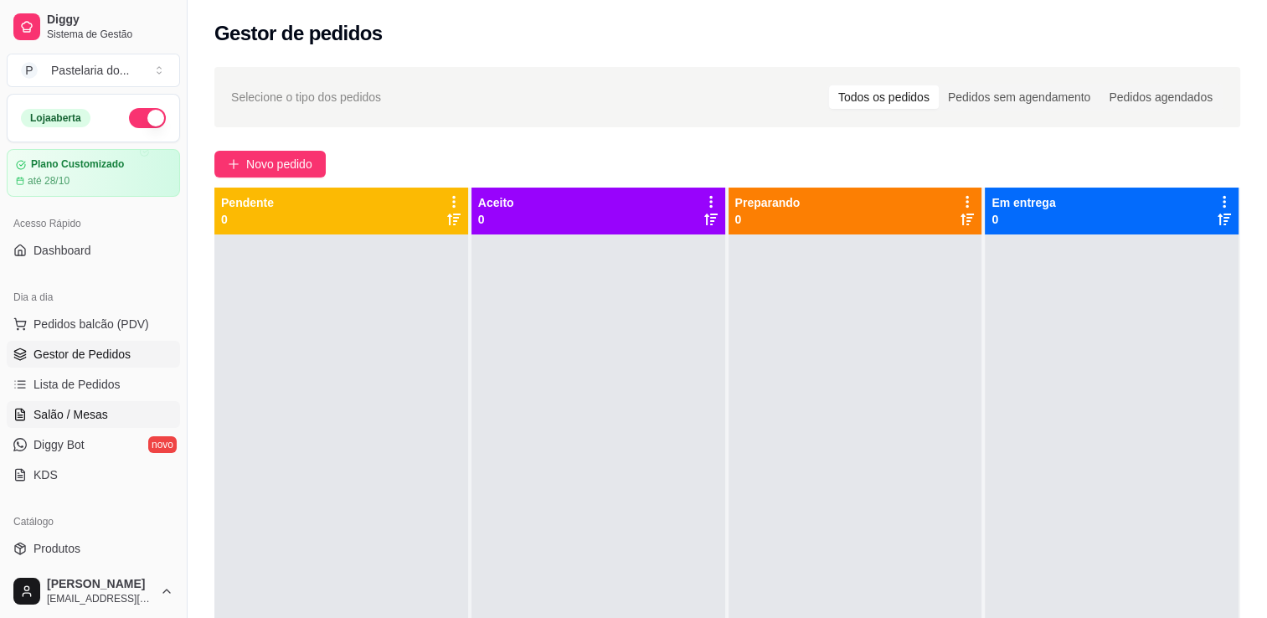
click at [104, 404] on link "Salão / Mesas" at bounding box center [93, 414] width 173 height 27
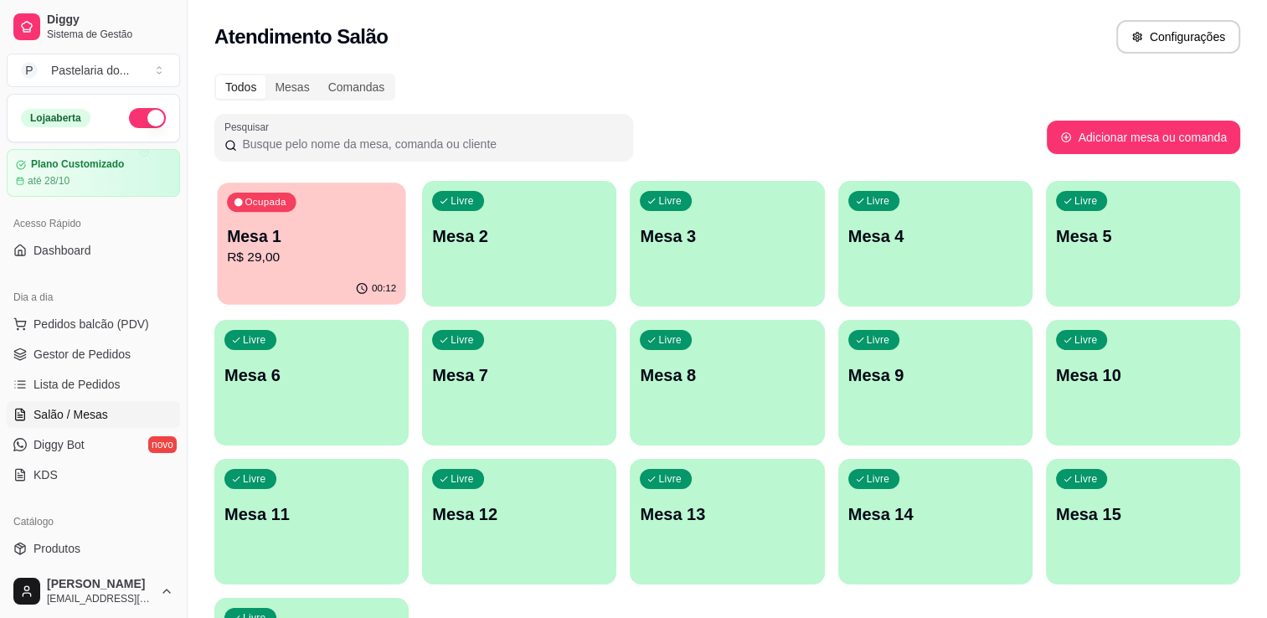
click at [338, 228] on p "Mesa 1" at bounding box center [311, 236] width 169 height 23
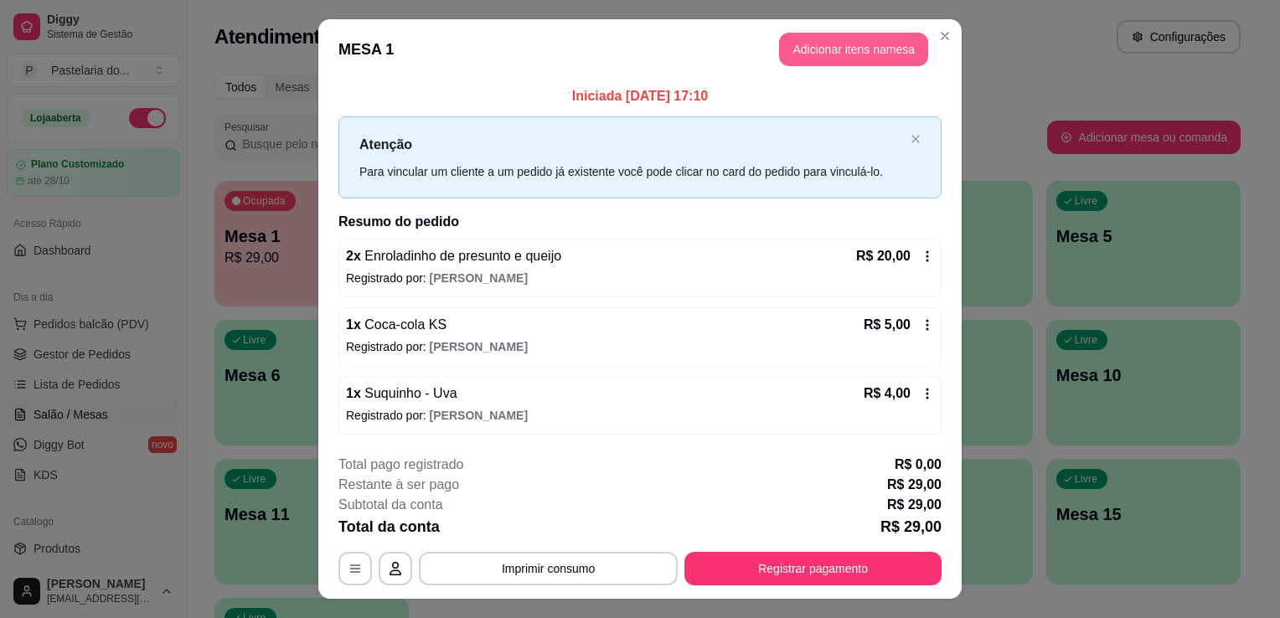
click at [823, 44] on button "Adicionar itens na mesa" at bounding box center [853, 50] width 149 height 34
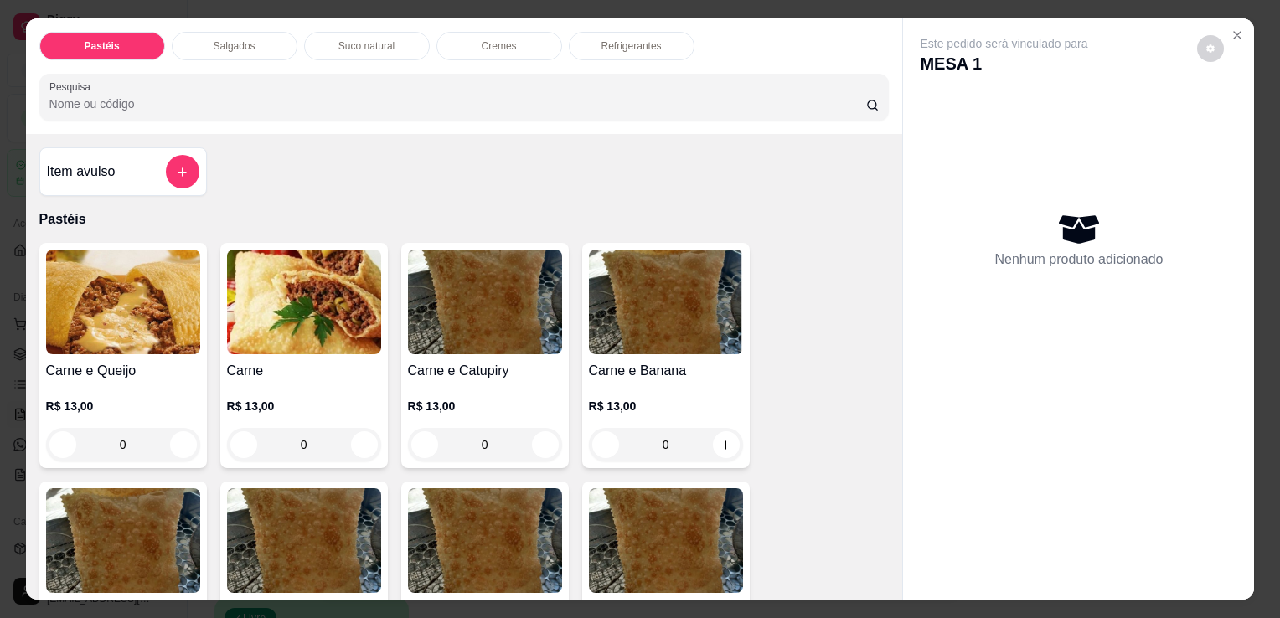
click at [326, 49] on div "Suco natural" at bounding box center [367, 46] width 126 height 28
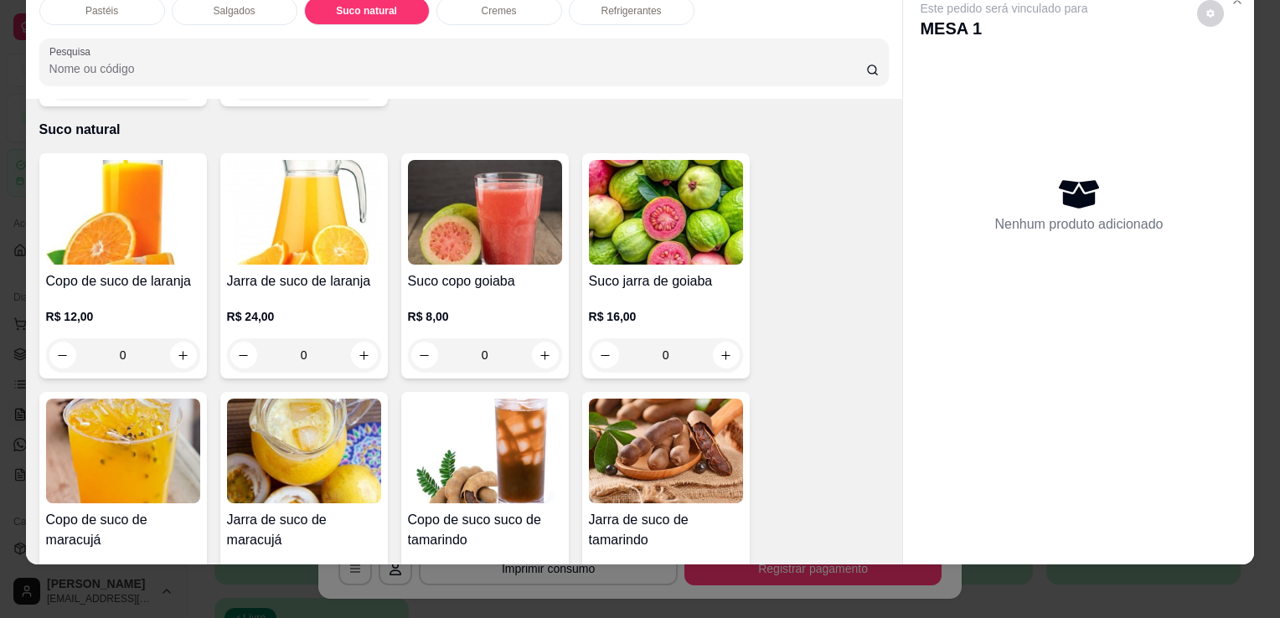
click at [218, 10] on div "Salgados" at bounding box center [235, 11] width 126 height 28
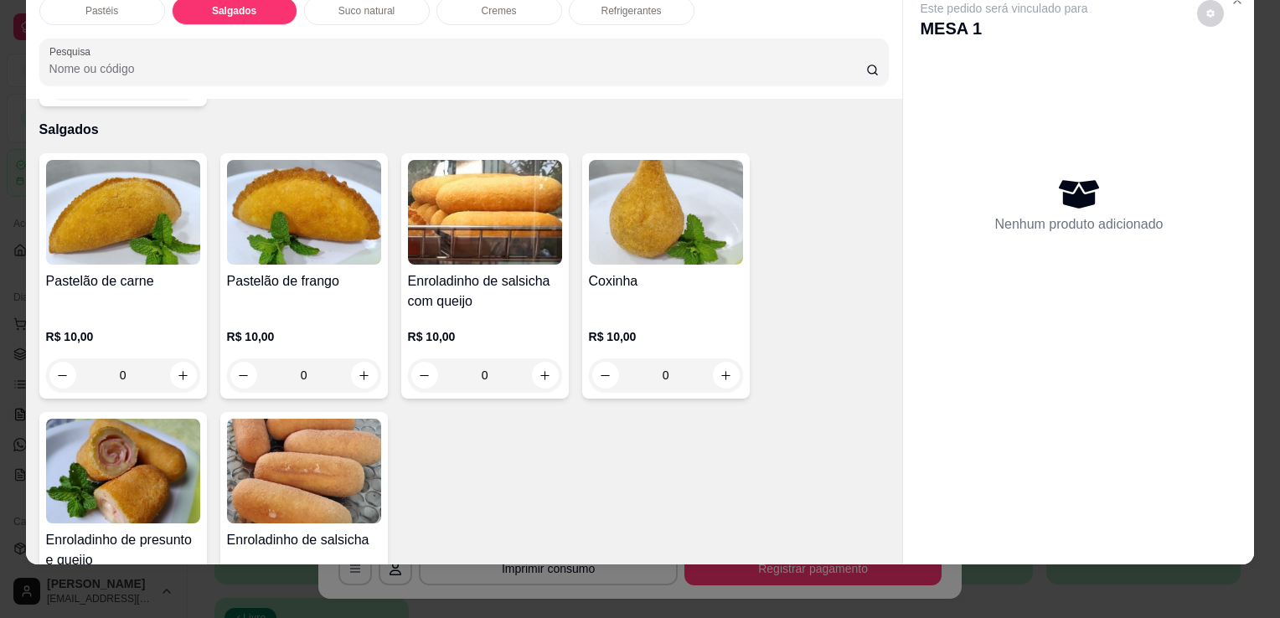
click at [589, 312] on div "R$ 10,00 0" at bounding box center [666, 352] width 154 height 80
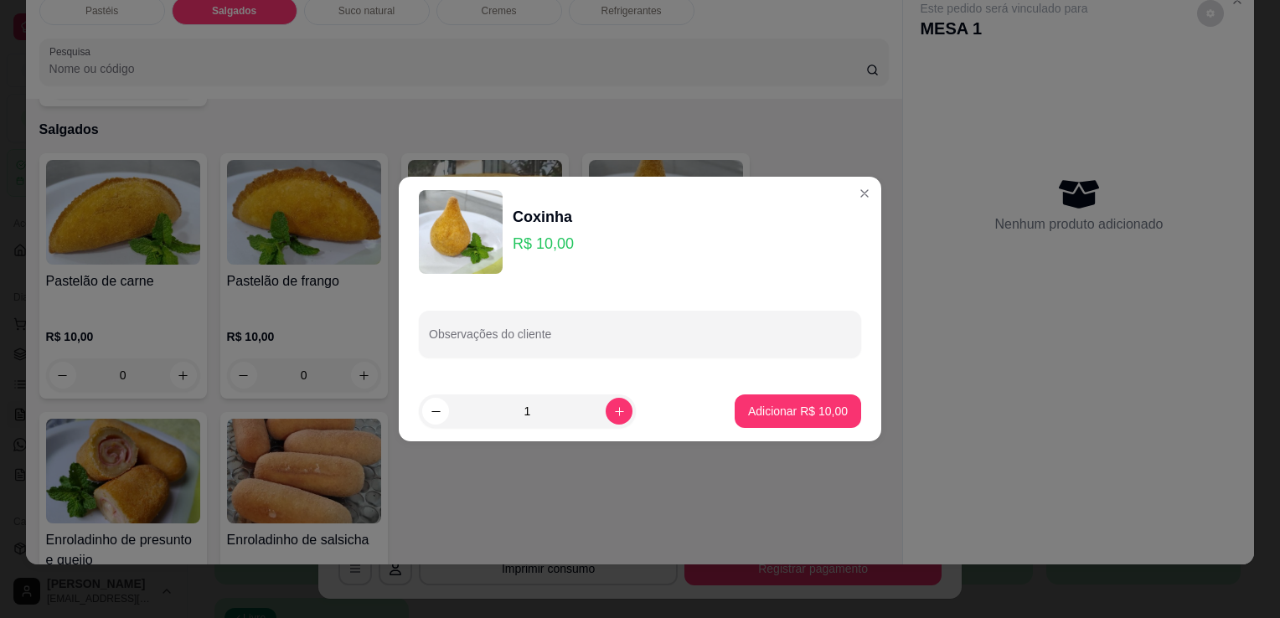
click at [773, 420] on button "Adicionar R$ 10,00" at bounding box center [798, 411] width 126 height 34
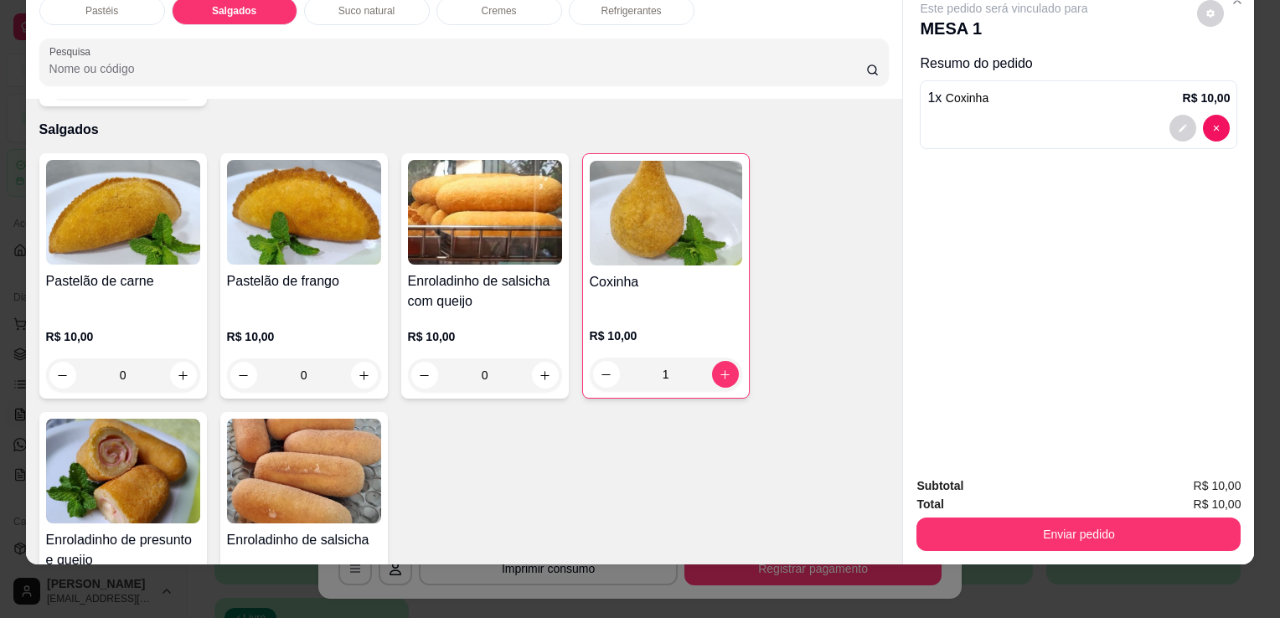
type input "1"
click at [620, 5] on div "Refrigerantes" at bounding box center [632, 11] width 126 height 28
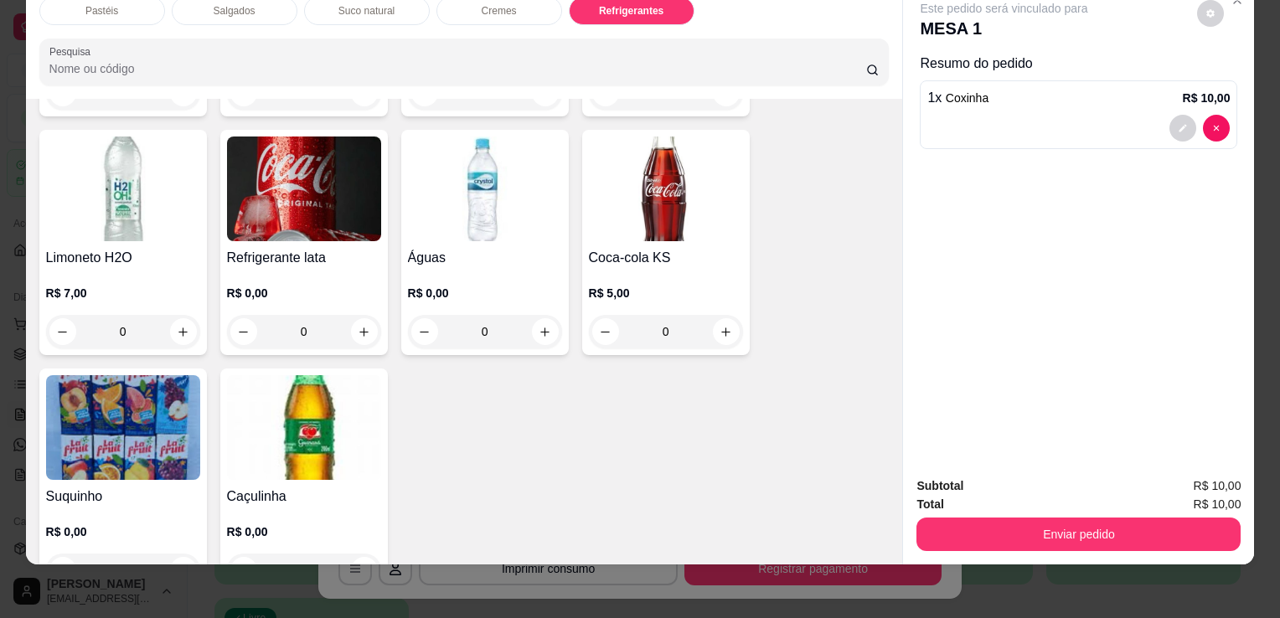
scroll to position [4623, 0]
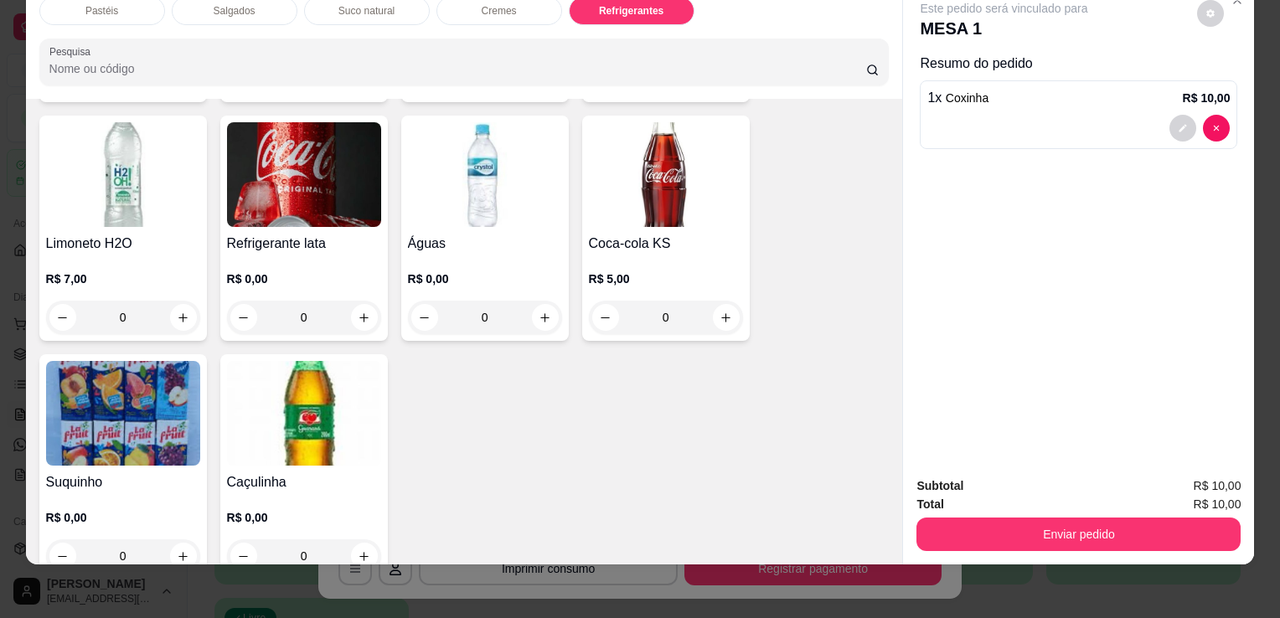
click at [281, 180] on img at bounding box center [304, 174] width 154 height 105
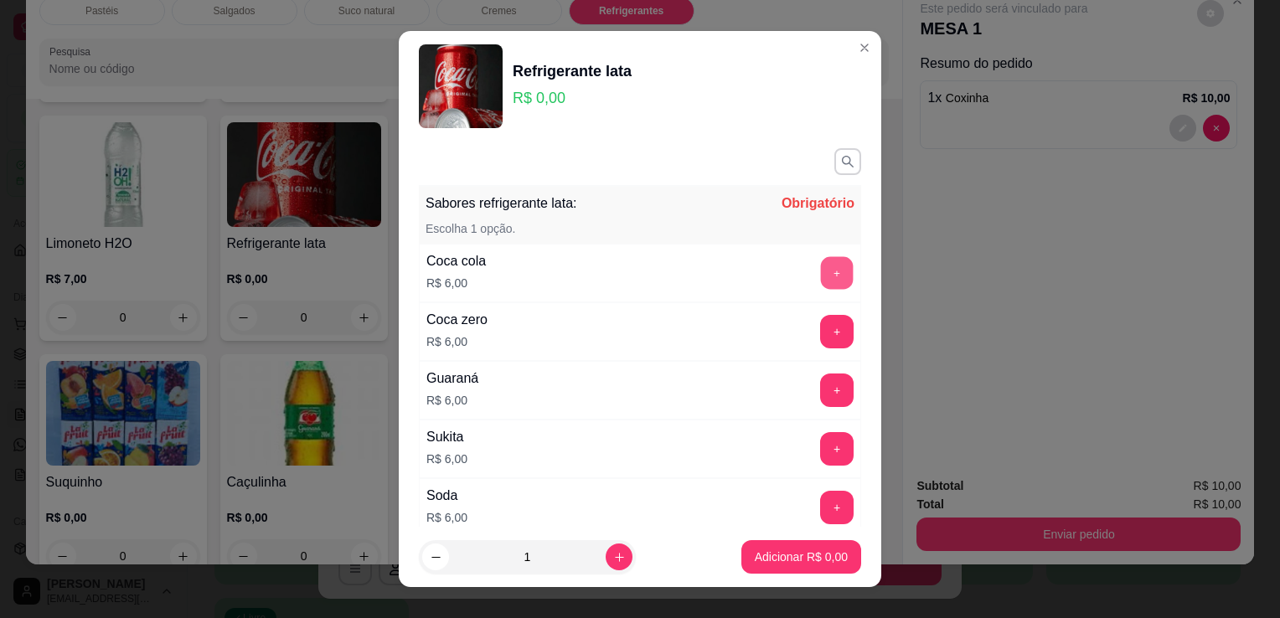
click at [821, 259] on button "+" at bounding box center [837, 273] width 33 height 33
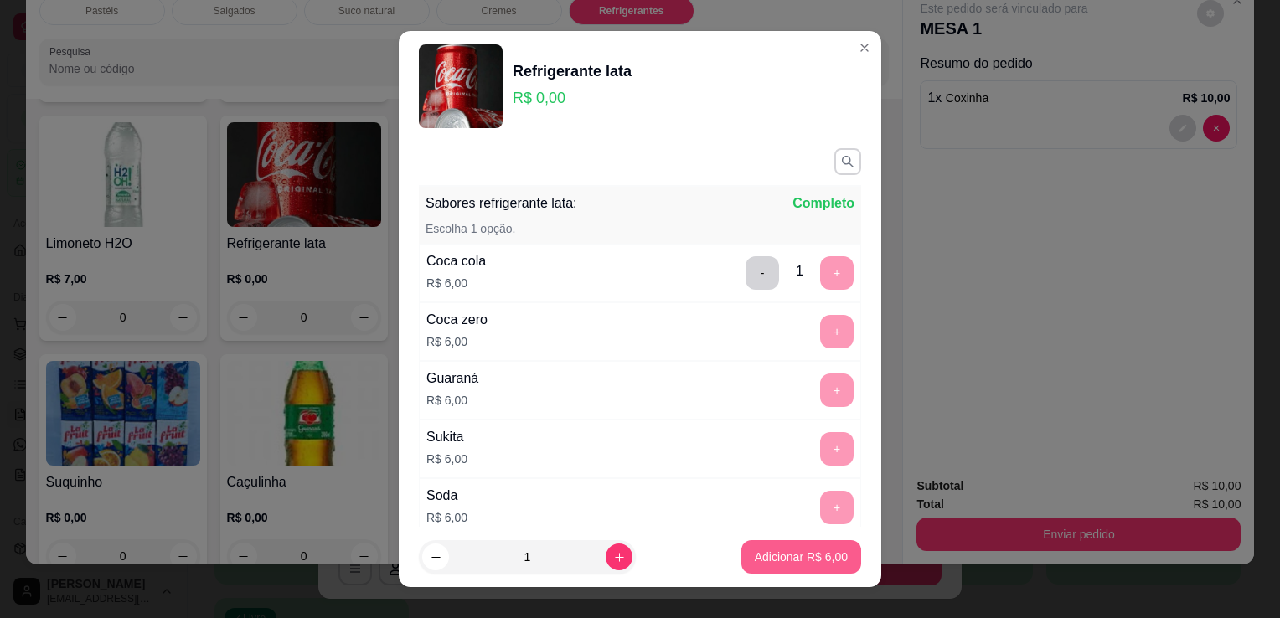
click at [814, 539] on footer "1 Adicionar R$ 6,00" at bounding box center [640, 557] width 482 height 60
click at [808, 560] on p "Adicionar R$ 6,00" at bounding box center [801, 557] width 93 height 17
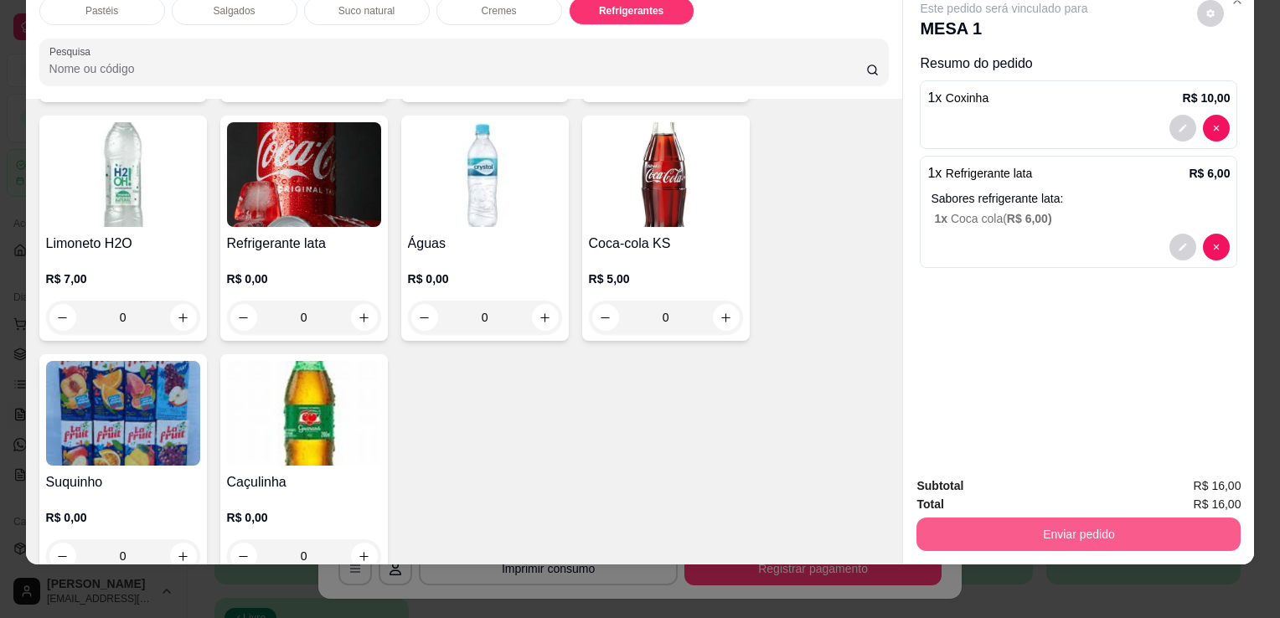
click at [1026, 518] on button "Enviar pedido" at bounding box center [1078, 535] width 324 height 34
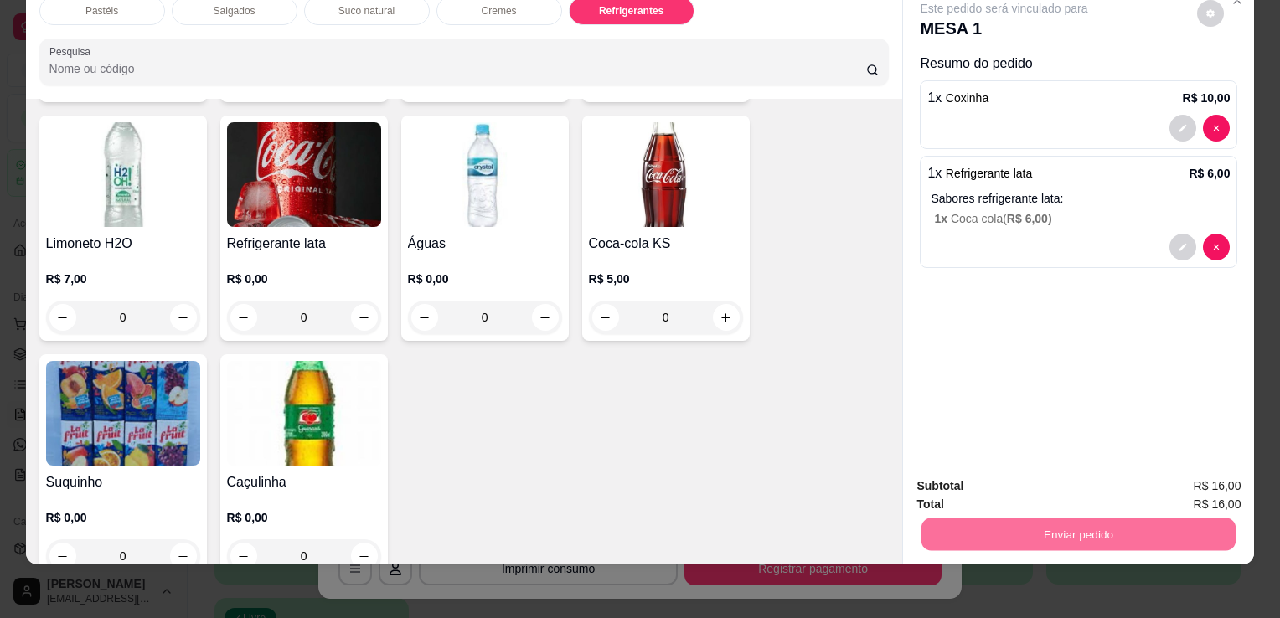
click at [1217, 492] on button "Enviar pedido" at bounding box center [1197, 481] width 95 height 32
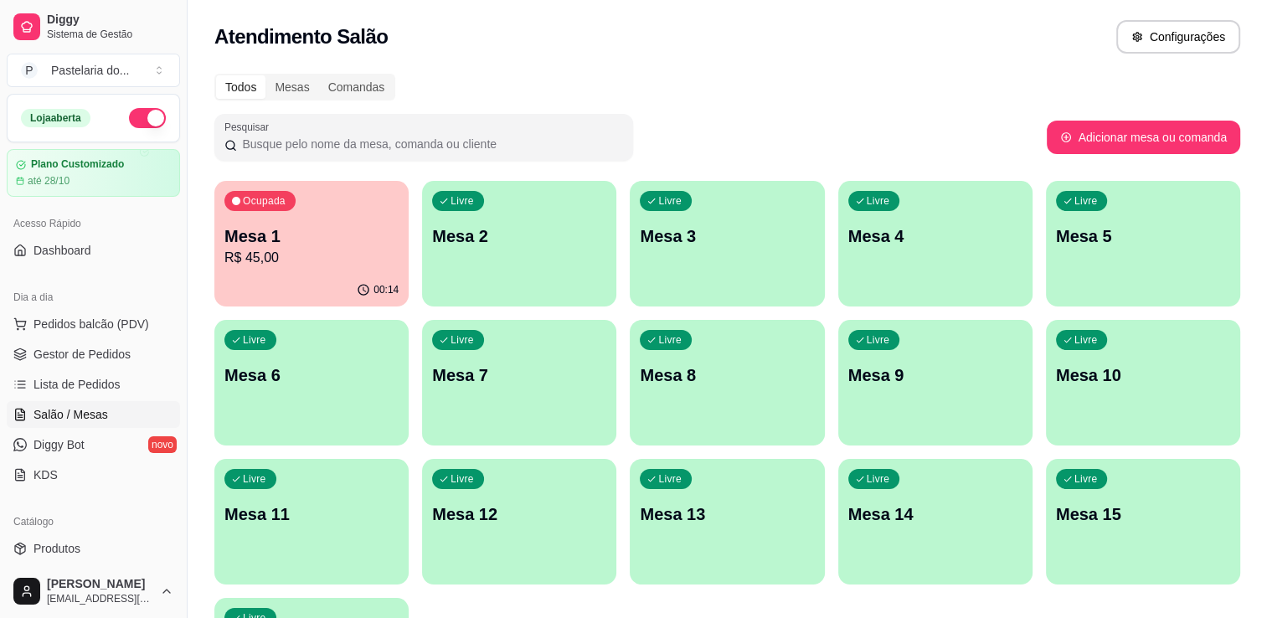
click at [317, 285] on div "00:14" at bounding box center [311, 290] width 194 height 33
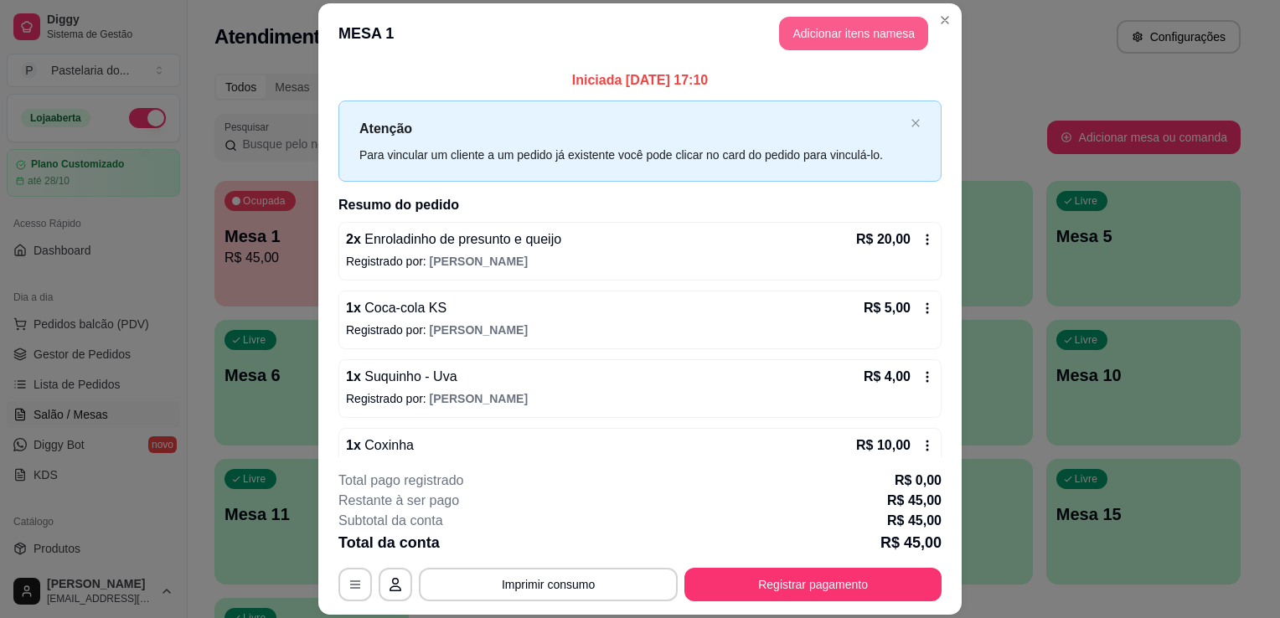
click at [827, 28] on button "Adicionar itens na mesa" at bounding box center [853, 34] width 149 height 34
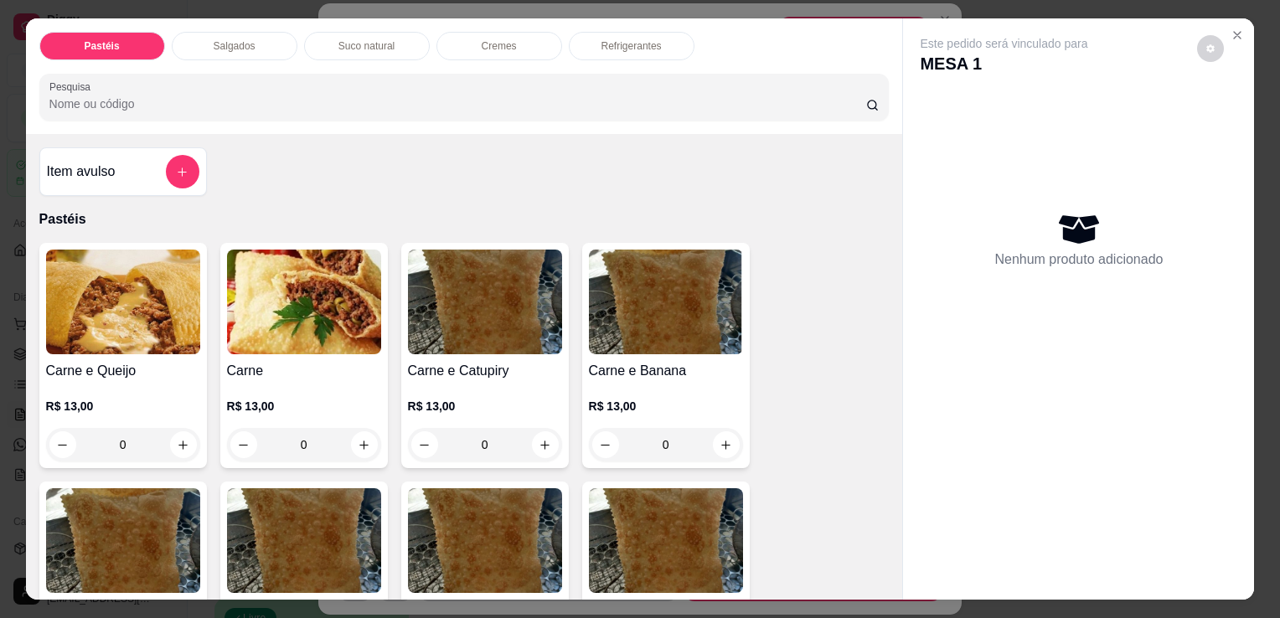
click at [626, 39] on p "Refrigerantes" at bounding box center [631, 45] width 60 height 13
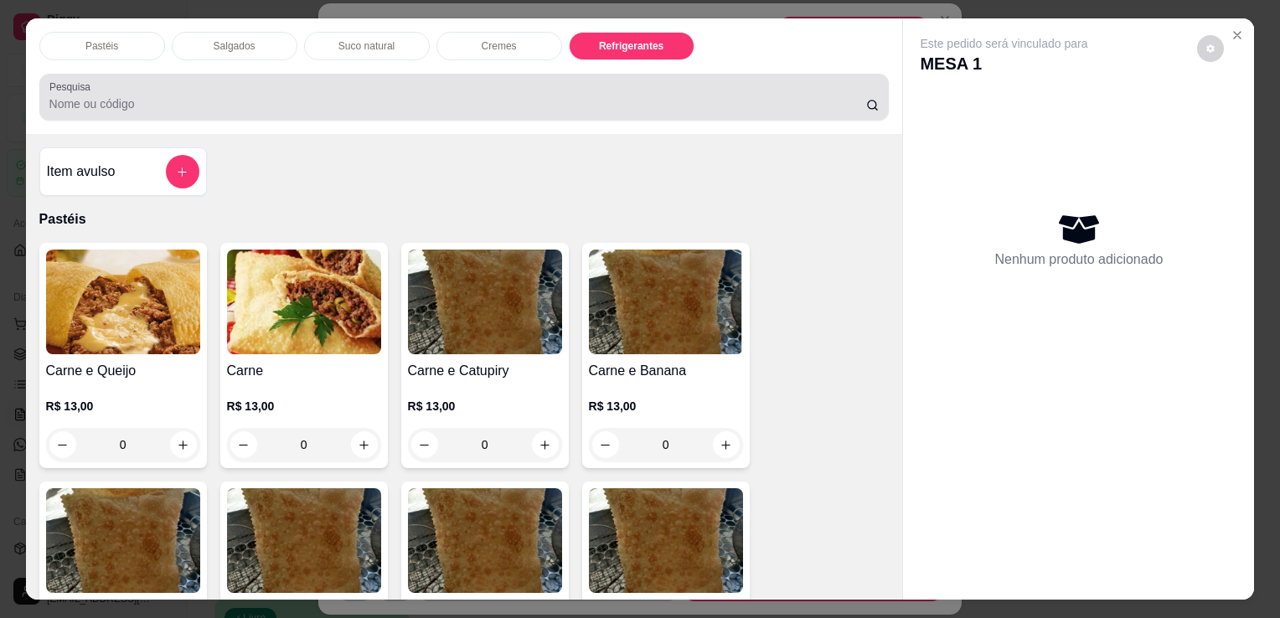
scroll to position [41, 0]
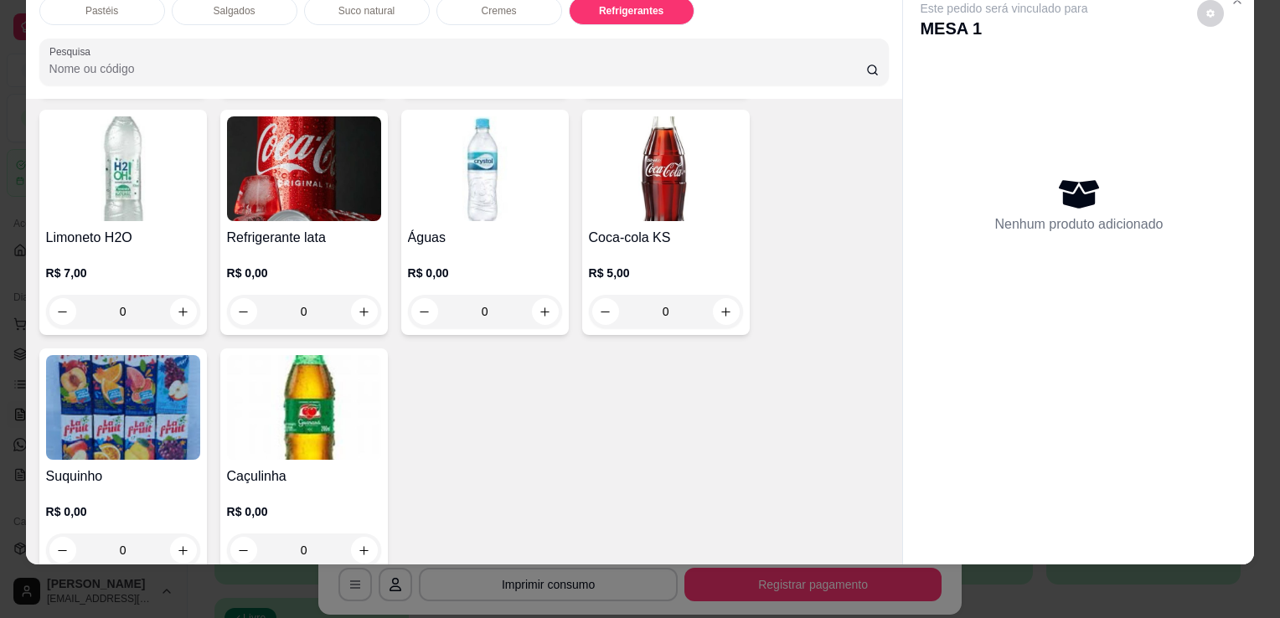
click at [121, 399] on img at bounding box center [123, 407] width 154 height 105
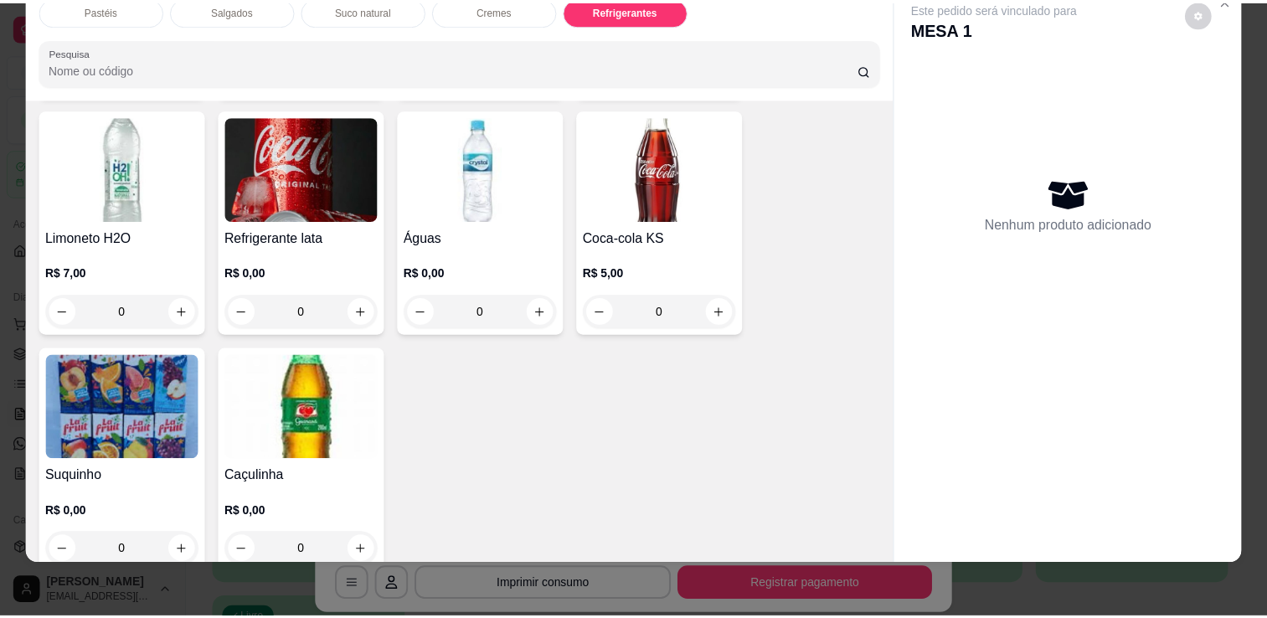
scroll to position [4630, 0]
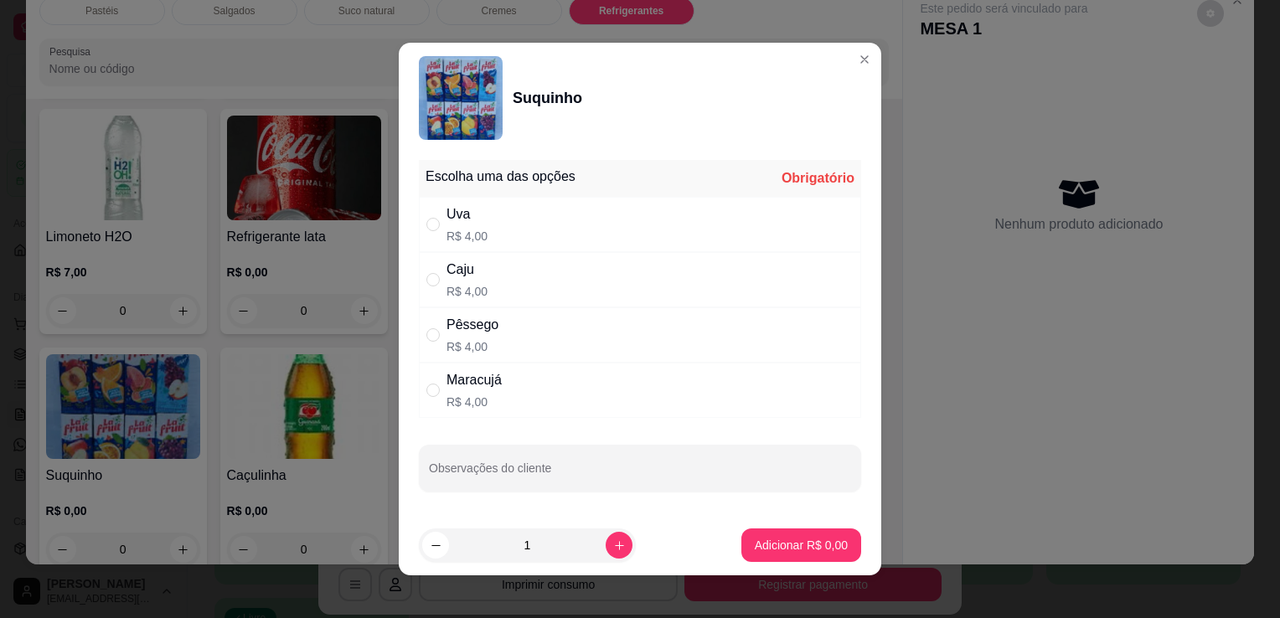
click at [498, 229] on div "Uva R$ 4,00" at bounding box center [640, 224] width 442 height 55
radio input "true"
click at [780, 552] on p "Adicionar R$ 4,00" at bounding box center [800, 545] width 90 height 16
type input "1"
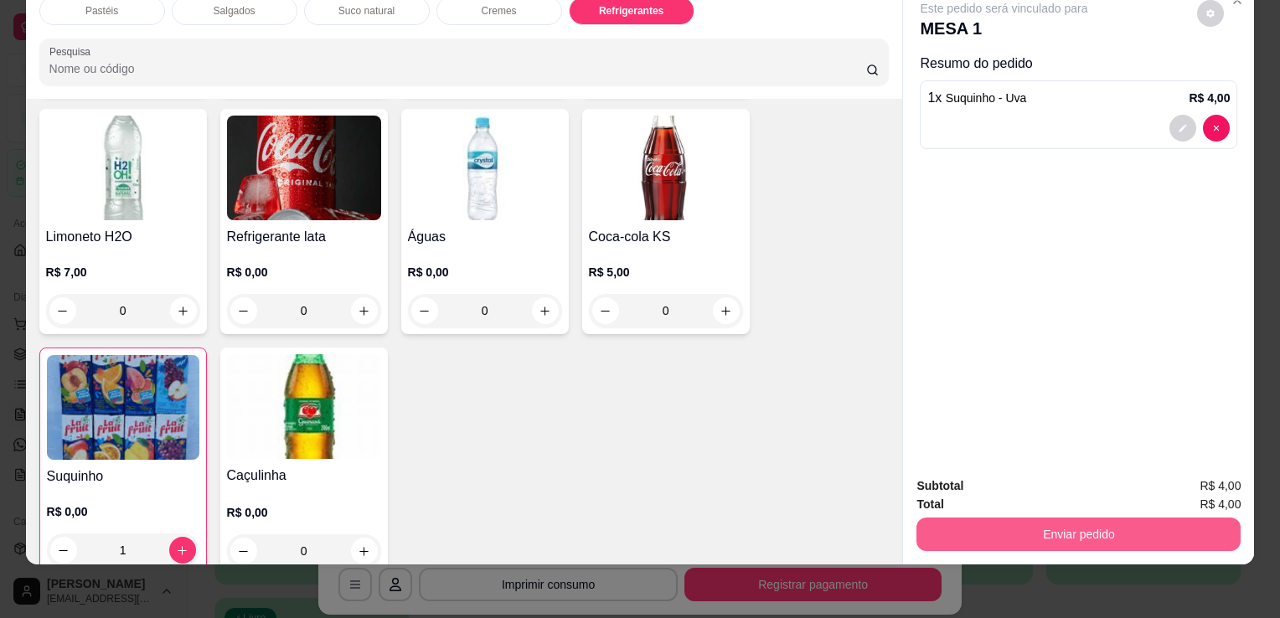
click at [1033, 524] on button "Enviar pedido" at bounding box center [1078, 535] width 324 height 34
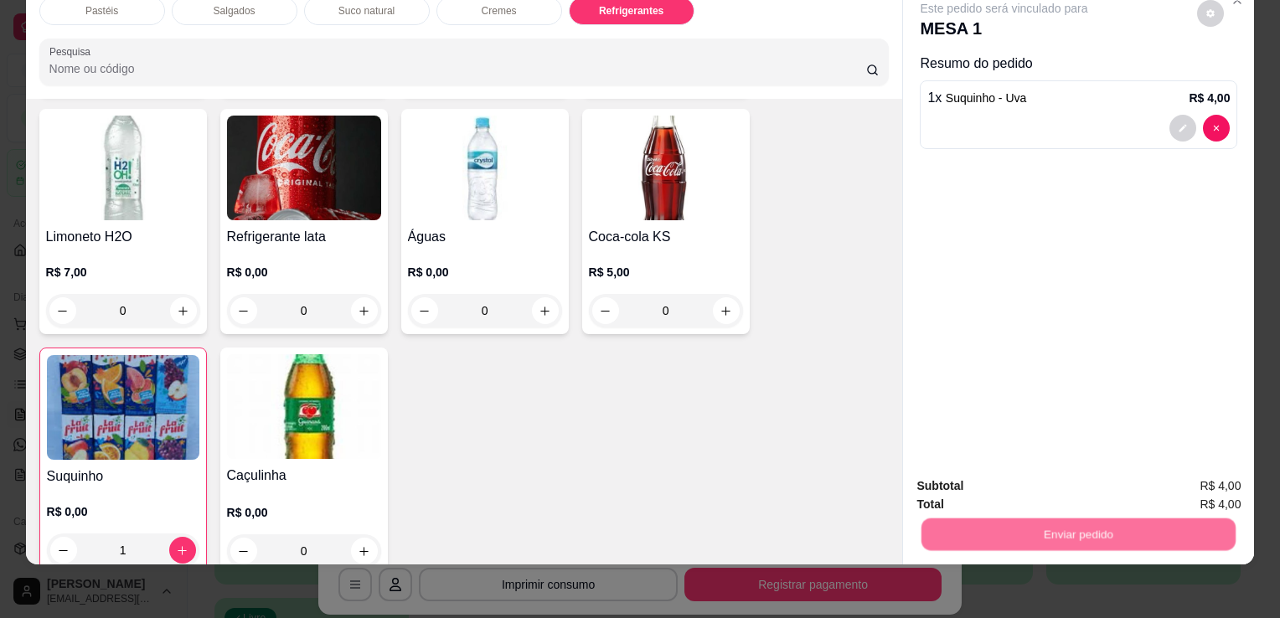
click at [1216, 486] on button "Enviar pedido" at bounding box center [1197, 481] width 95 height 32
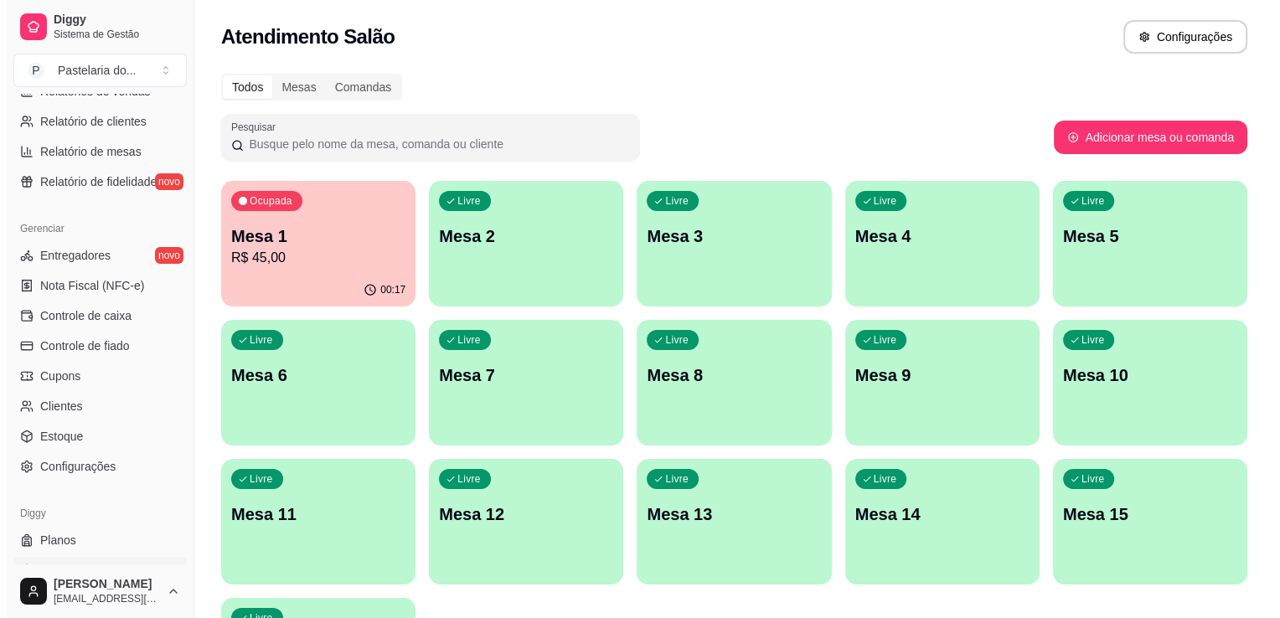
scroll to position [586, 0]
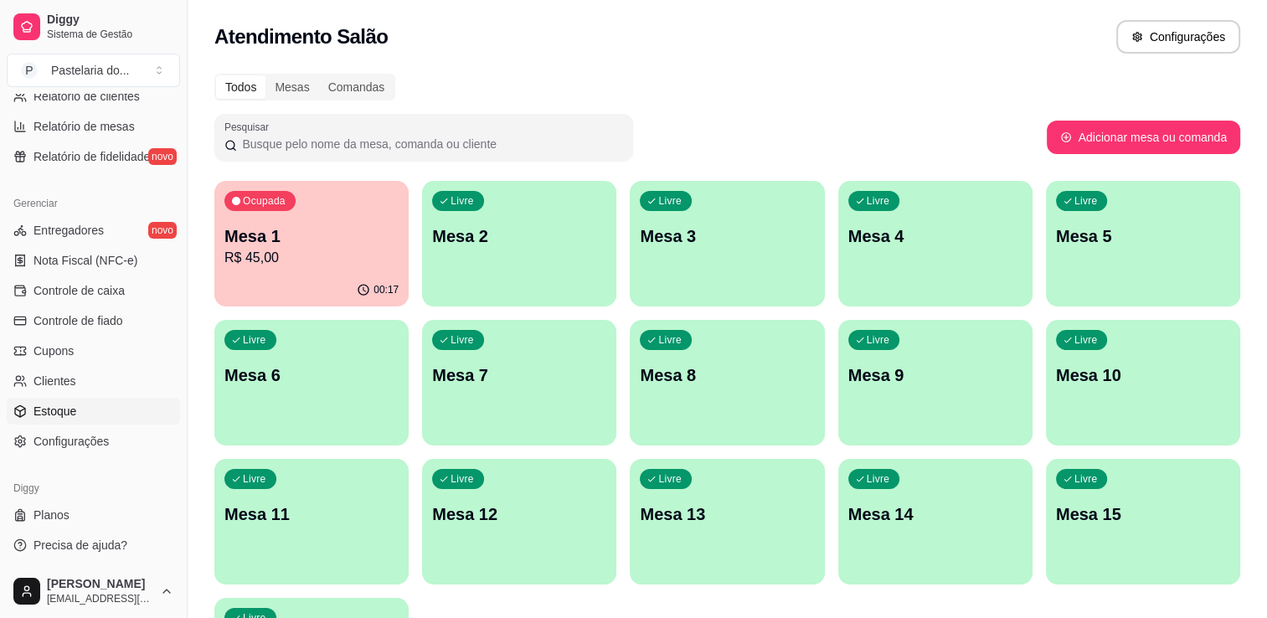
click at [44, 407] on span "Estoque" at bounding box center [55, 411] width 43 height 17
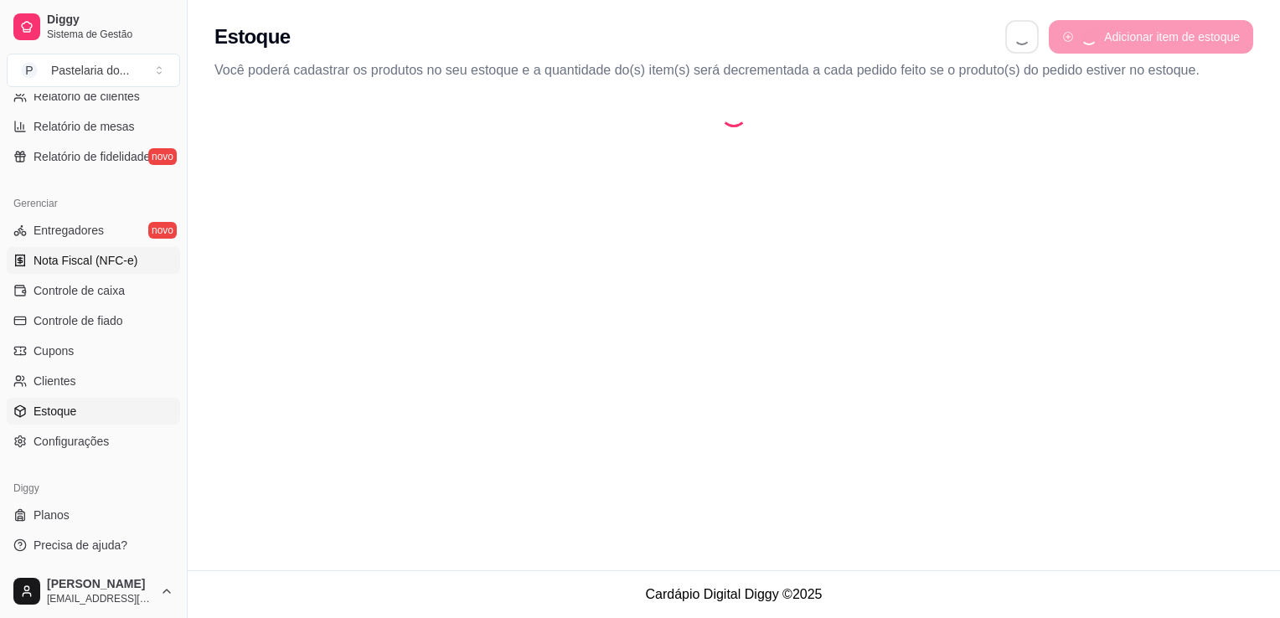
select select "QUANTITY_ORDER"
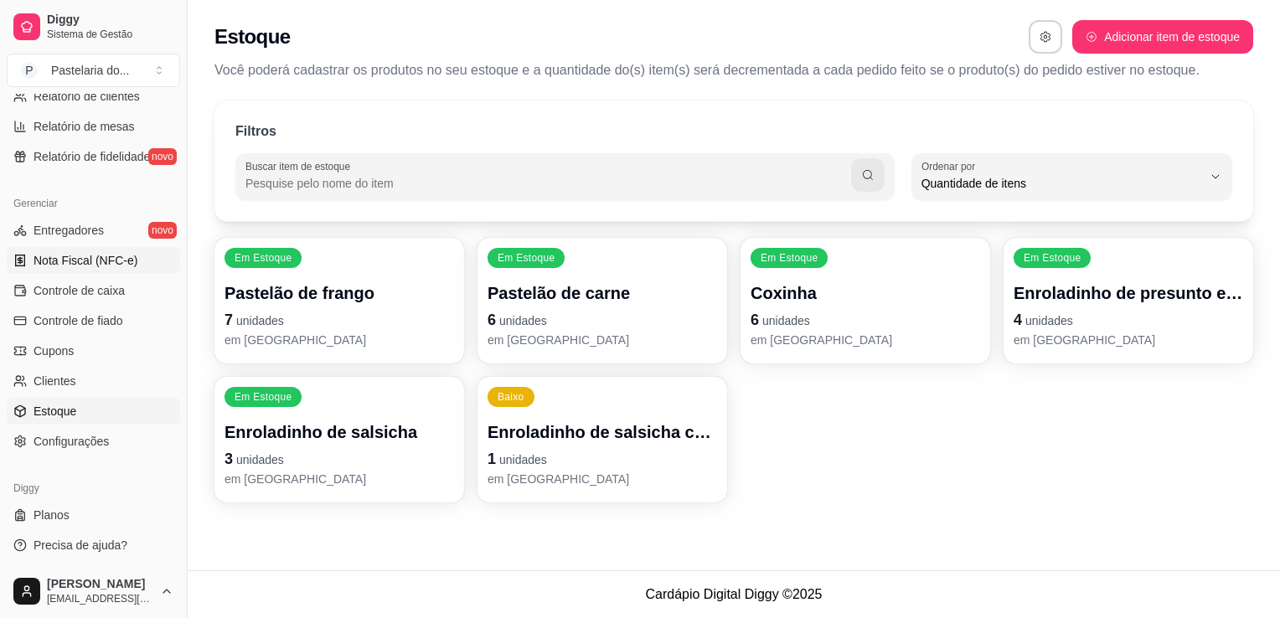
scroll to position [16, 0]
click at [1132, 318] on p "4 unidades" at bounding box center [1127, 319] width 229 height 23
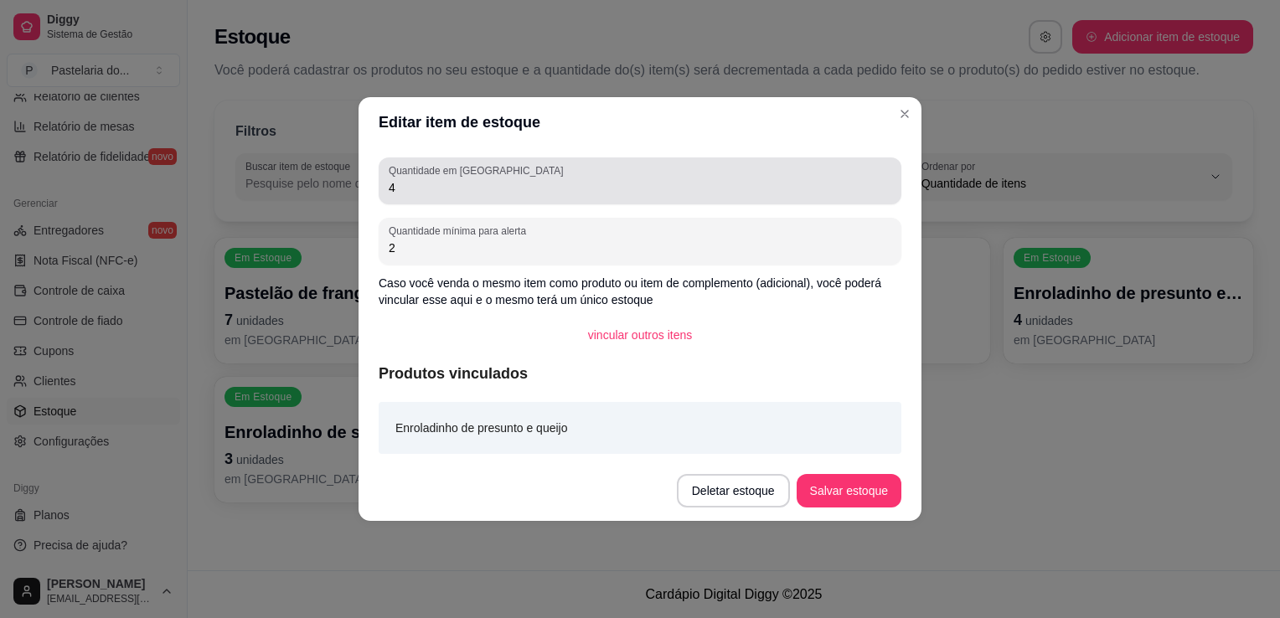
click at [595, 200] on div "Quantidade em estoque 4" at bounding box center [640, 180] width 523 height 47
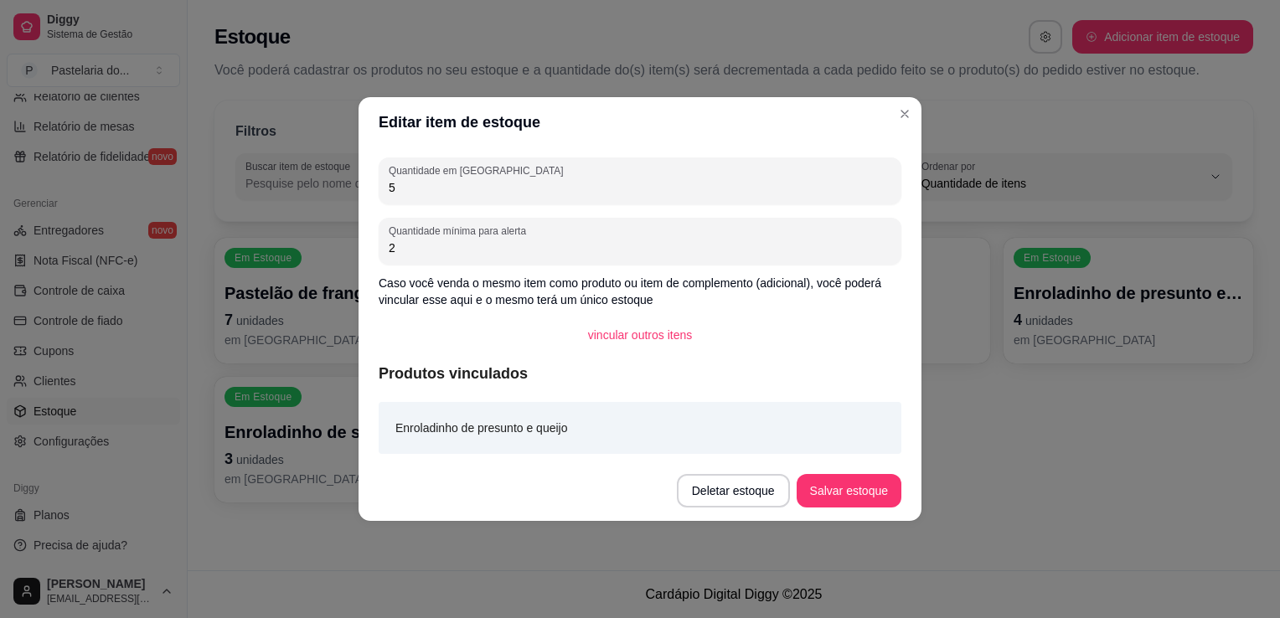
type input "5"
click at [843, 492] on button "Salvar estoque" at bounding box center [848, 491] width 105 height 34
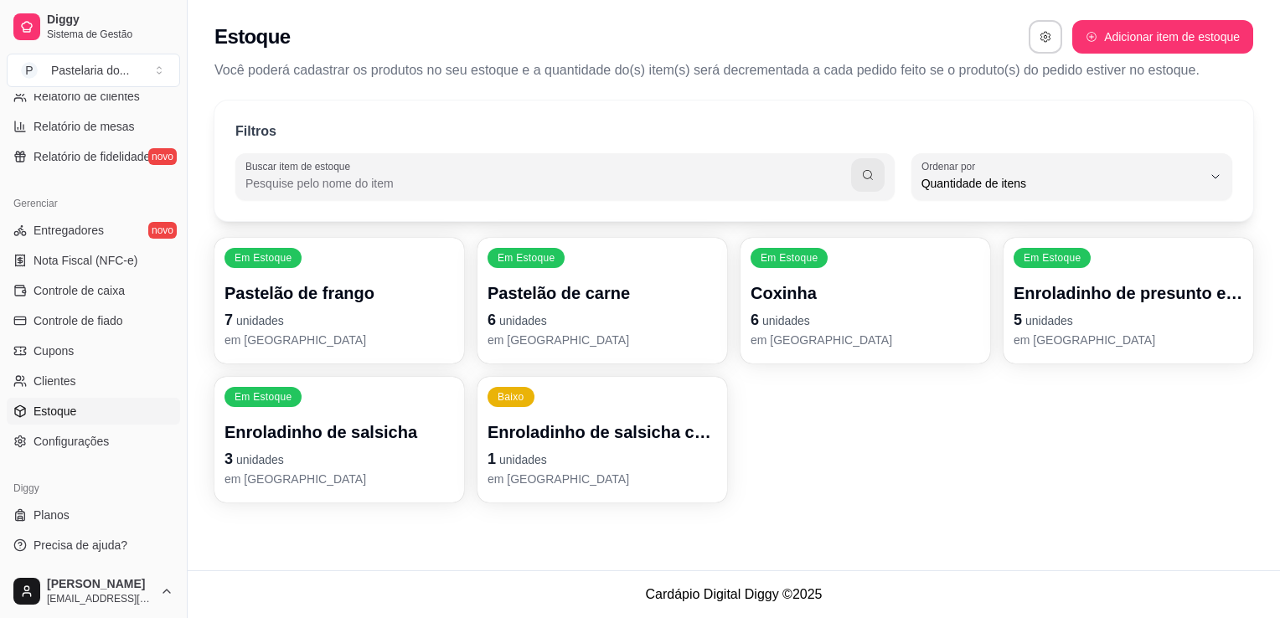
click at [387, 337] on p "em [GEOGRAPHIC_DATA]" at bounding box center [338, 340] width 229 height 17
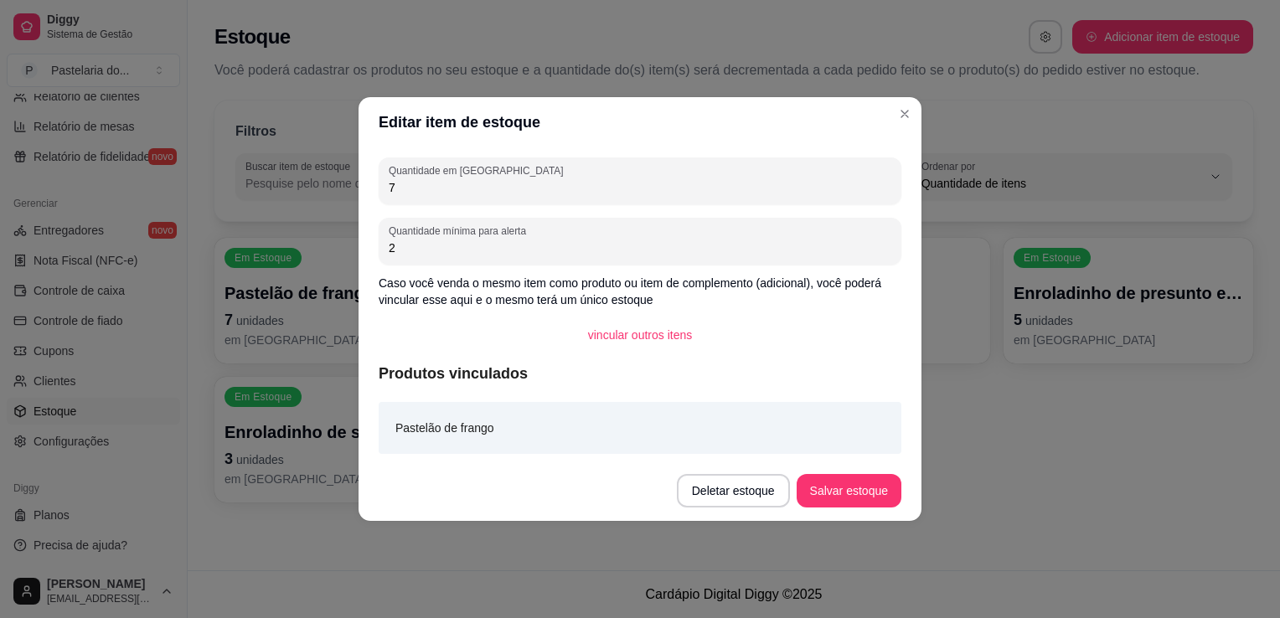
click at [407, 179] on input "7" at bounding box center [640, 187] width 503 height 17
type input "6"
click at [860, 490] on button "Salvar estoque" at bounding box center [848, 491] width 102 height 33
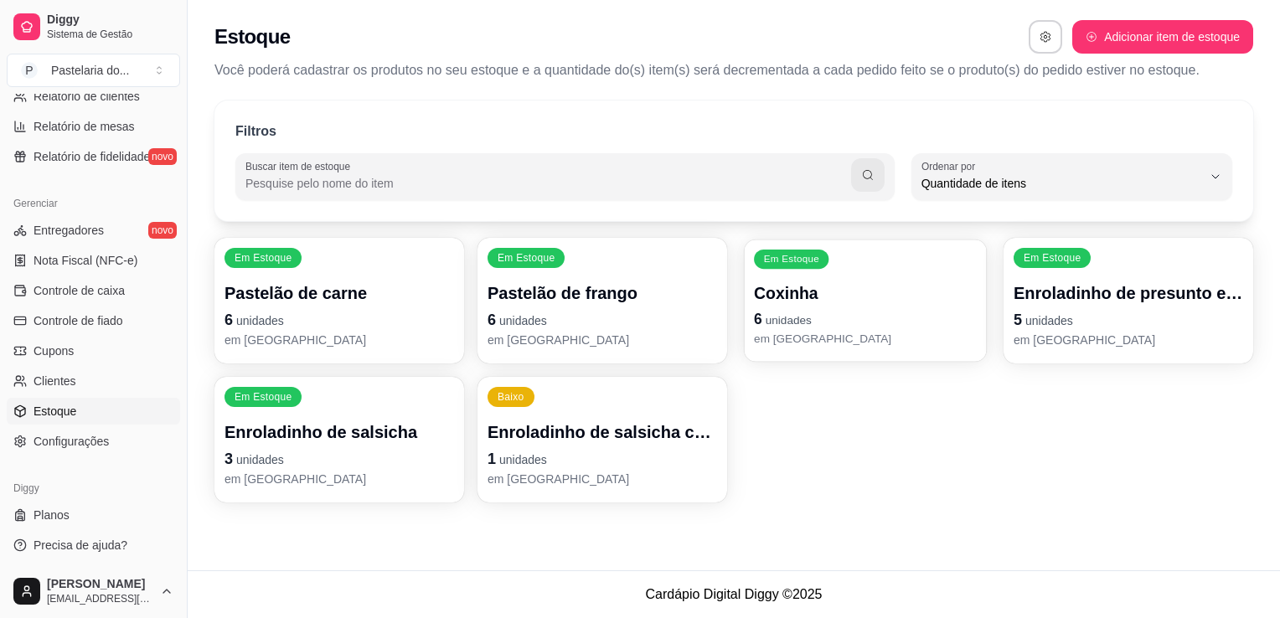
click at [759, 307] on div "Coxinha 6 unidades em [GEOGRAPHIC_DATA]" at bounding box center [865, 314] width 223 height 65
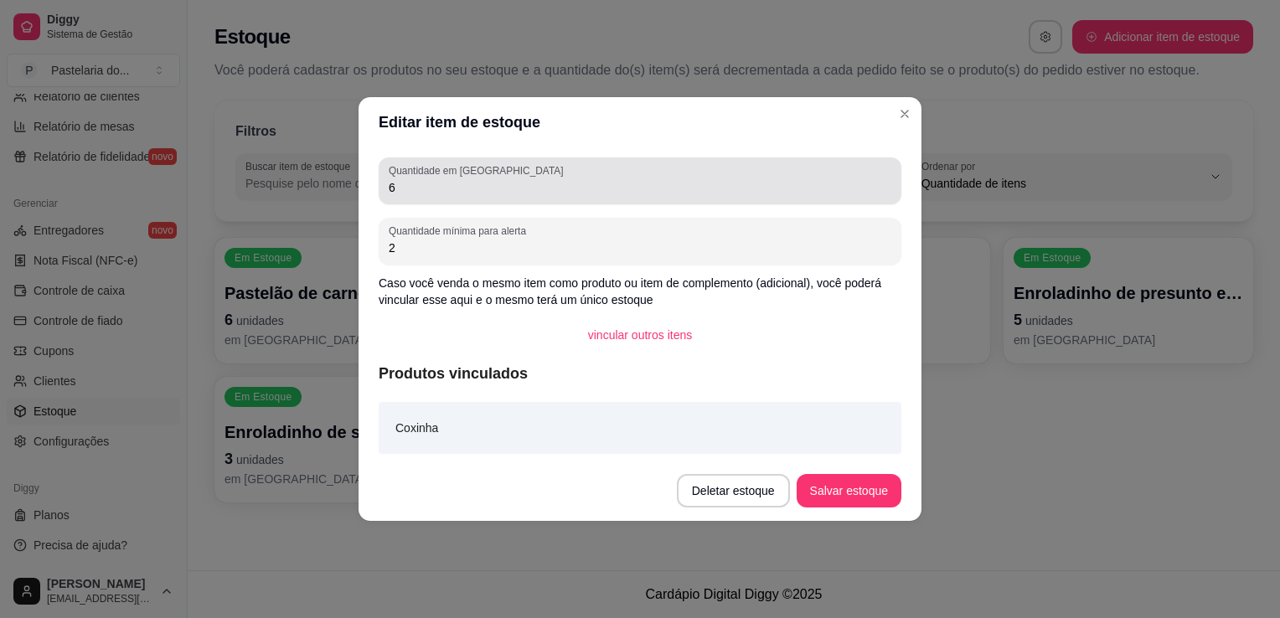
click at [444, 190] on input "6" at bounding box center [640, 187] width 503 height 17
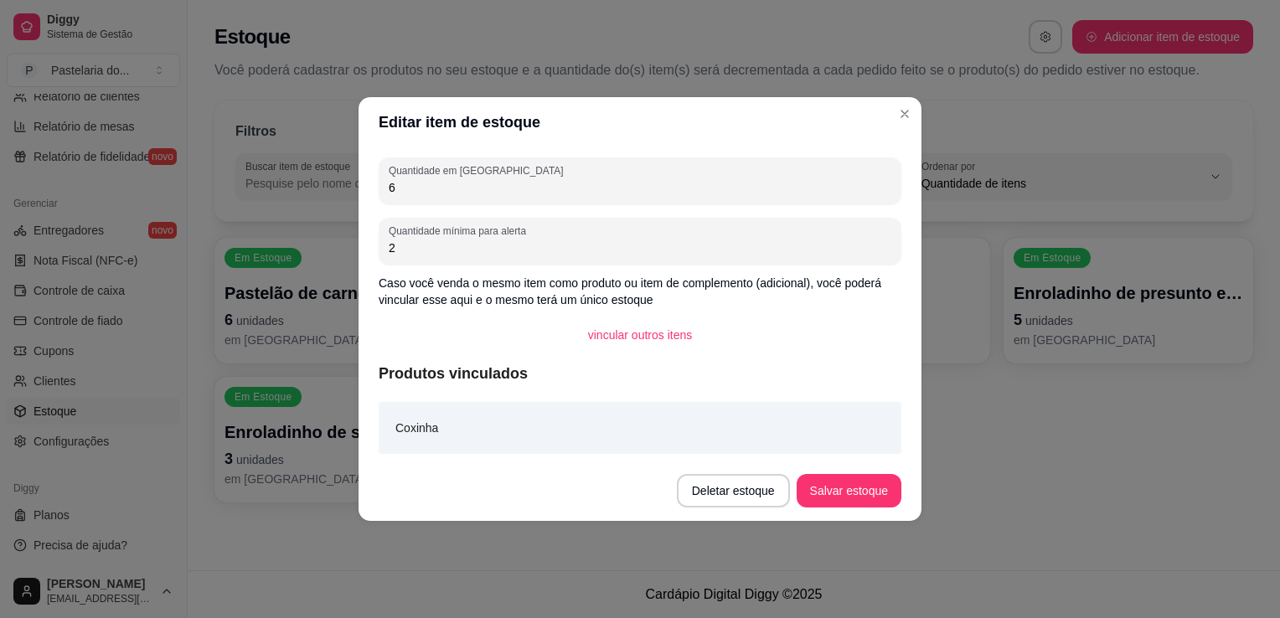
click at [444, 190] on input "6" at bounding box center [640, 187] width 503 height 17
type input "4"
click at [854, 492] on button "Salvar estoque" at bounding box center [848, 491] width 105 height 34
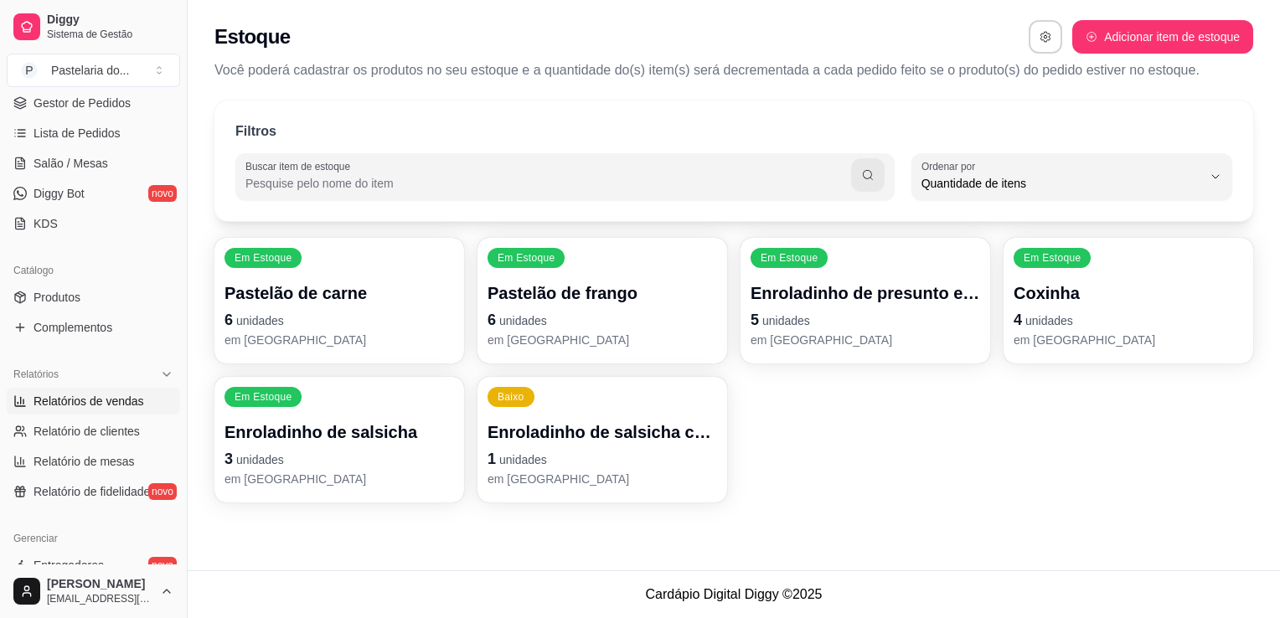
scroll to position [0, 0]
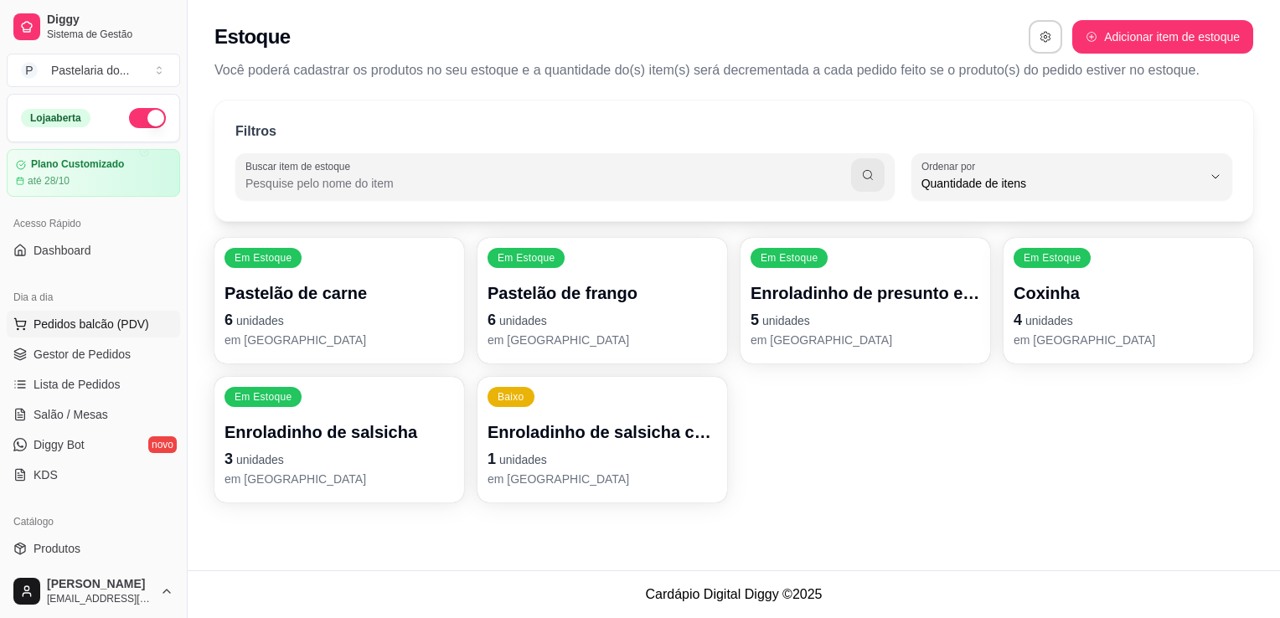
click at [75, 316] on span "Pedidos balcão (PDV)" at bounding box center [92, 324] width 116 height 17
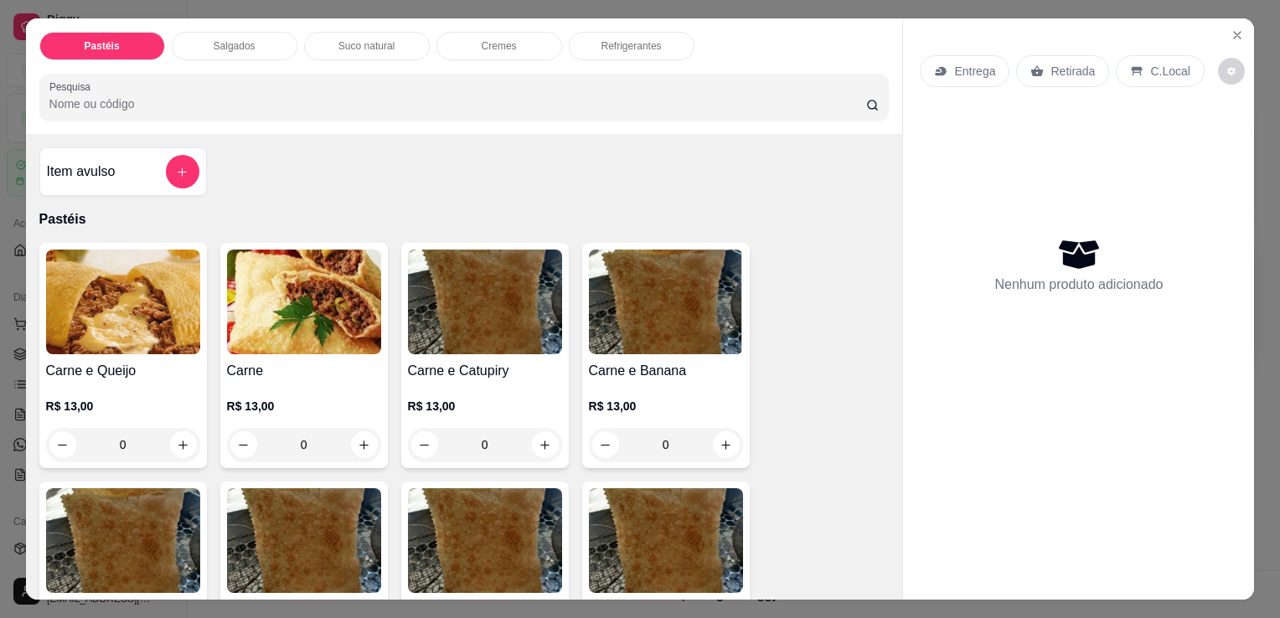
click at [265, 41] on div "Salgados" at bounding box center [235, 46] width 126 height 28
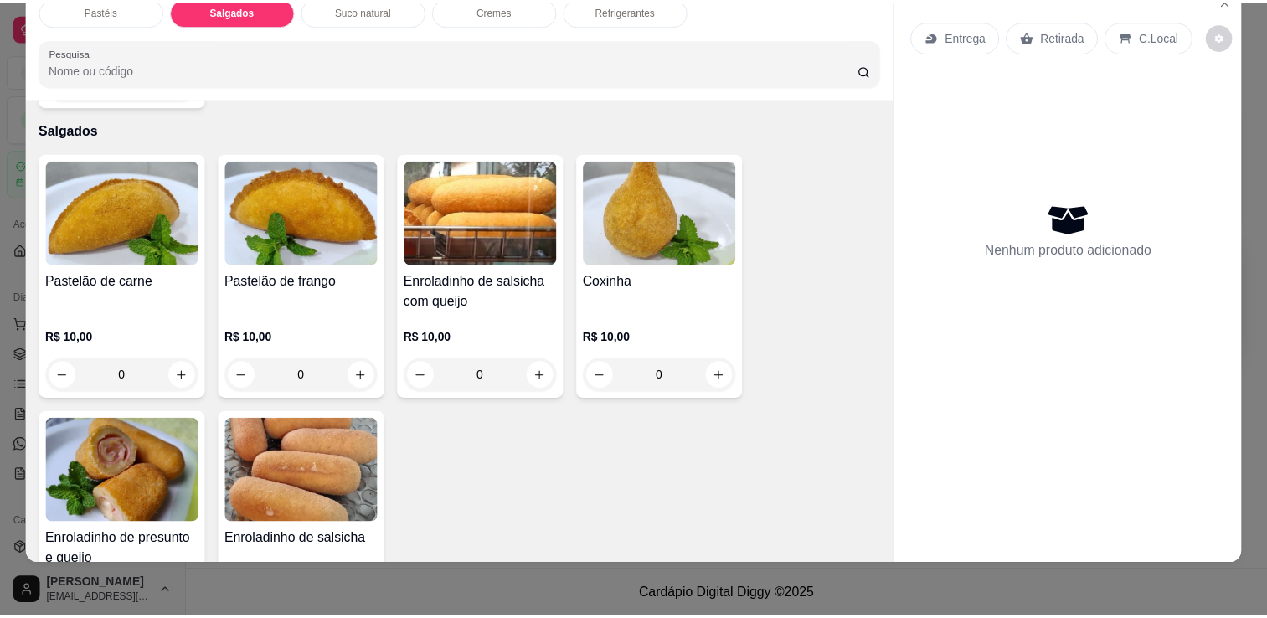
scroll to position [1863, 0]
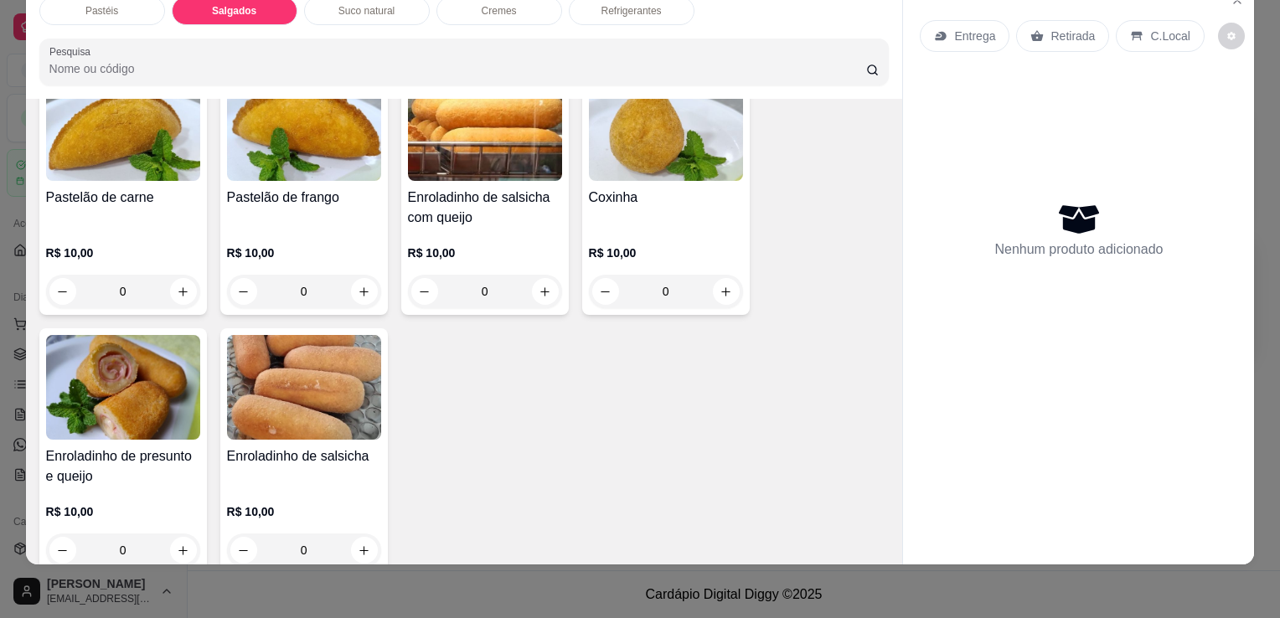
click at [514, 138] on img at bounding box center [485, 128] width 154 height 105
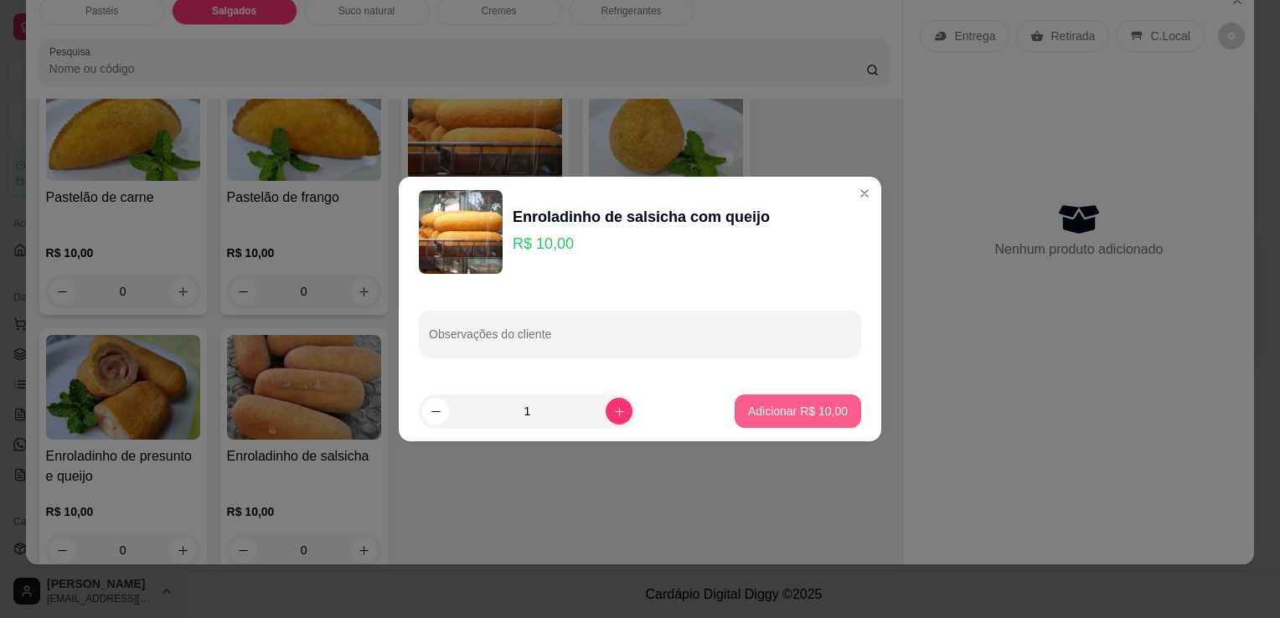
click at [783, 421] on button "Adicionar R$ 10,00" at bounding box center [798, 411] width 126 height 34
type input "1"
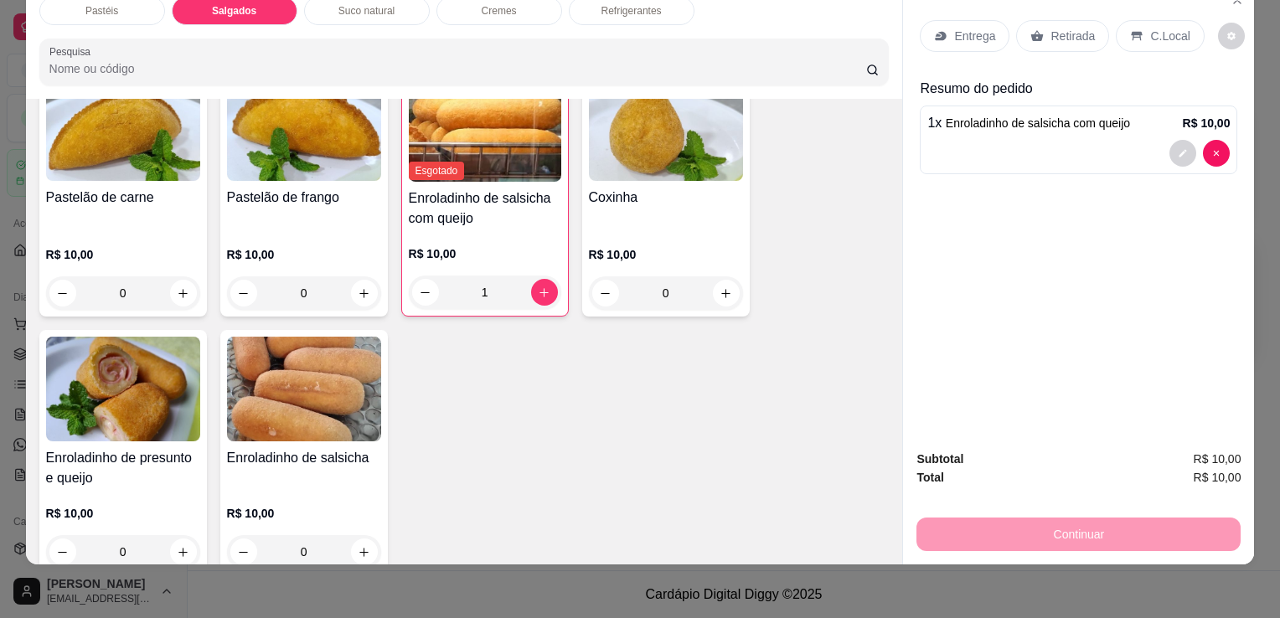
drag, startPoint x: 1042, startPoint y: 25, endPoint x: 1045, endPoint y: 42, distance: 17.1
click at [1050, 28] on p "Retirada" at bounding box center [1072, 36] width 44 height 17
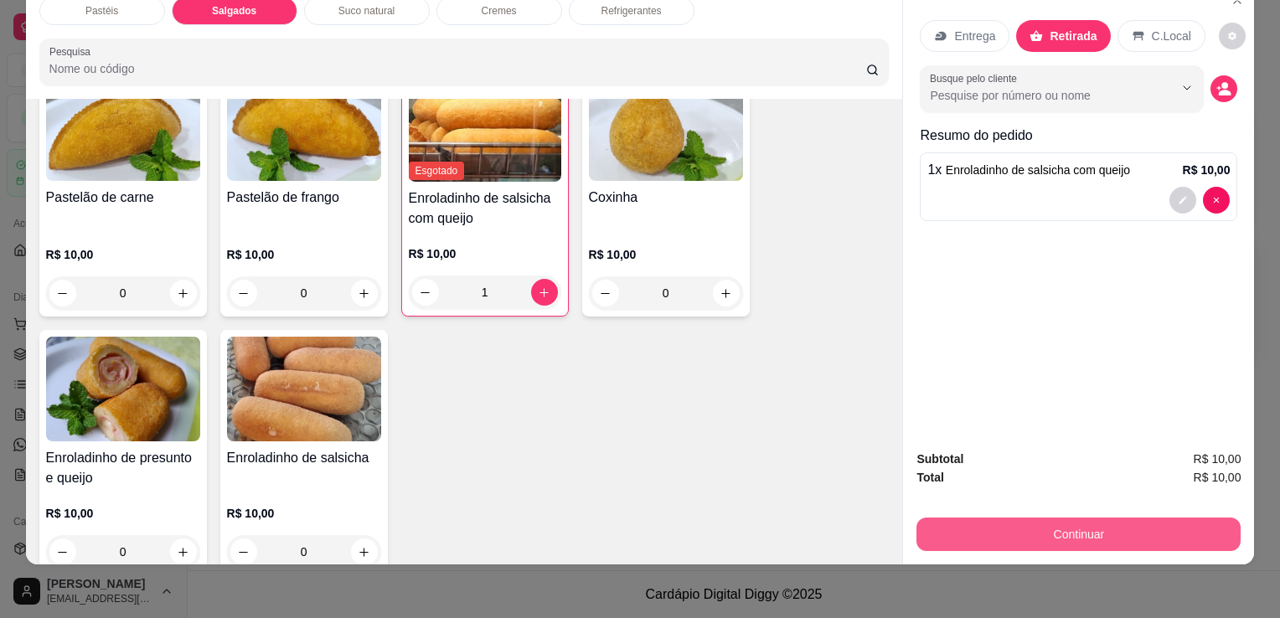
click at [972, 518] on button "Continuar" at bounding box center [1078, 535] width 324 height 34
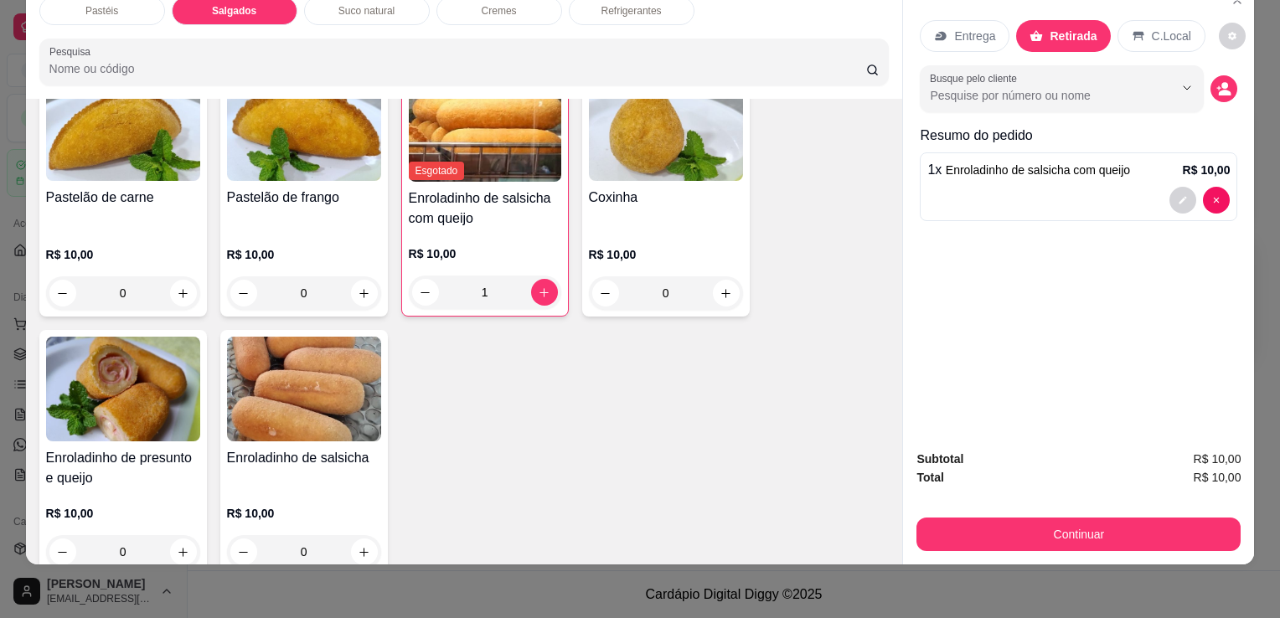
click at [1179, 196] on button "decrease-product-quantity" at bounding box center [1182, 200] width 27 height 27
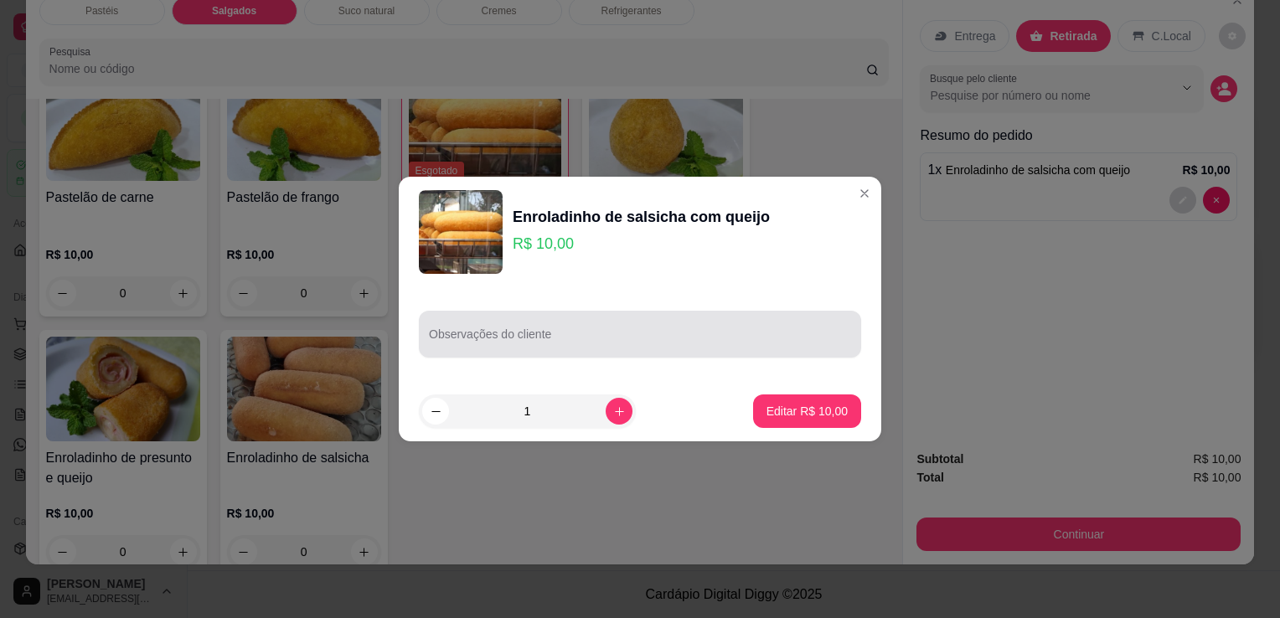
click at [580, 340] on input "Observações do cliente" at bounding box center [640, 340] width 422 height 17
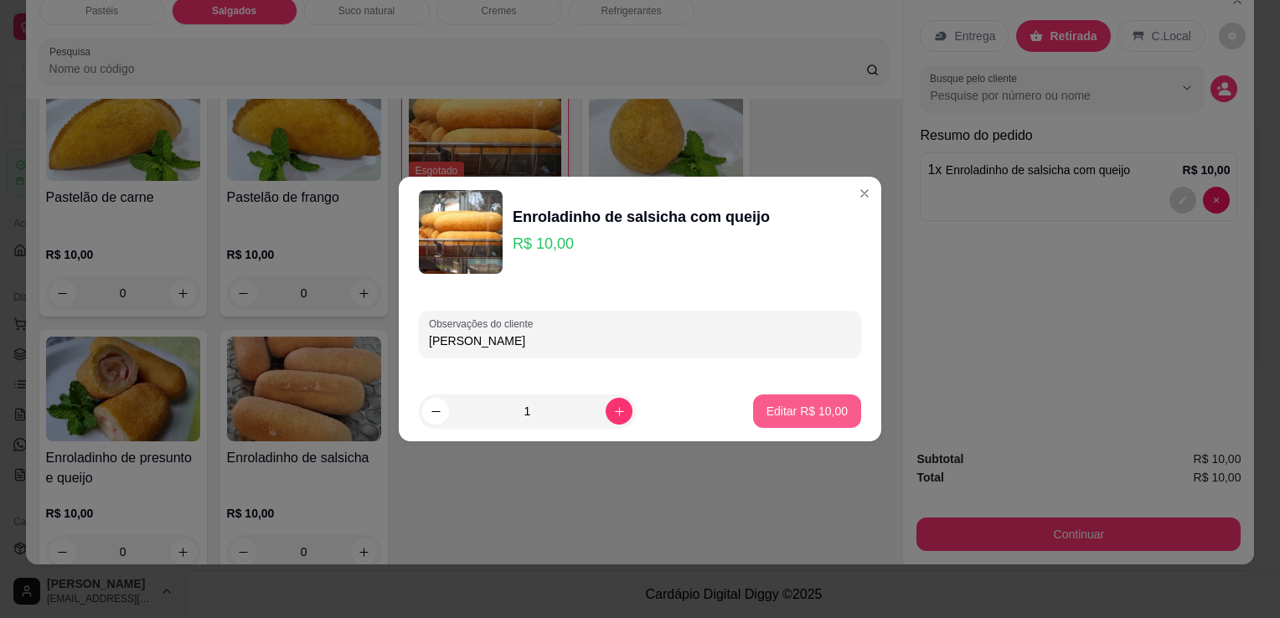
type input "[PERSON_NAME]"
click at [791, 397] on button "Editar R$ 10,00" at bounding box center [807, 411] width 108 height 34
type input "0"
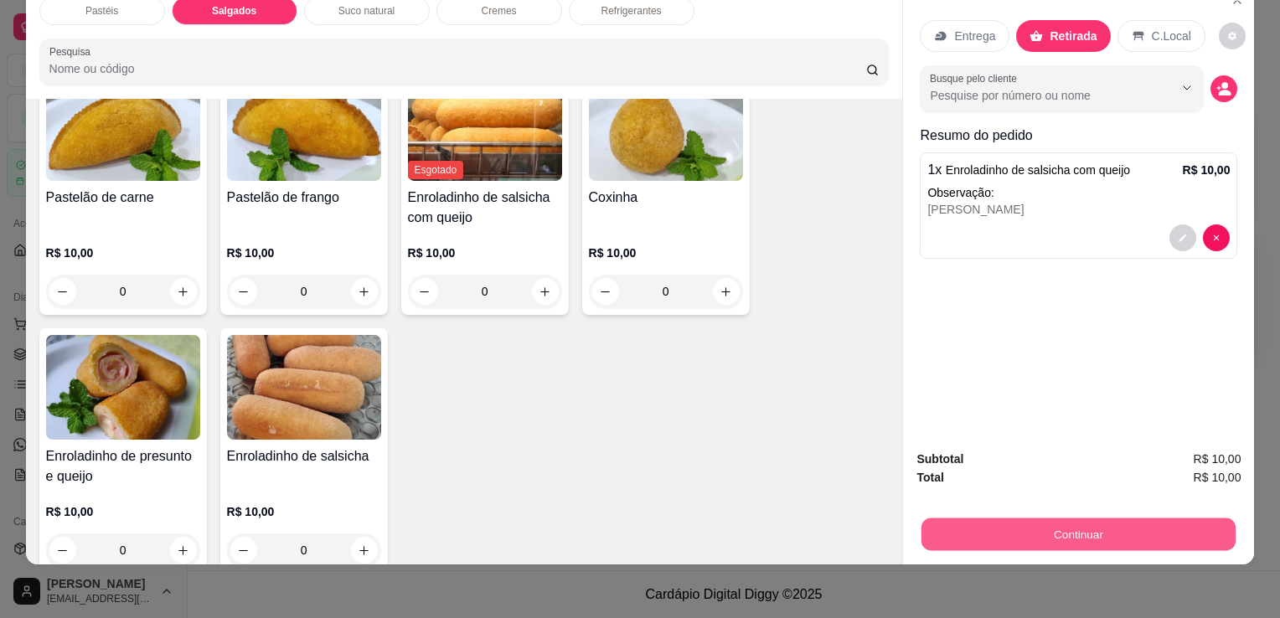
click at [1059, 518] on button "Continuar" at bounding box center [1078, 534] width 314 height 33
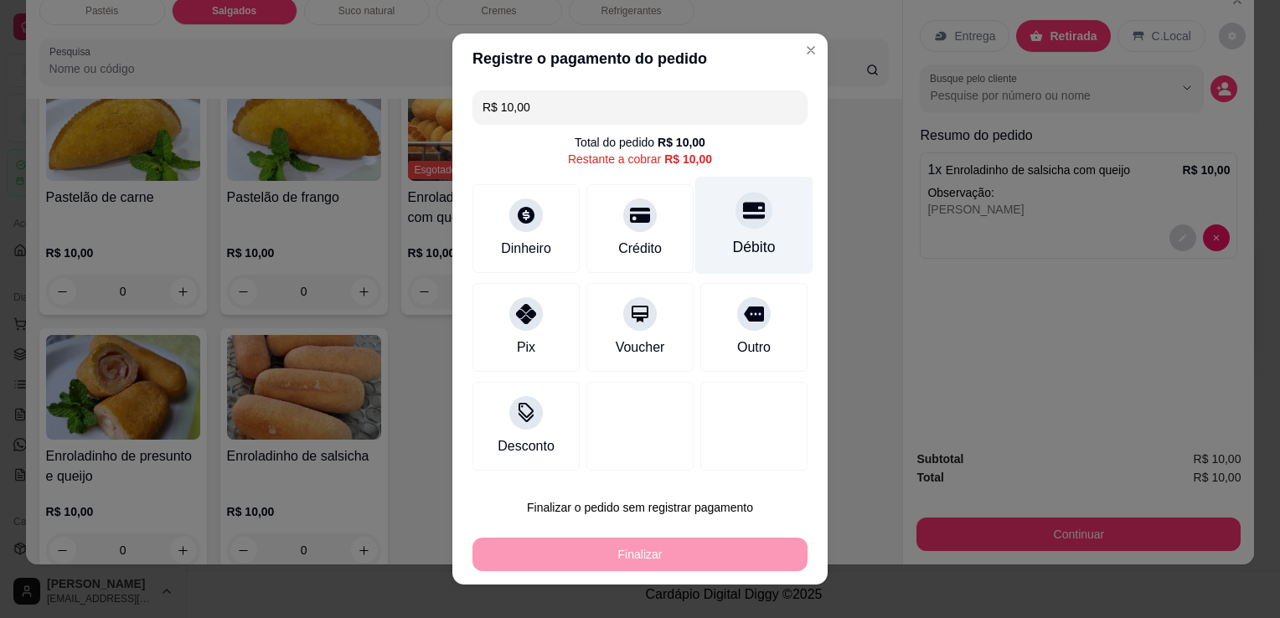
click at [751, 252] on div "Débito" at bounding box center [754, 247] width 43 height 22
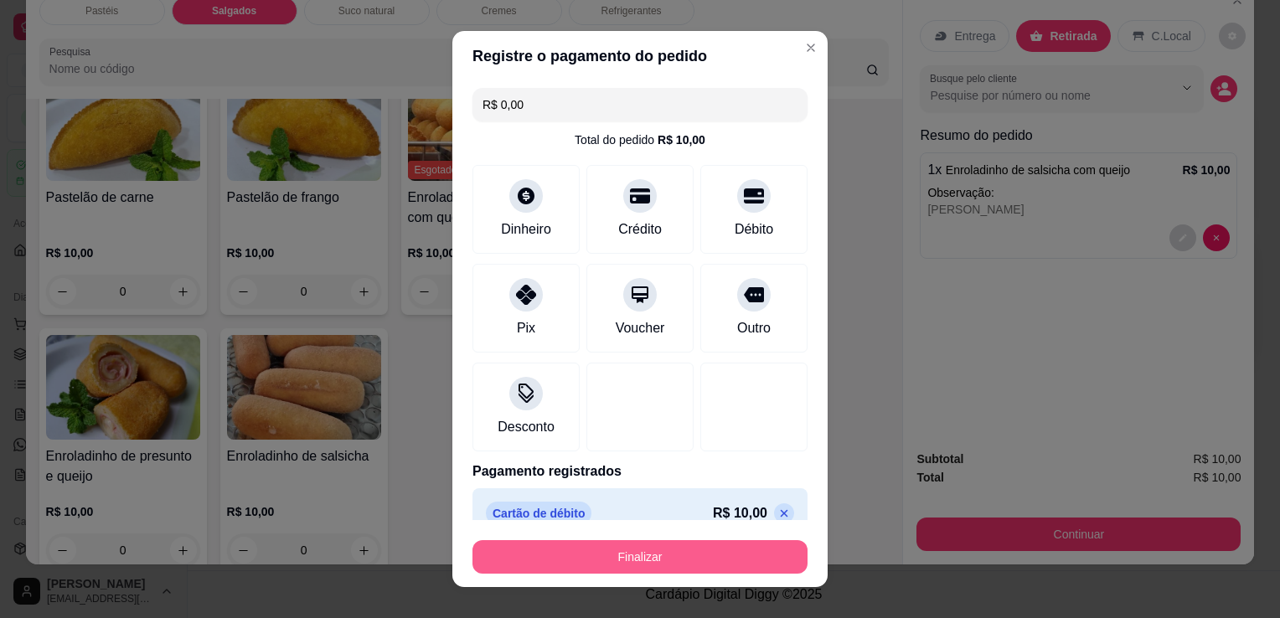
click at [714, 559] on button "Finalizar" at bounding box center [639, 557] width 335 height 34
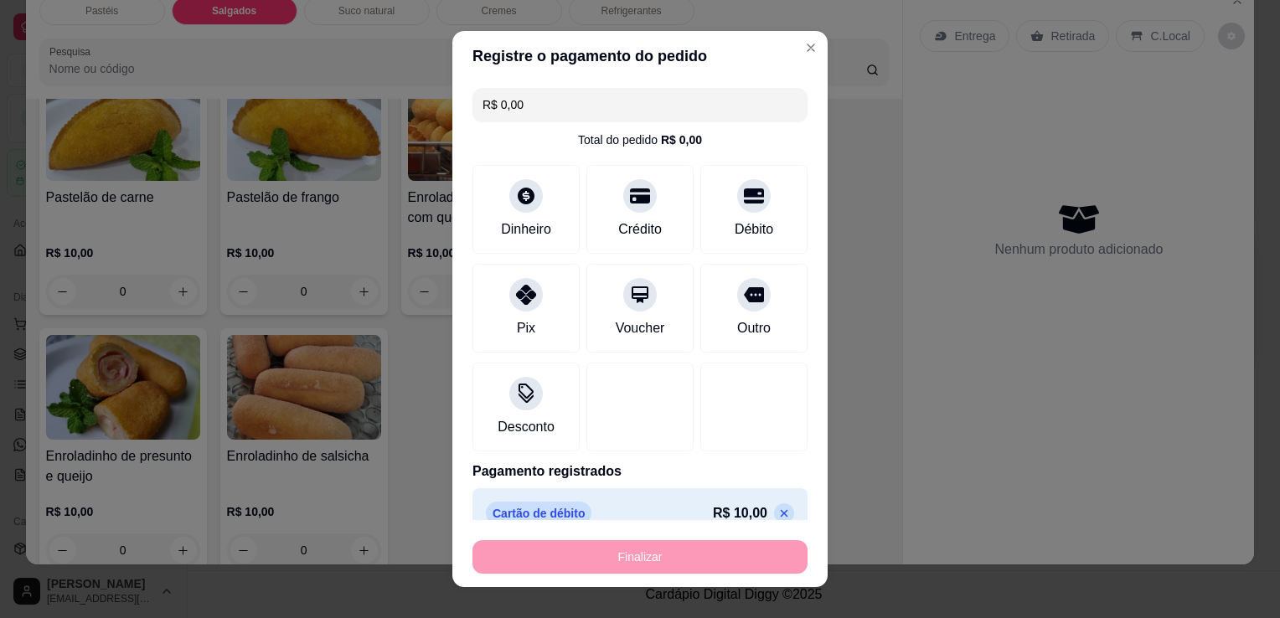
type input "-R$ 10,00"
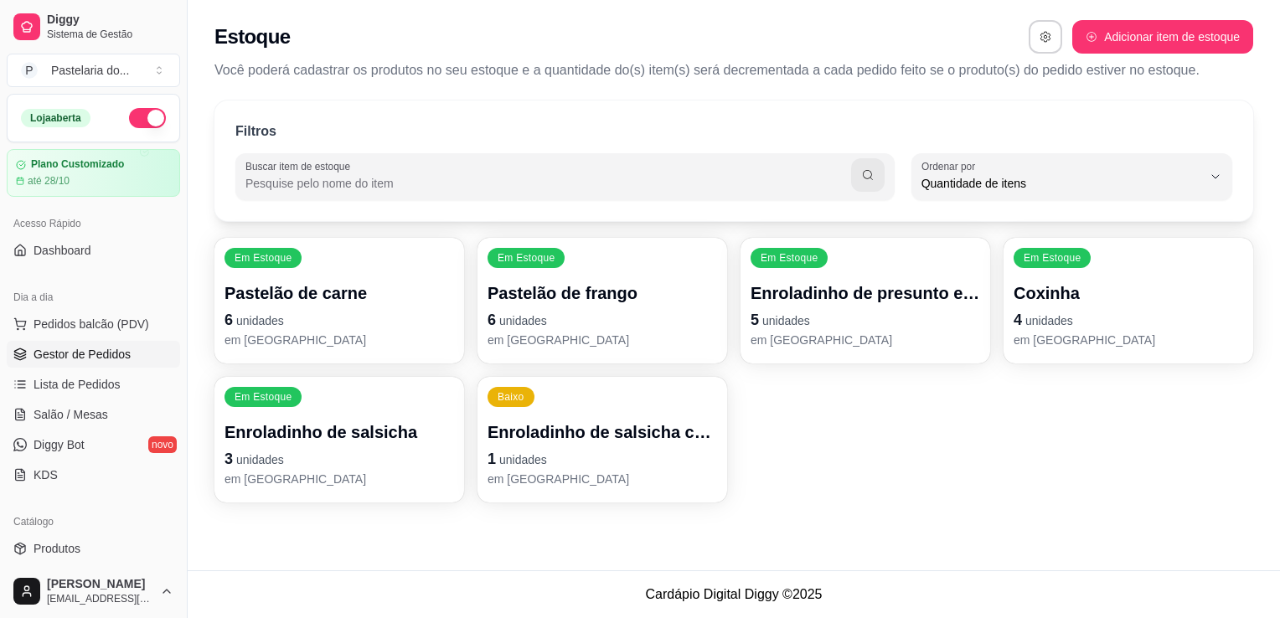
click at [90, 346] on span "Gestor de Pedidos" at bounding box center [82, 354] width 97 height 17
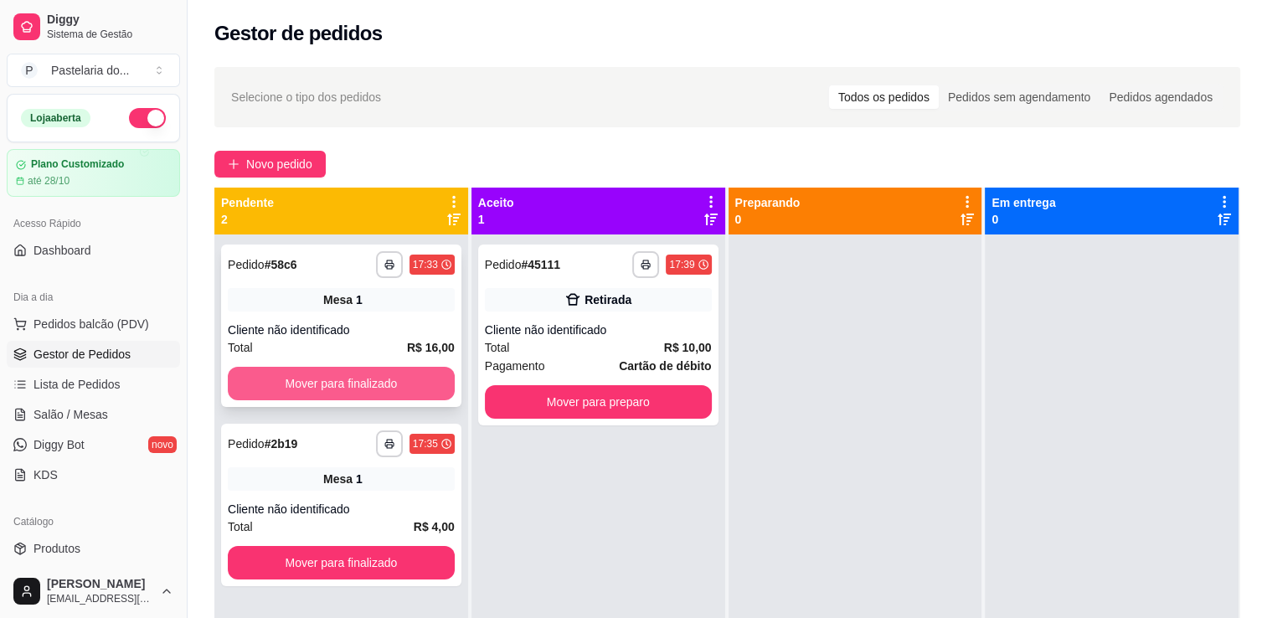
click at [388, 392] on button "Mover para finalizado" at bounding box center [341, 384] width 227 height 34
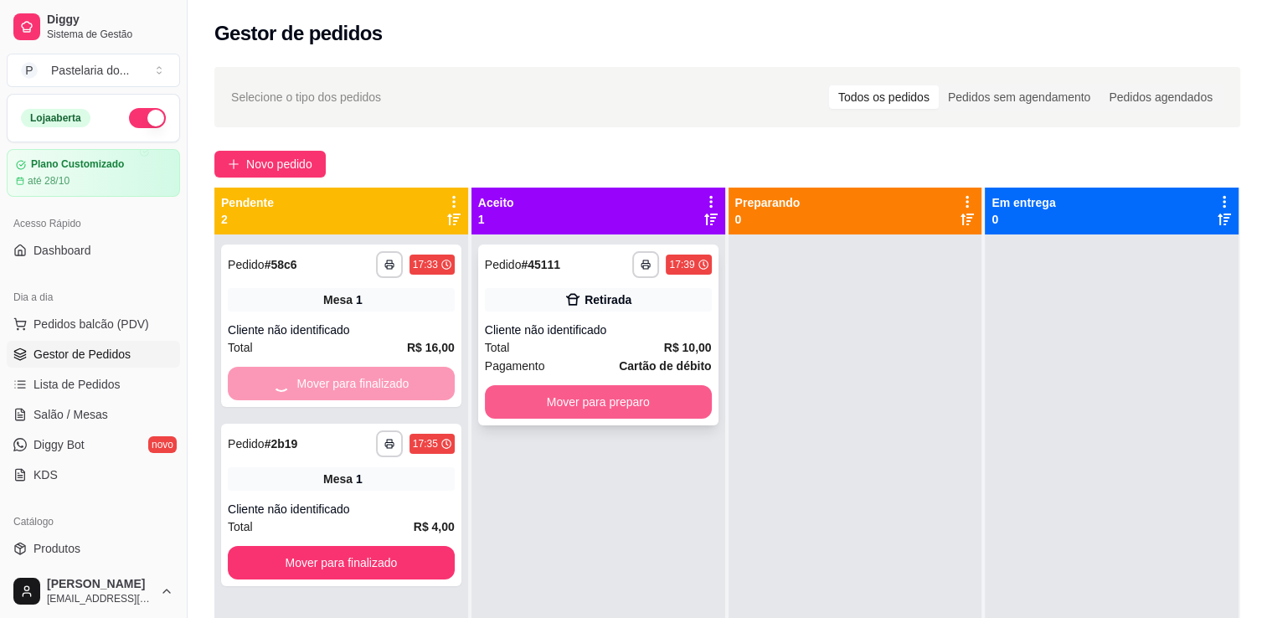
click at [513, 397] on button "Mover para preparo" at bounding box center [598, 402] width 227 height 34
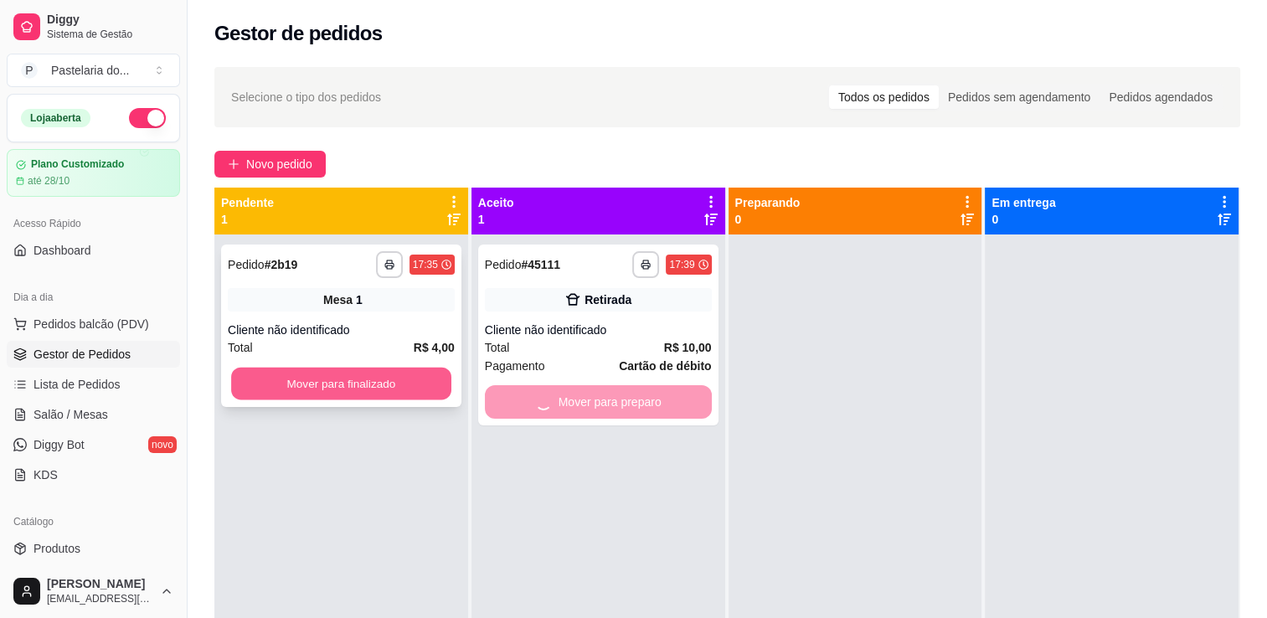
click at [432, 380] on button "Mover para finalizado" at bounding box center [341, 384] width 220 height 33
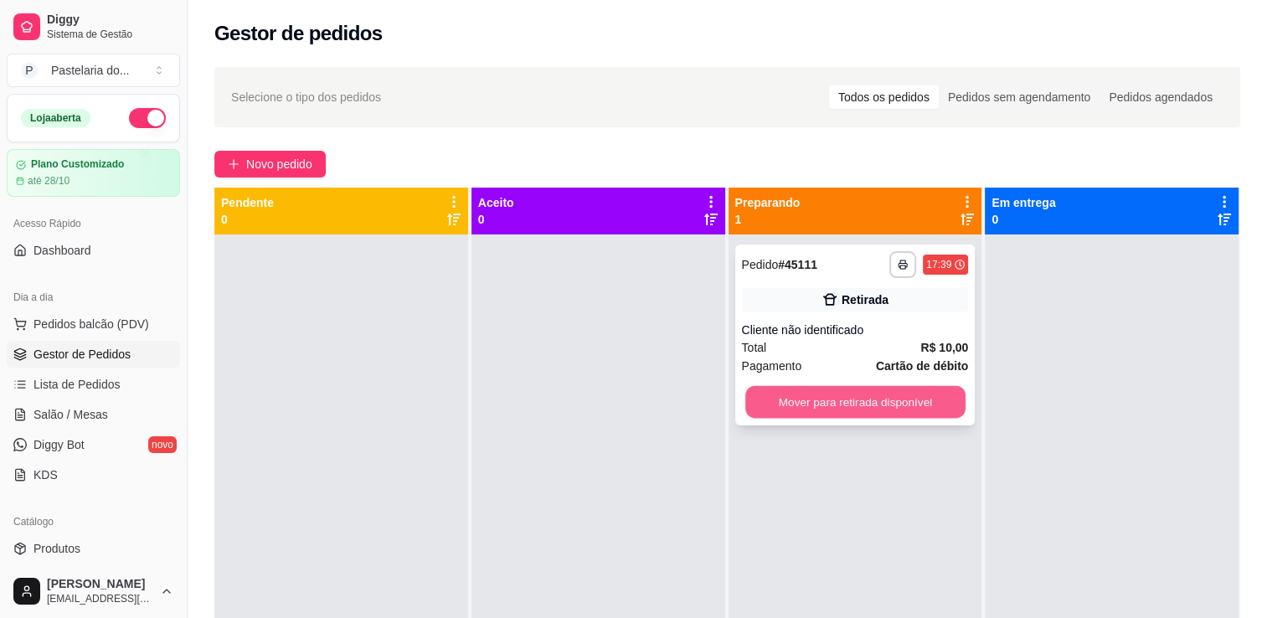
click at [791, 398] on button "Mover para retirada disponível" at bounding box center [855, 402] width 220 height 33
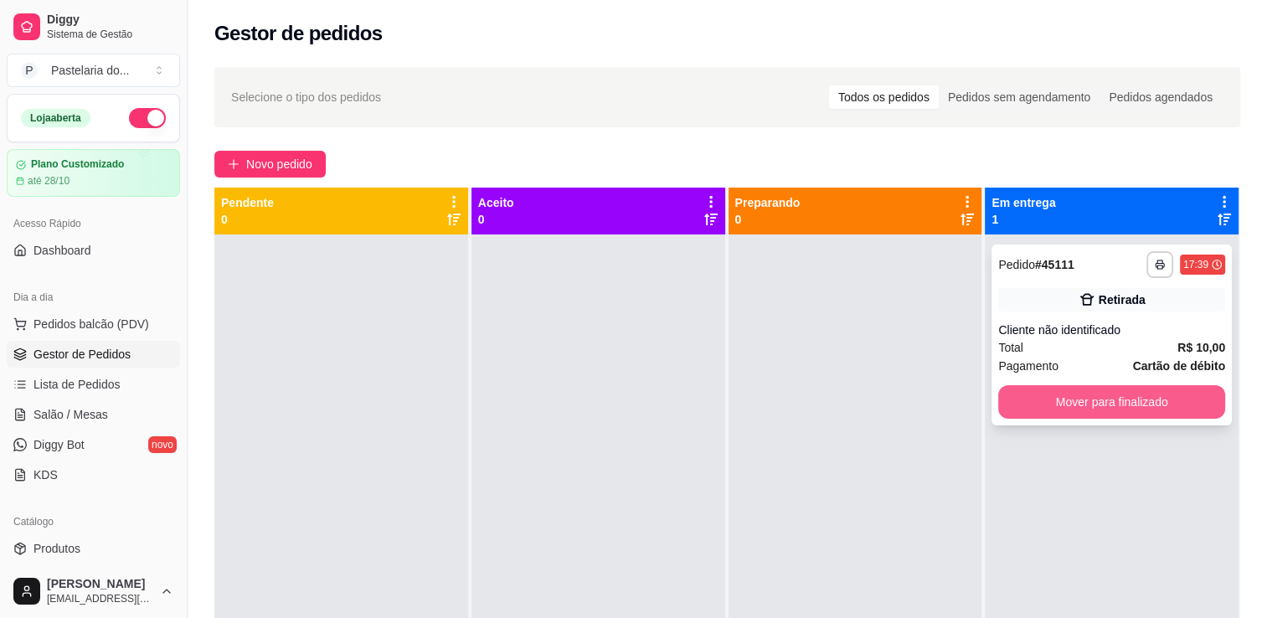
click at [1069, 401] on button "Mover para finalizado" at bounding box center [1111, 402] width 227 height 34
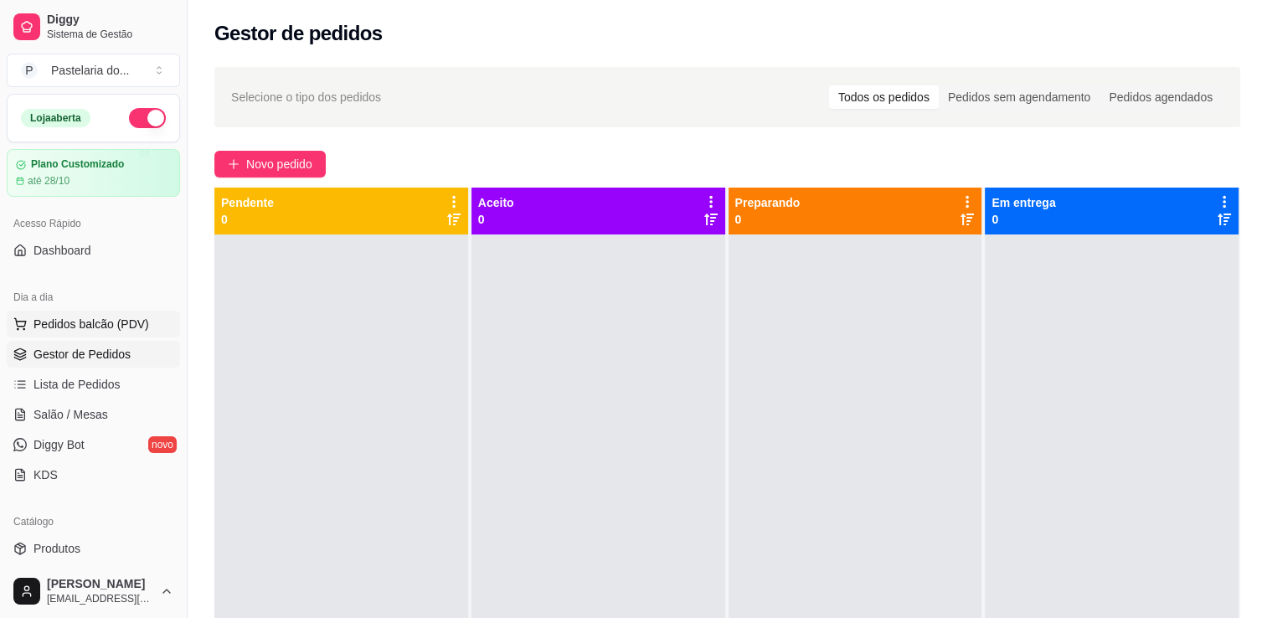
click at [91, 317] on span "Pedidos balcão (PDV)" at bounding box center [92, 324] width 116 height 17
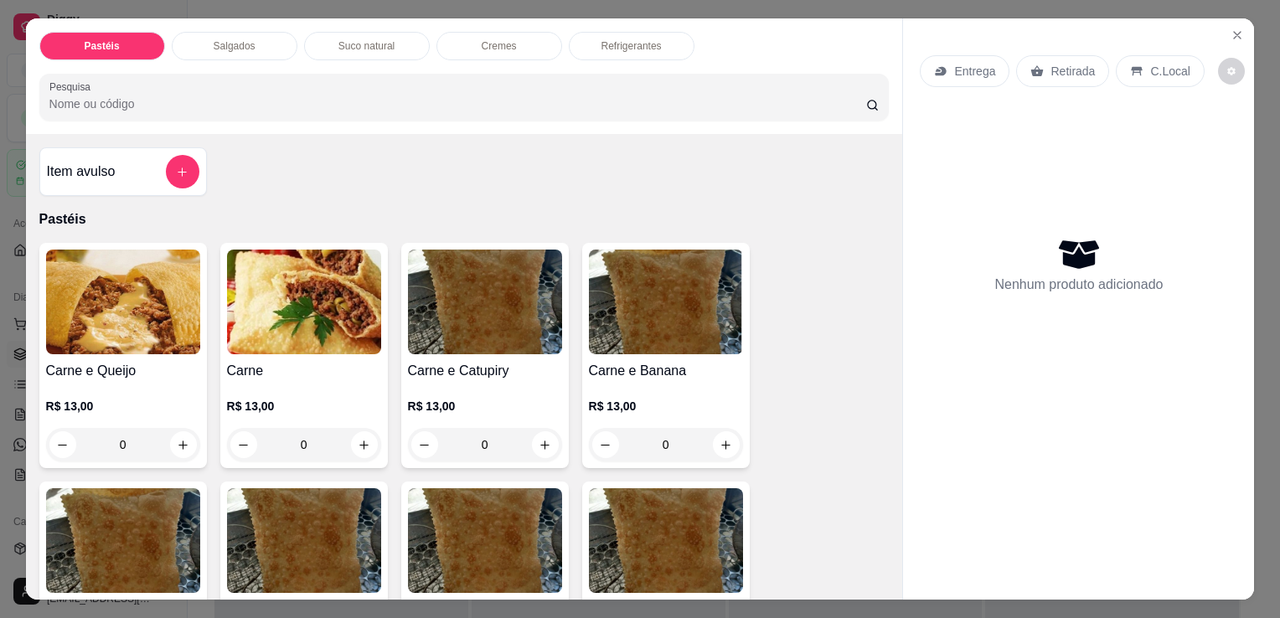
click at [149, 173] on div "Item avulso" at bounding box center [123, 172] width 152 height 34
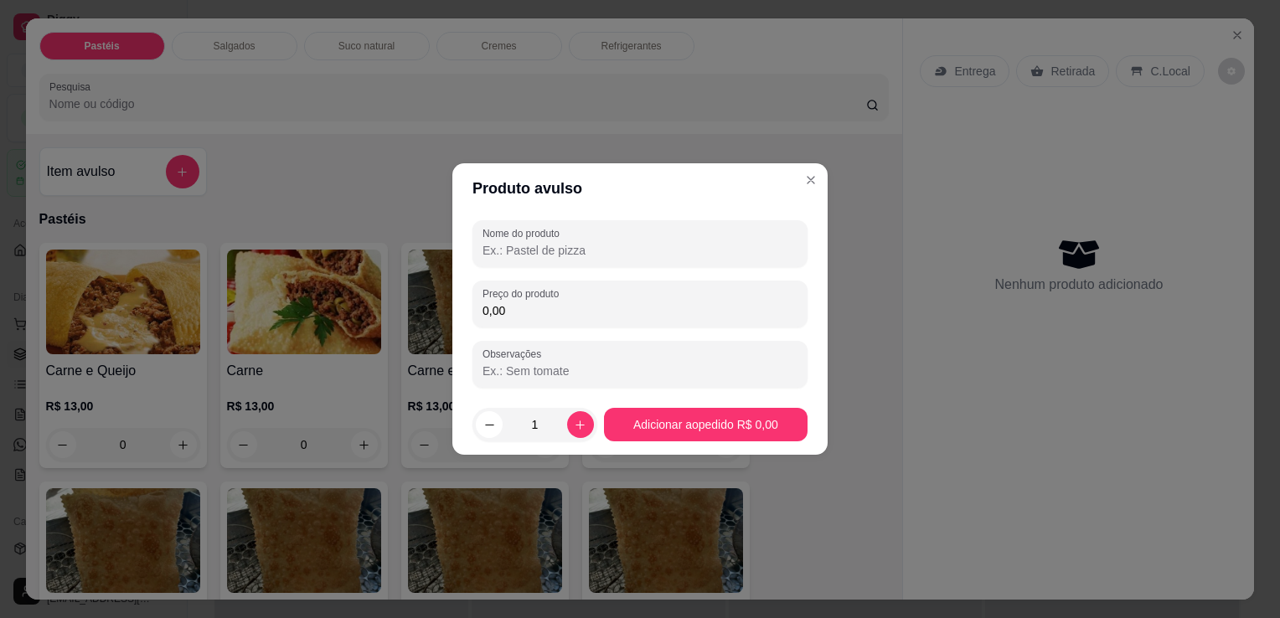
click at [662, 223] on div "Nome do produto" at bounding box center [639, 243] width 335 height 47
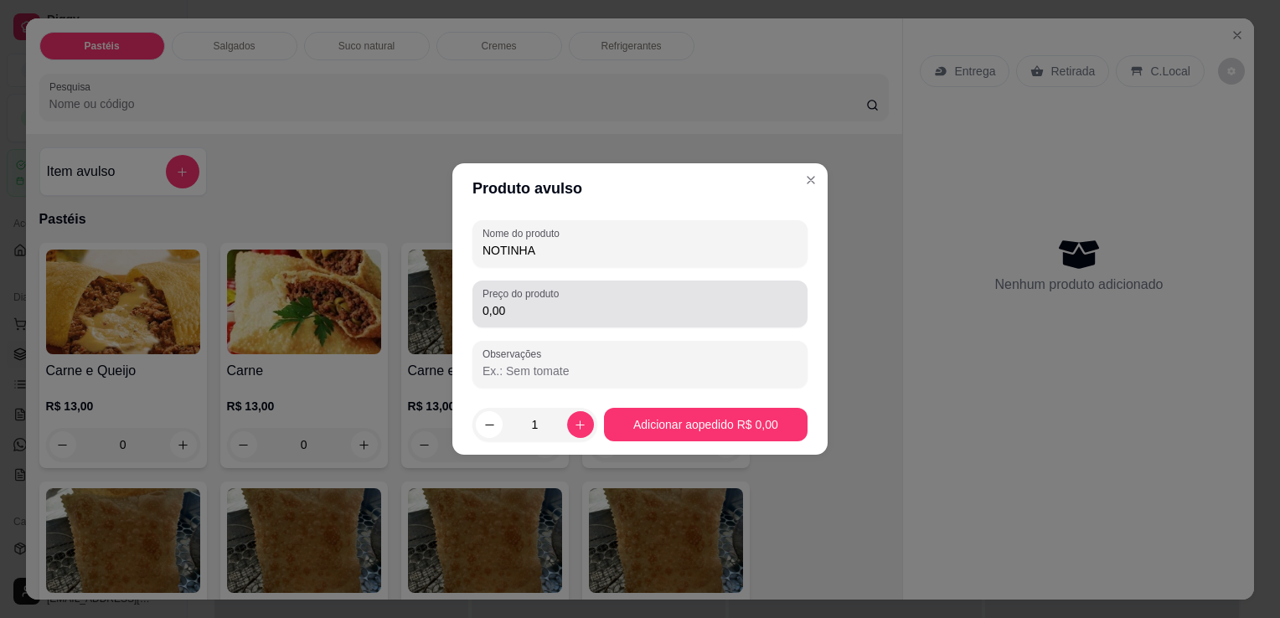
type input "NOTINHA"
click at [566, 302] on input "0,00" at bounding box center [639, 310] width 315 height 17
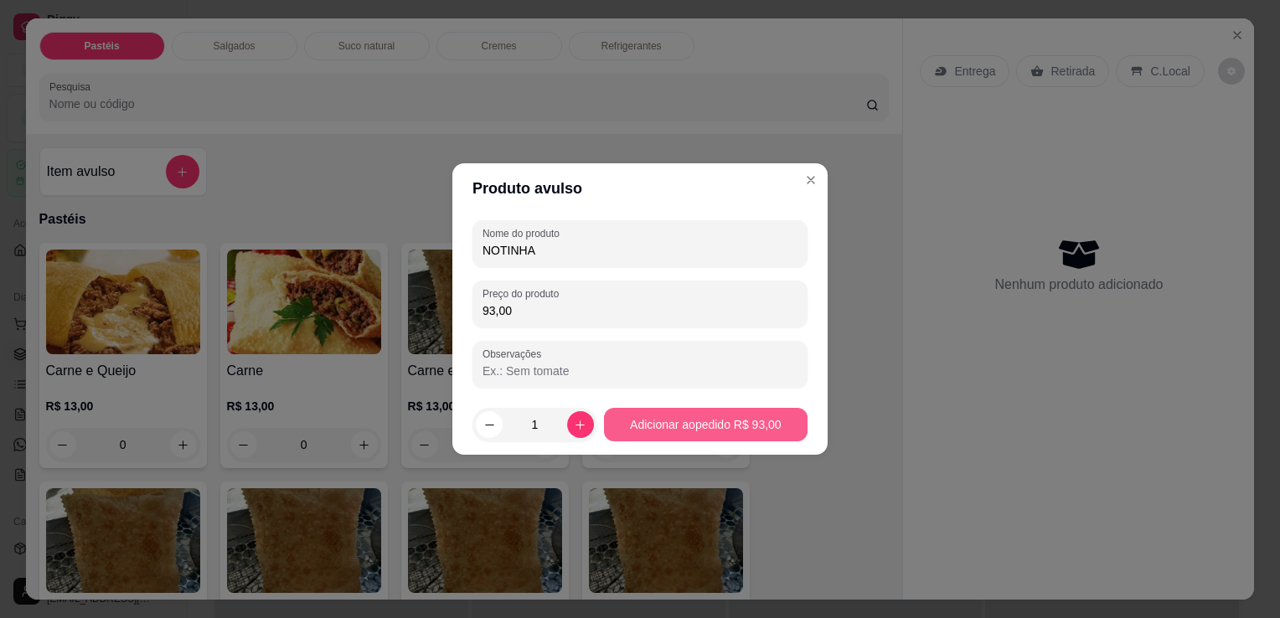
type input "93,00"
click at [687, 449] on footer "1 Adicionar ao pedido R$ 93,00" at bounding box center [639, 424] width 375 height 60
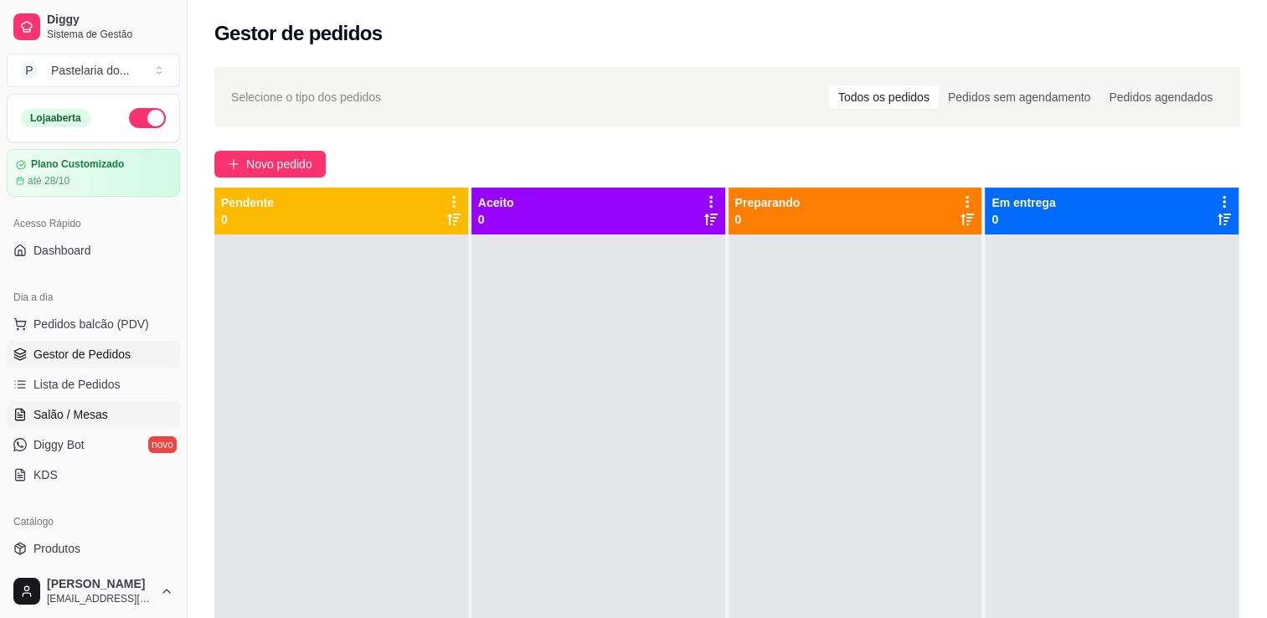
click at [51, 418] on span "Salão / Mesas" at bounding box center [71, 414] width 75 height 17
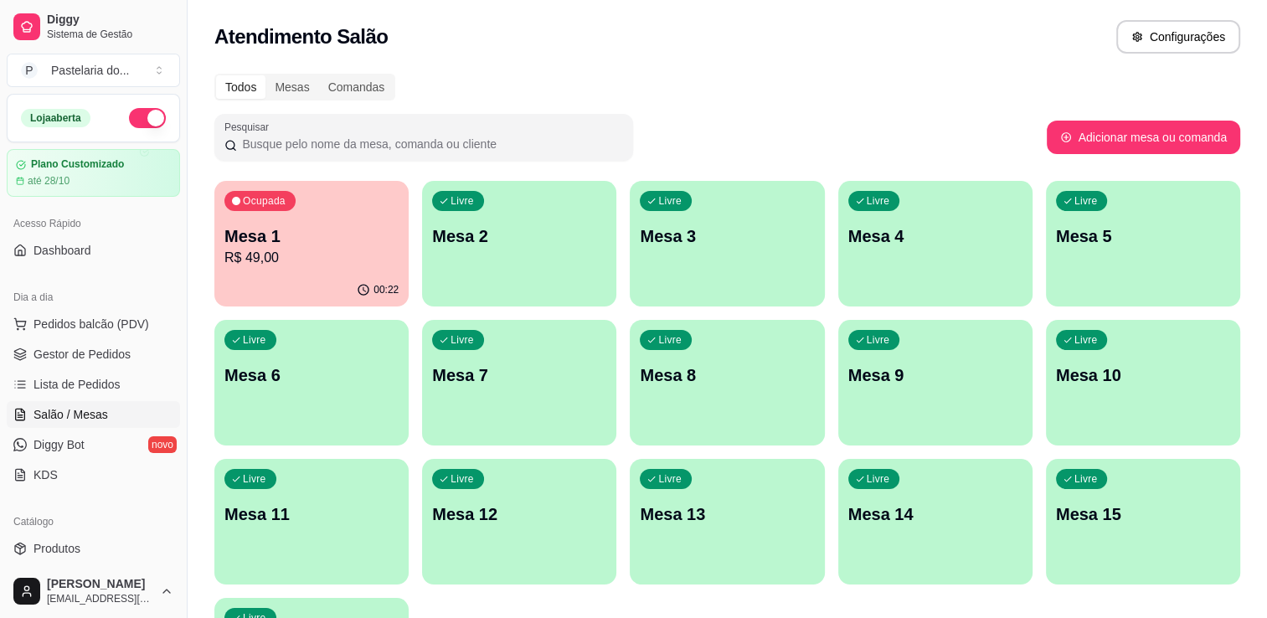
click at [293, 280] on div "00:22" at bounding box center [311, 290] width 194 height 33
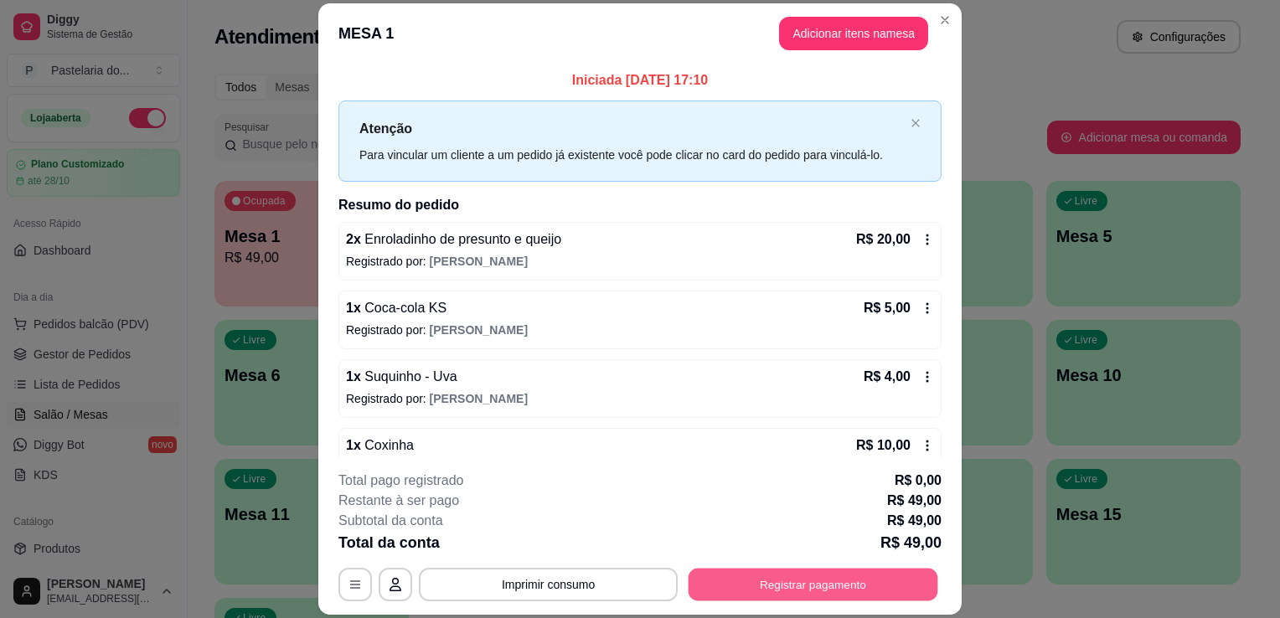
click at [815, 585] on button "Registrar pagamento" at bounding box center [813, 585] width 250 height 33
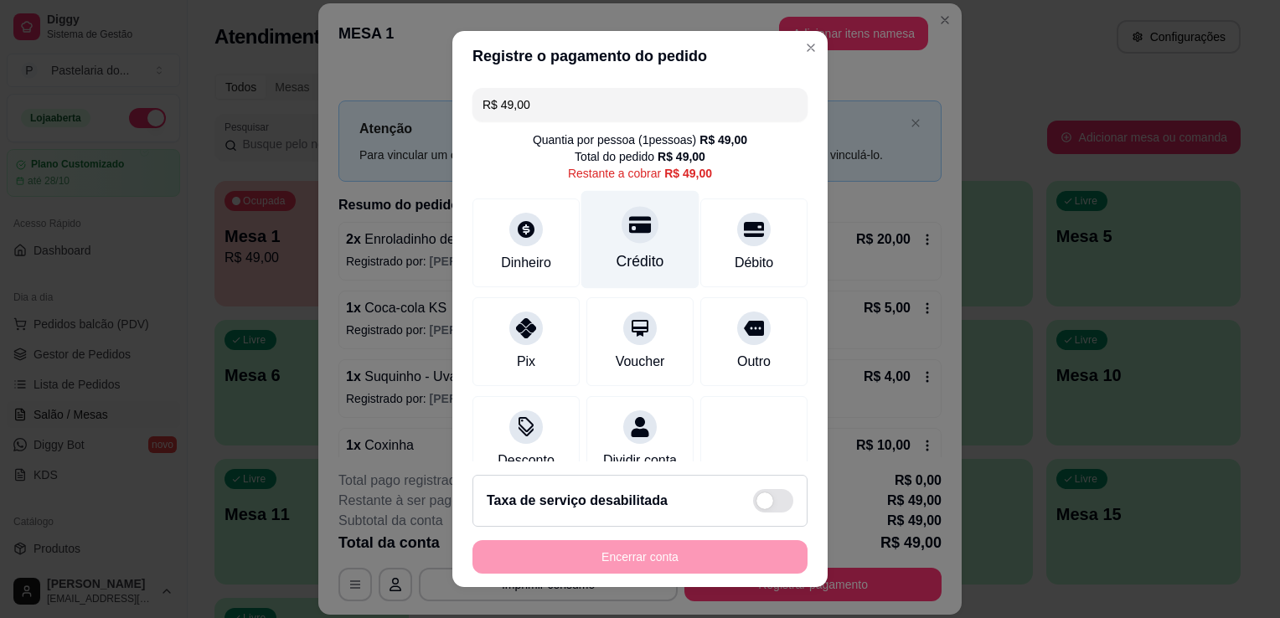
click at [630, 248] on div "Crédito" at bounding box center [640, 240] width 118 height 98
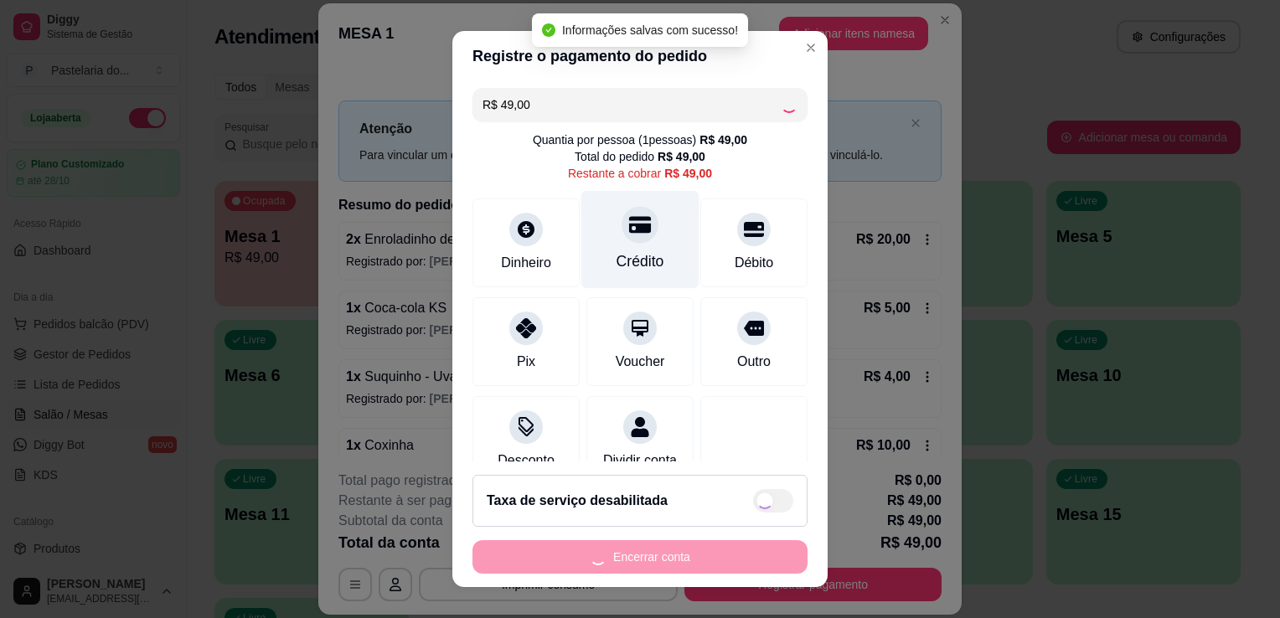
type input "R$ 0,00"
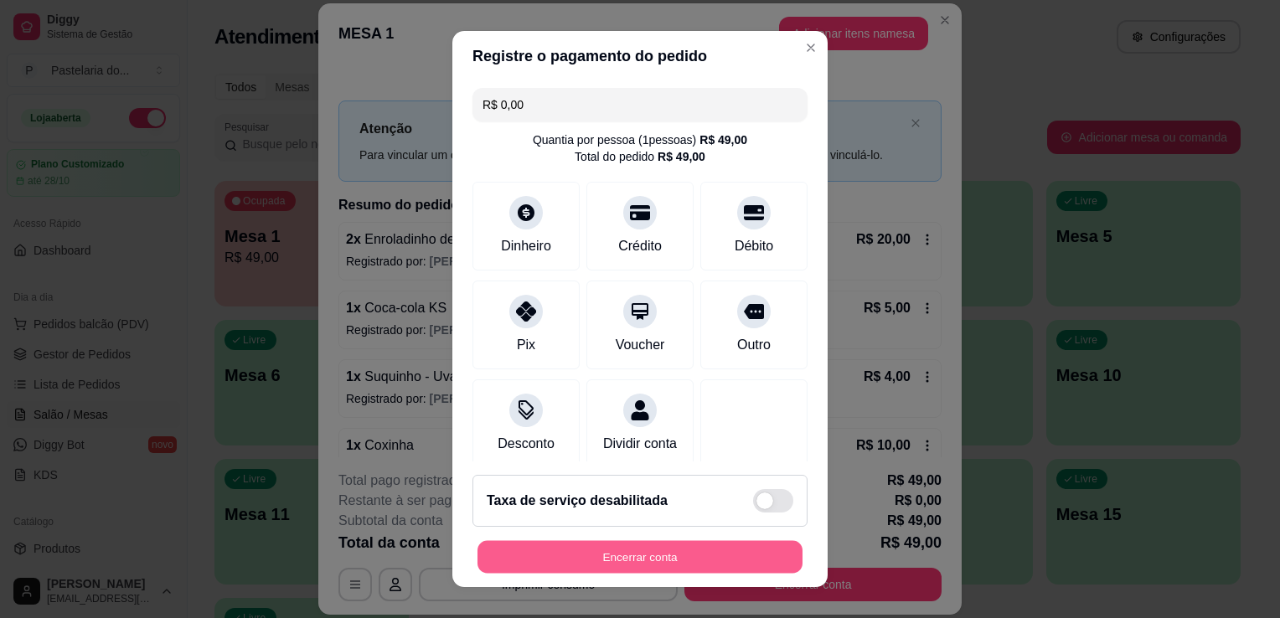
click at [585, 554] on button "Encerrar conta" at bounding box center [639, 557] width 325 height 33
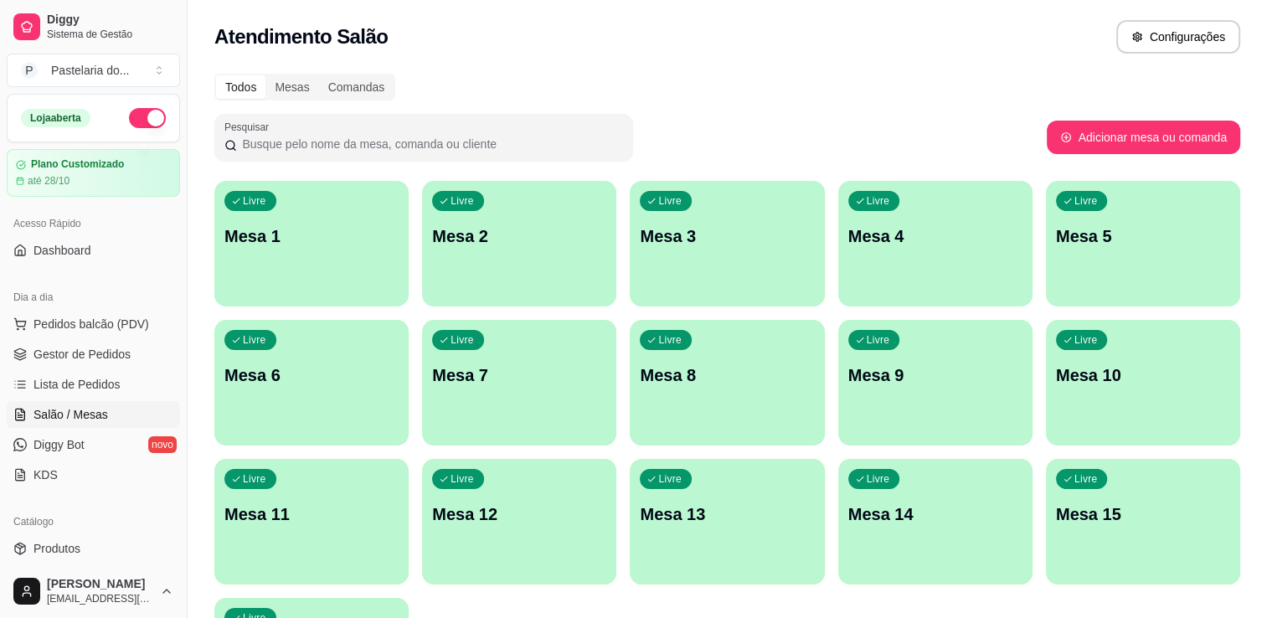
click at [348, 373] on p "Mesa 6" at bounding box center [311, 374] width 174 height 23
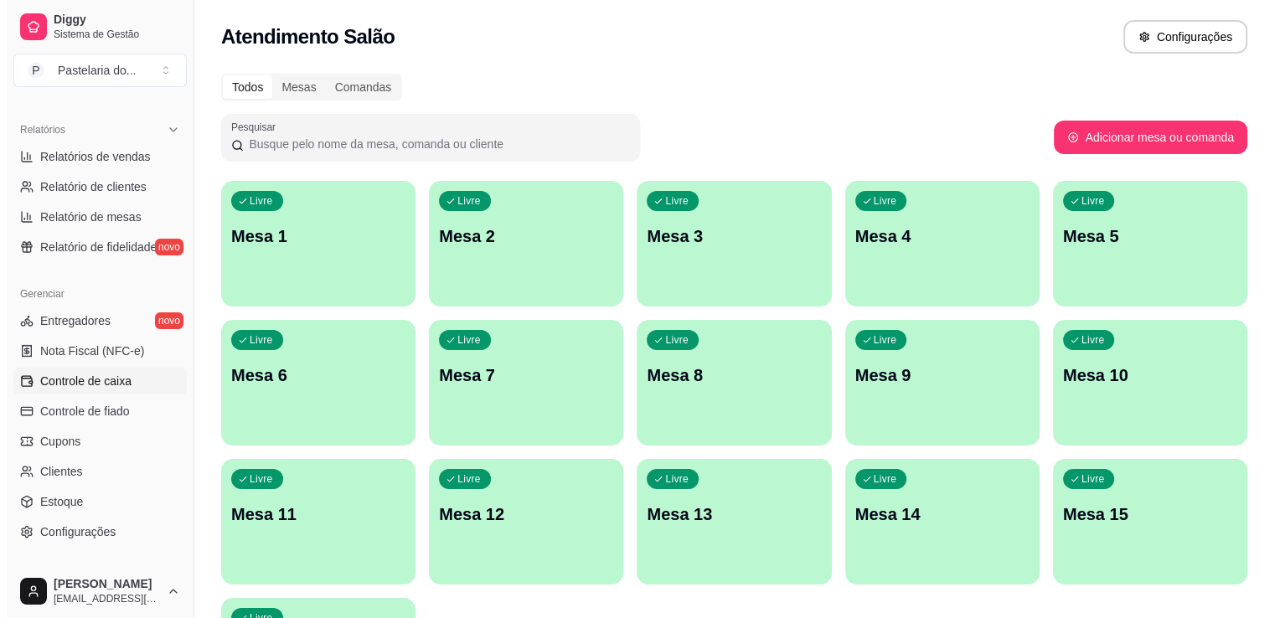
scroll to position [586, 0]
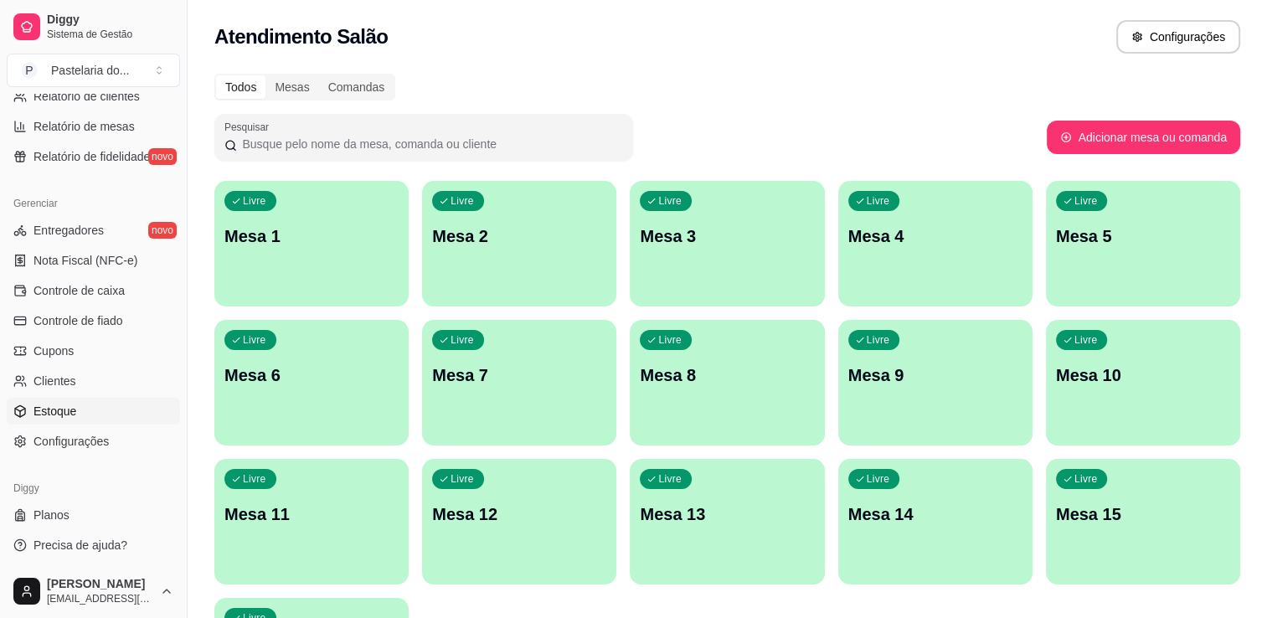
click at [90, 408] on link "Estoque" at bounding box center [93, 411] width 173 height 27
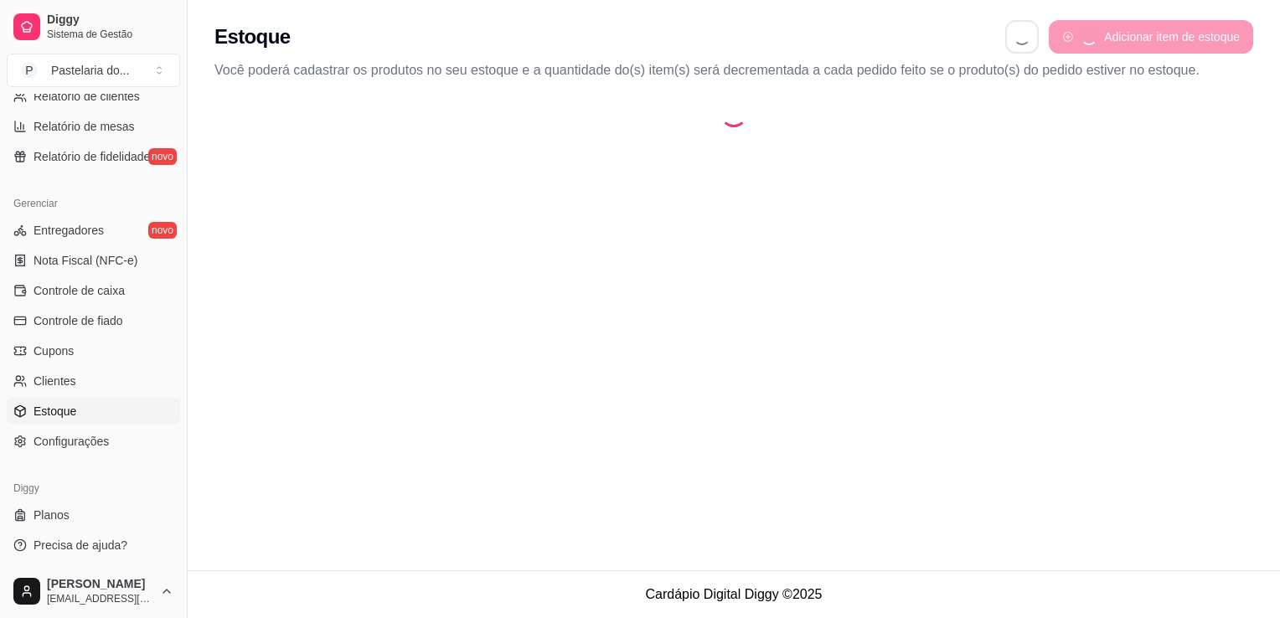
select select "QUANTITY_ORDER"
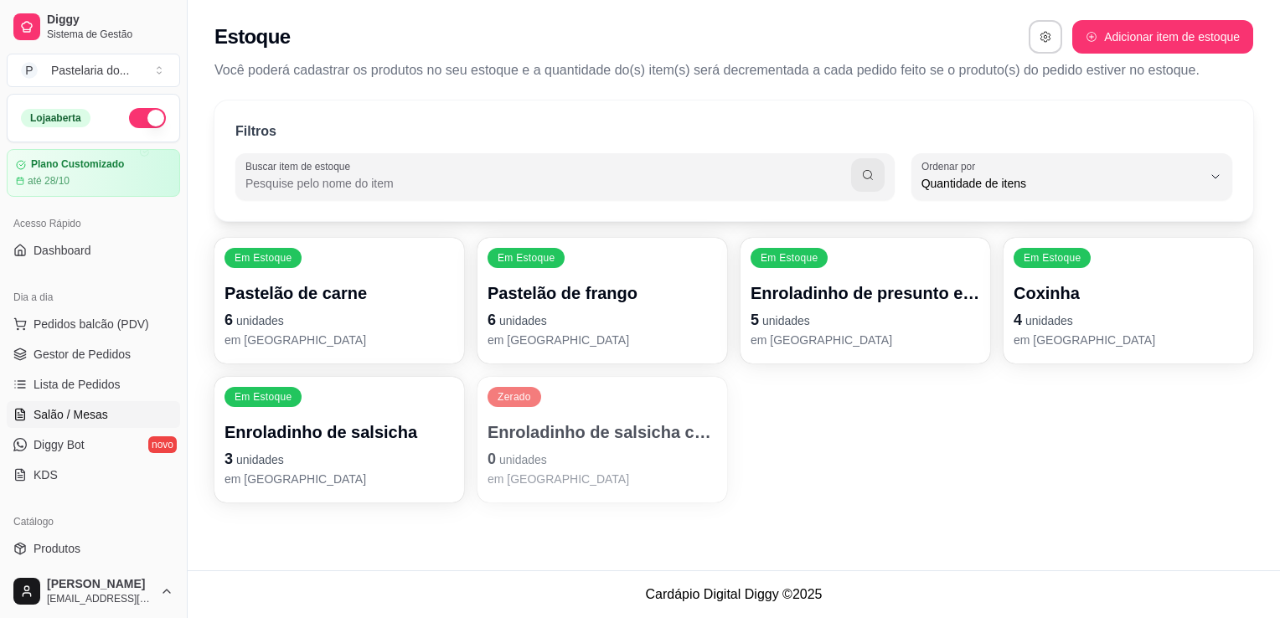
click at [77, 417] on span "Salão / Mesas" at bounding box center [71, 414] width 75 height 17
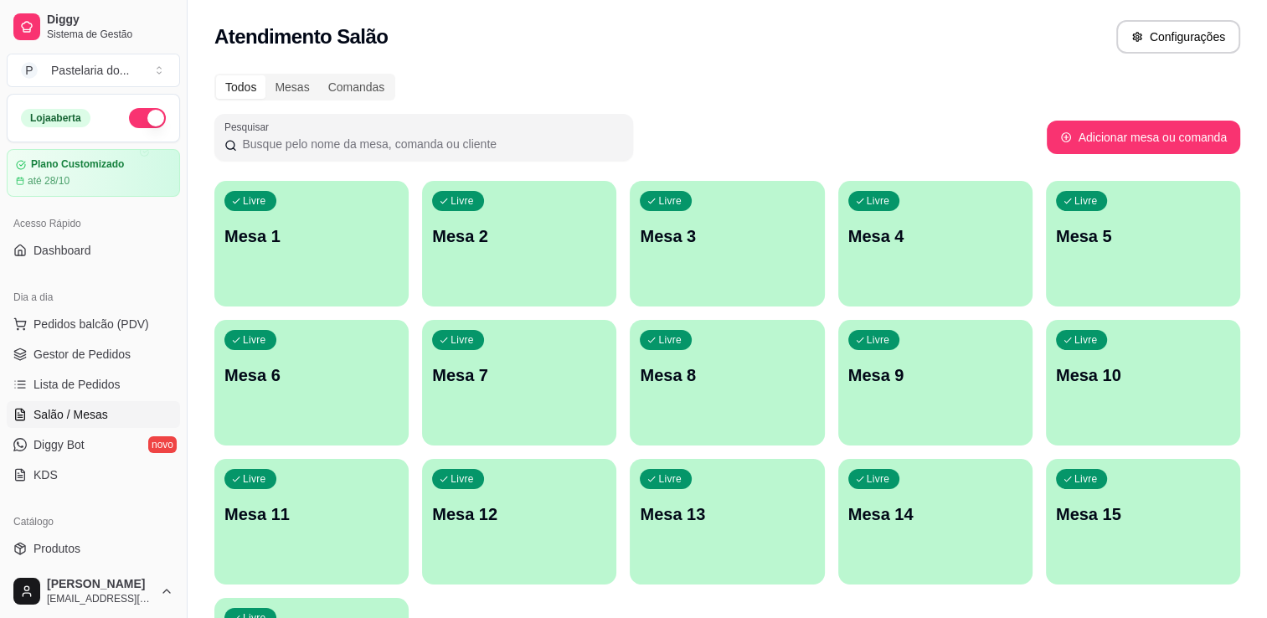
click at [345, 400] on div "Livre Mesa 6" at bounding box center [311, 373] width 194 height 106
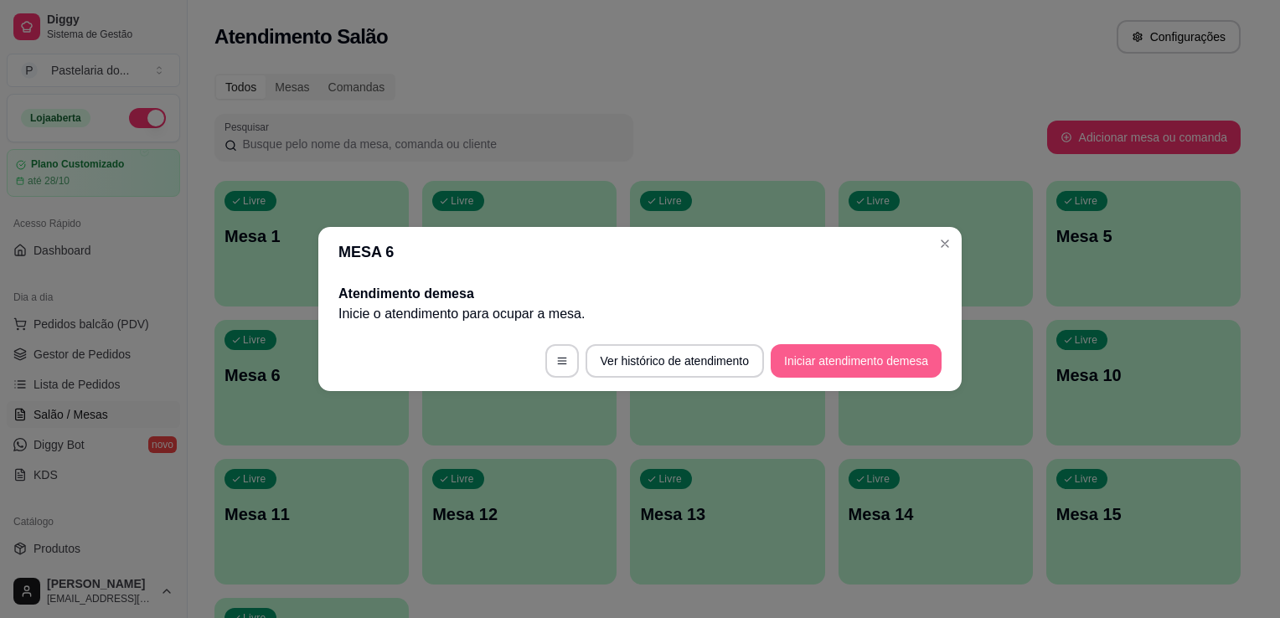
click at [838, 359] on button "Iniciar atendimento de mesa" at bounding box center [856, 361] width 171 height 34
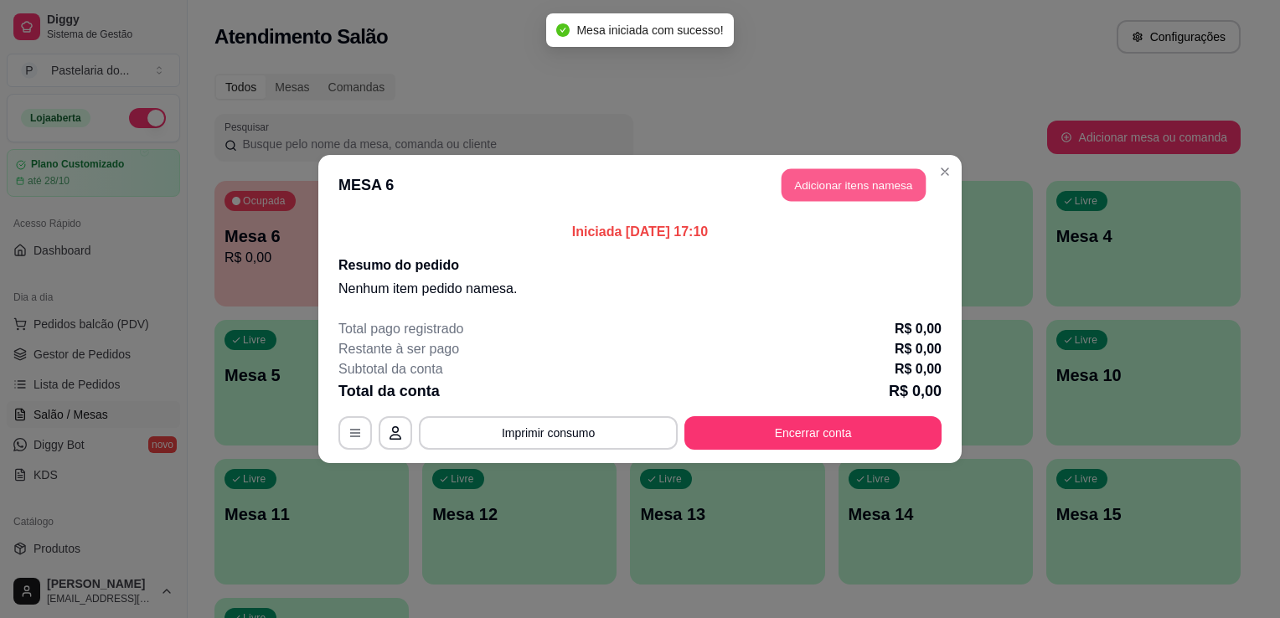
click at [858, 188] on button "Adicionar itens na mesa" at bounding box center [853, 185] width 144 height 33
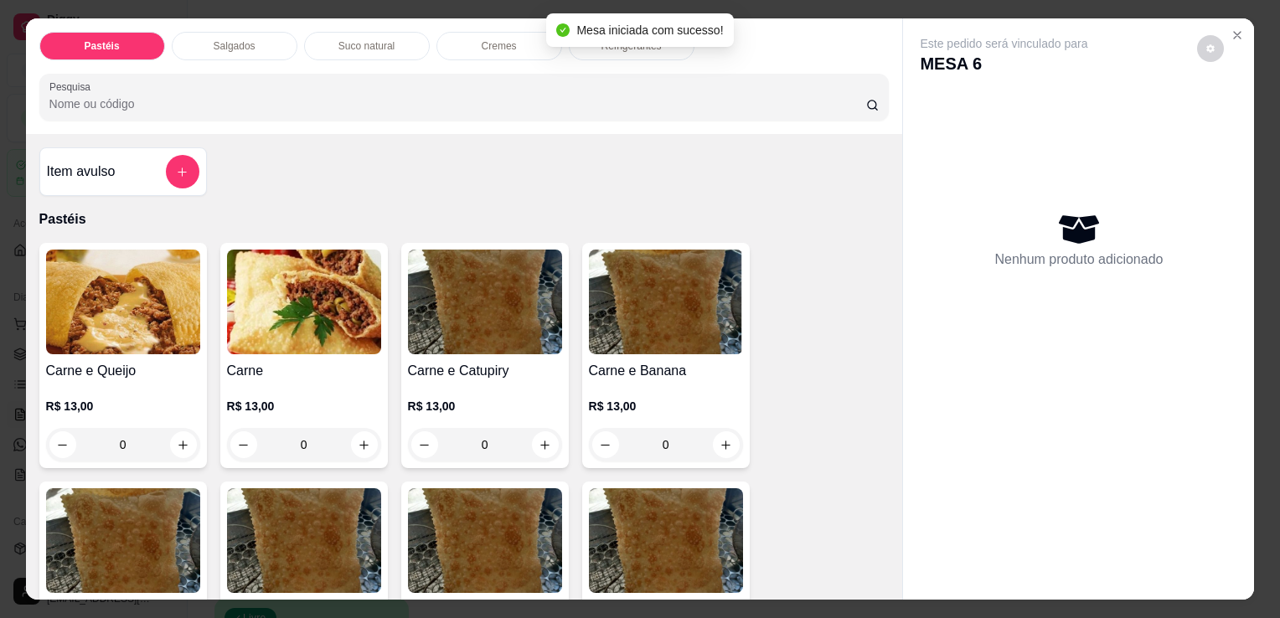
click at [220, 47] on div "Salgados" at bounding box center [235, 46] width 126 height 28
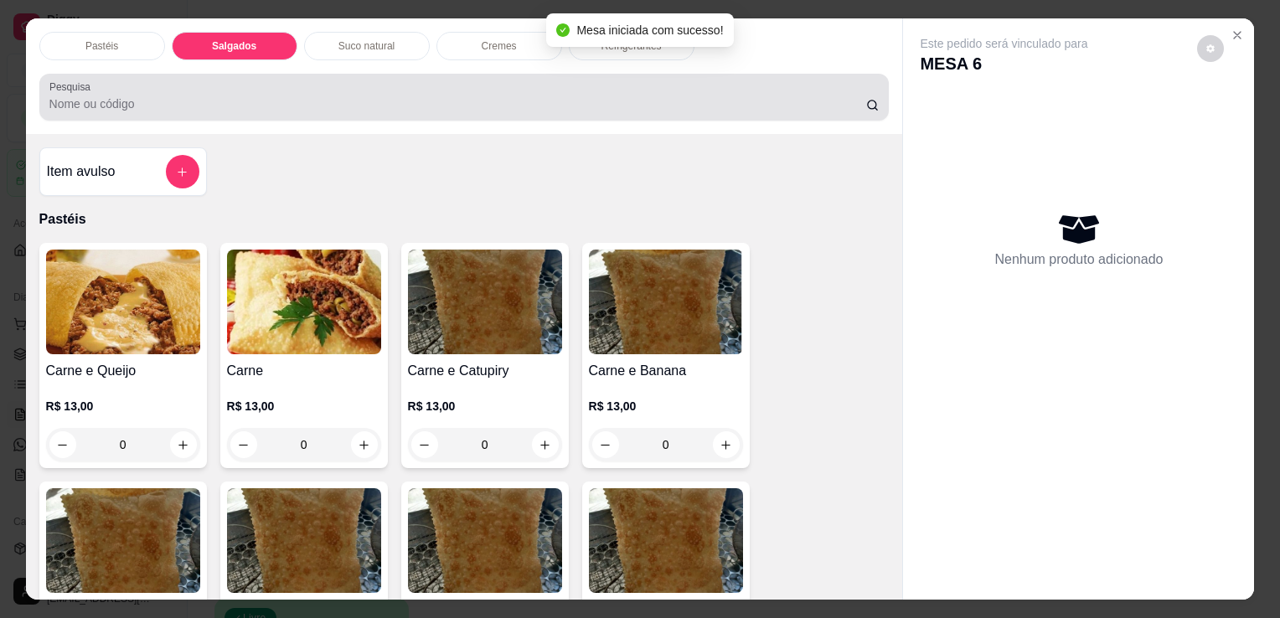
scroll to position [41, 0]
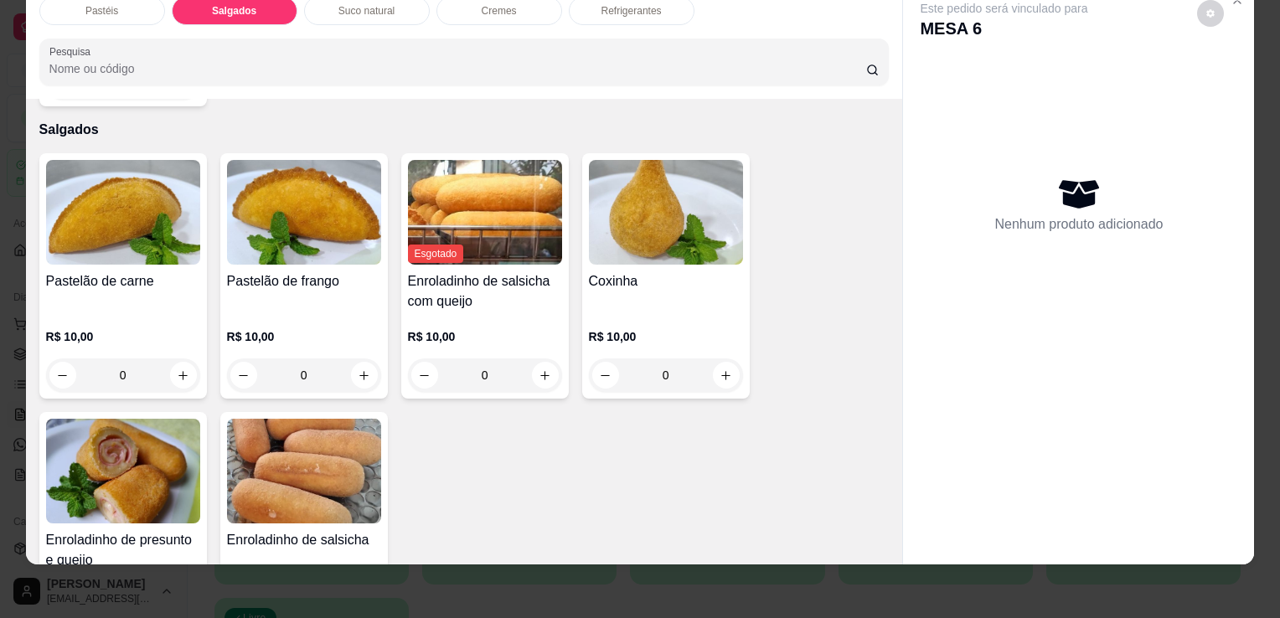
click at [84, 462] on img at bounding box center [123, 471] width 154 height 105
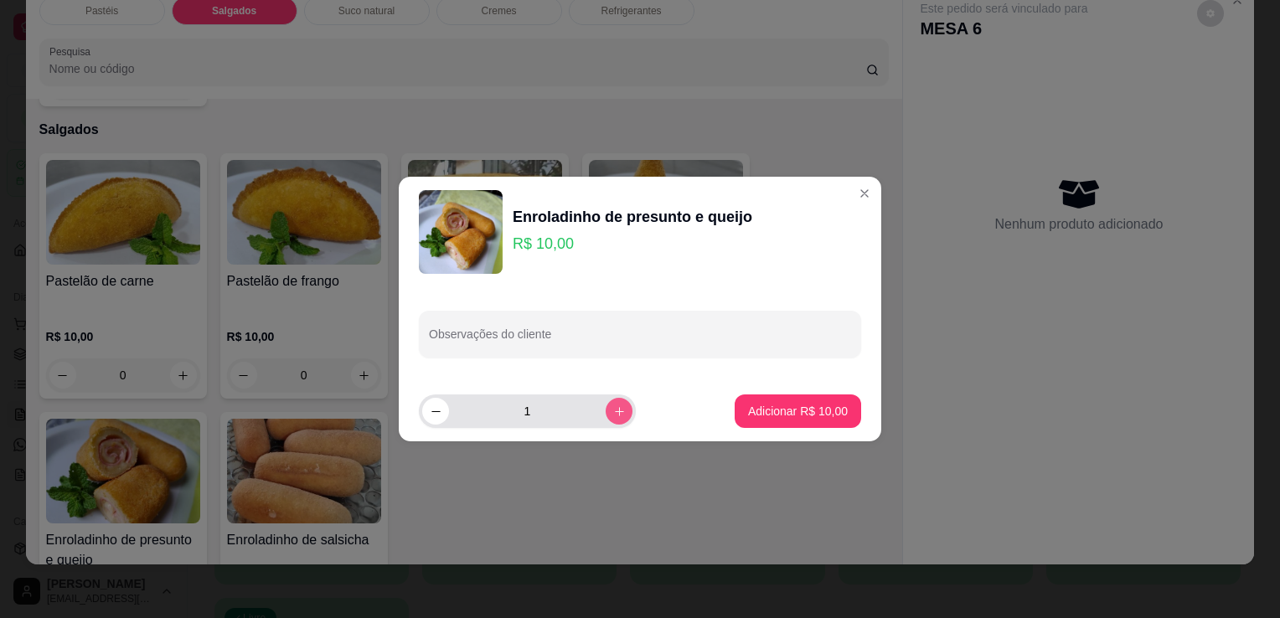
click at [610, 419] on button "increase-product-quantity" at bounding box center [619, 411] width 27 height 27
type input "2"
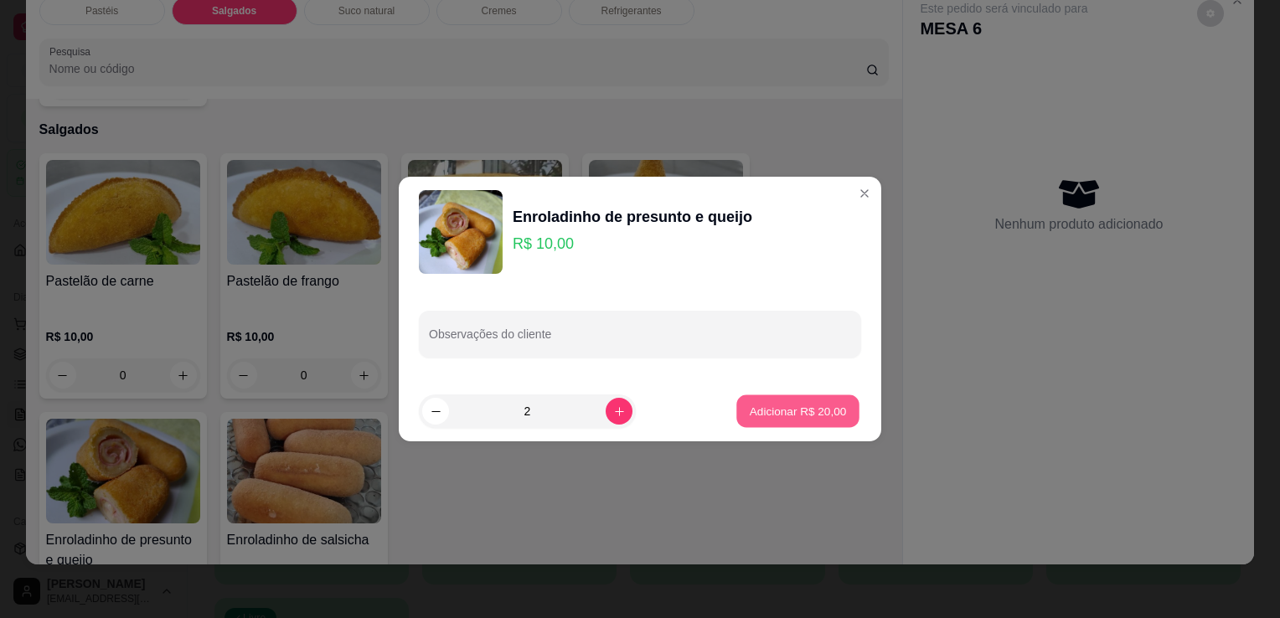
click at [796, 403] on p "Adicionar R$ 20,00" at bounding box center [798, 411] width 97 height 16
type input "2"
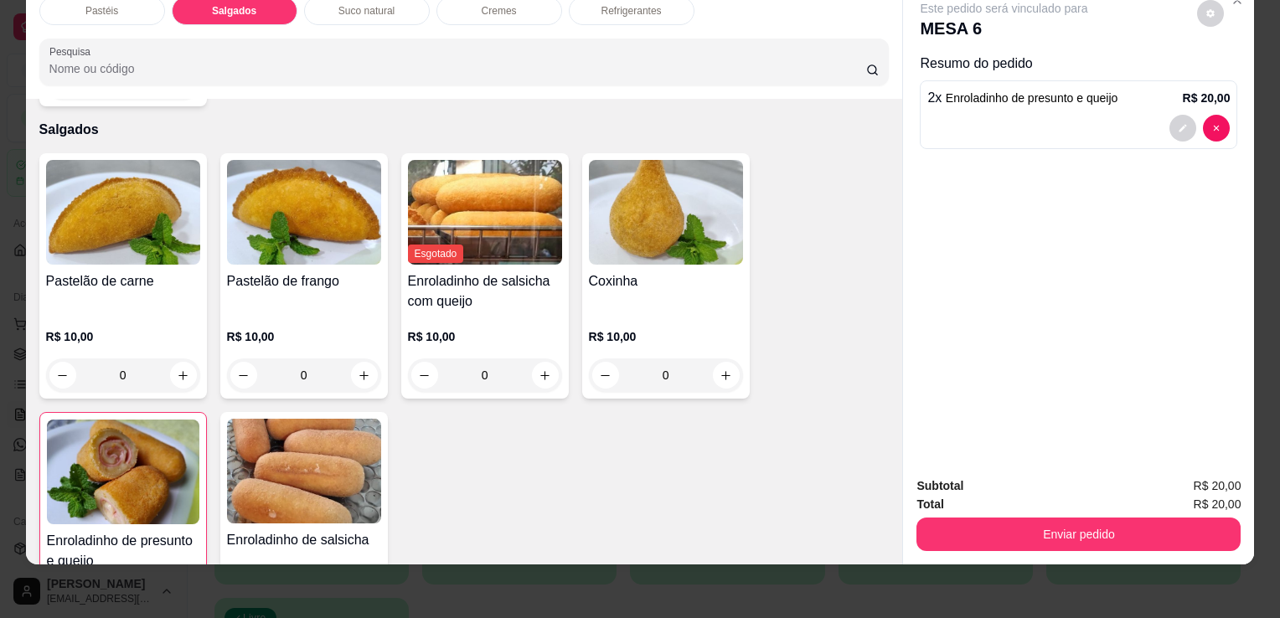
click at [392, 8] on div "Suco natural" at bounding box center [367, 11] width 126 height 28
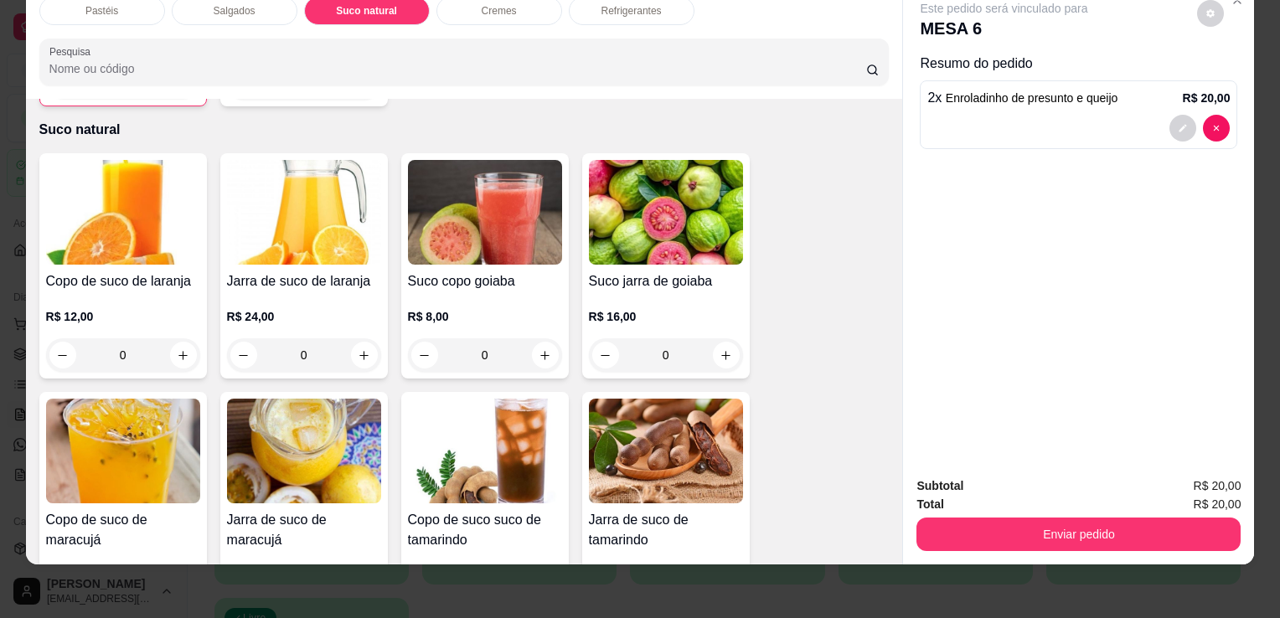
click at [116, 291] on div "R$ 12,00 0" at bounding box center [123, 331] width 154 height 80
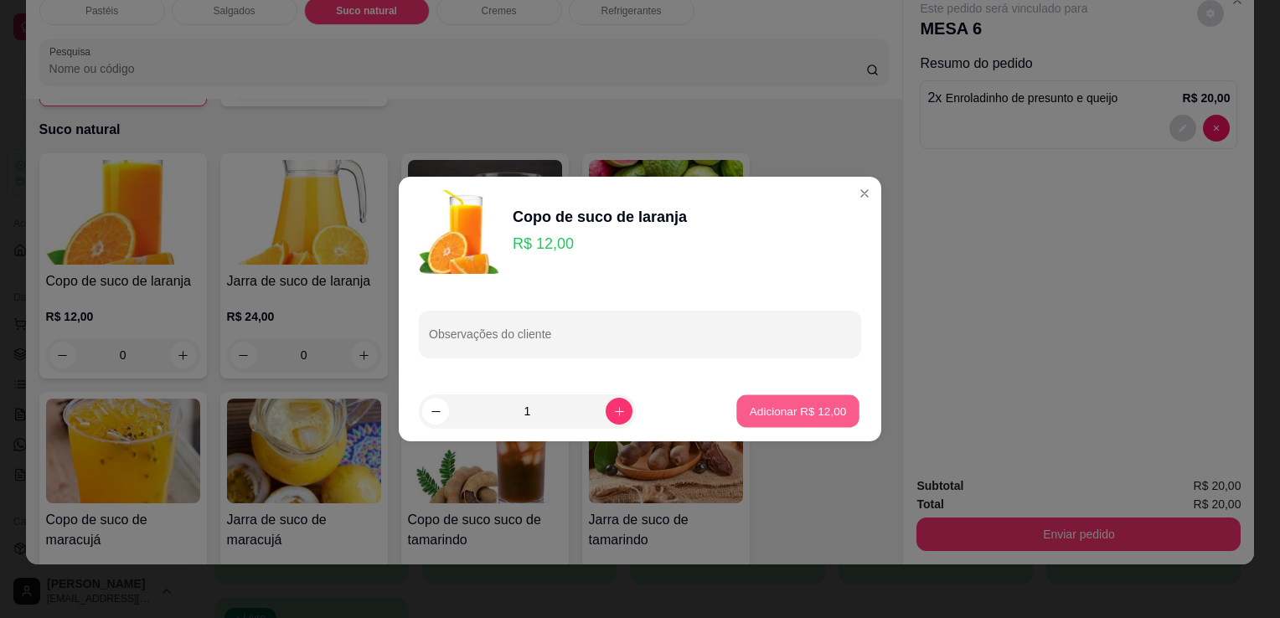
click at [780, 400] on button "Adicionar R$ 12,00" at bounding box center [797, 411] width 123 height 33
type input "1"
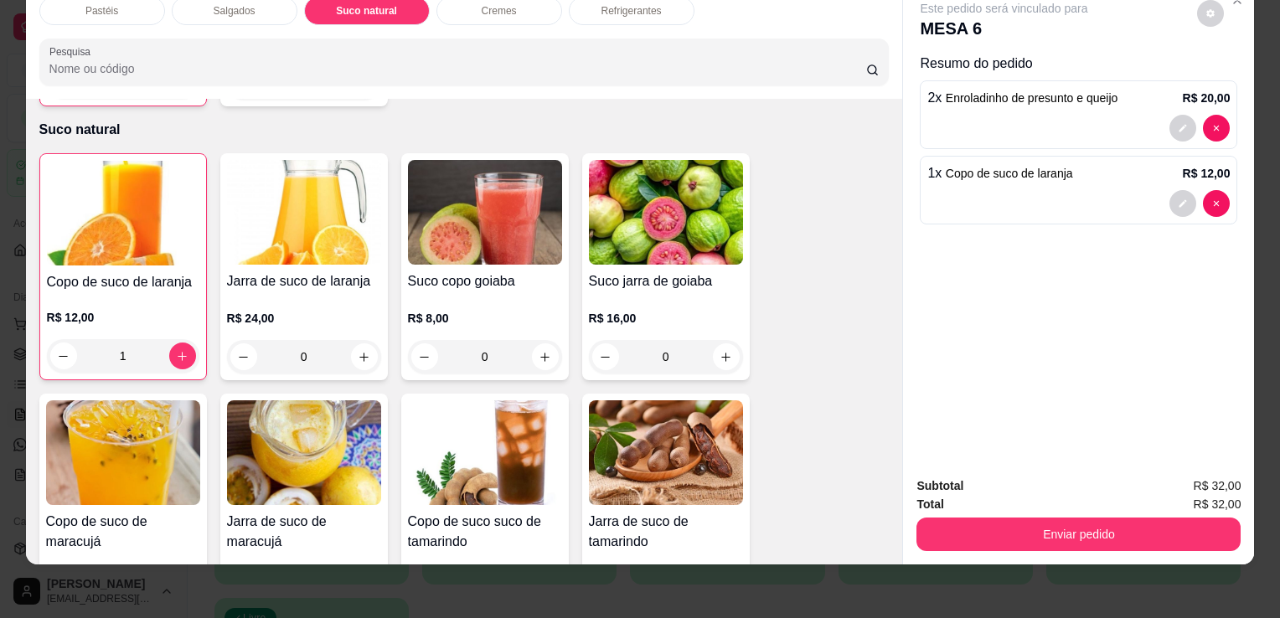
click at [639, 7] on div "Refrigerantes" at bounding box center [632, 11] width 126 height 28
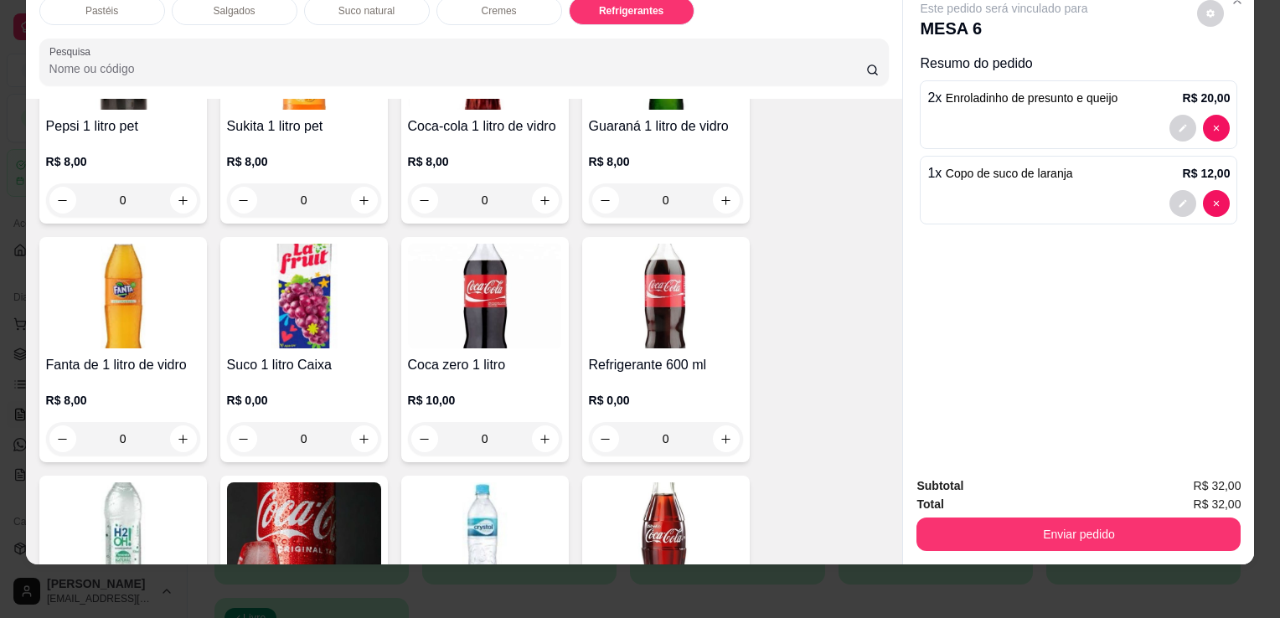
scroll to position [4459, 0]
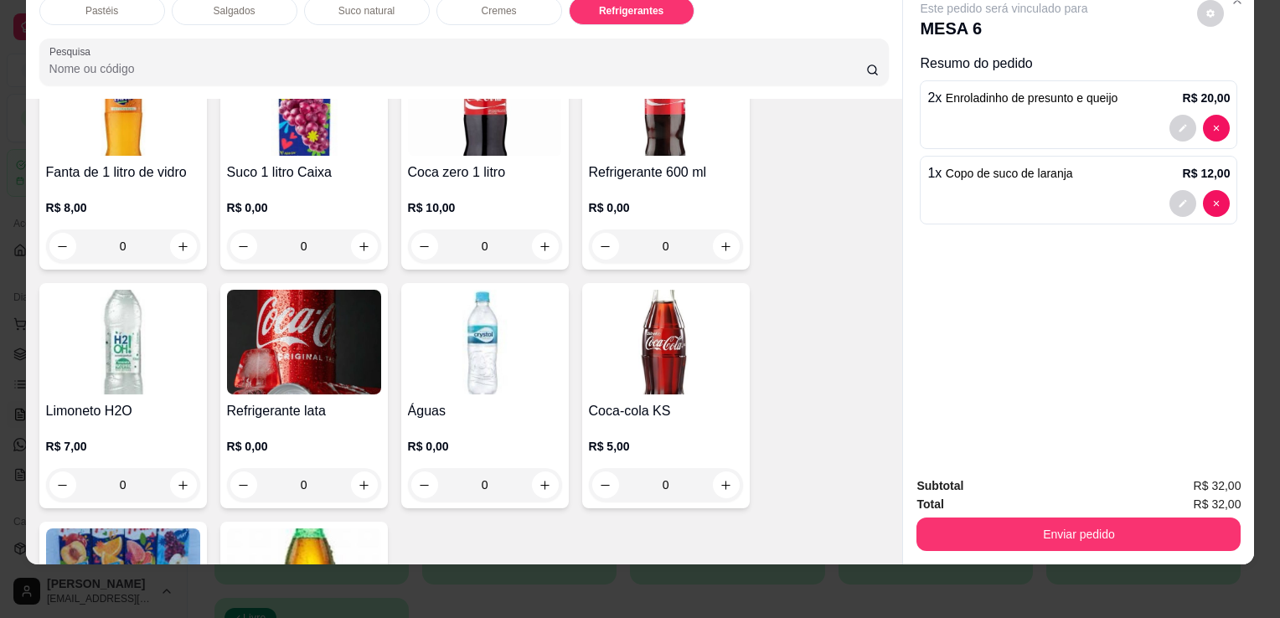
click at [269, 353] on img at bounding box center [304, 342] width 154 height 105
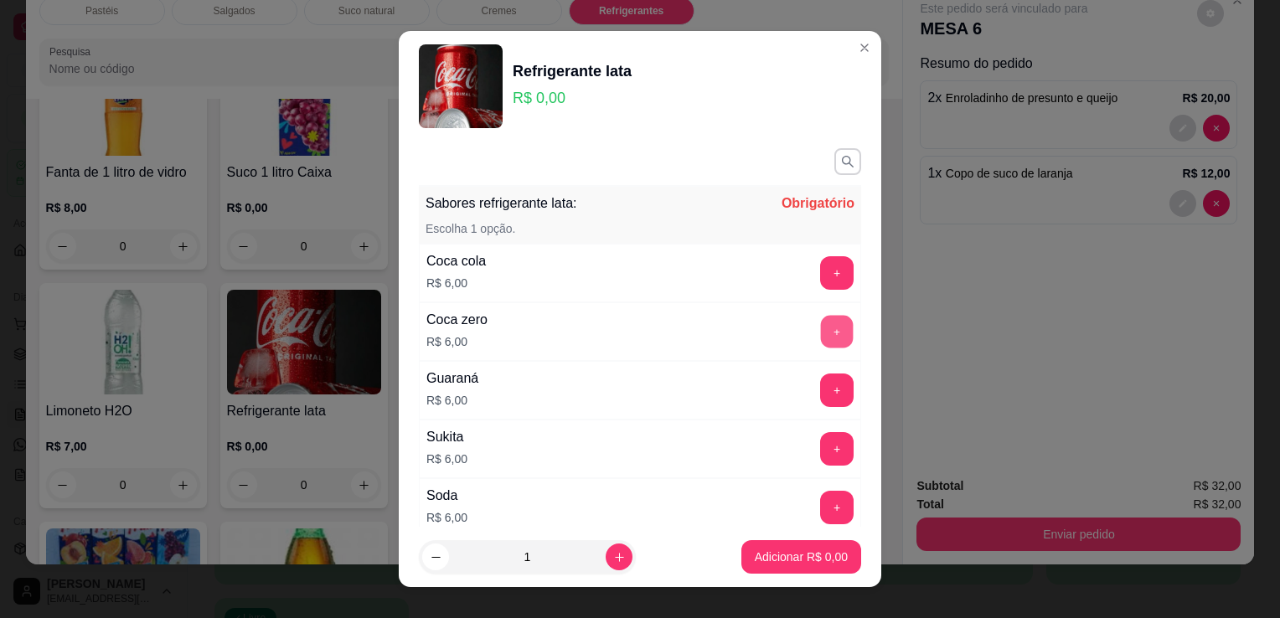
click at [821, 320] on button "+" at bounding box center [837, 332] width 33 height 33
click at [813, 320] on div "+" at bounding box center [836, 332] width 47 height 34
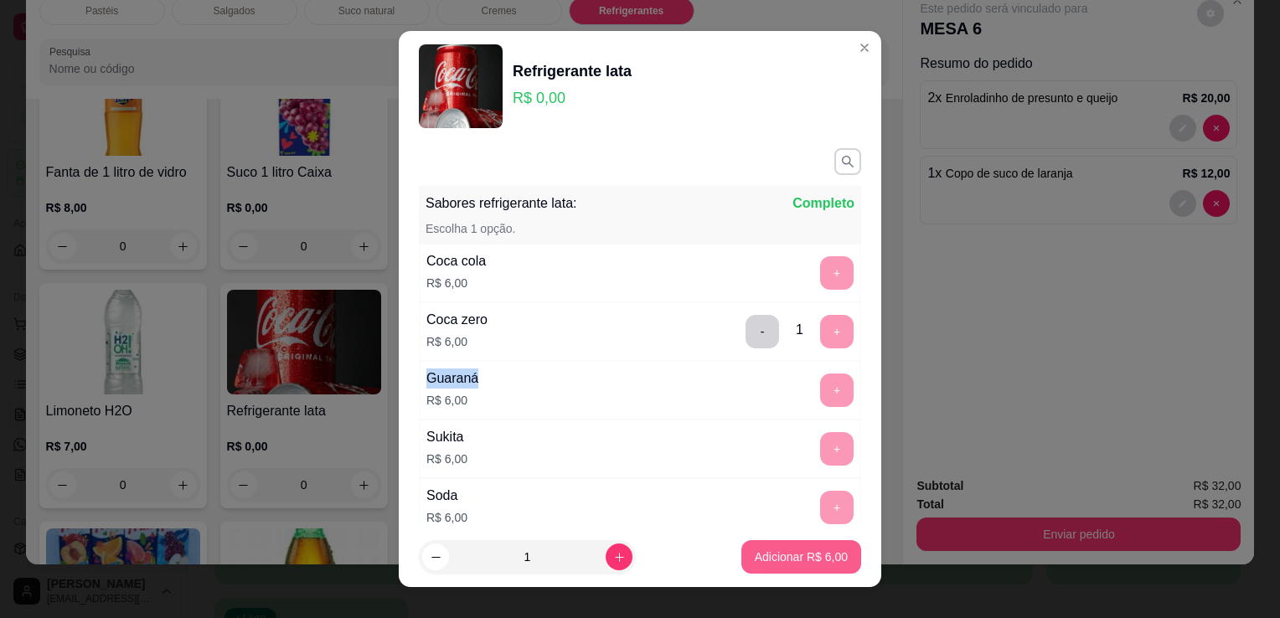
click at [781, 568] on button "Adicionar R$ 6,00" at bounding box center [801, 557] width 120 height 34
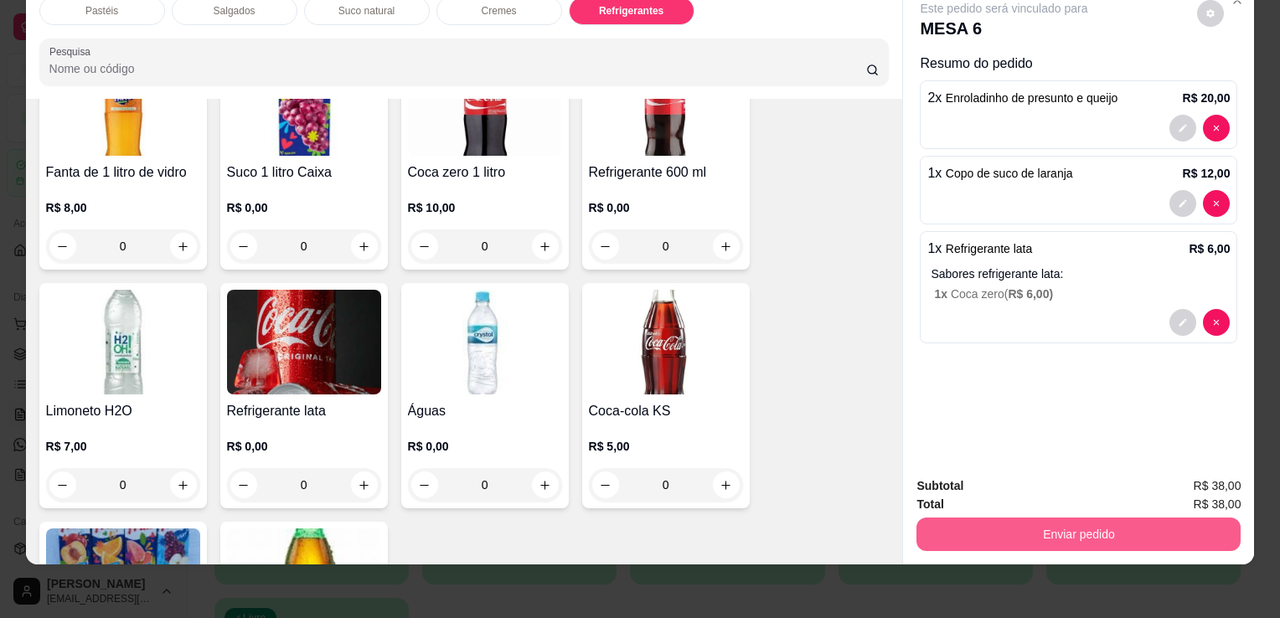
click at [1039, 521] on button "Enviar pedido" at bounding box center [1078, 535] width 324 height 34
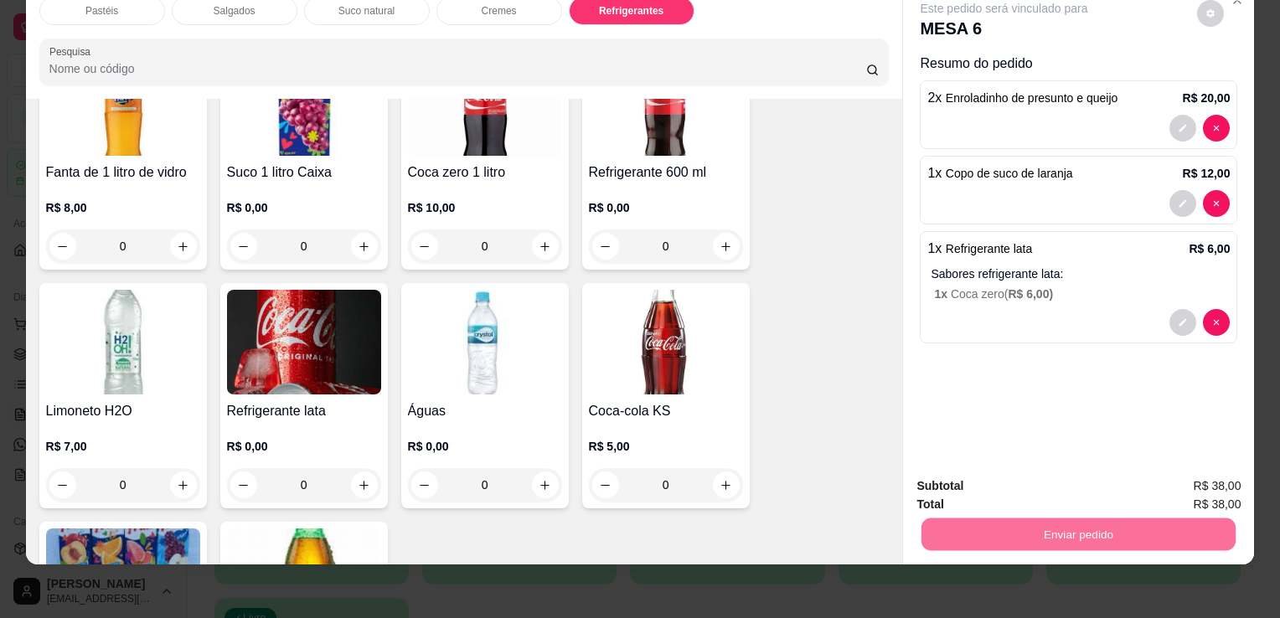
click at [1210, 487] on button "Enviar pedido" at bounding box center [1197, 481] width 95 height 32
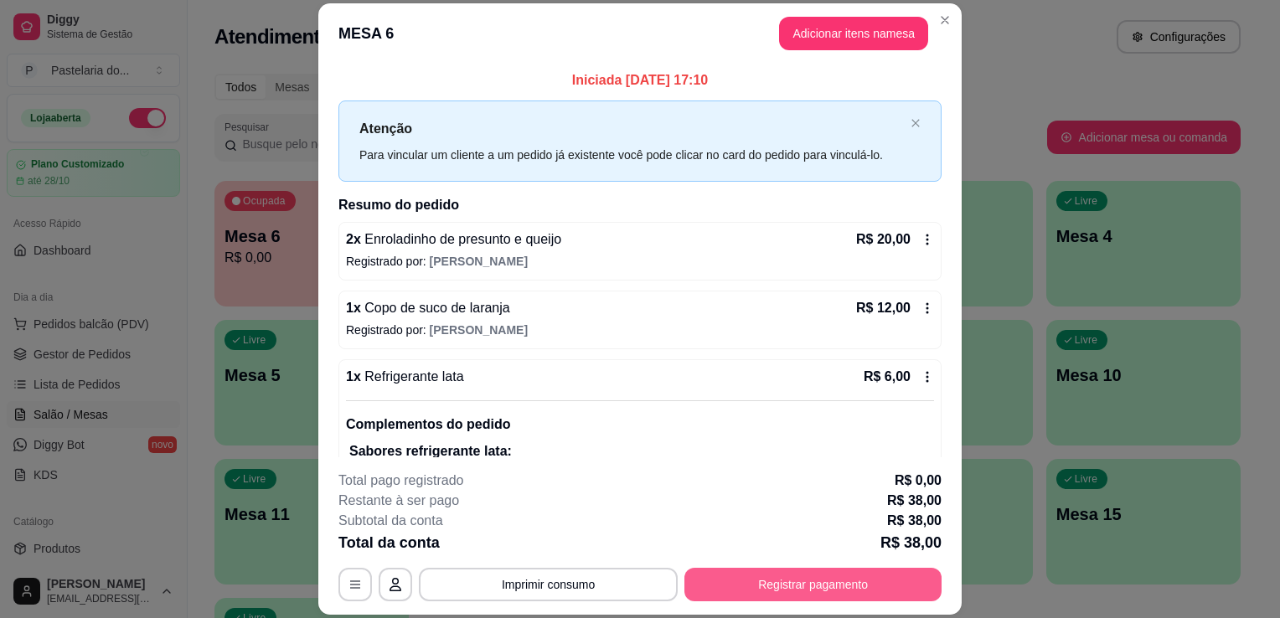
click at [802, 592] on button "Registrar pagamento" at bounding box center [812, 585] width 257 height 34
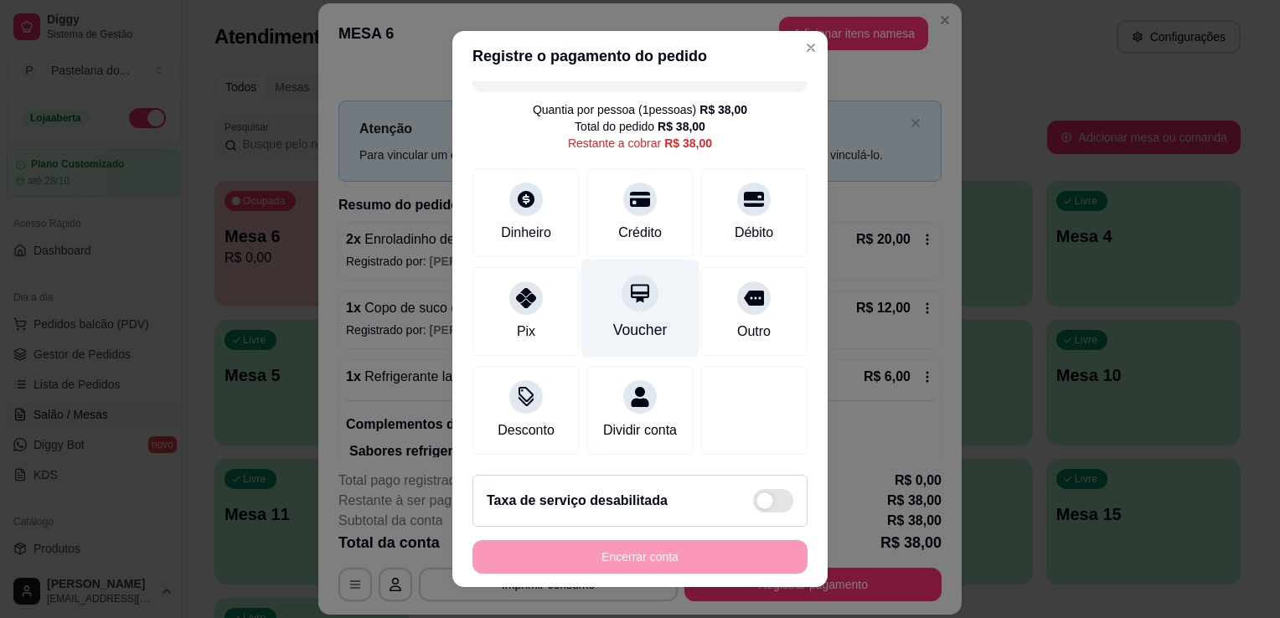
scroll to position [48, 0]
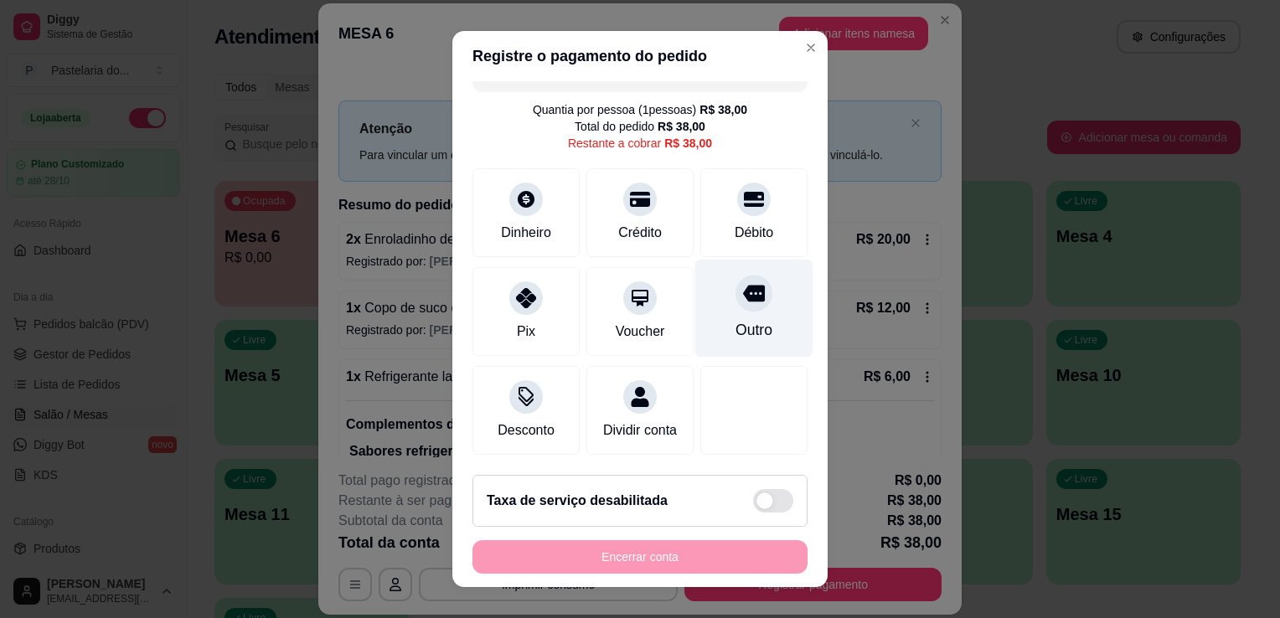
click at [713, 291] on div "Outro" at bounding box center [754, 309] width 118 height 98
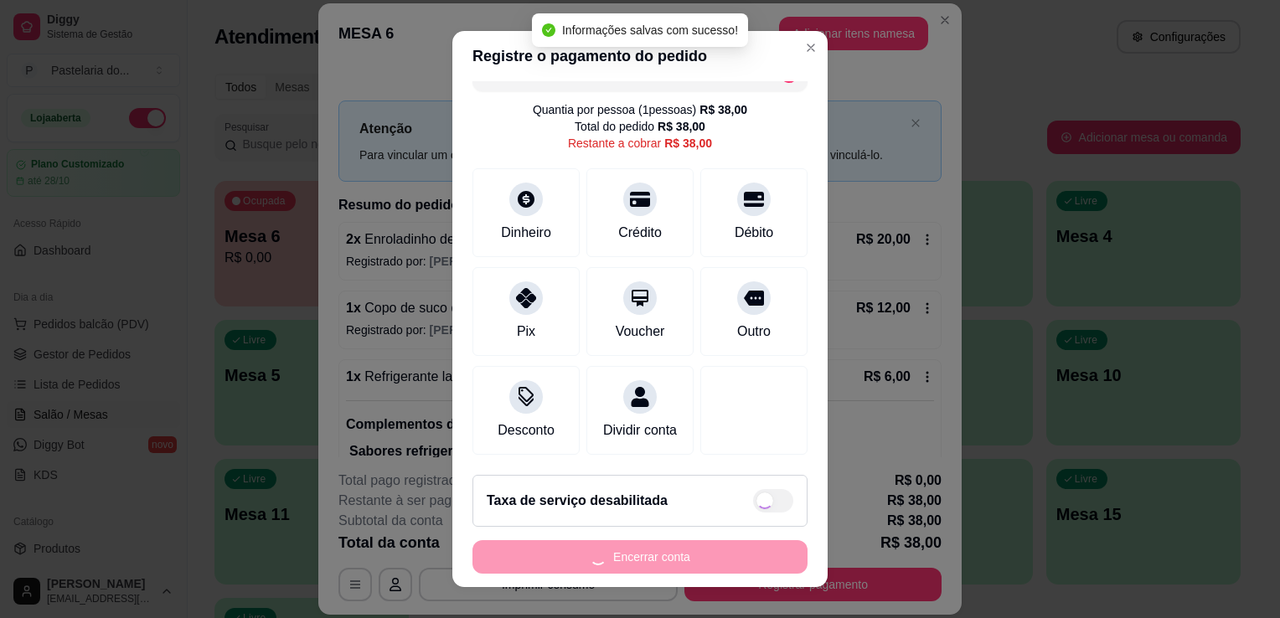
type input "R$ 0,00"
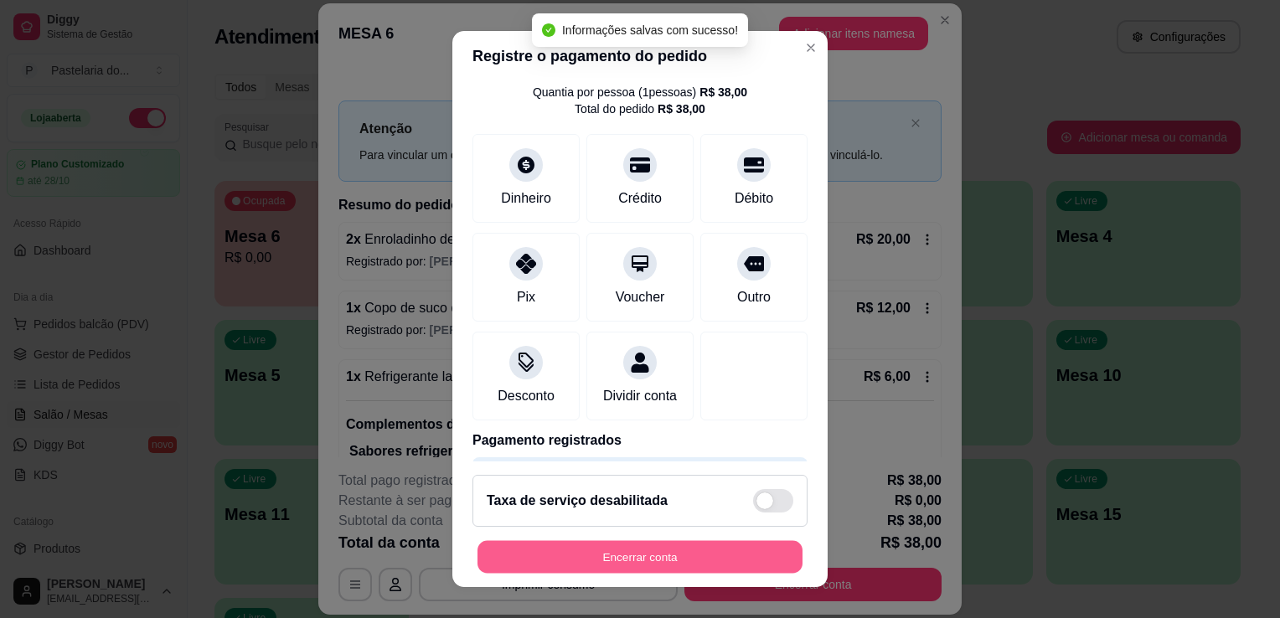
click at [666, 553] on button "Encerrar conta" at bounding box center [639, 557] width 325 height 33
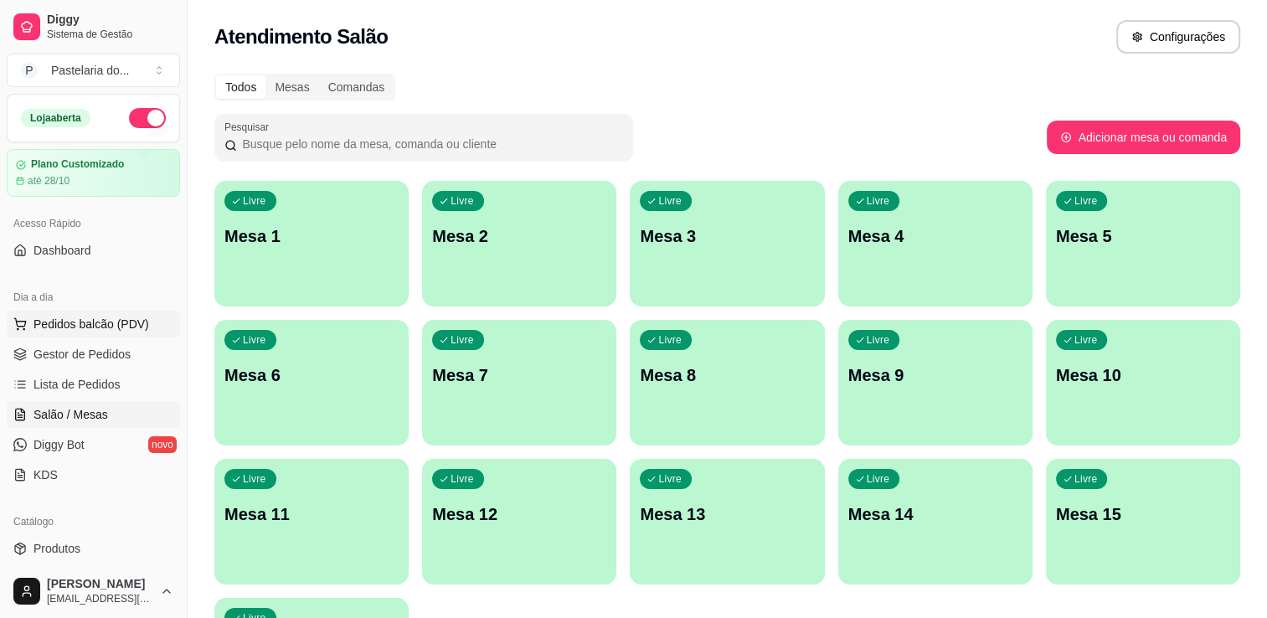
click at [74, 327] on span "Pedidos balcão (PDV)" at bounding box center [92, 324] width 116 height 17
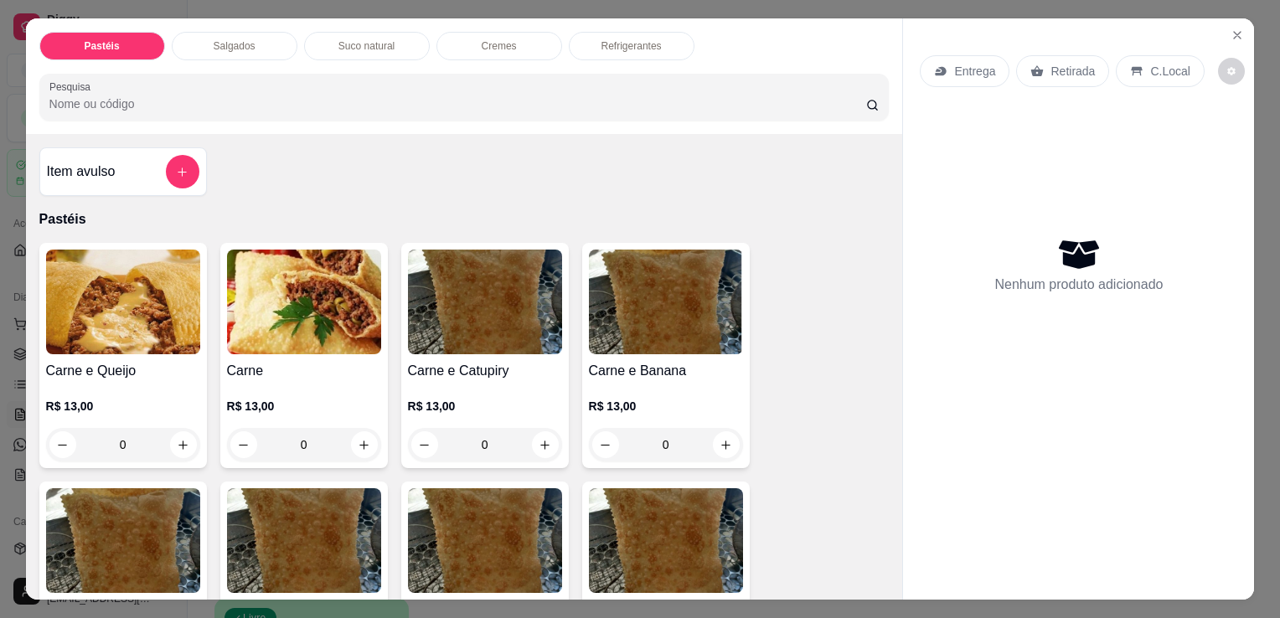
click at [196, 32] on div "Salgados" at bounding box center [235, 46] width 126 height 28
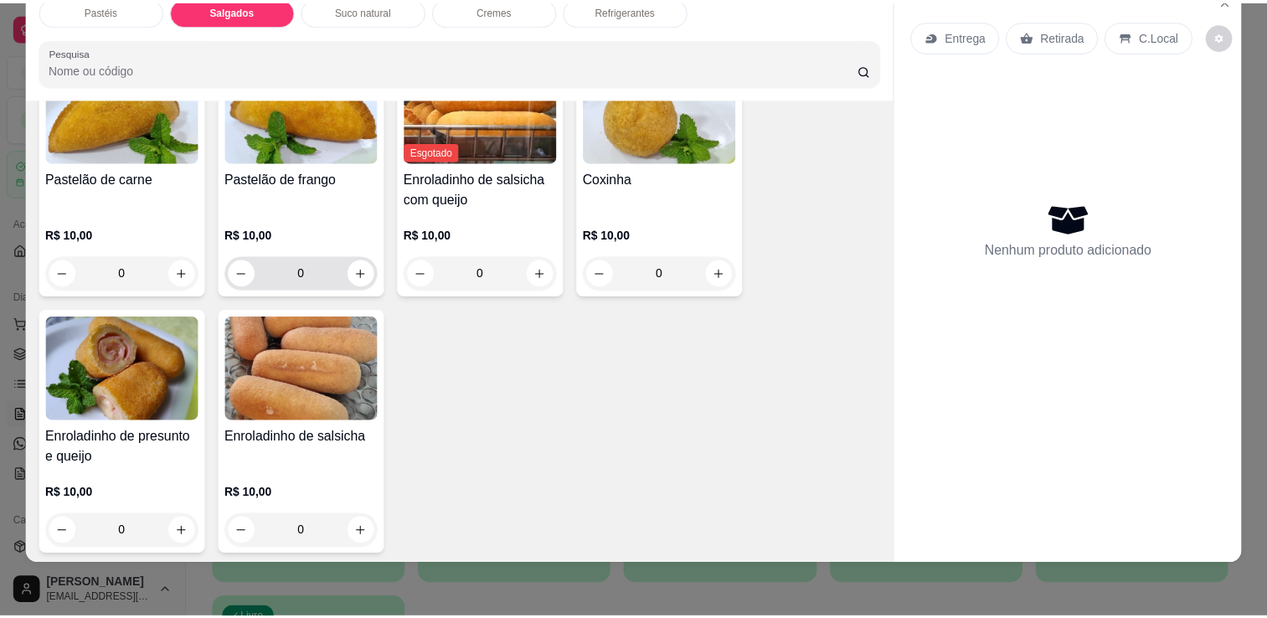
scroll to position [2030, 0]
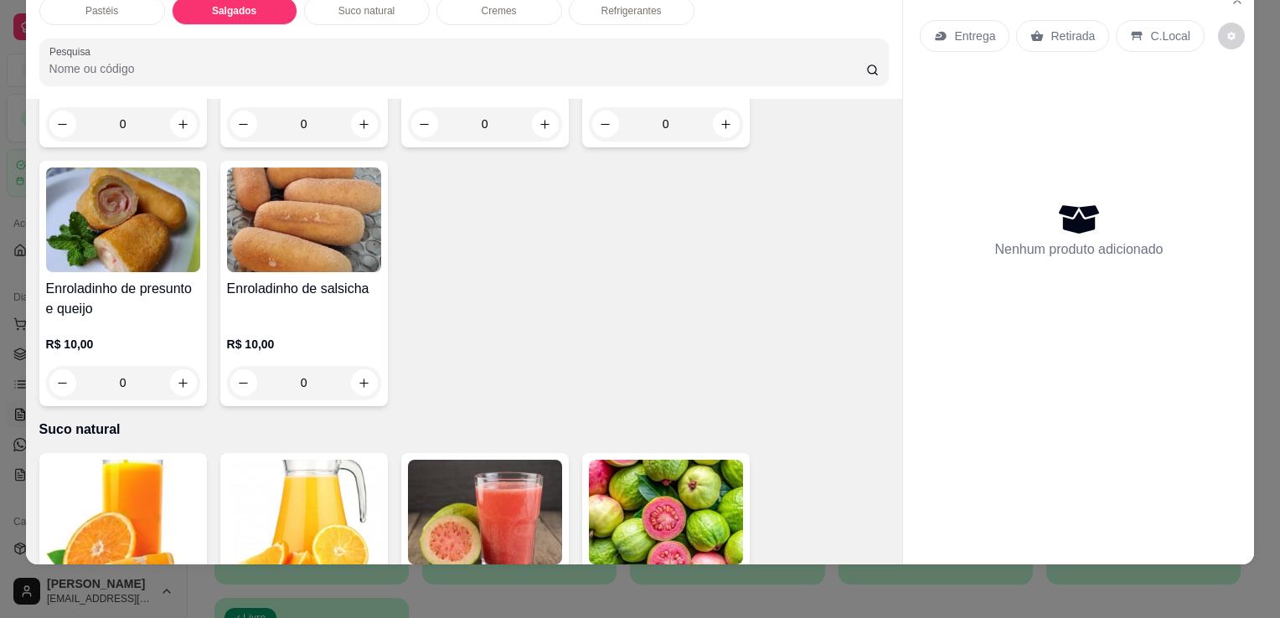
click at [106, 279] on h4 "Enroladinho de presunto e queijo" at bounding box center [123, 299] width 154 height 40
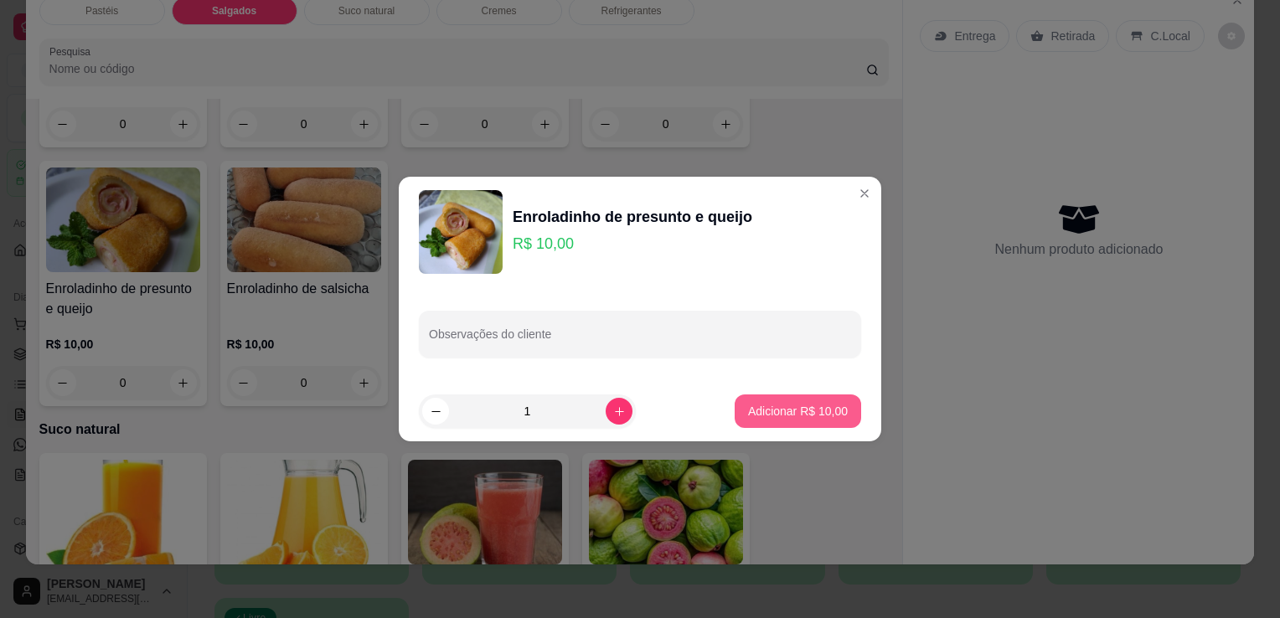
click at [777, 411] on p "Adicionar R$ 10,00" at bounding box center [798, 411] width 100 height 17
type input "1"
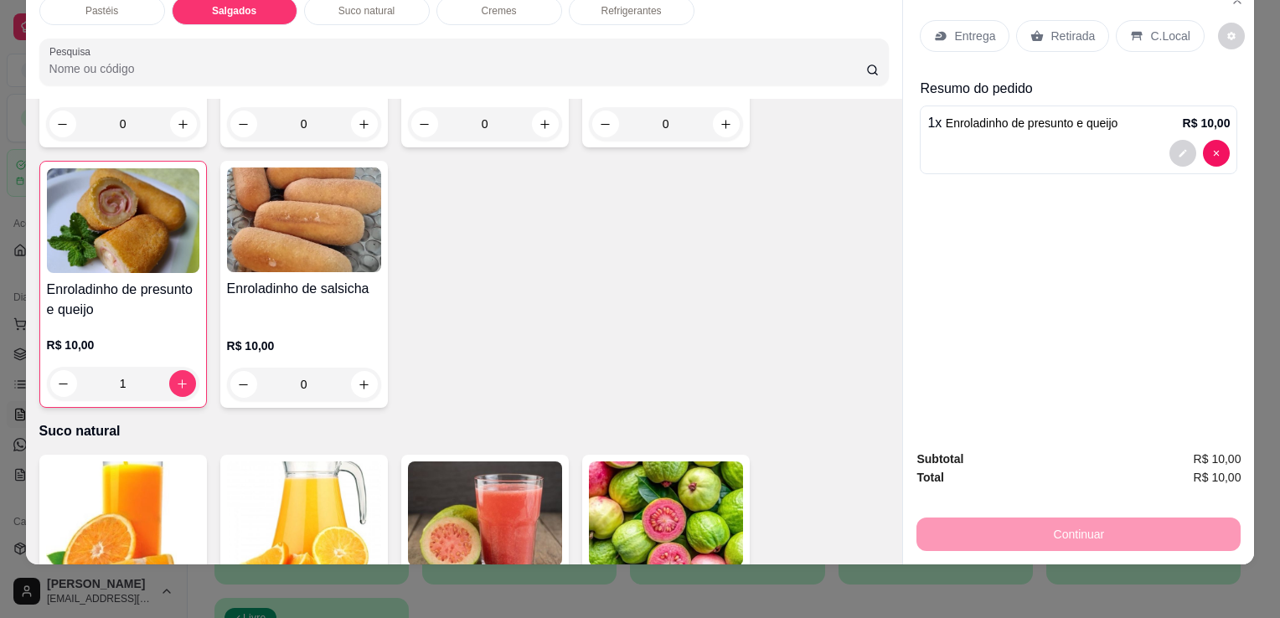
click at [1070, 28] on p "Retirada" at bounding box center [1072, 36] width 44 height 17
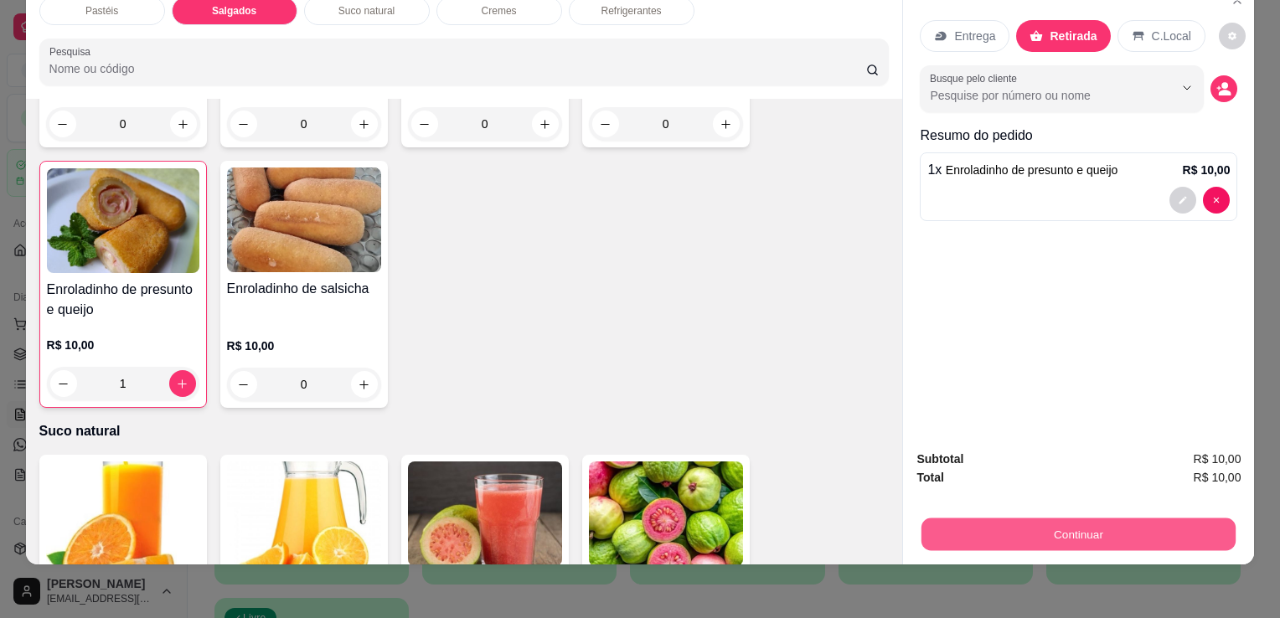
click at [1033, 524] on button "Continuar" at bounding box center [1078, 534] width 314 height 33
click at [1130, 518] on button "Continuar" at bounding box center [1078, 535] width 324 height 34
click at [1035, 518] on button "Continuar" at bounding box center [1078, 534] width 314 height 33
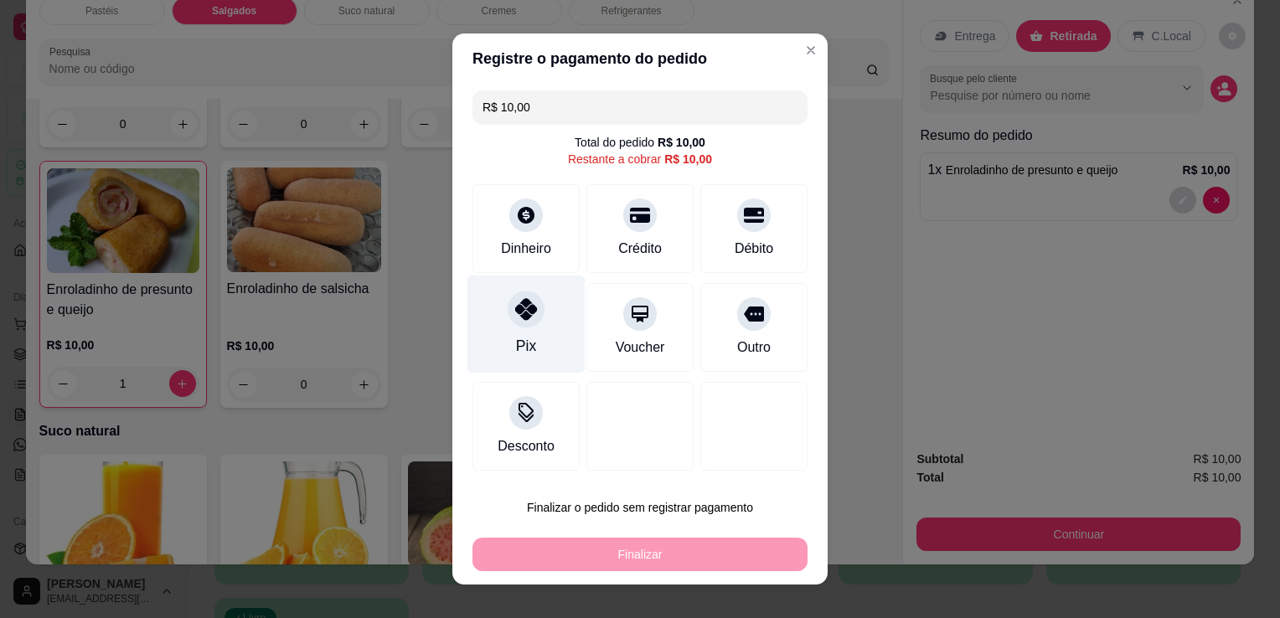
click at [518, 340] on div "Pix" at bounding box center [526, 346] width 20 height 22
type input "R$ 0,00"
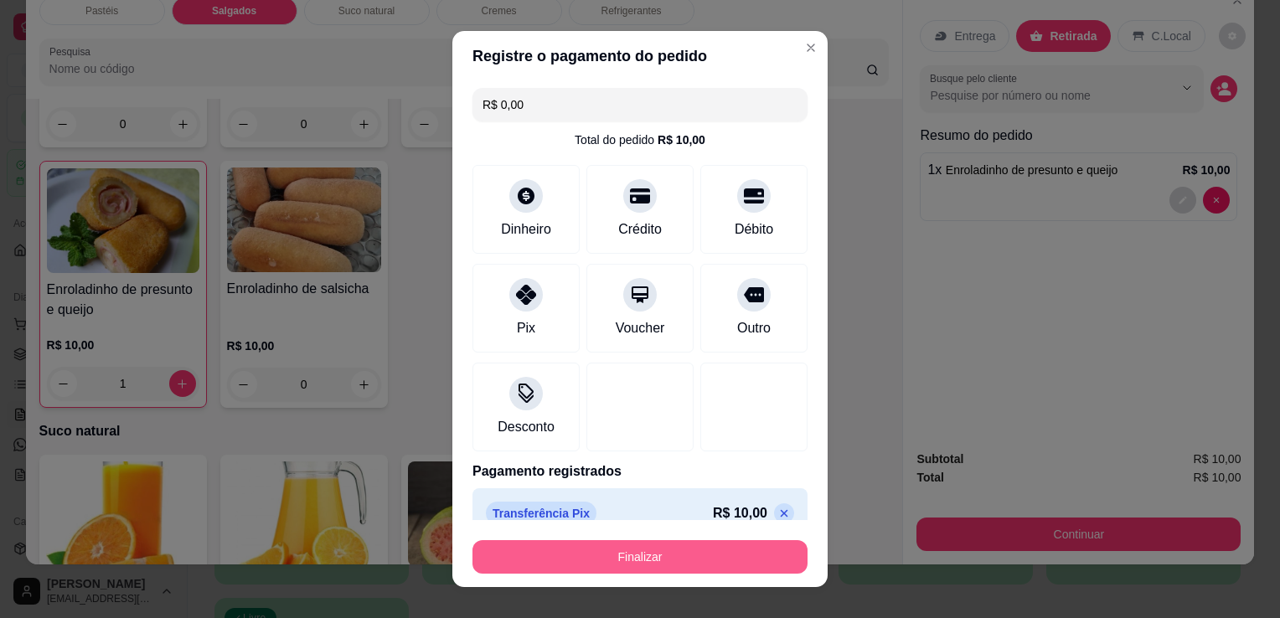
click at [639, 558] on button "Finalizar" at bounding box center [639, 557] width 335 height 34
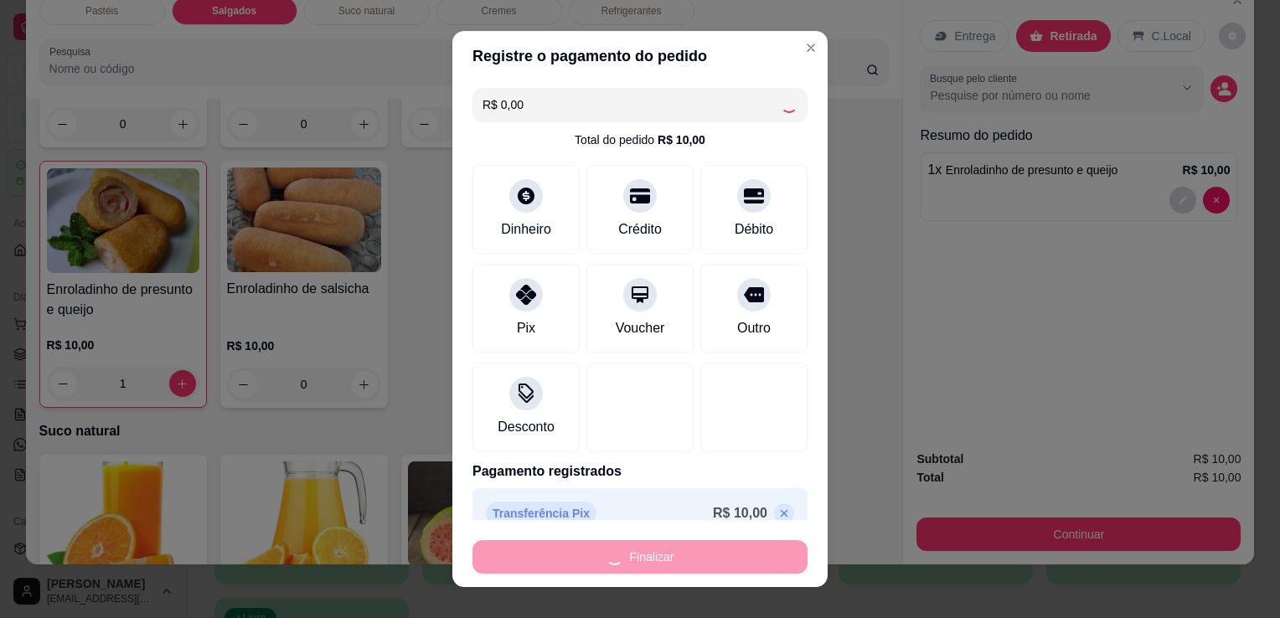
type input "0"
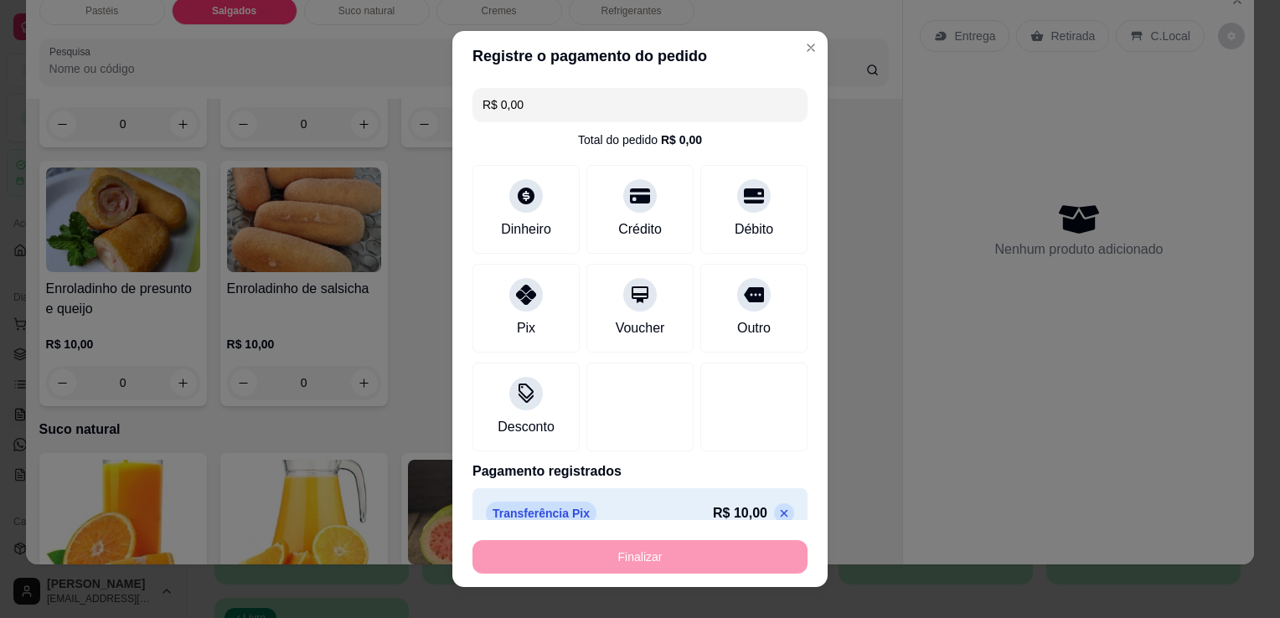
type input "-R$ 10,00"
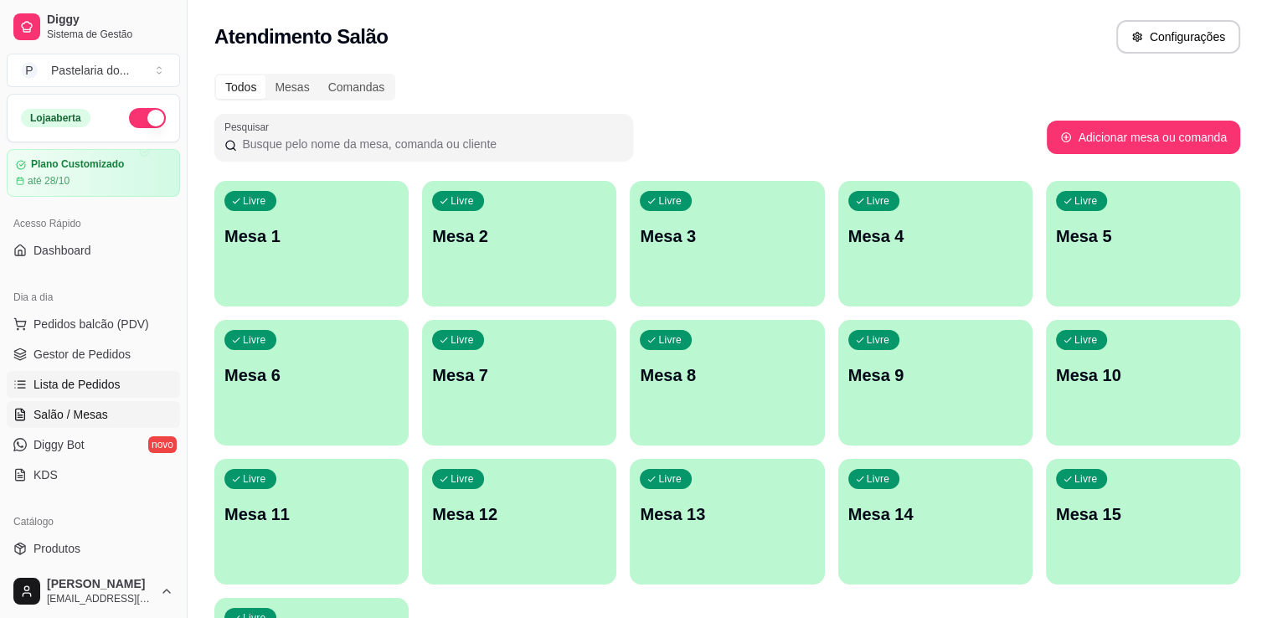
click at [115, 377] on span "Lista de Pedidos" at bounding box center [77, 384] width 87 height 17
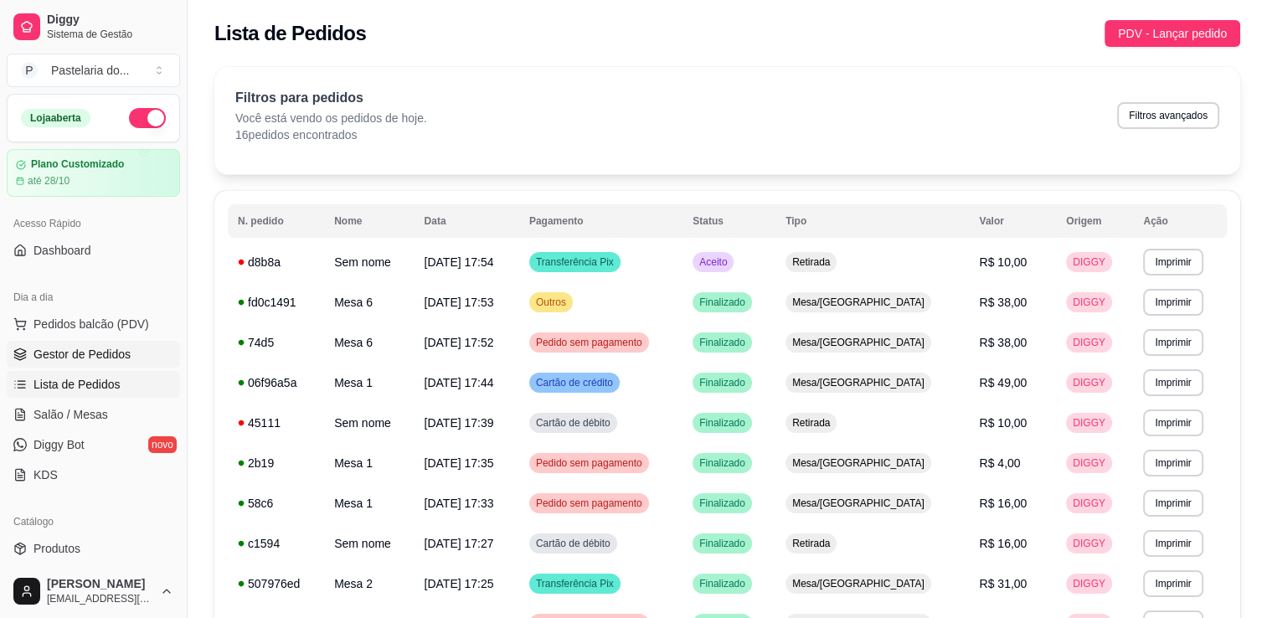
click at [106, 365] on link "Gestor de Pedidos" at bounding box center [93, 354] width 173 height 27
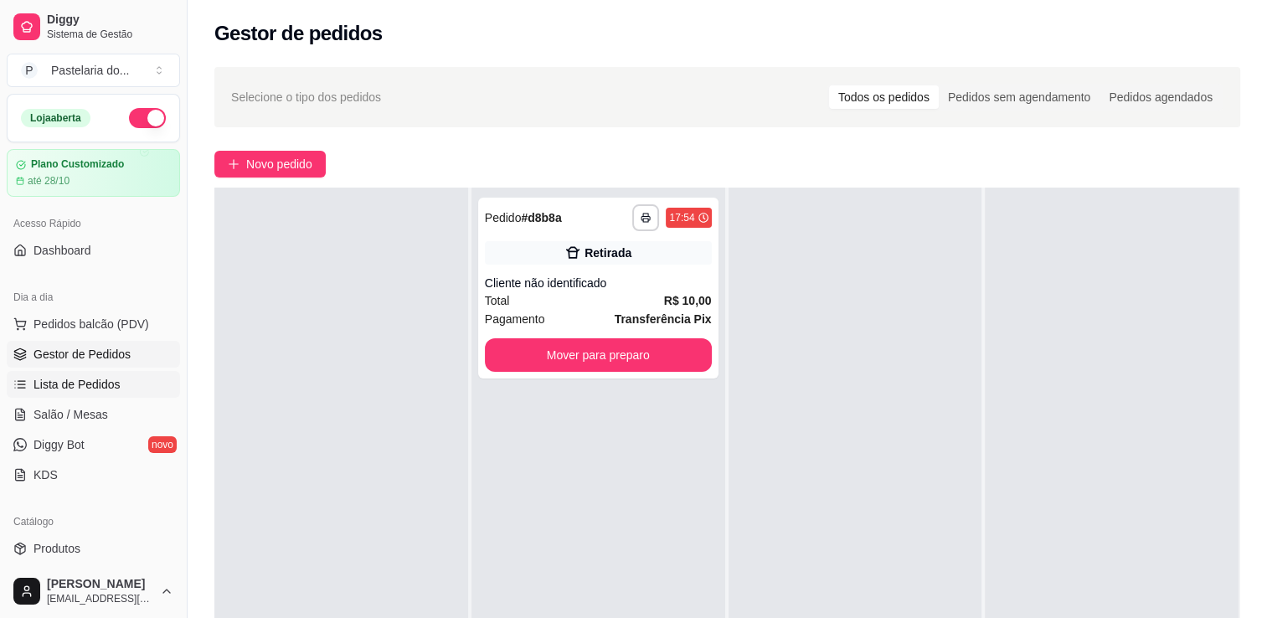
click at [114, 373] on link "Lista de Pedidos" at bounding box center [93, 384] width 173 height 27
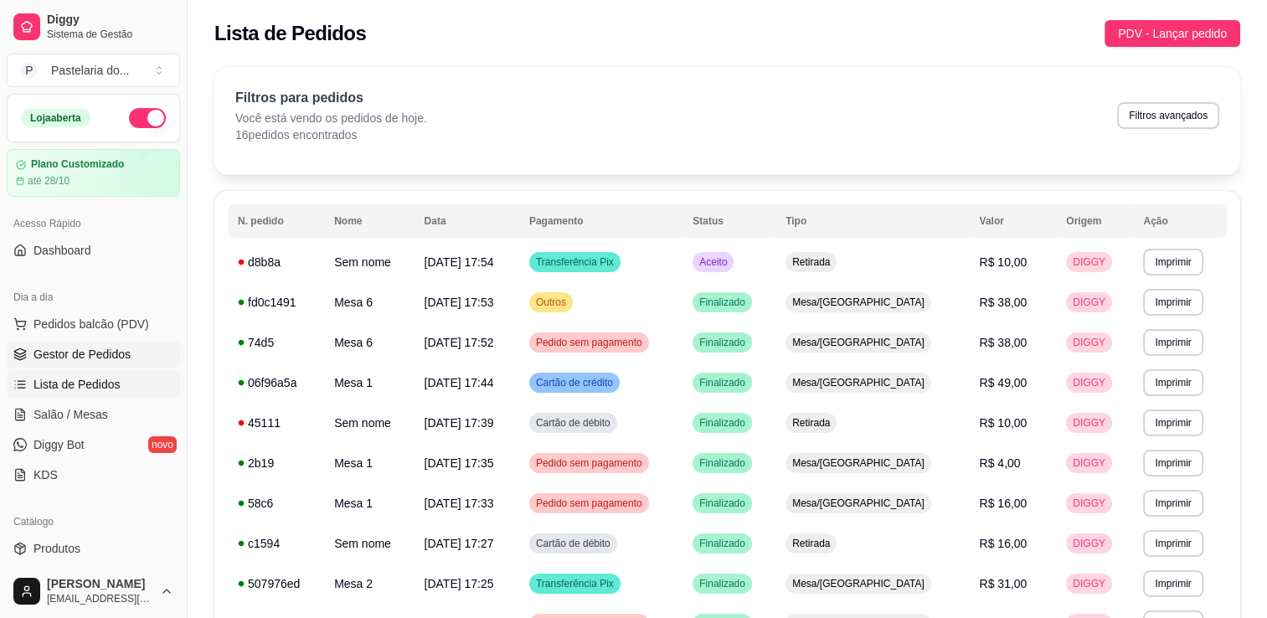
click at [135, 347] on link "Gestor de Pedidos" at bounding box center [93, 354] width 173 height 27
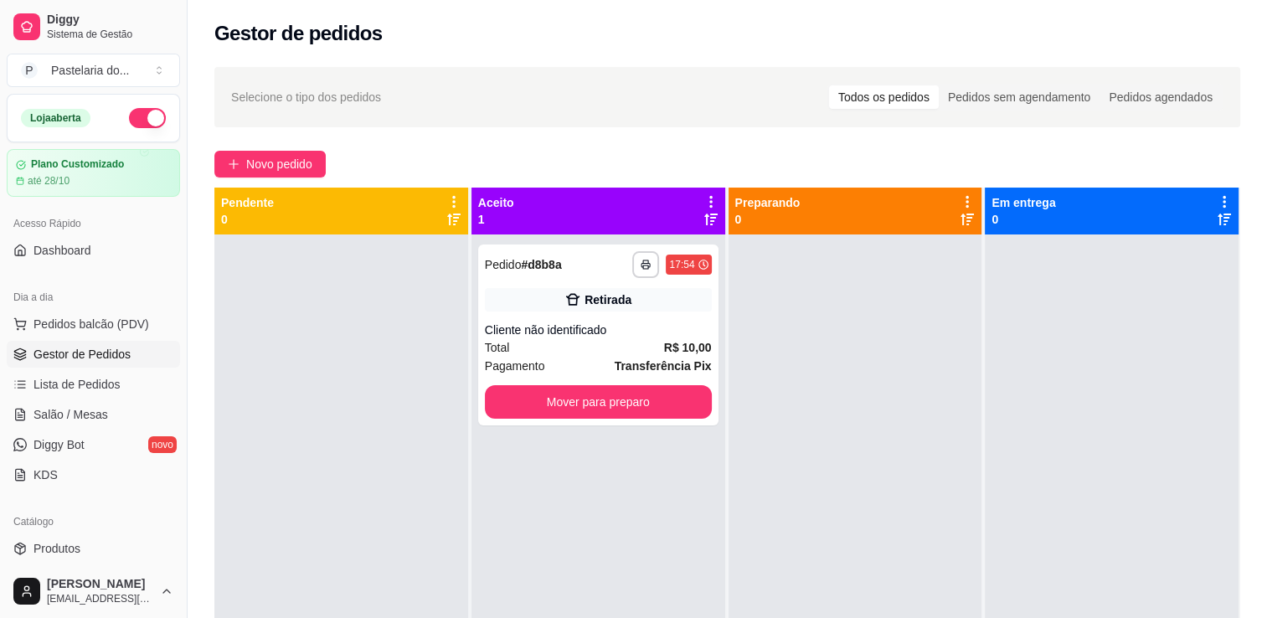
click at [127, 305] on div "Dia a dia" at bounding box center [93, 297] width 173 height 27
click at [133, 316] on span "Pedidos balcão (PDV)" at bounding box center [92, 324] width 116 height 17
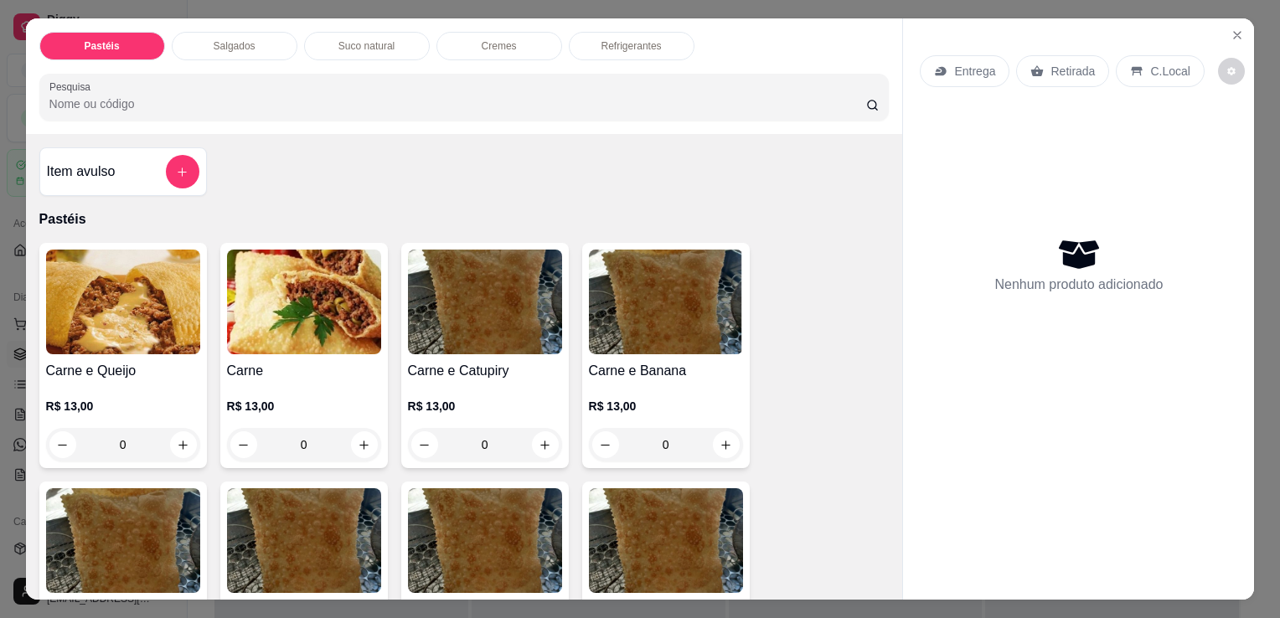
click at [126, 155] on div "Item avulso" at bounding box center [123, 172] width 152 height 34
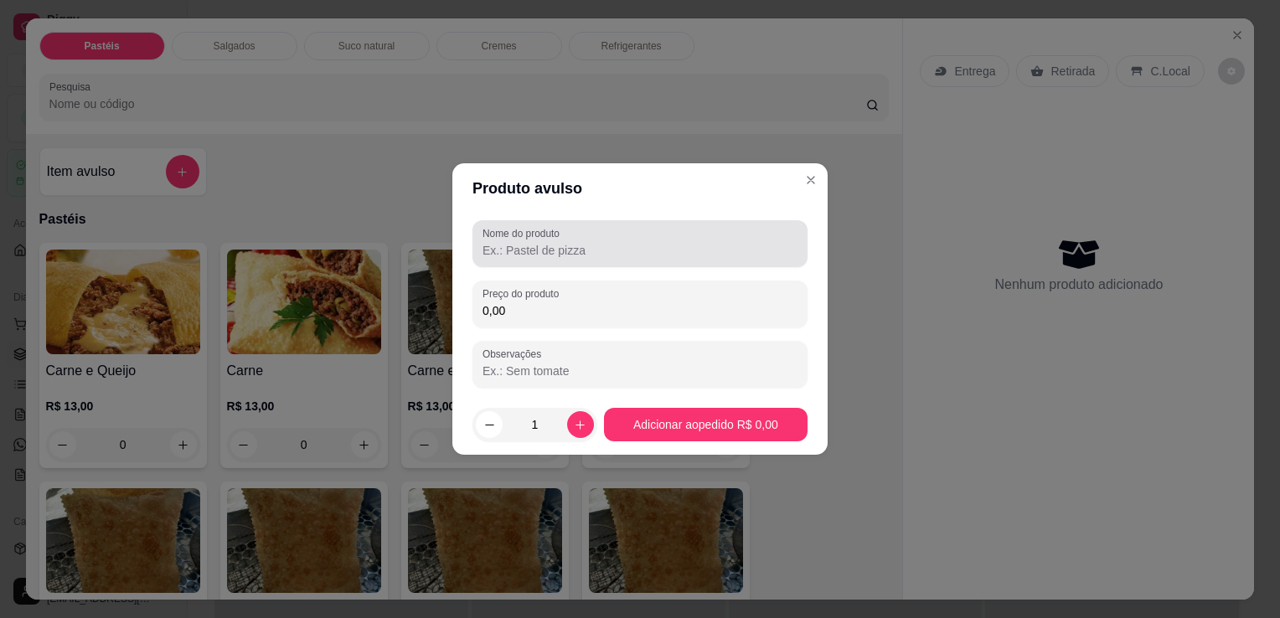
click at [612, 223] on div "Nome do produto" at bounding box center [639, 243] width 335 height 47
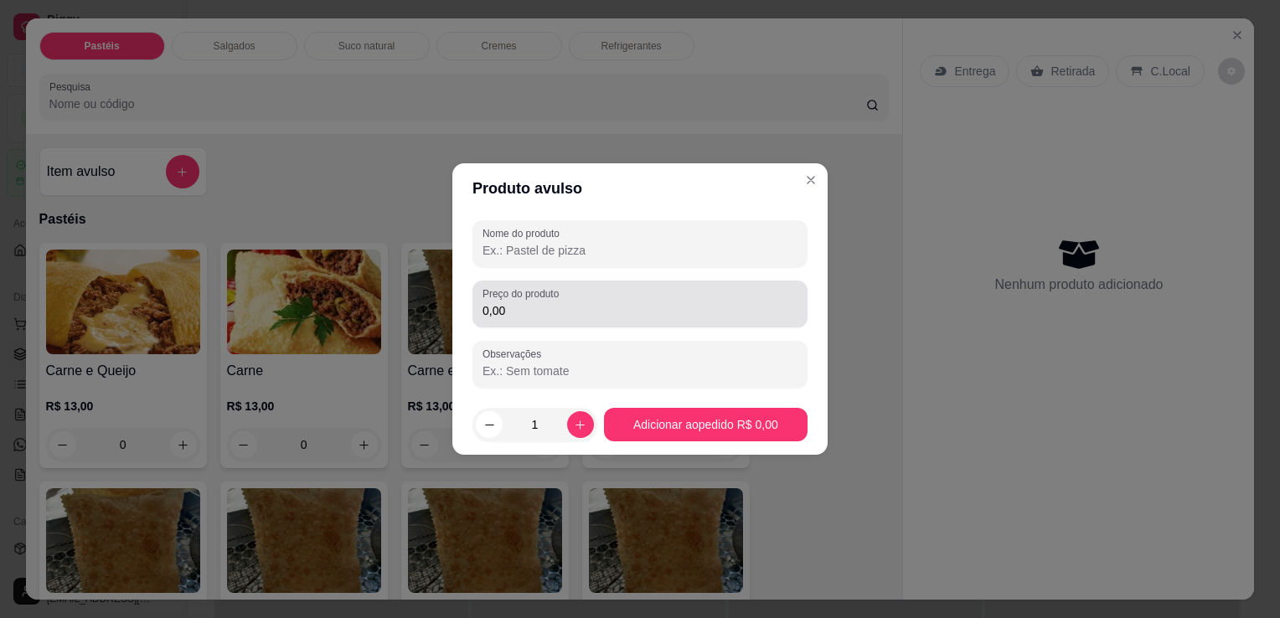
click at [683, 303] on div "0,00" at bounding box center [639, 304] width 315 height 34
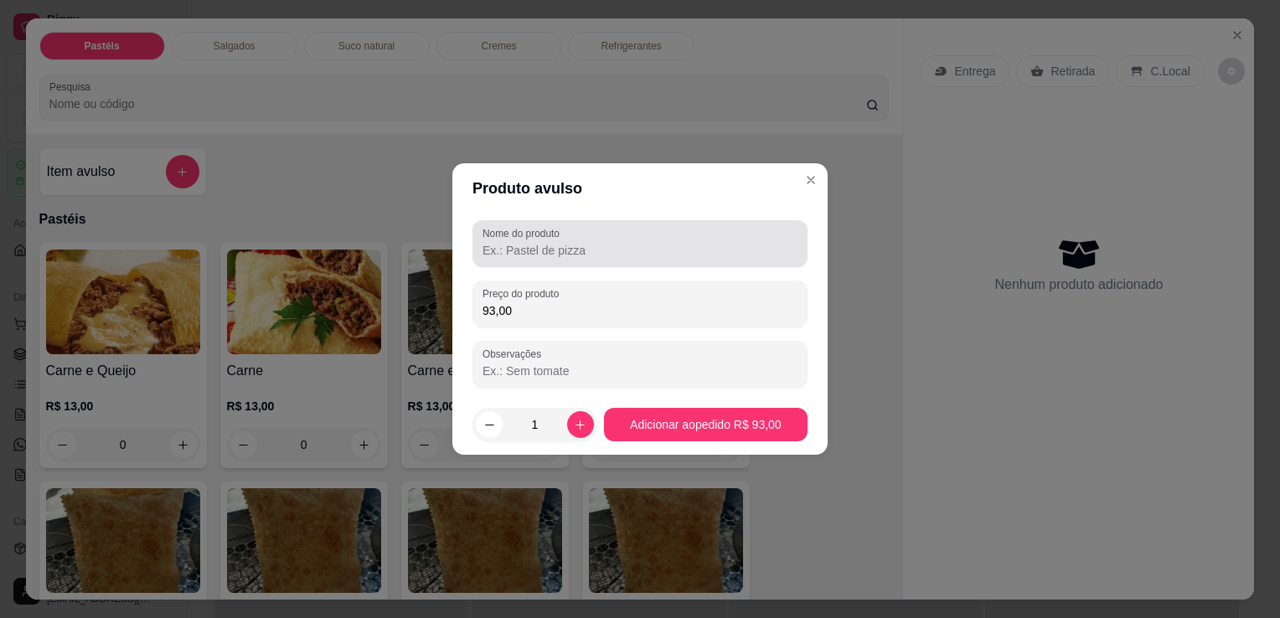
type input "93,00"
click at [688, 260] on div at bounding box center [639, 244] width 315 height 34
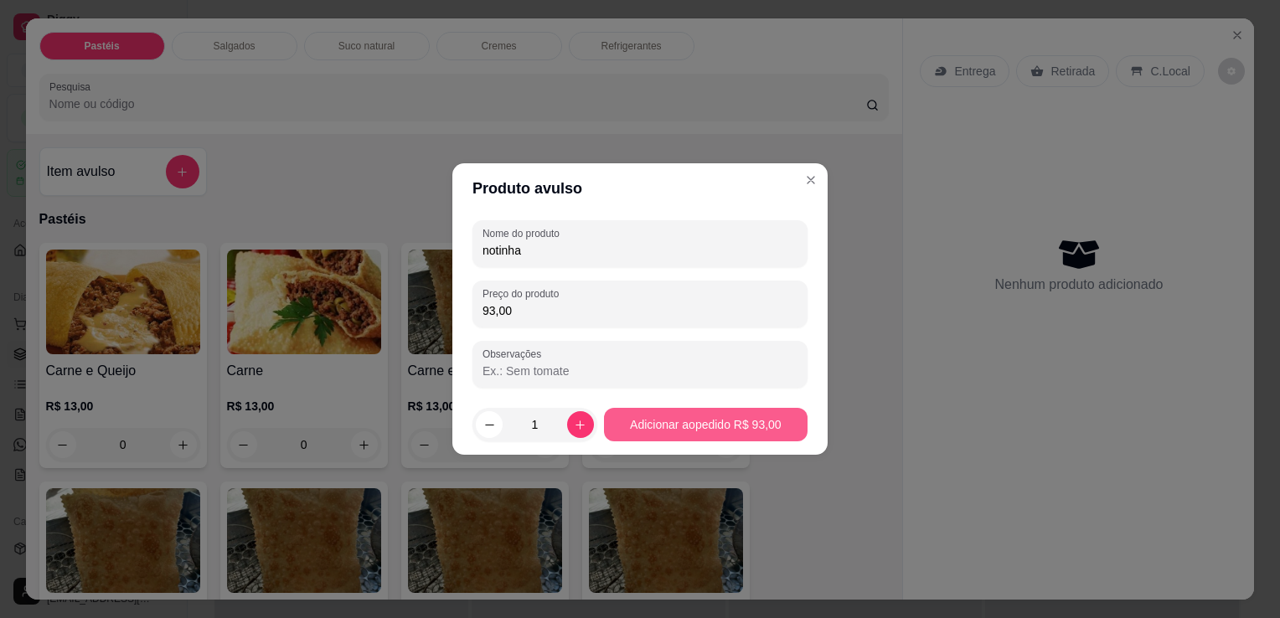
type input "notinha"
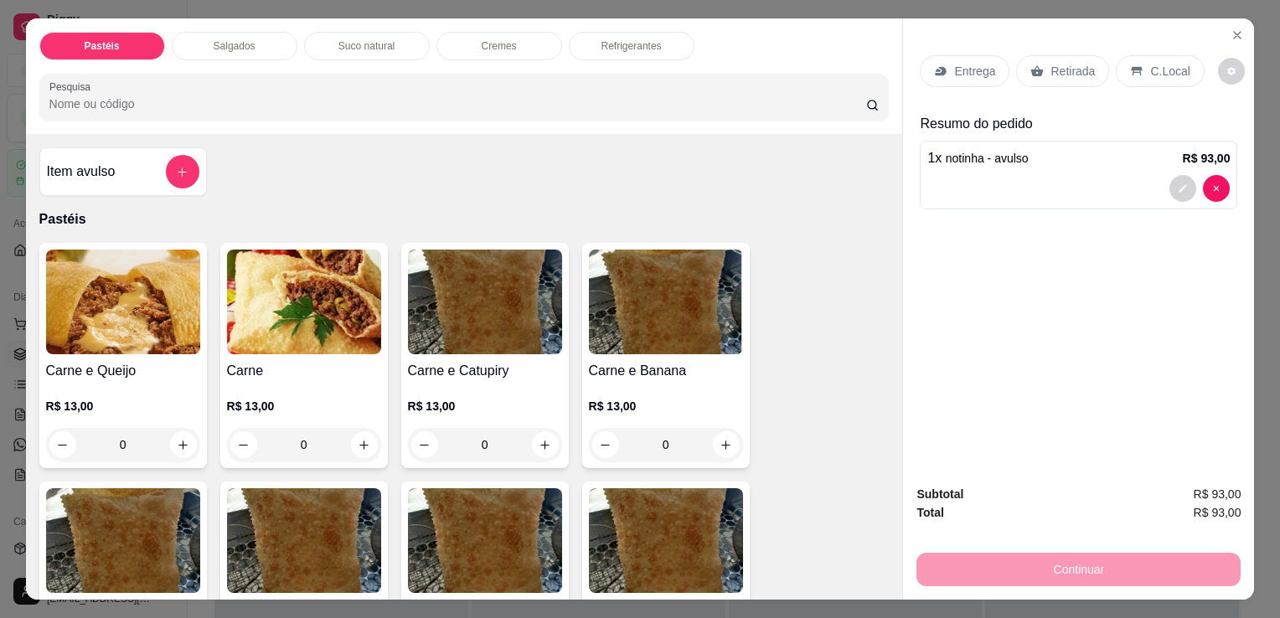
click at [1040, 45] on div "Entrega Retirada C.Local" at bounding box center [1078, 71] width 317 height 59
click at [1085, 70] on div "Retirada" at bounding box center [1062, 71] width 93 height 32
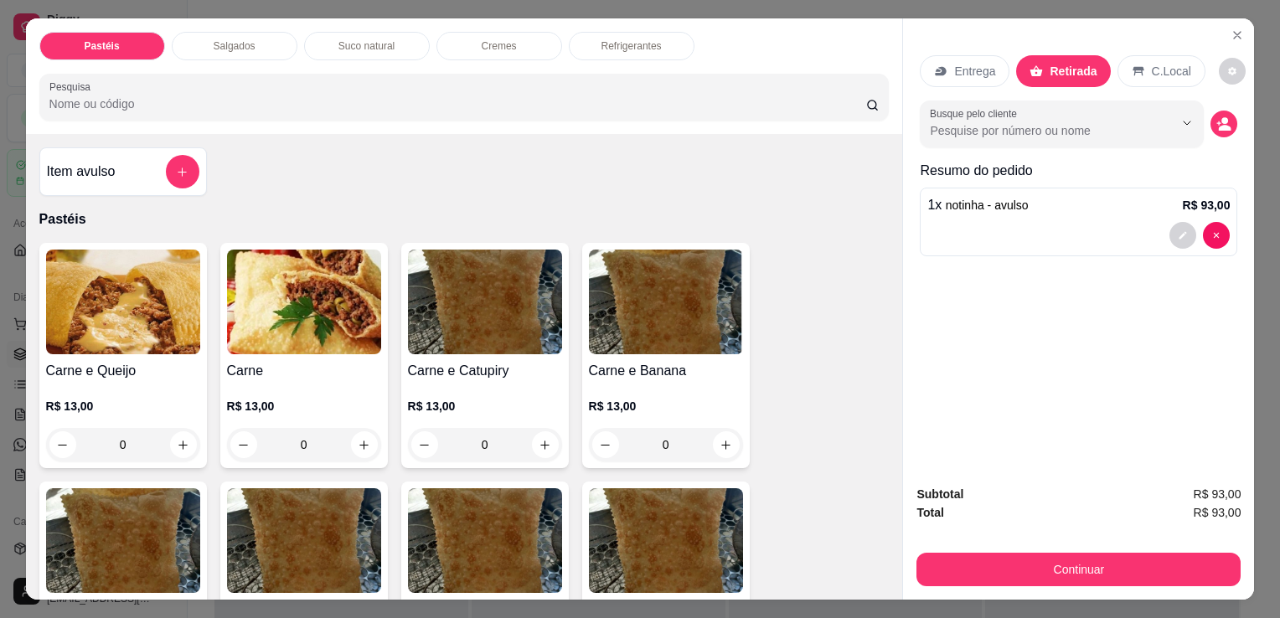
click at [975, 260] on div "Entrega Retirada C.Local Busque pelo cliente Resumo do pedido 1 x notinha - avu…" at bounding box center [1078, 244] width 351 height 453
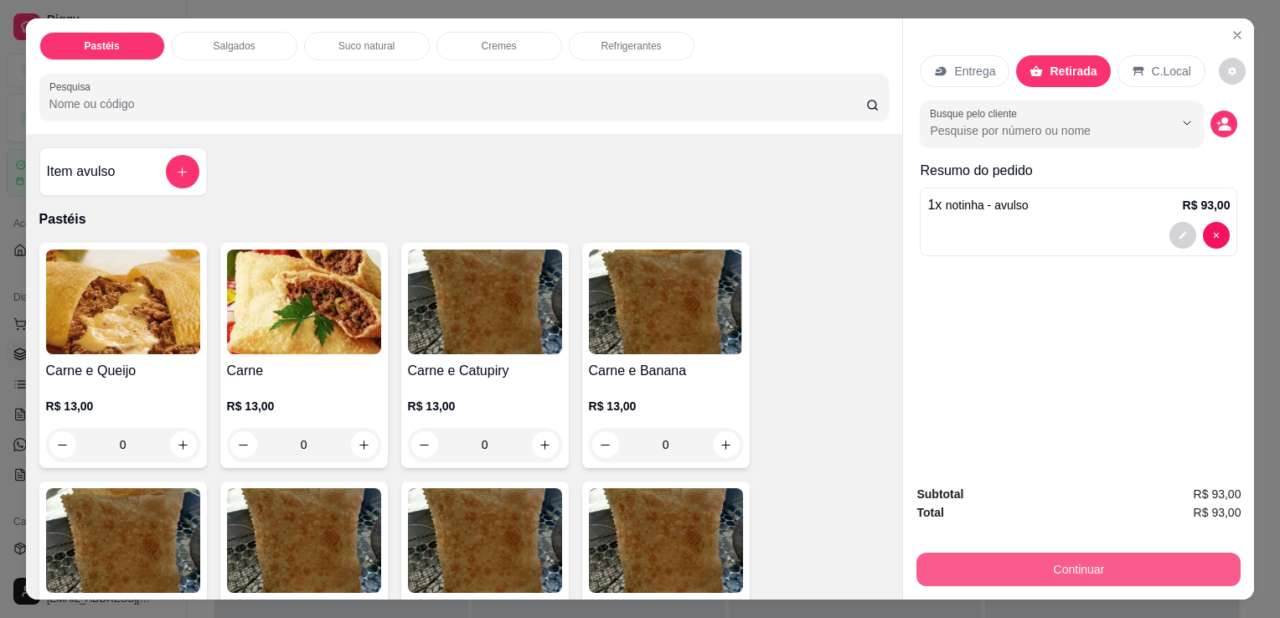
click at [948, 574] on button "Continuar" at bounding box center [1078, 570] width 324 height 34
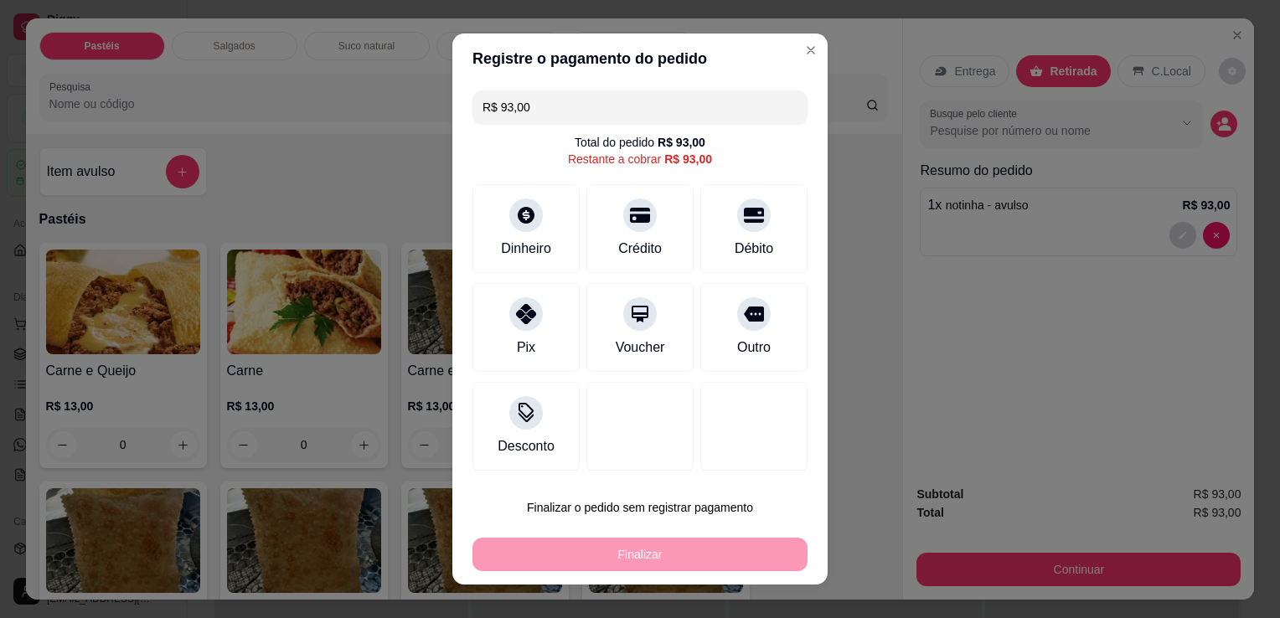
click at [472, 224] on div "Dinheiro Crédito Débito" at bounding box center [639, 228] width 335 height 89
click at [515, 209] on icon at bounding box center [526, 210] width 22 height 22
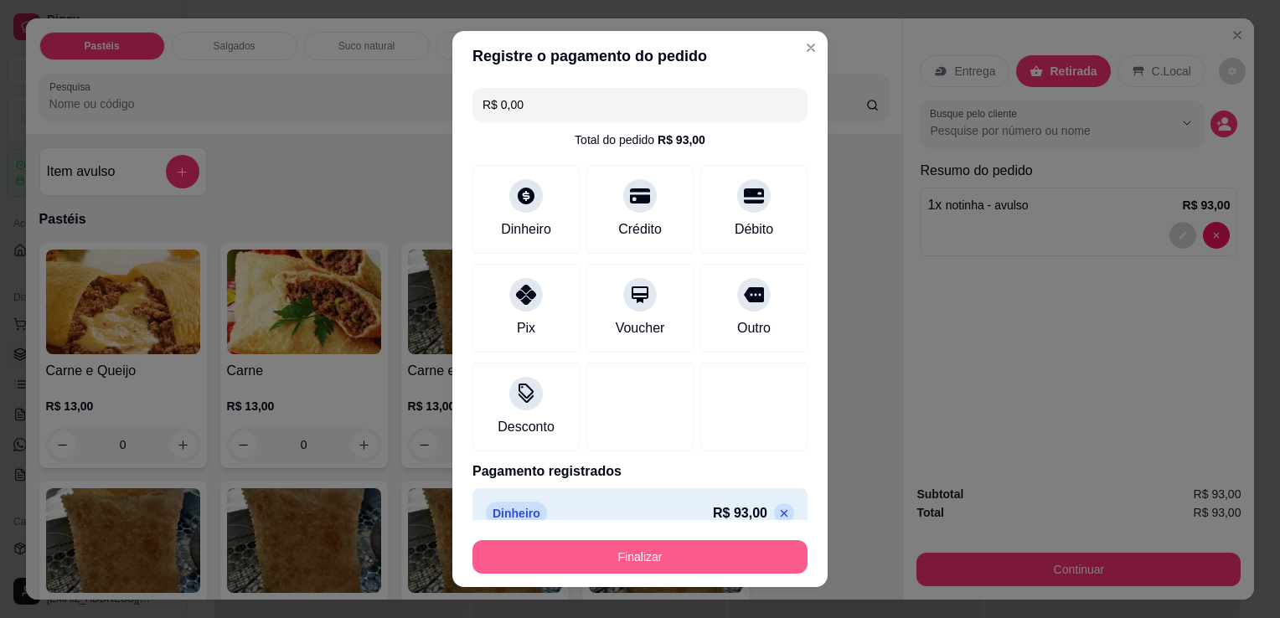
click at [666, 557] on button "Finalizar" at bounding box center [639, 557] width 335 height 34
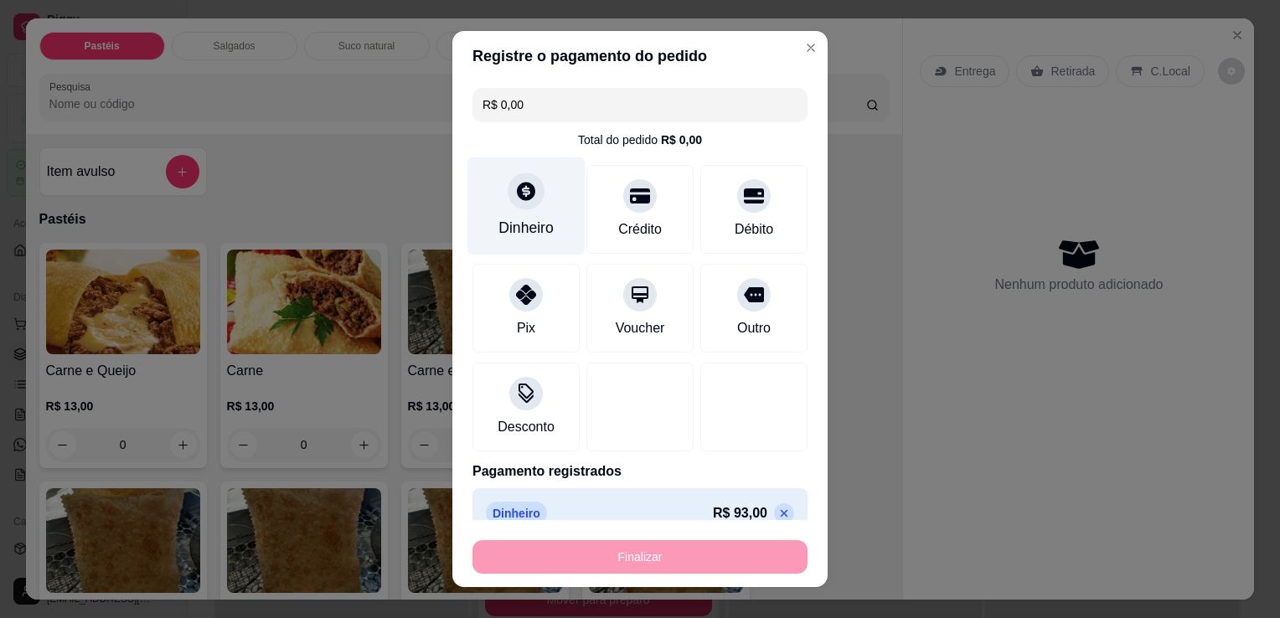
type input "-R$ 93,00"
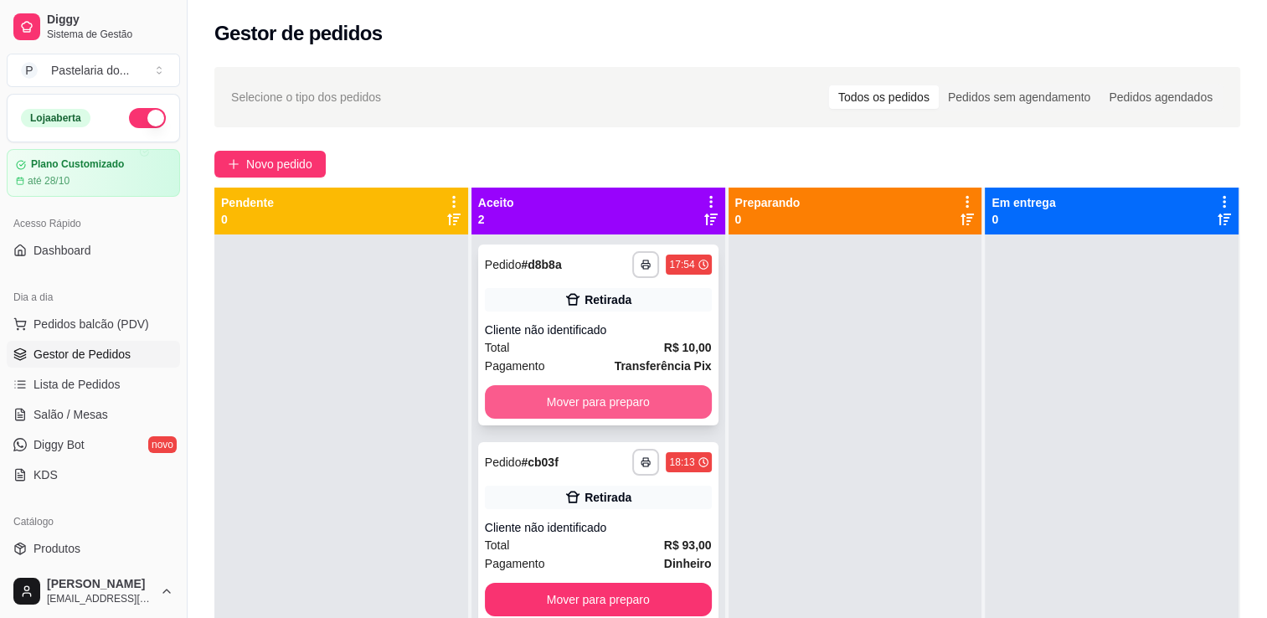
click at [648, 397] on button "Mover para preparo" at bounding box center [598, 402] width 227 height 34
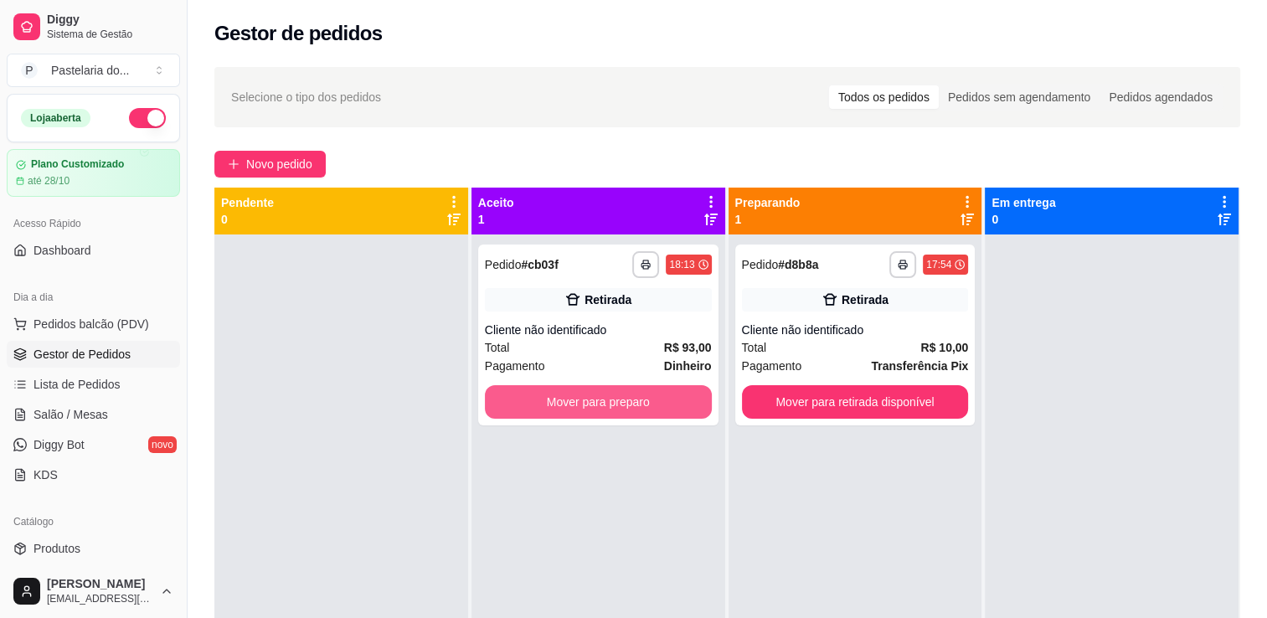
click at [643, 399] on button "Mover para preparo" at bounding box center [598, 402] width 227 height 34
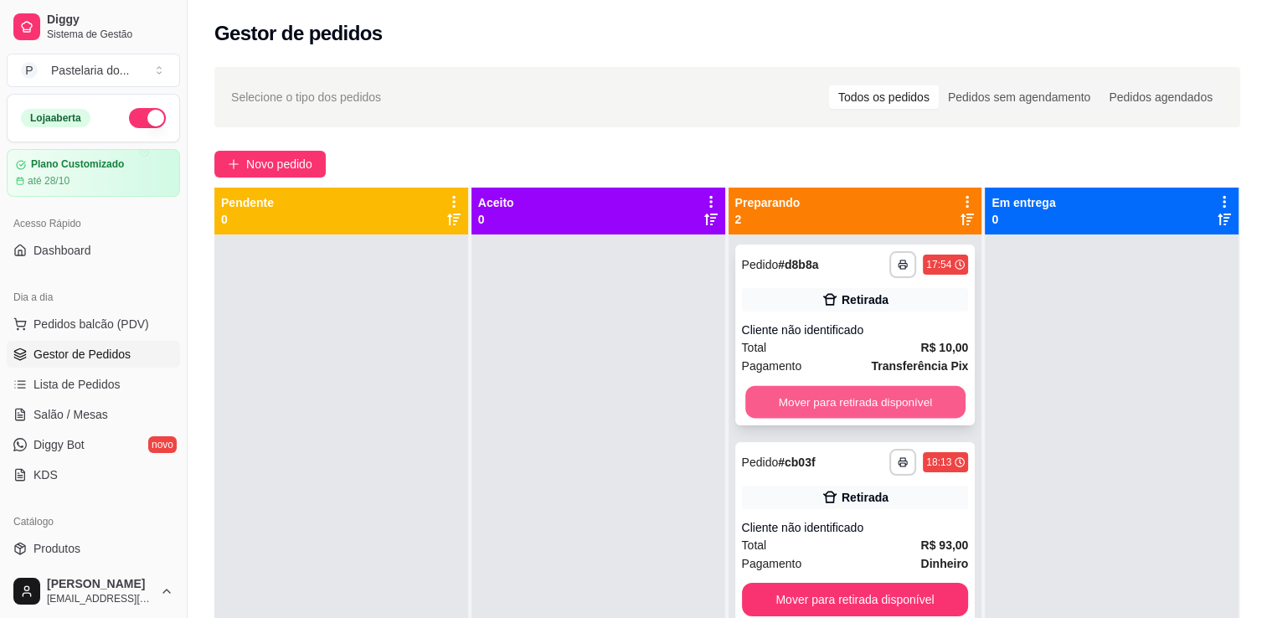
click at [822, 406] on button "Mover para retirada disponível" at bounding box center [855, 402] width 220 height 33
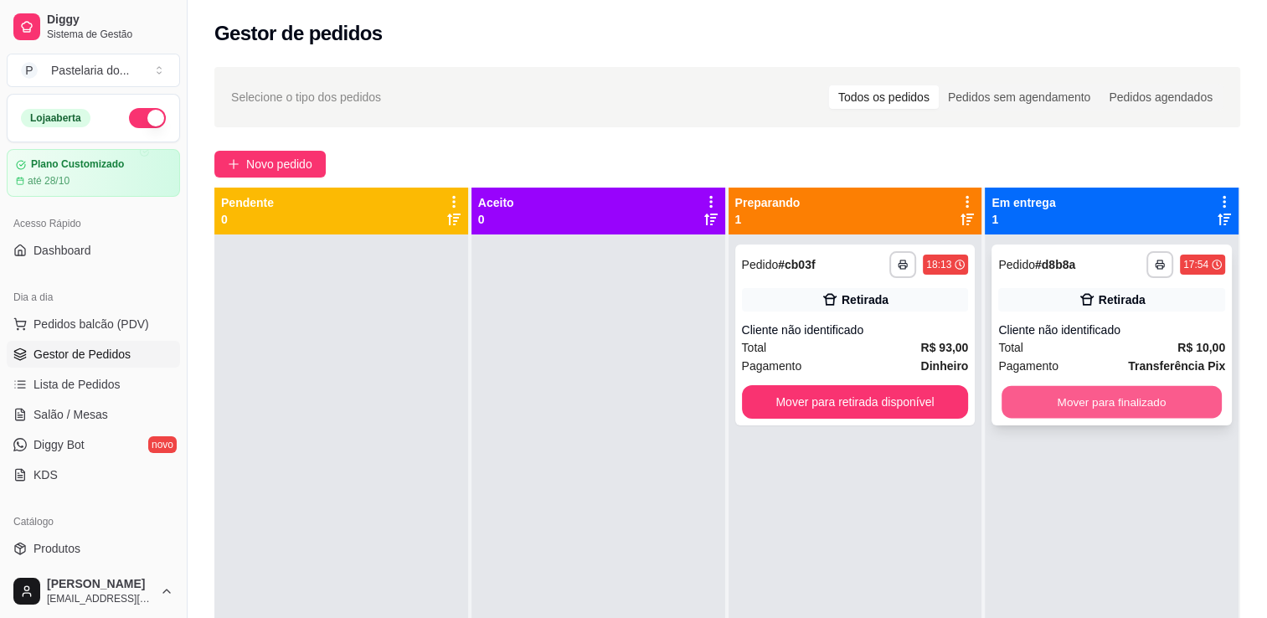
click at [1002, 401] on button "Mover para finalizado" at bounding box center [1112, 402] width 220 height 33
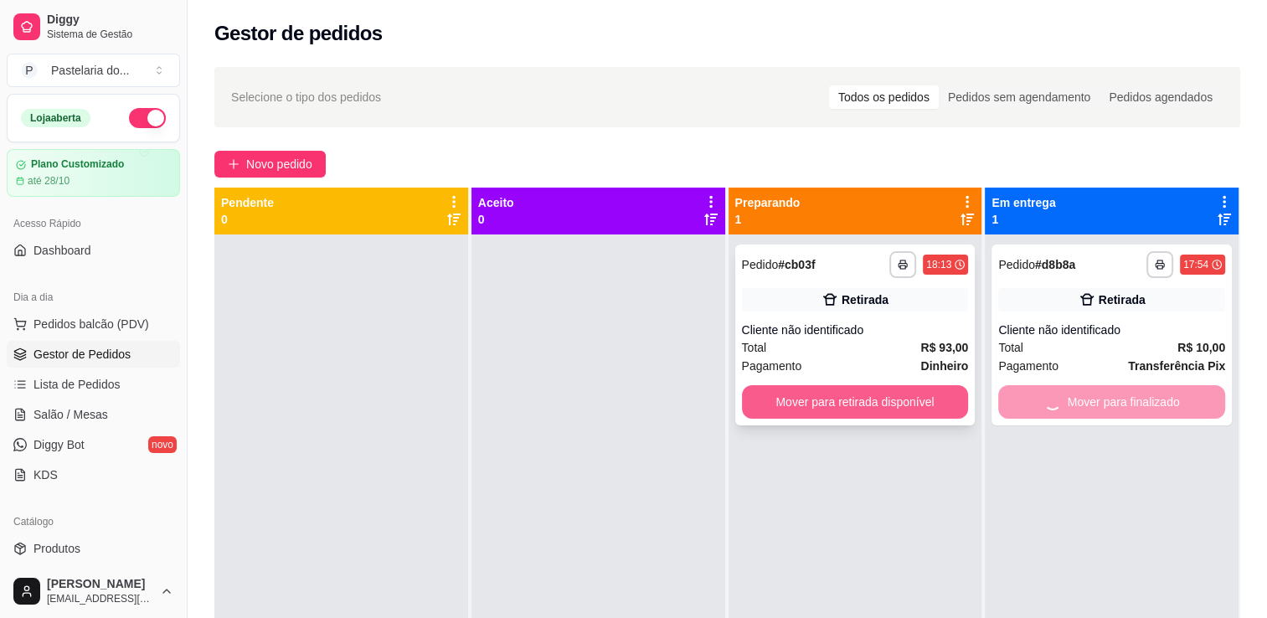
click at [912, 390] on button "Mover para retirada disponível" at bounding box center [855, 402] width 227 height 34
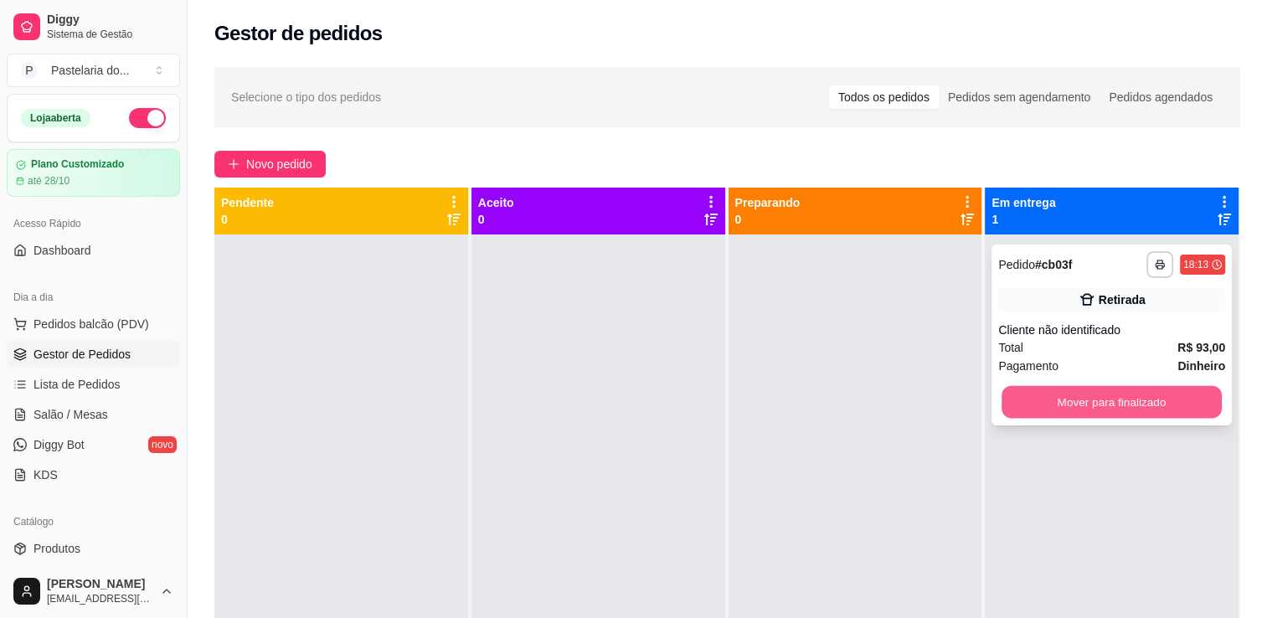
click at [1044, 401] on button "Mover para finalizado" at bounding box center [1112, 402] width 220 height 33
